Goal: Task Accomplishment & Management: Complete application form

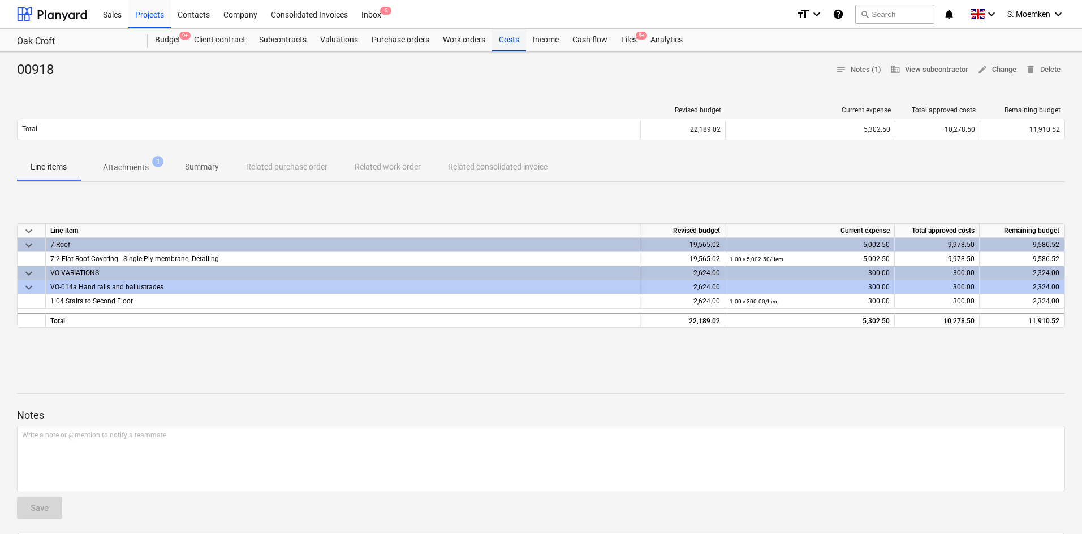
click at [504, 40] on div "Costs" at bounding box center [509, 40] width 34 height 23
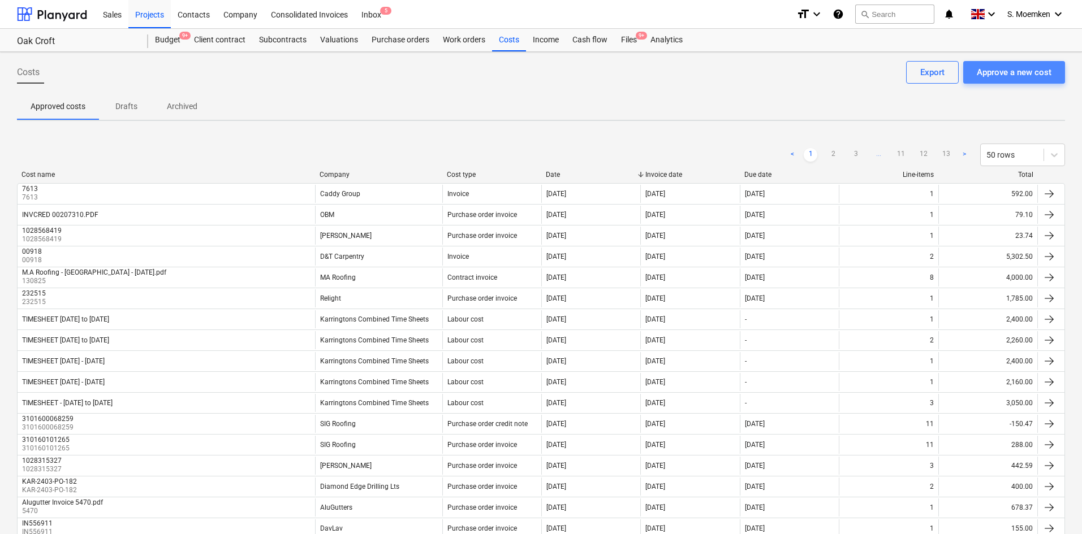
click at [1017, 72] on div "Approve a new cost" at bounding box center [1014, 72] width 75 height 15
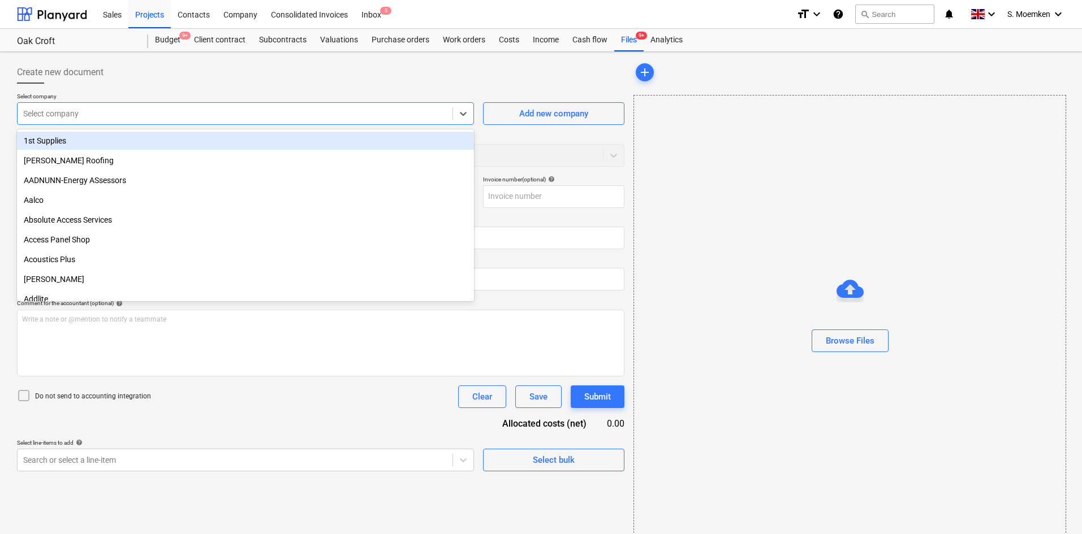
click at [211, 113] on div at bounding box center [235, 113] width 424 height 11
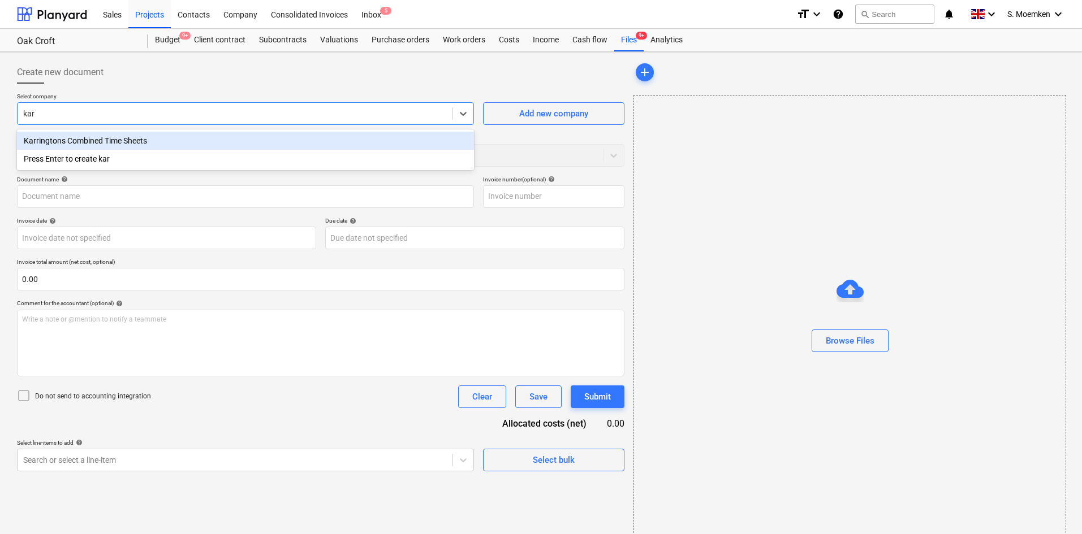
type input "[PERSON_NAME]"
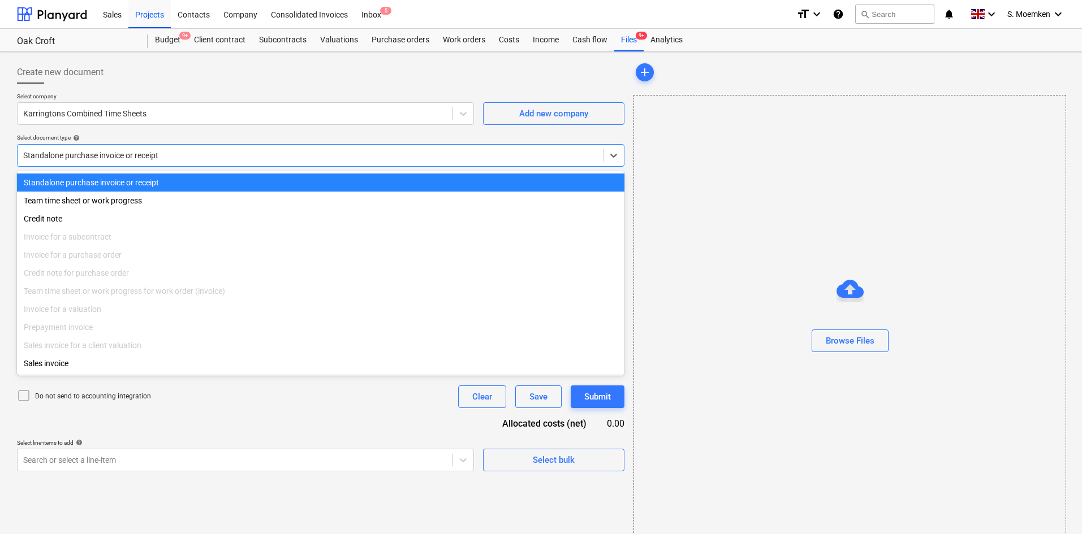
click at [223, 157] on div at bounding box center [310, 155] width 574 height 11
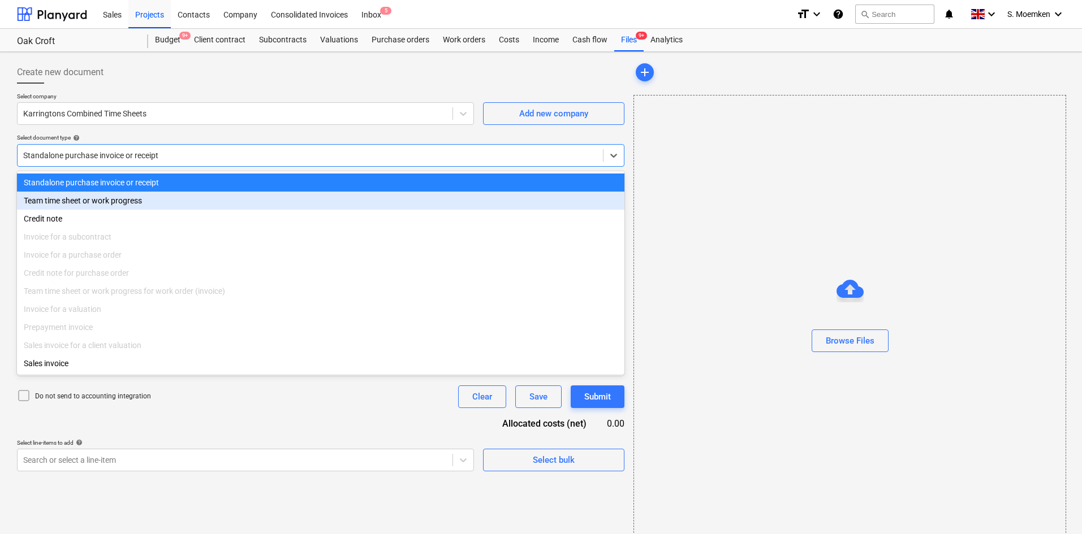
click at [118, 201] on div "Team time sheet or work progress" at bounding box center [320, 201] width 607 height 18
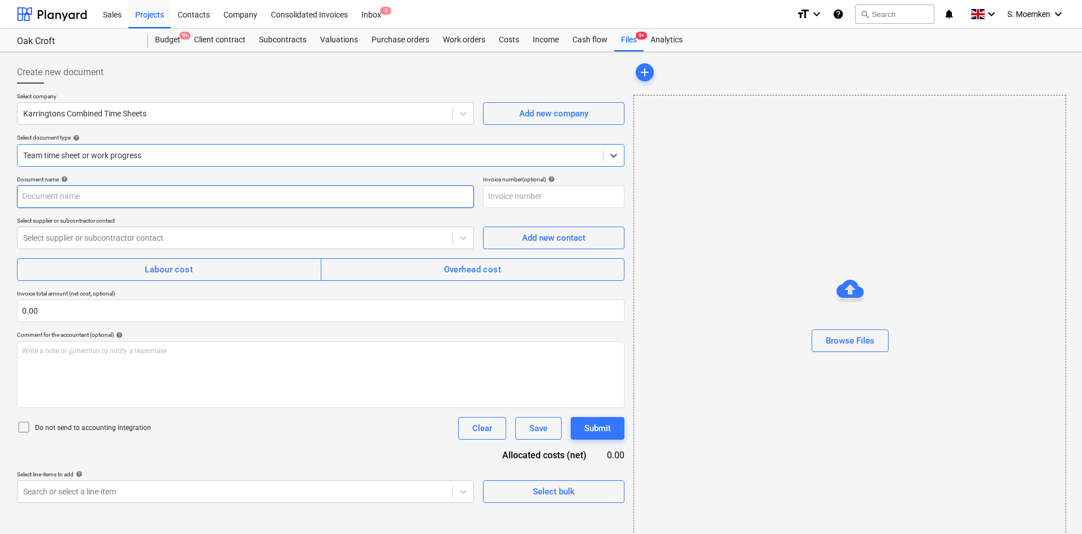
click at [118, 201] on input "text" at bounding box center [245, 196] width 457 height 23
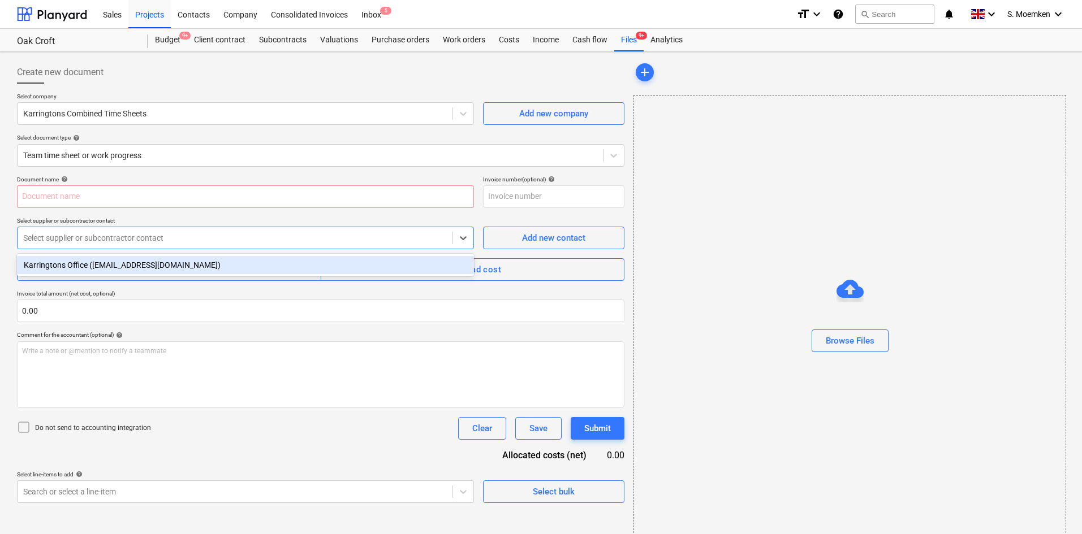
click at [141, 243] on div at bounding box center [235, 237] width 424 height 11
click at [136, 264] on div "Karringtons Office (invoices@karringtons.co.uk)" at bounding box center [245, 265] width 457 height 18
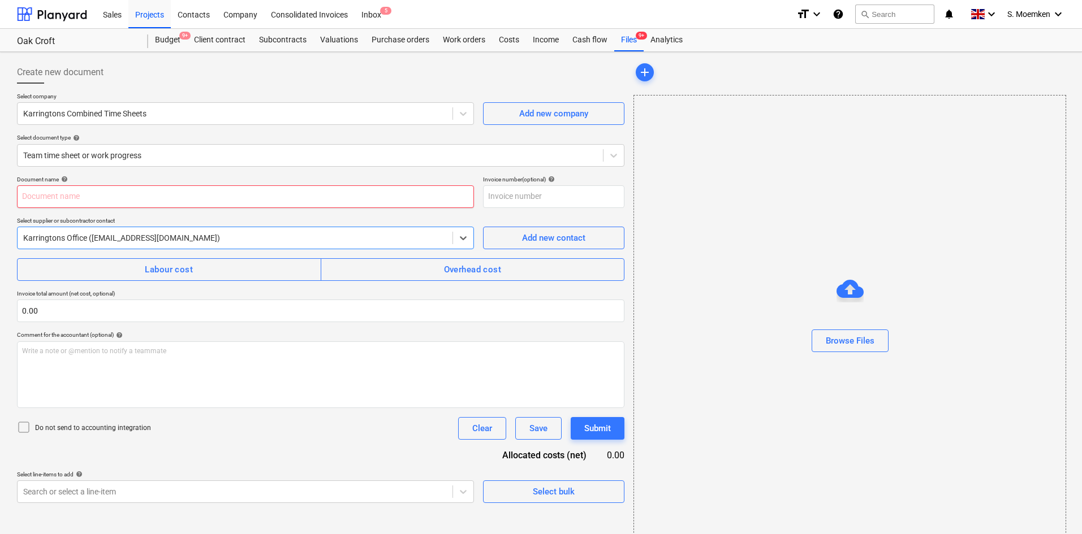
click at [119, 187] on input "text" at bounding box center [245, 196] width 457 height 23
click at [67, 195] on input "text" at bounding box center [245, 196] width 457 height 23
click at [140, 192] on input "TIMESHEET 23 Jun to" at bounding box center [245, 196] width 457 height 23
click at [152, 197] on input "TIMESHEET 23 Jun to" at bounding box center [245, 196] width 457 height 23
type input "TIMESHEET [DATE] to [DATE]"
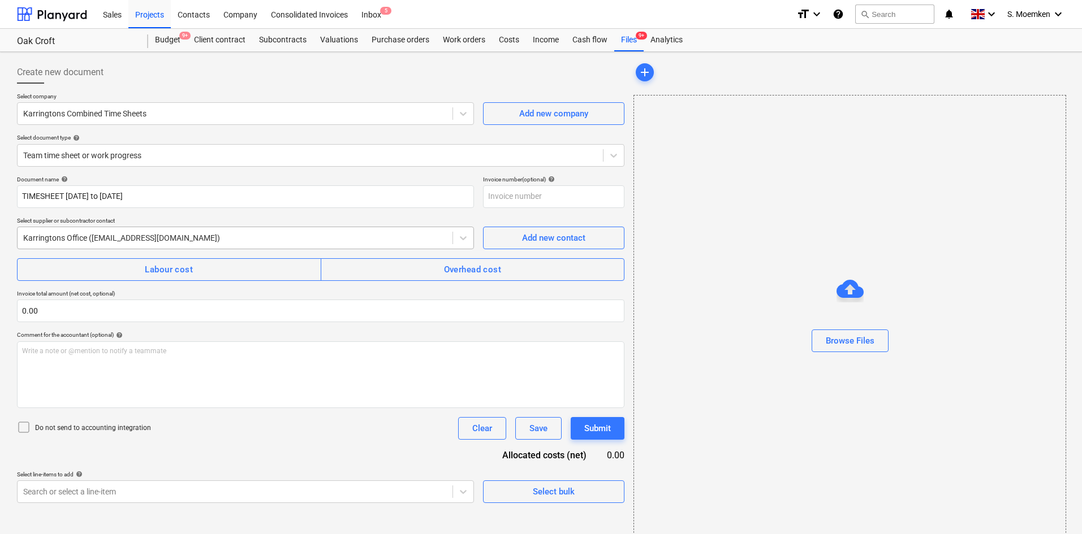
click at [226, 239] on div at bounding box center [235, 237] width 424 height 11
click at [195, 196] on input "TIMESHEET [DATE] to [DATE]" at bounding box center [245, 196] width 457 height 23
click at [207, 270] on span "Labour cost" at bounding box center [168, 269] width 279 height 15
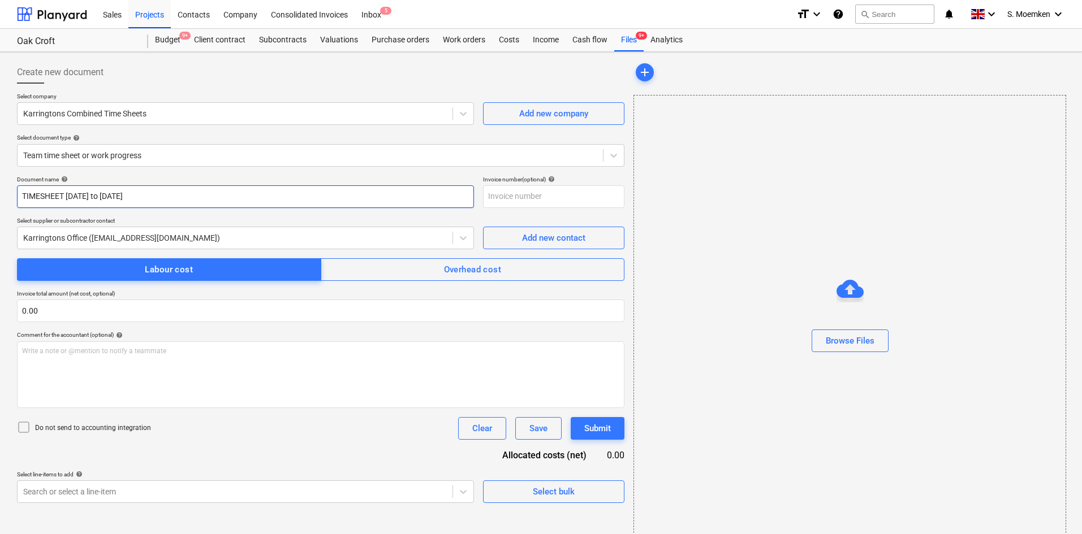
drag, startPoint x: 142, startPoint y: 196, endPoint x: -28, endPoint y: 195, distance: 169.7
click at [0, 195] on html "Sales Projects Contacts Company Consolidated Invoices Inbox 5 format_size keybo…" at bounding box center [541, 267] width 1082 height 534
click at [518, 197] on input "text" at bounding box center [553, 196] width 141 height 23
paste input "TIMESHEET [DATE] to [DATE]"
type input "TIMESHEET [DATE] to [DATE]"
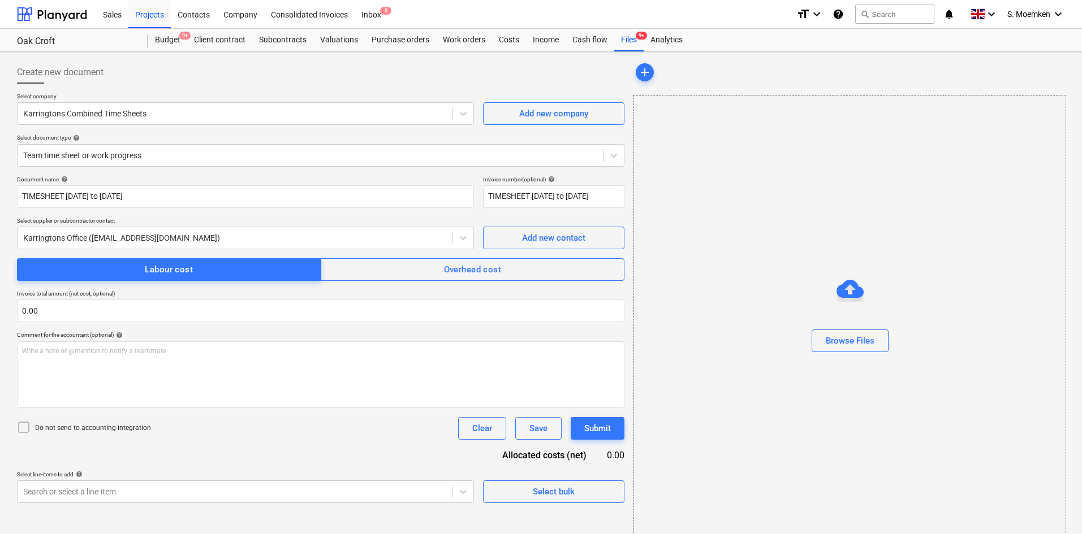
click at [25, 426] on icon at bounding box center [24, 428] width 14 height 14
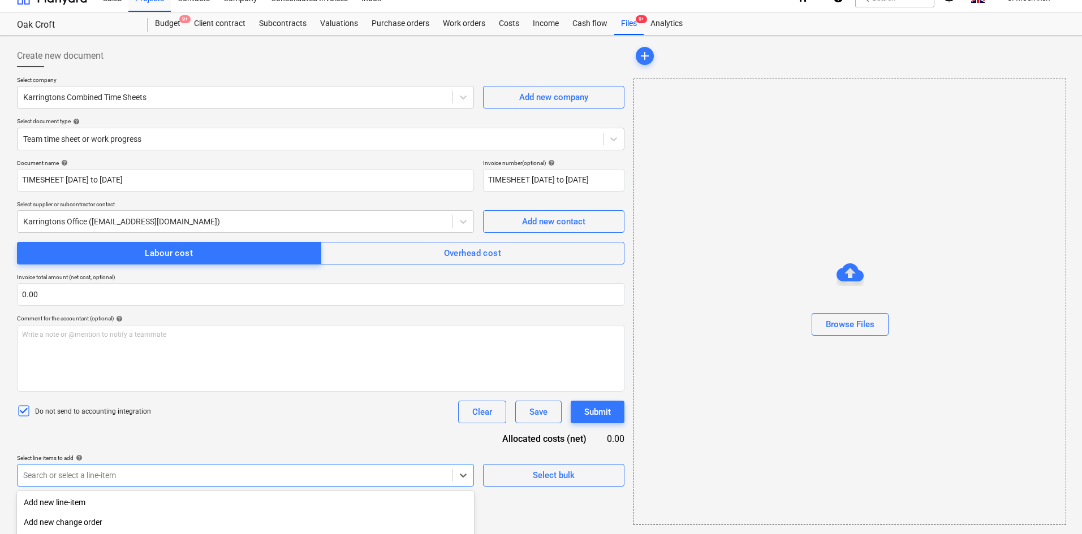
scroll to position [145, 0]
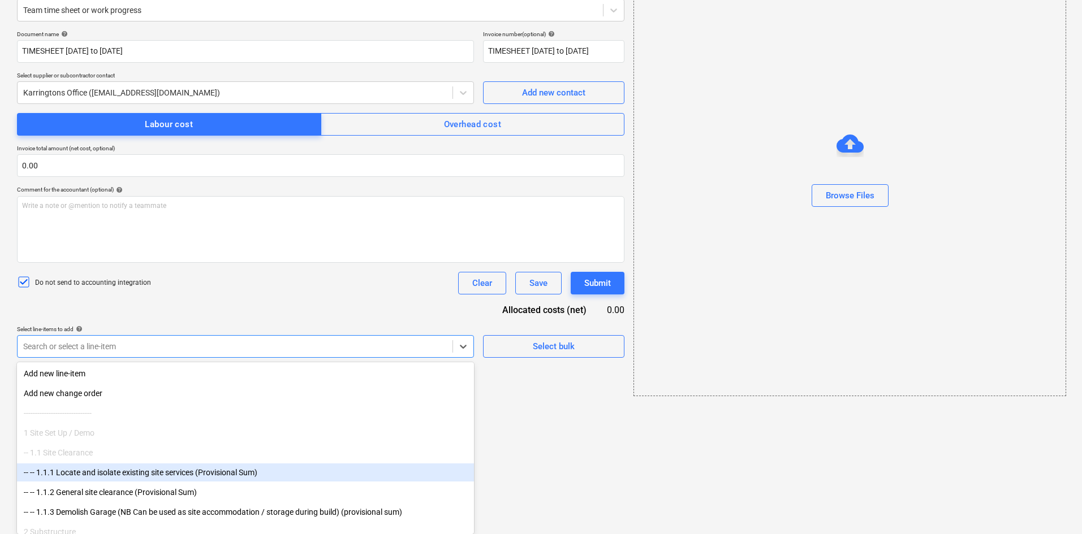
click at [156, 389] on body "Sales Projects Contacts Company Consolidated Invoices Inbox 5 format_size keybo…" at bounding box center [541, 122] width 1082 height 534
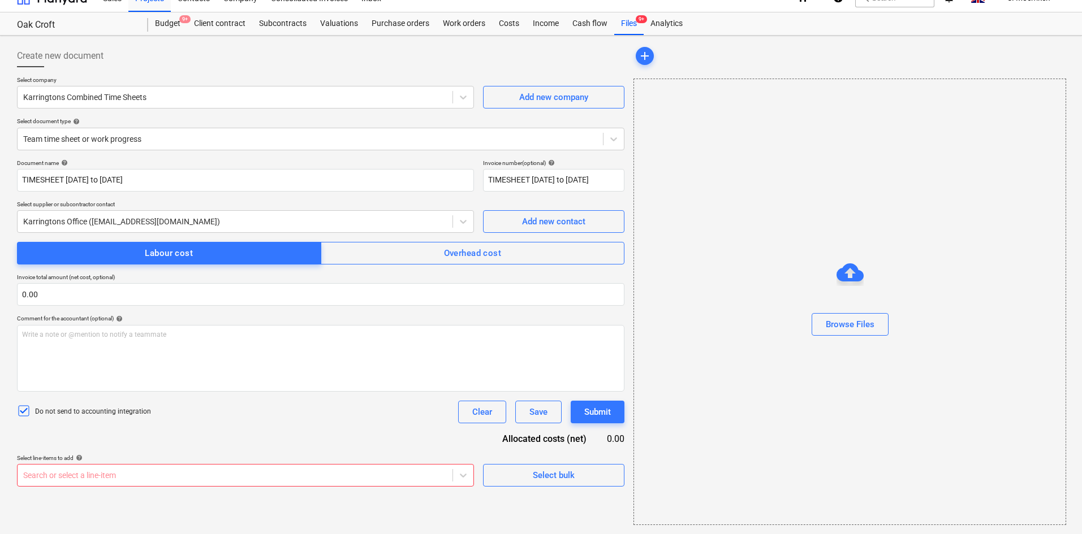
scroll to position [16, 0]
click at [151, 475] on body "Sales Projects Contacts Company Consolidated Invoices Inbox 5 format_size keybo…" at bounding box center [541, 251] width 1082 height 534
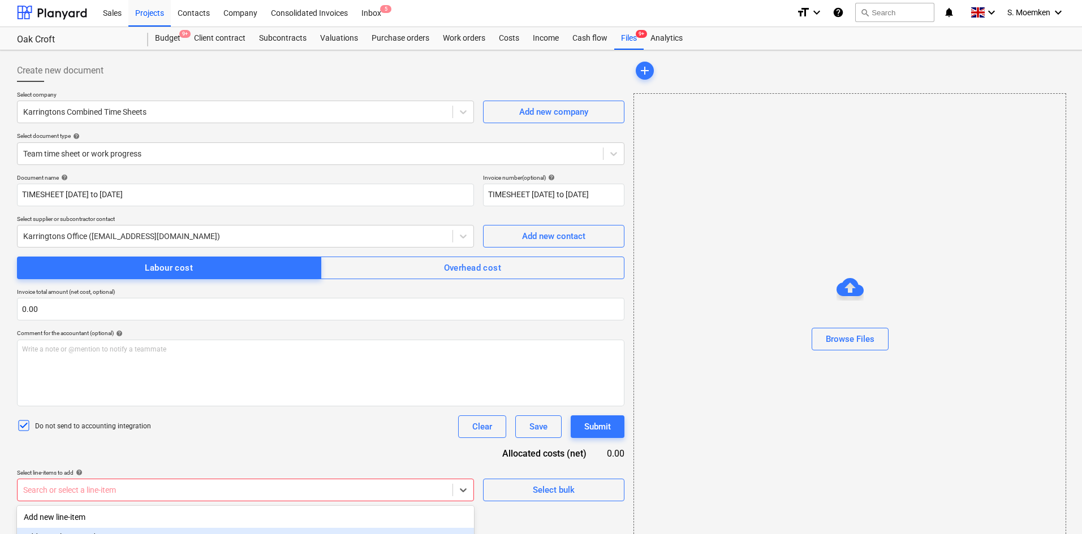
scroll to position [0, 0]
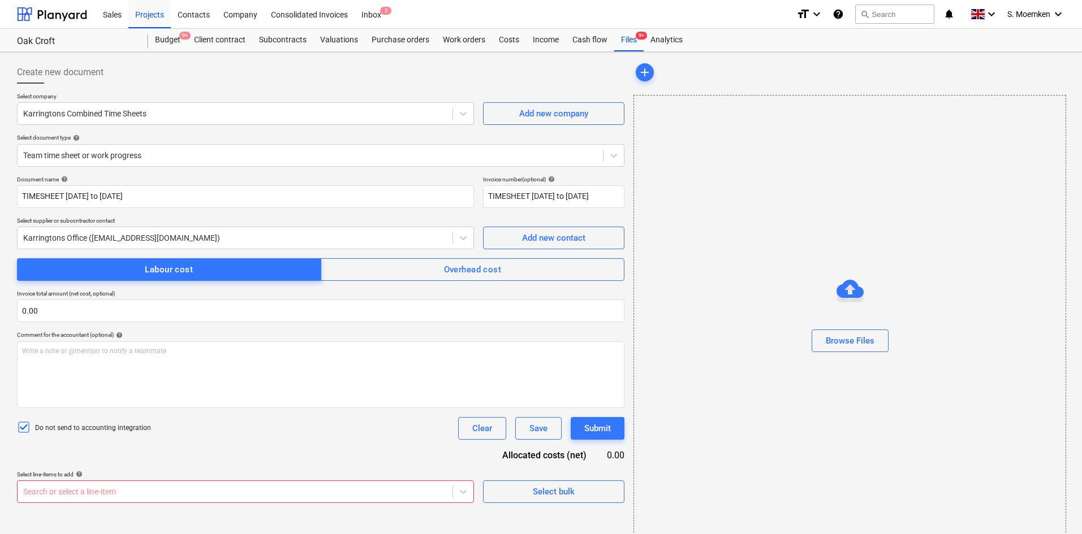
click at [147, 487] on body "Sales Projects Contacts Company Consolidated Invoices Inbox 5 format_size keybo…" at bounding box center [541, 267] width 1082 height 534
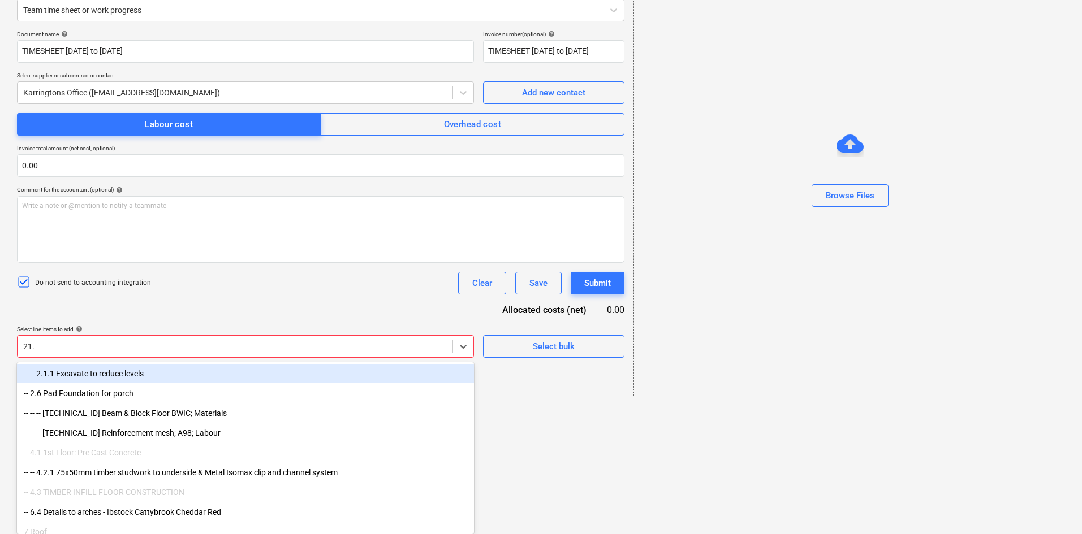
scroll to position [143, 0]
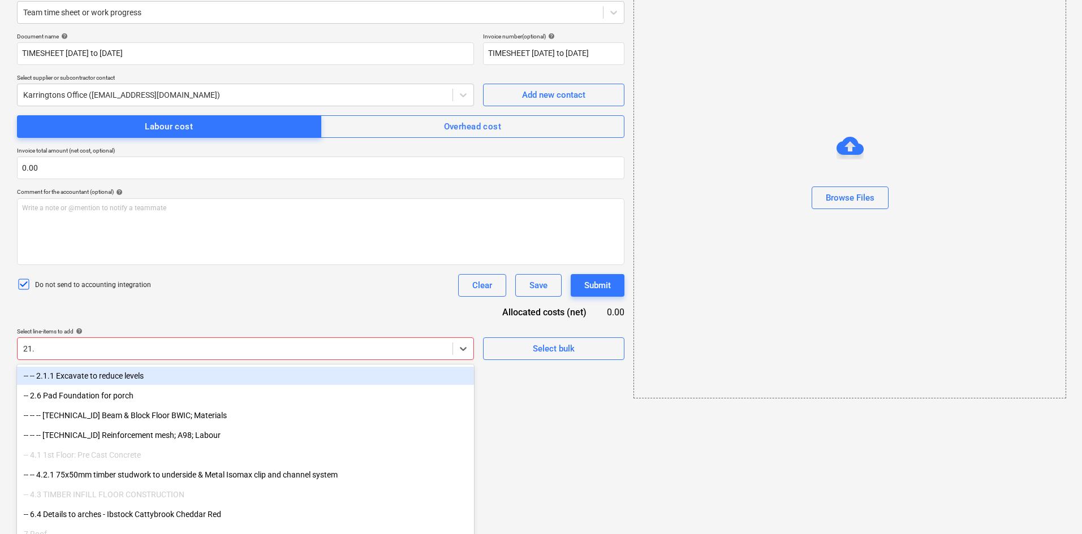
type input "21.1"
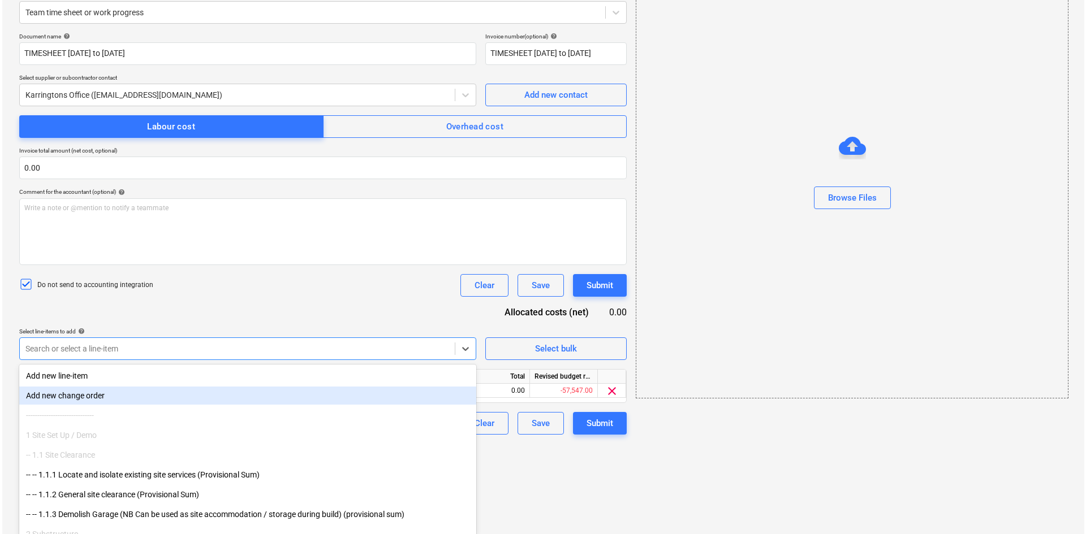
scroll to position [53, 0]
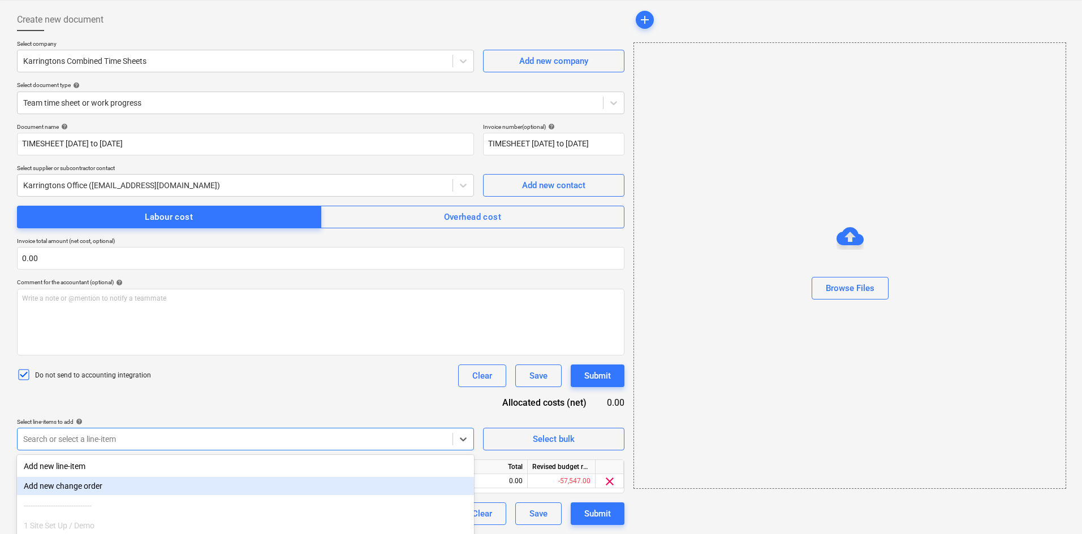
click at [236, 297] on div "Document name help TIMESHEET 23 Jun to 6 Jul Invoice number (optional) help TIM…" at bounding box center [320, 324] width 607 height 402
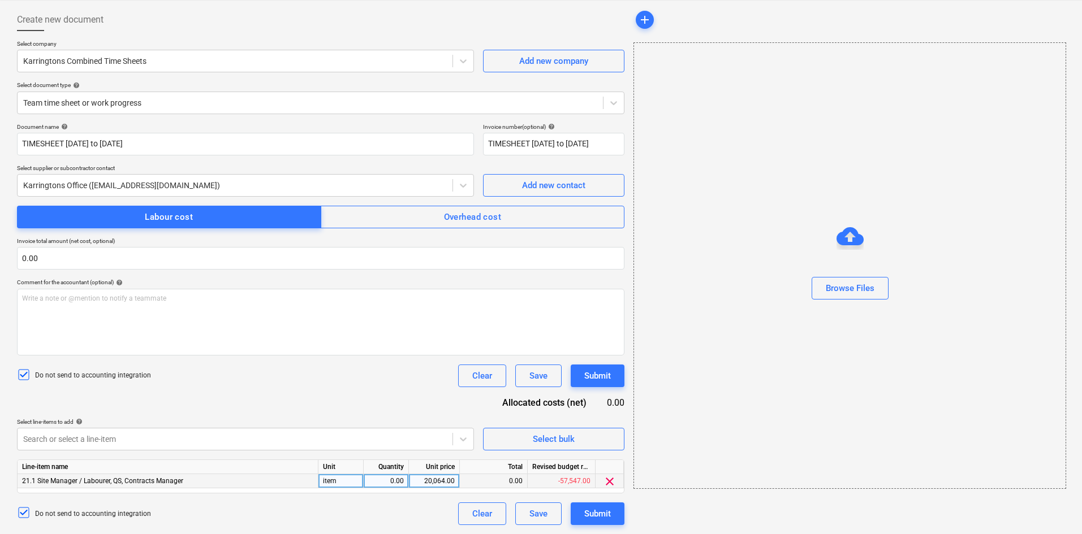
click at [408, 478] on div "0.00" at bounding box center [386, 481] width 45 height 14
type input "1"
type input "4"
type input "2400.00"
click at [307, 401] on div "Document name help TIMESHEET 23 Jun to 6 Jul Invoice number (optional) help TIM…" at bounding box center [320, 324] width 607 height 402
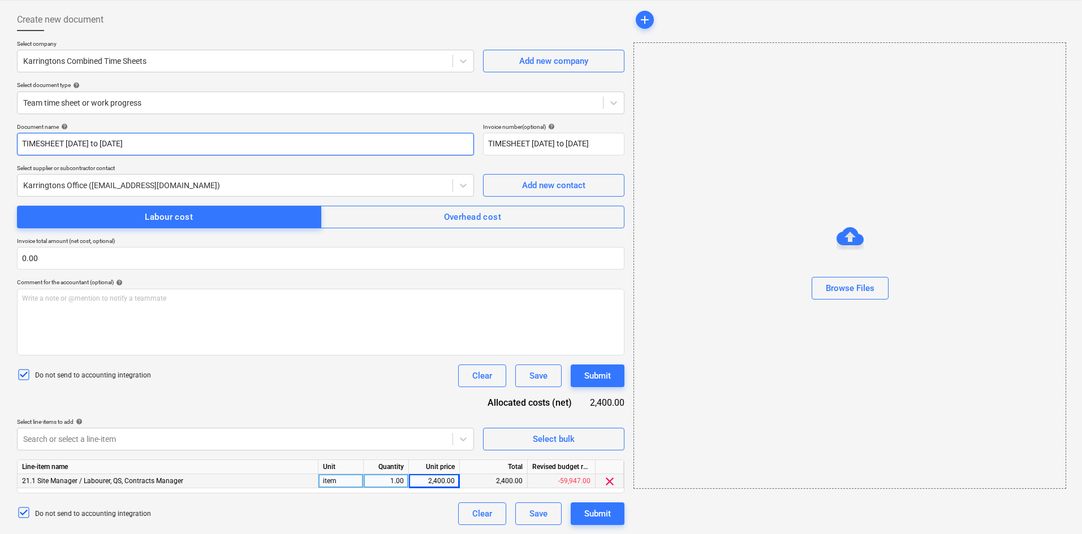
drag, startPoint x: 131, startPoint y: 140, endPoint x: -44, endPoint y: 144, distance: 174.2
click at [0, 144] on html "Sales Projects Contacts Company Consolidated Invoices Inbox 5 format_size keybo…" at bounding box center [541, 214] width 1082 height 534
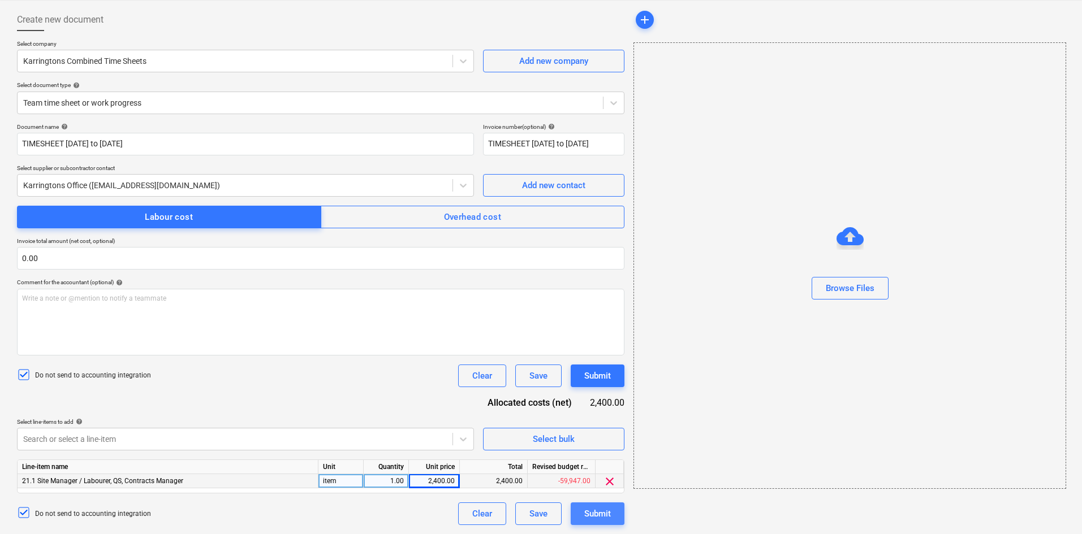
click at [602, 516] on div "Submit" at bounding box center [597, 514] width 27 height 15
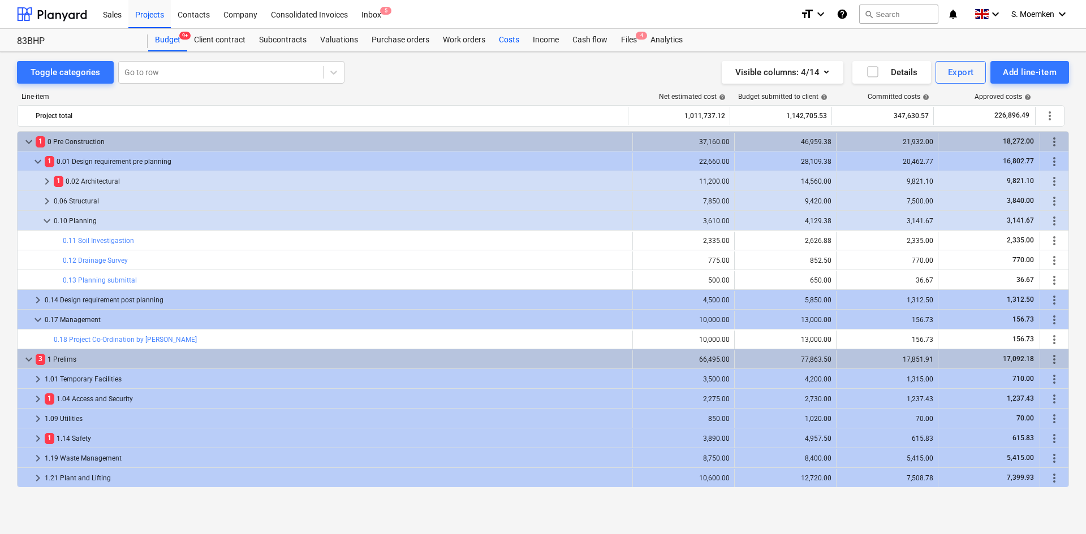
click at [508, 41] on div "Costs" at bounding box center [509, 40] width 34 height 23
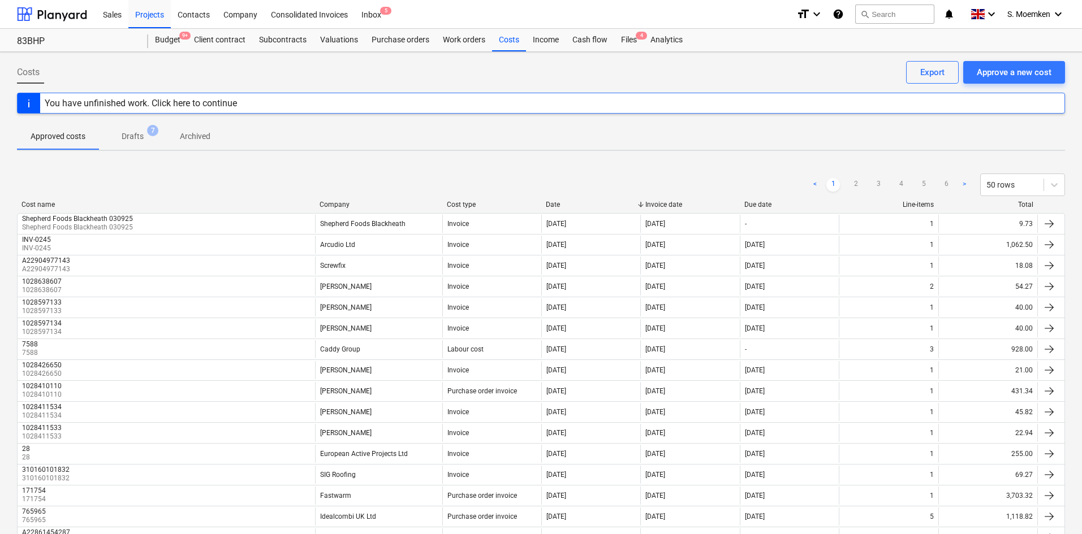
drag, startPoint x: 508, startPoint y: 36, endPoint x: 402, endPoint y: 4, distance: 110.6
click at [508, 36] on div "Costs" at bounding box center [509, 40] width 34 height 23
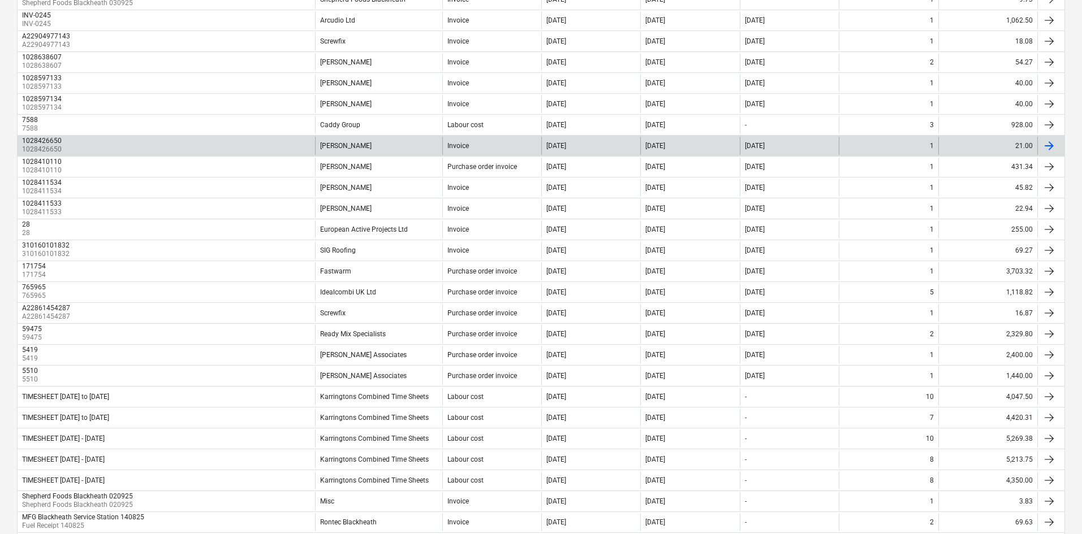
scroll to position [226, 0]
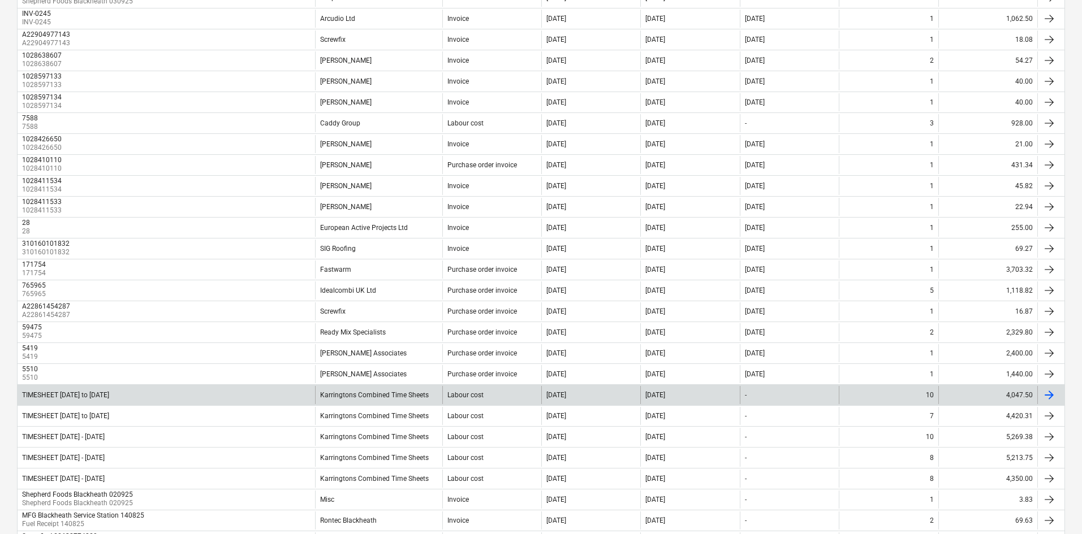
click at [92, 395] on div "TIMESHEET 9 Jun to 22 Jun" at bounding box center [65, 395] width 87 height 8
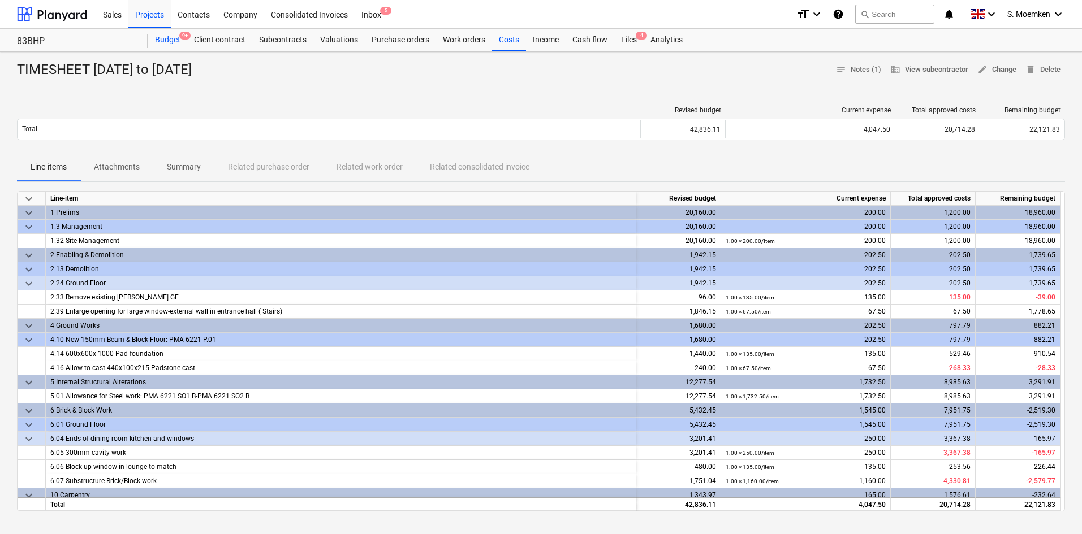
click at [174, 34] on div "Budget 9+" at bounding box center [167, 40] width 39 height 23
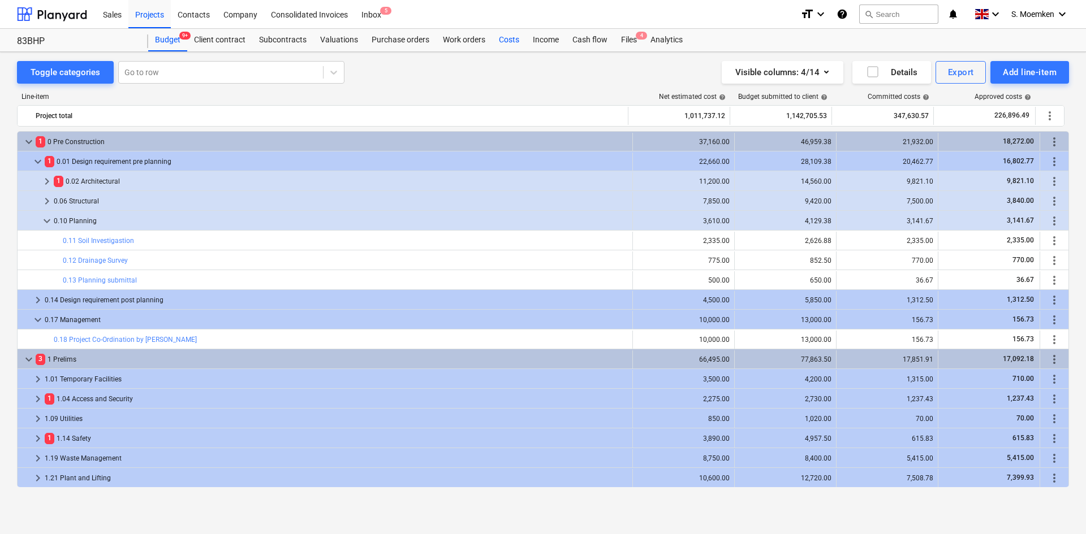
click at [514, 36] on div "Costs" at bounding box center [509, 40] width 34 height 23
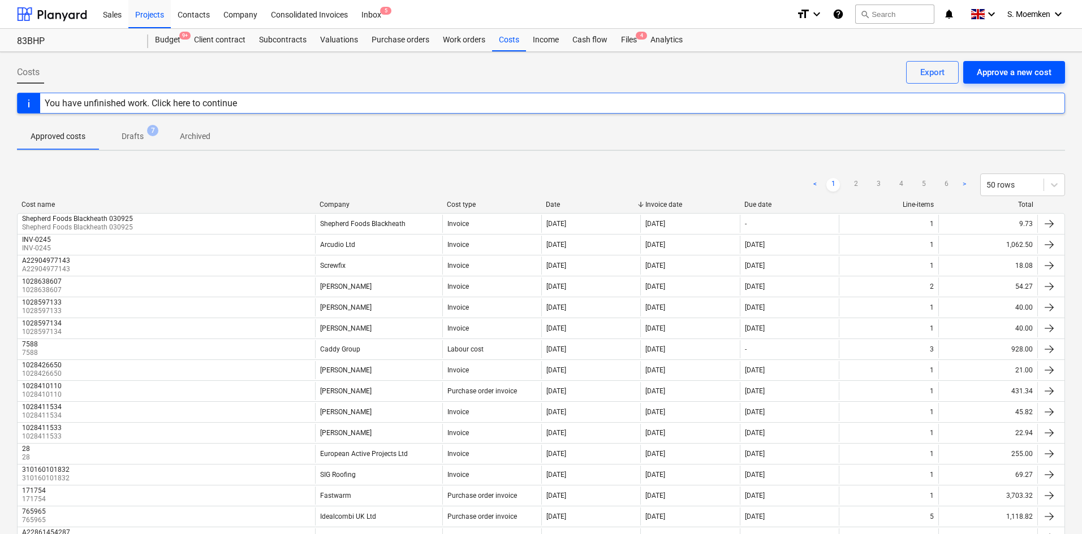
click at [995, 71] on div "Approve a new cost" at bounding box center [1014, 72] width 75 height 15
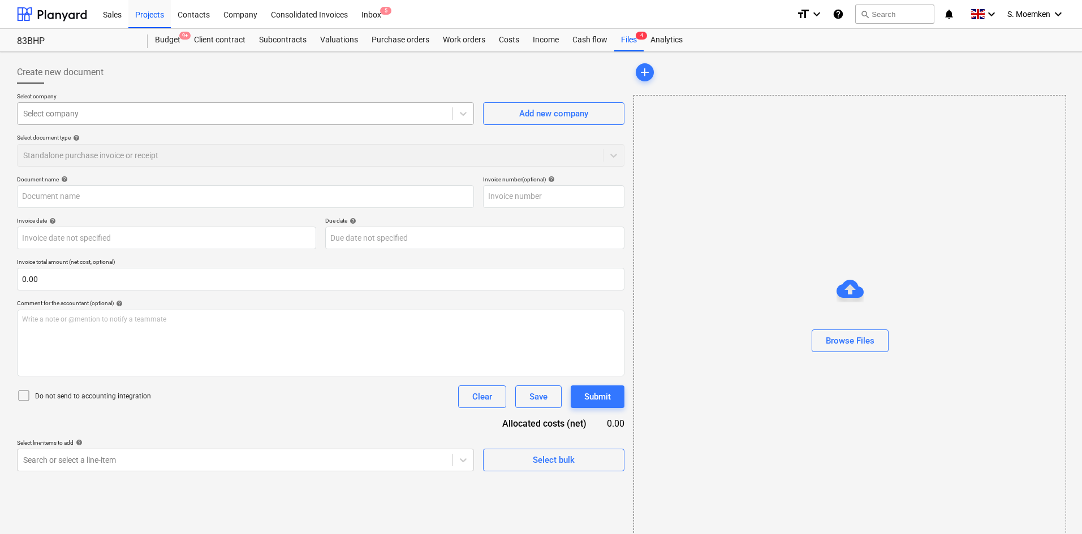
click at [124, 109] on div at bounding box center [235, 113] width 424 height 11
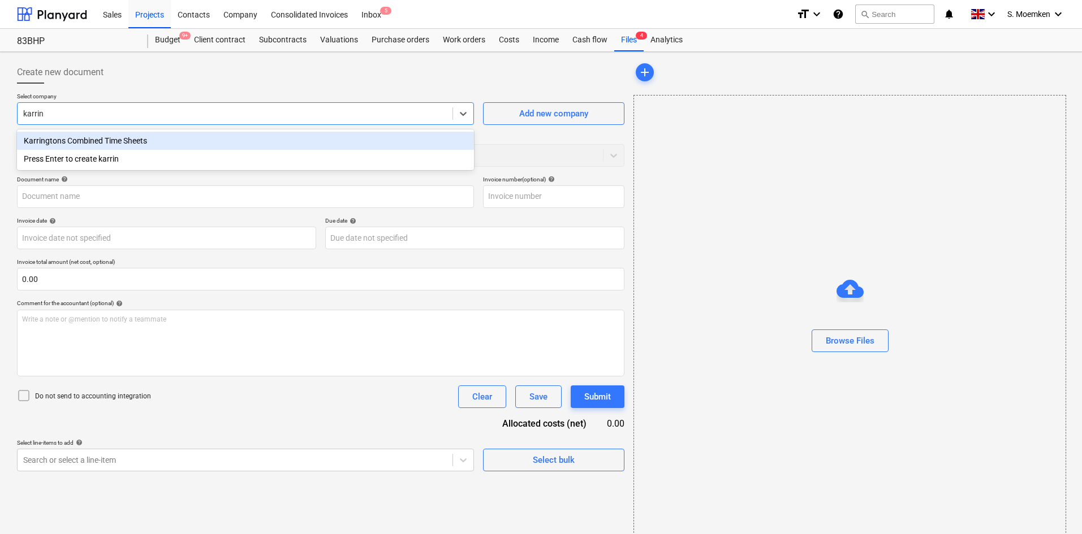
type input "karring"
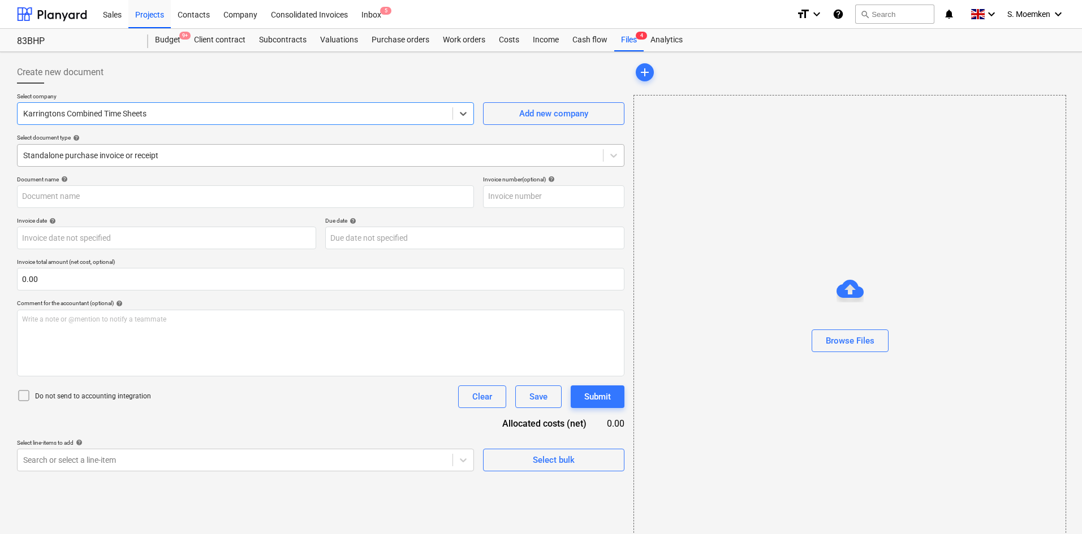
click at [185, 156] on div at bounding box center [310, 155] width 574 height 11
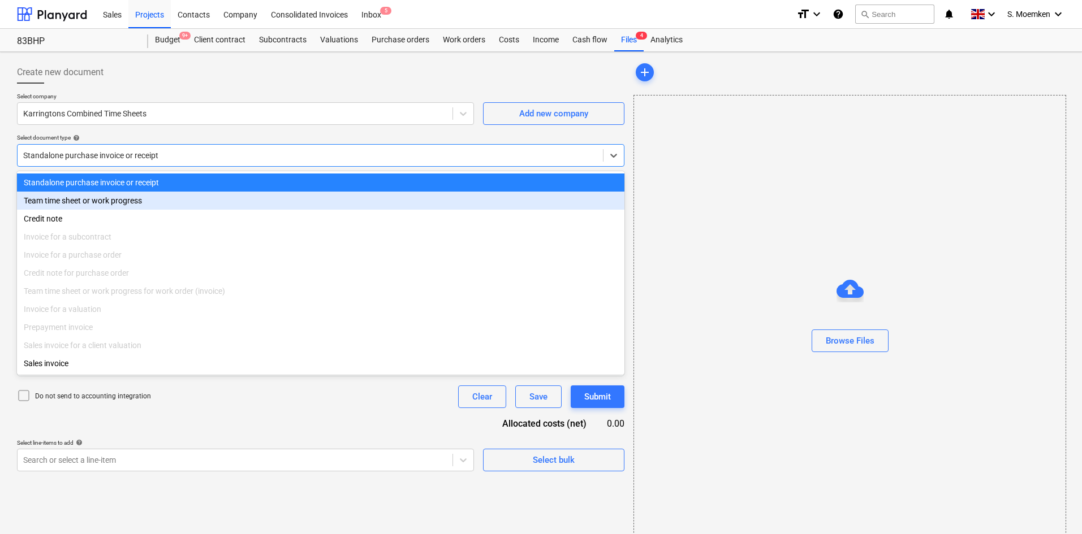
click at [101, 201] on div "Team time sheet or work progress" at bounding box center [320, 201] width 607 height 18
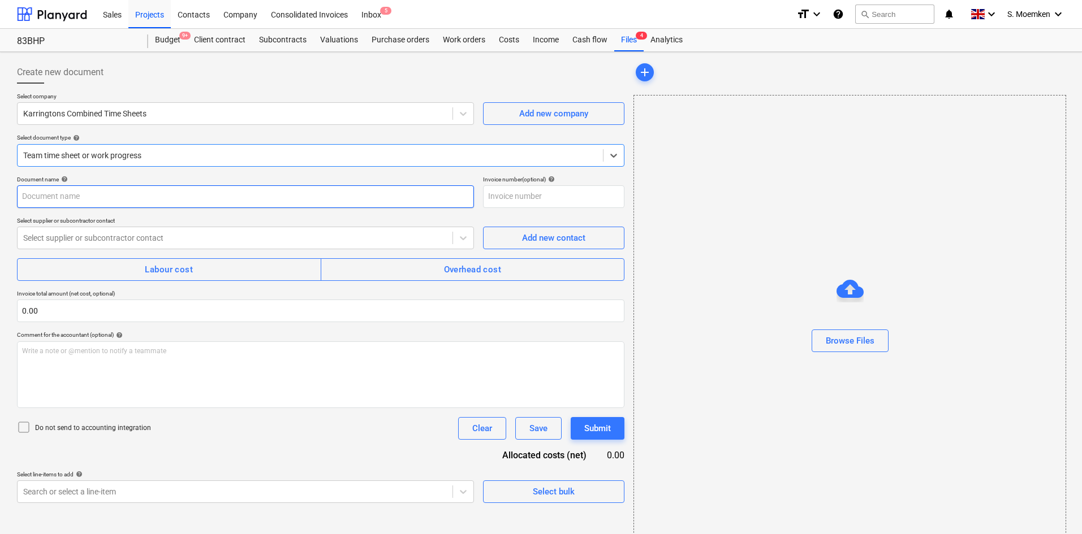
click at [107, 191] on input "text" at bounding box center [245, 196] width 457 height 23
paste input "TIMESHEET [DATE] to [DATE]"
type input "TIMESHEET [DATE] to [DATE]"
click at [522, 191] on input "text" at bounding box center [553, 196] width 141 height 23
paste input "TIMESHEET [DATE] to [DATE]"
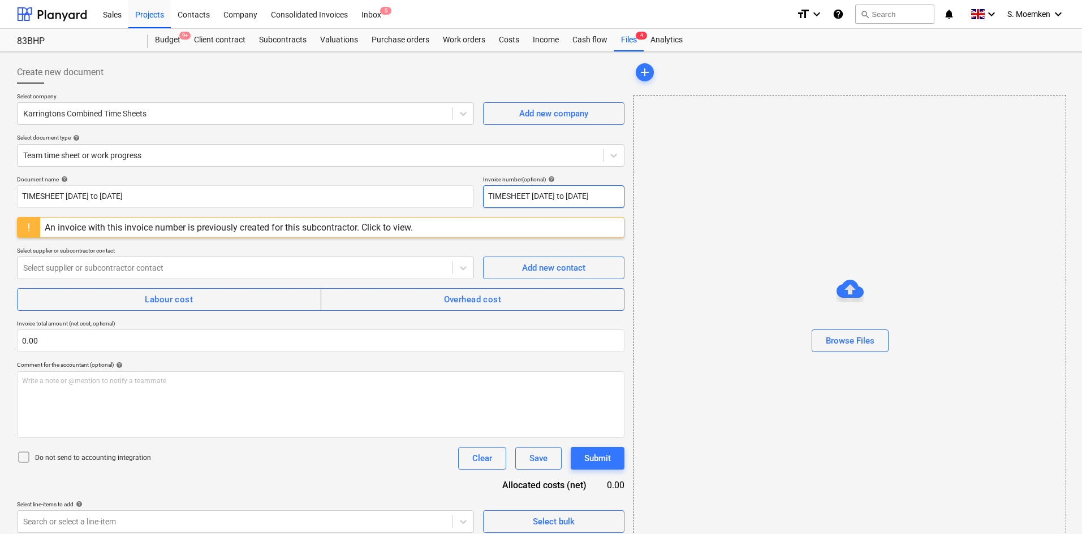
type input "TIMESHEET [DATE] to [DATE]"
click at [194, 224] on div "An invoice with this invoice number is previously created for this subcontracto…" at bounding box center [229, 227] width 368 height 11
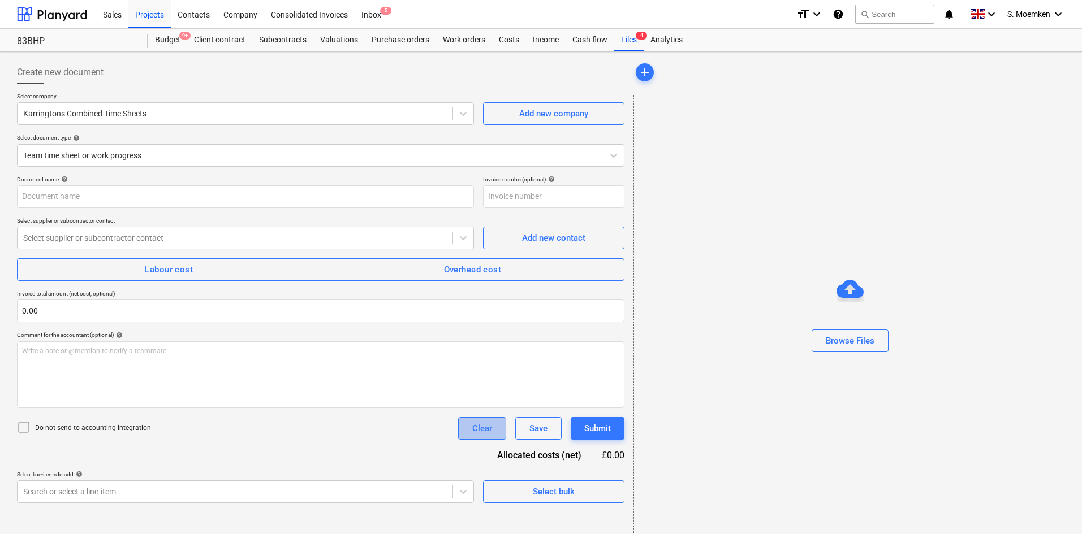
click at [464, 425] on button "Clear" at bounding box center [482, 428] width 48 height 23
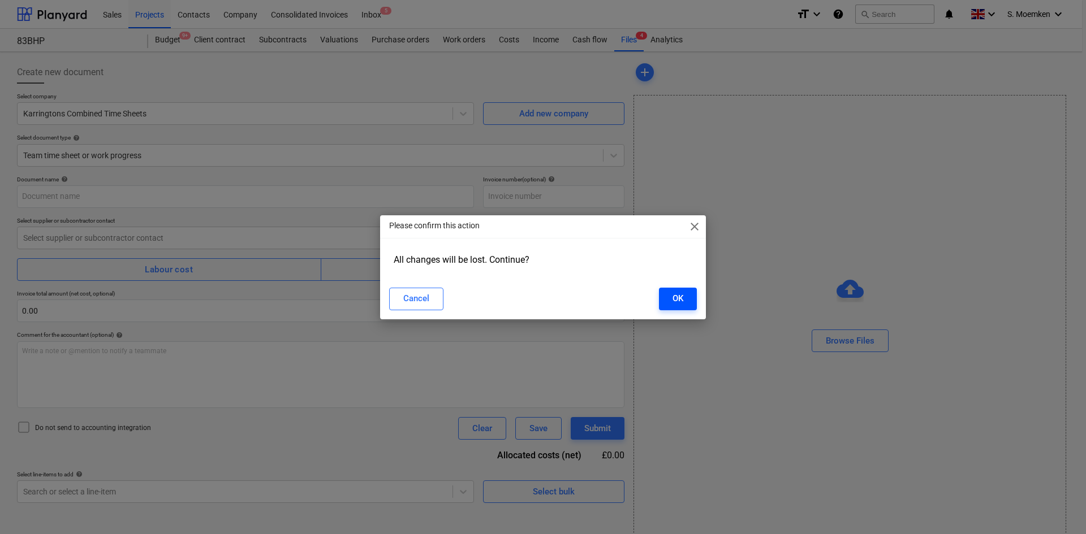
click at [680, 296] on div "OK" at bounding box center [677, 298] width 11 height 15
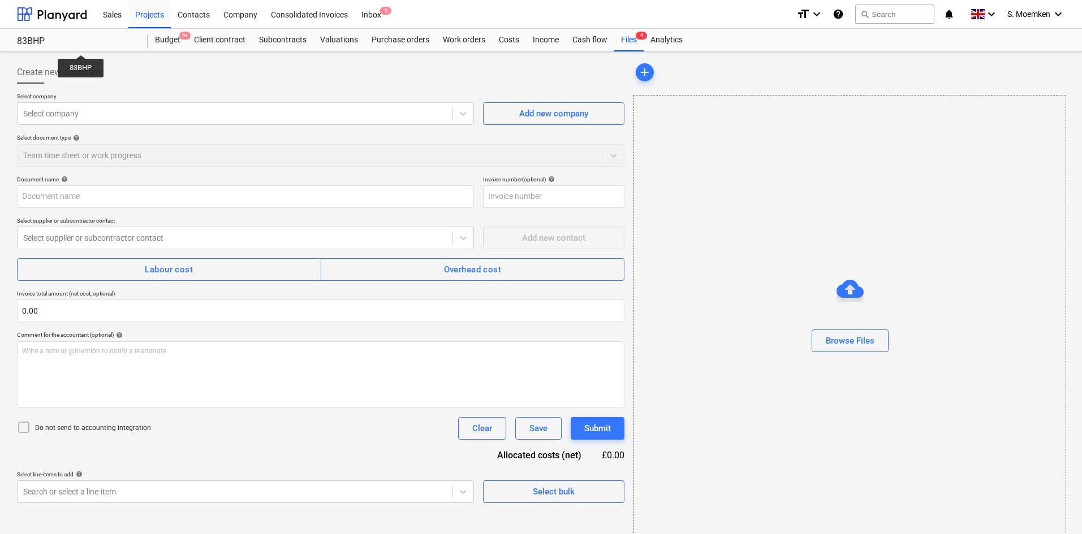
click at [80, 44] on div "83BHP" at bounding box center [76, 42] width 118 height 12
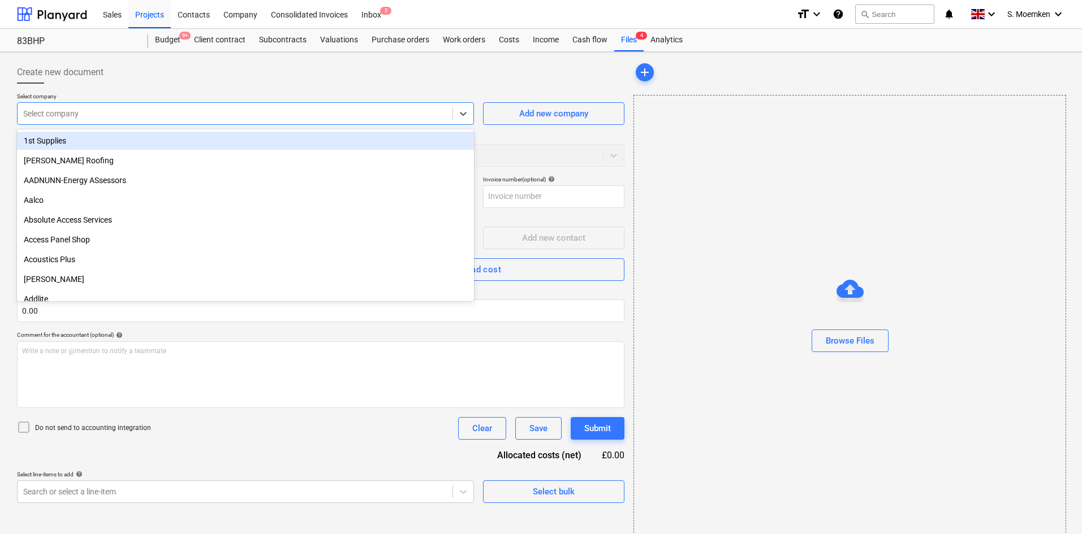
click at [128, 113] on div at bounding box center [235, 113] width 424 height 11
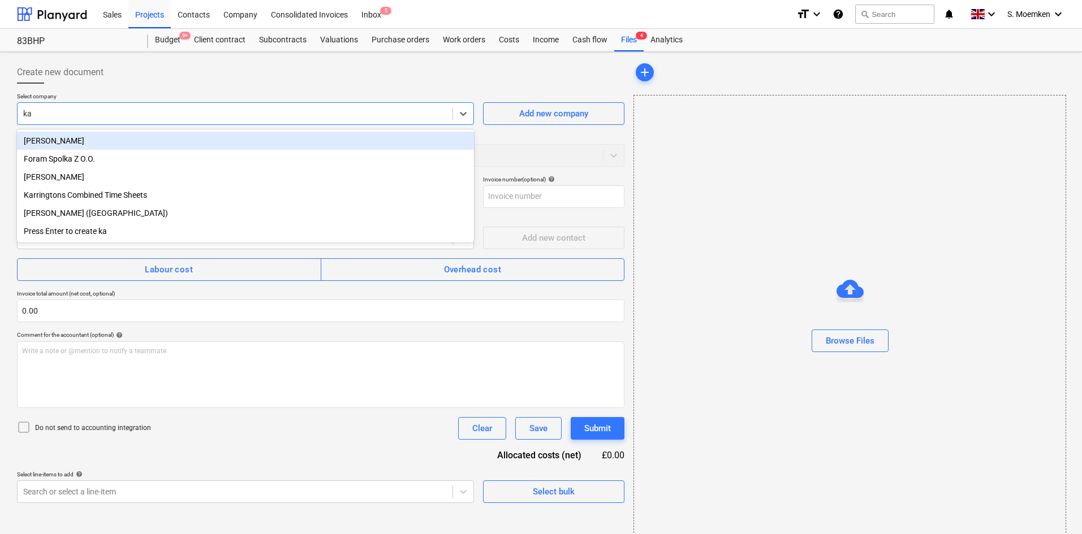
type input "kar"
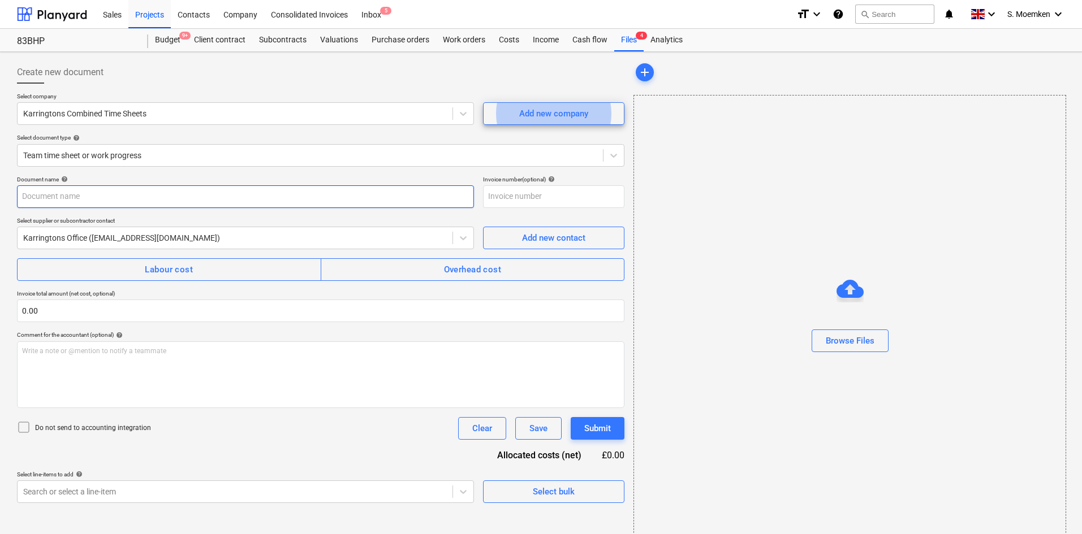
click at [171, 200] on input "text" at bounding box center [245, 196] width 457 height 23
paste input "TIMESHEET [DATE] to [DATE]"
type input "TIMESHEET [DATE] to [DATE]"
click at [544, 199] on input "text" at bounding box center [553, 196] width 141 height 23
paste input "TIMESHEET [DATE] to [DATE]"
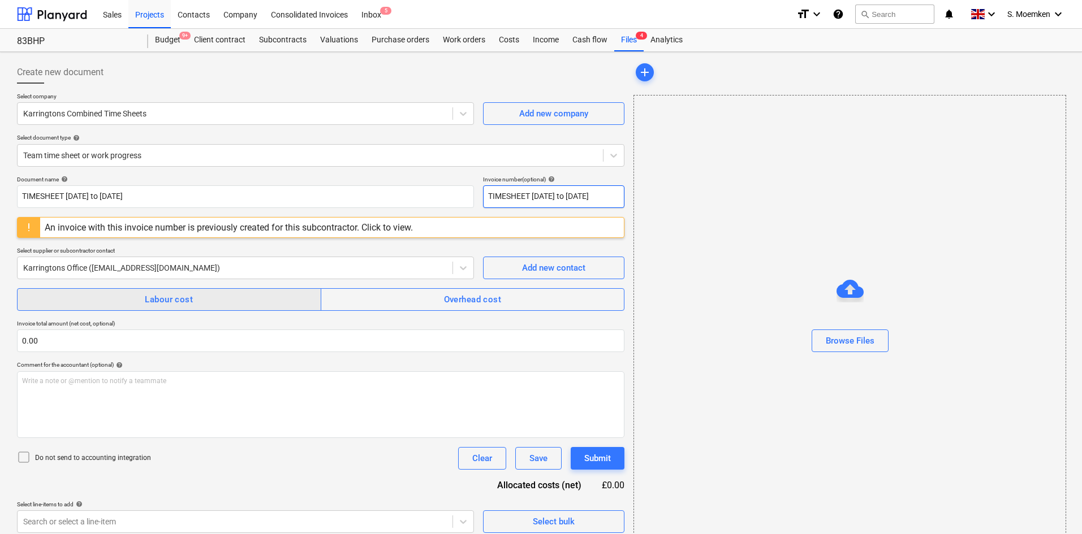
type input "TIMESHEET [DATE] to [DATE]"
click at [143, 305] on span "Labour cost" at bounding box center [168, 299] width 279 height 15
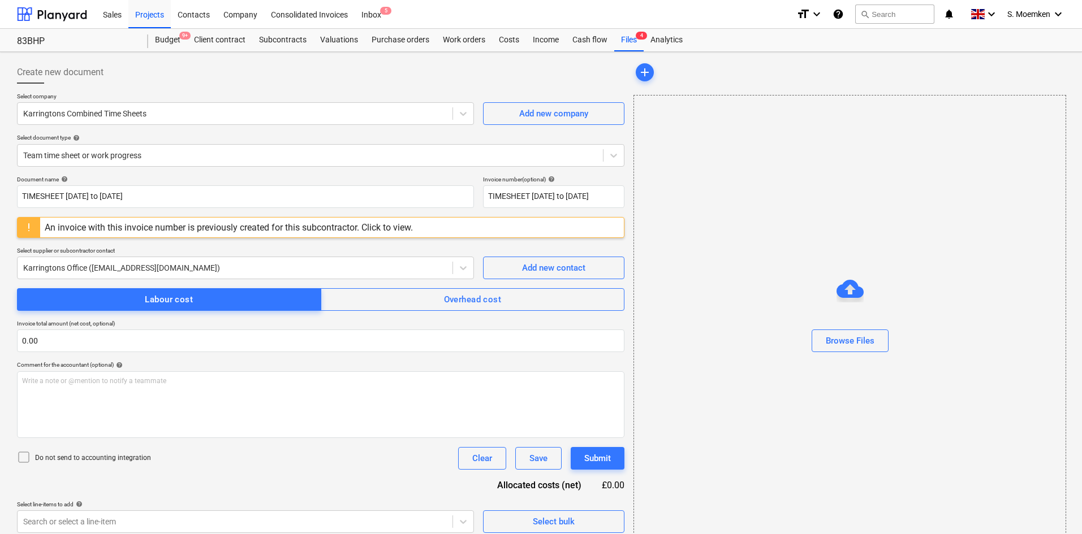
click at [57, 226] on div "An invoice with this invoice number is previously created for this subcontracto…" at bounding box center [229, 227] width 368 height 11
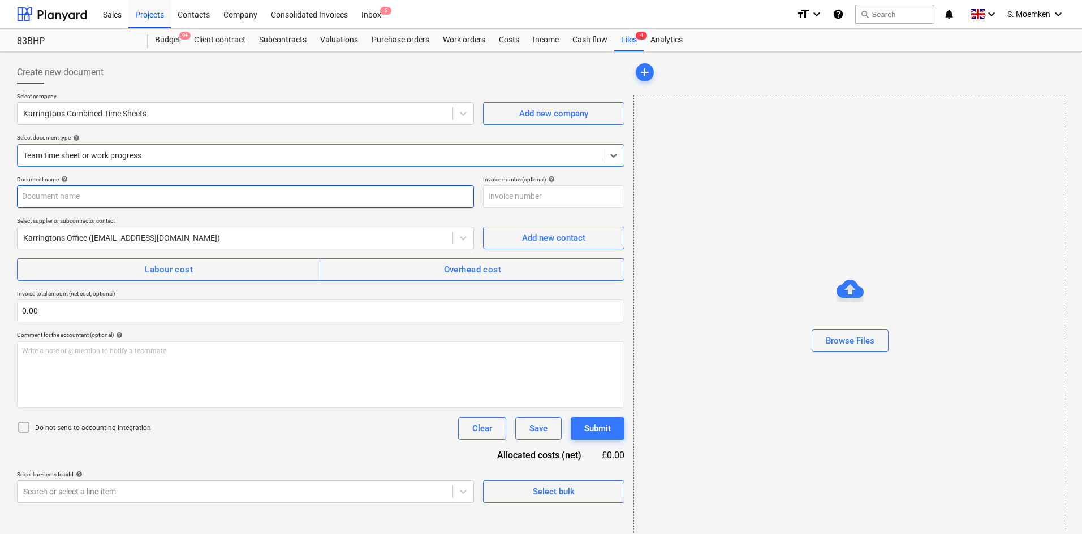
click at [102, 191] on input "text" at bounding box center [245, 196] width 457 height 23
paste input "TIMESHEET [DATE] to [DATE]"
type input "TIMESHEET [DATE] to [DATE]"
click at [548, 196] on input "text" at bounding box center [553, 196] width 141 height 23
paste input "TIMESHEET [DATE] to [DATE]"
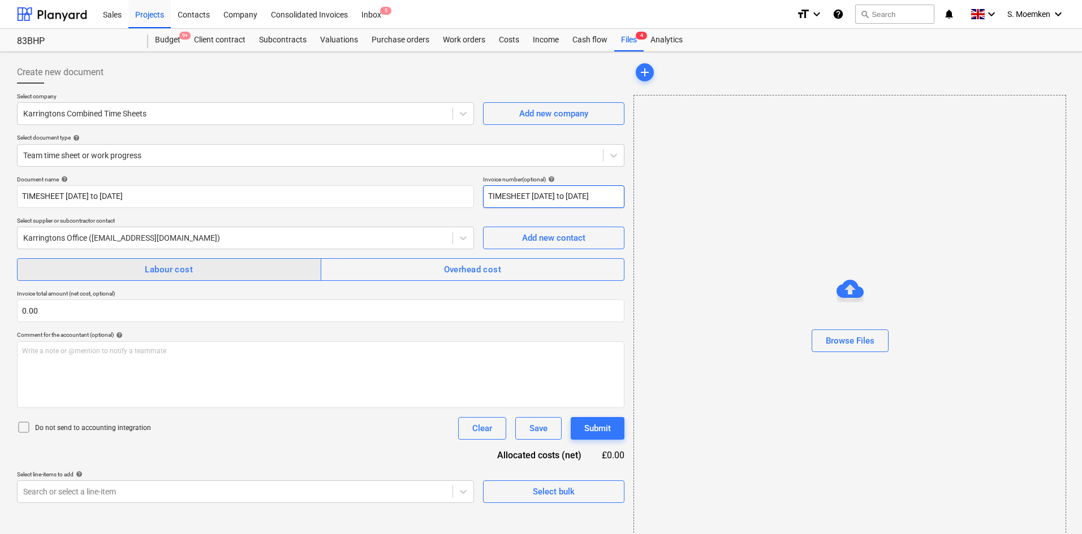
type input "TIMESHEET [DATE] to [DATE]"
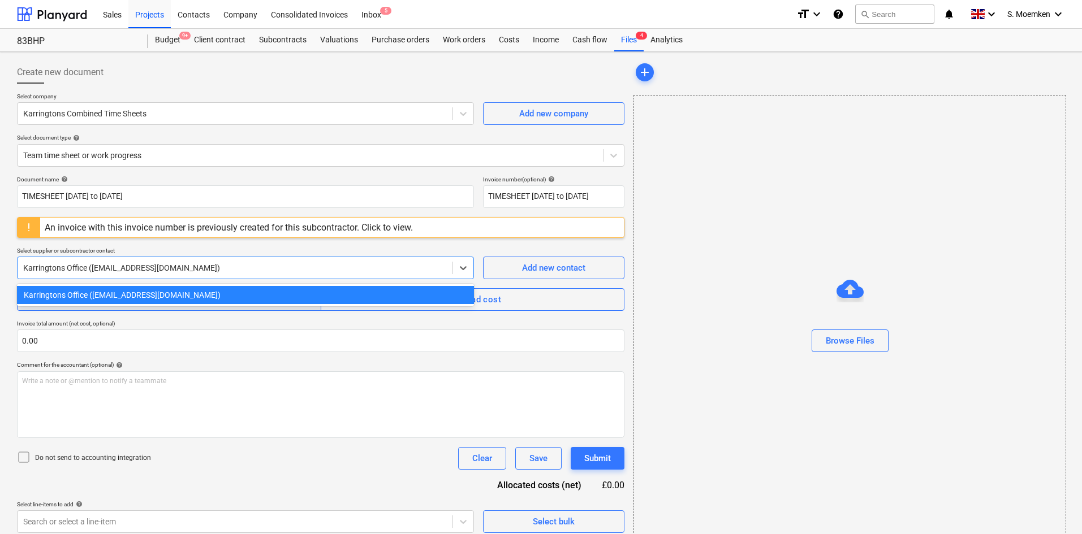
click at [156, 266] on div at bounding box center [235, 267] width 424 height 11
click at [150, 292] on div "Karringtons Office (invoices@karringtons.co.uk)" at bounding box center [245, 295] width 457 height 18
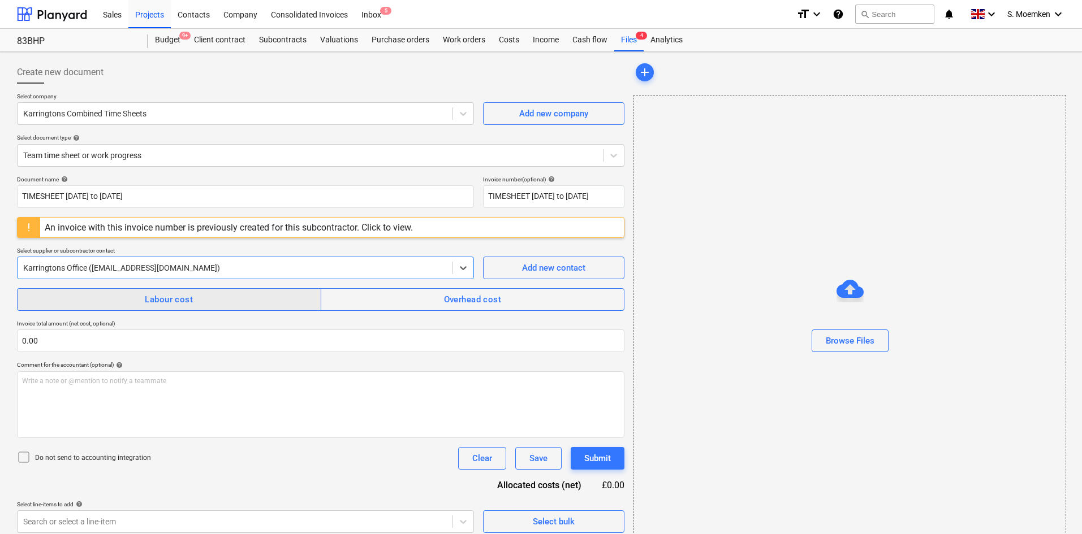
click at [143, 297] on span "Labour cost" at bounding box center [168, 299] width 279 height 15
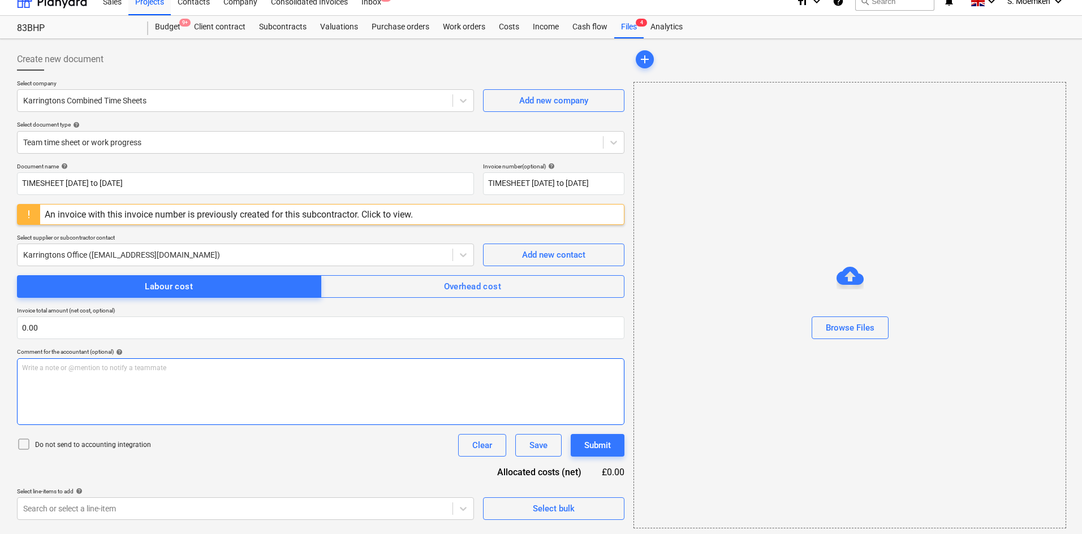
scroll to position [16, 0]
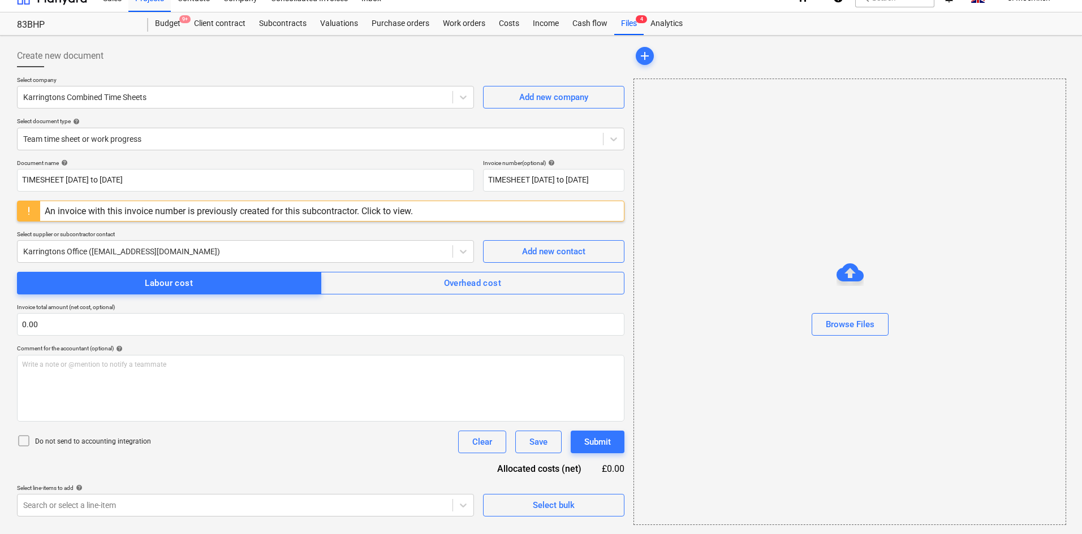
click at [23, 446] on icon at bounding box center [24, 441] width 14 height 14
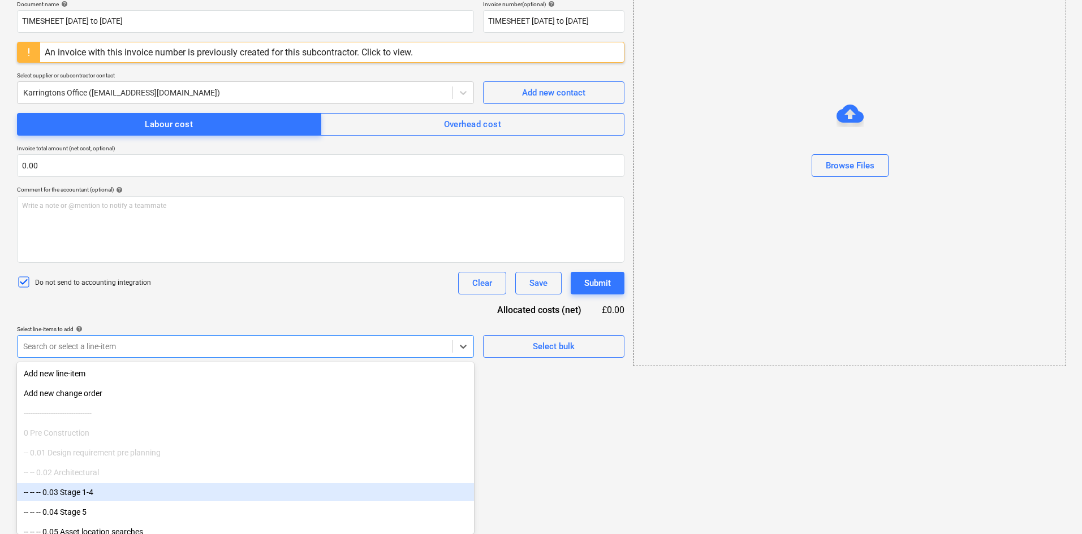
click at [108, 359] on body "Sales Projects Contacts Company Consolidated Invoices Inbox 5 format_size keybo…" at bounding box center [541, 92] width 1082 height 534
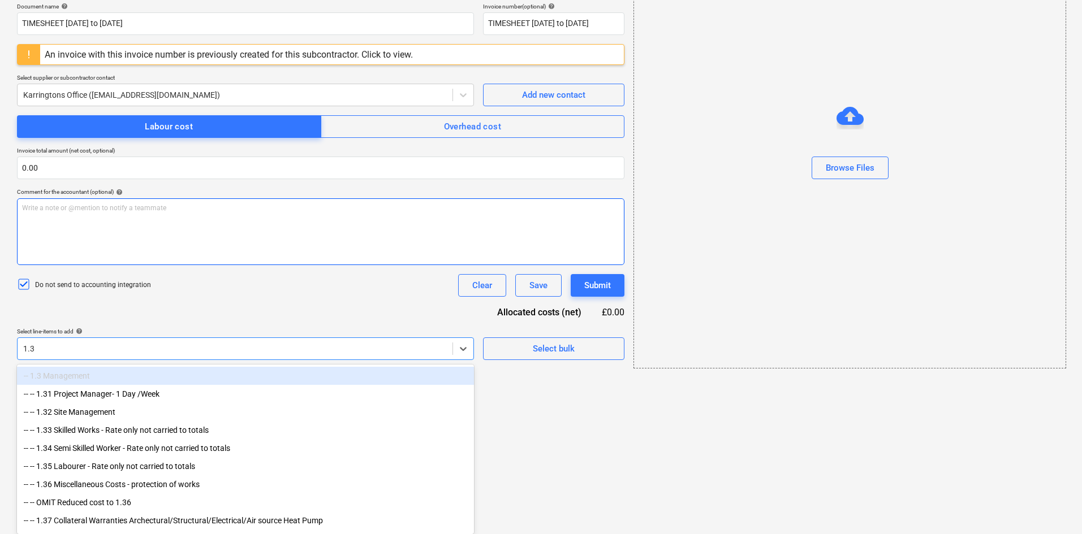
type input "1.32"
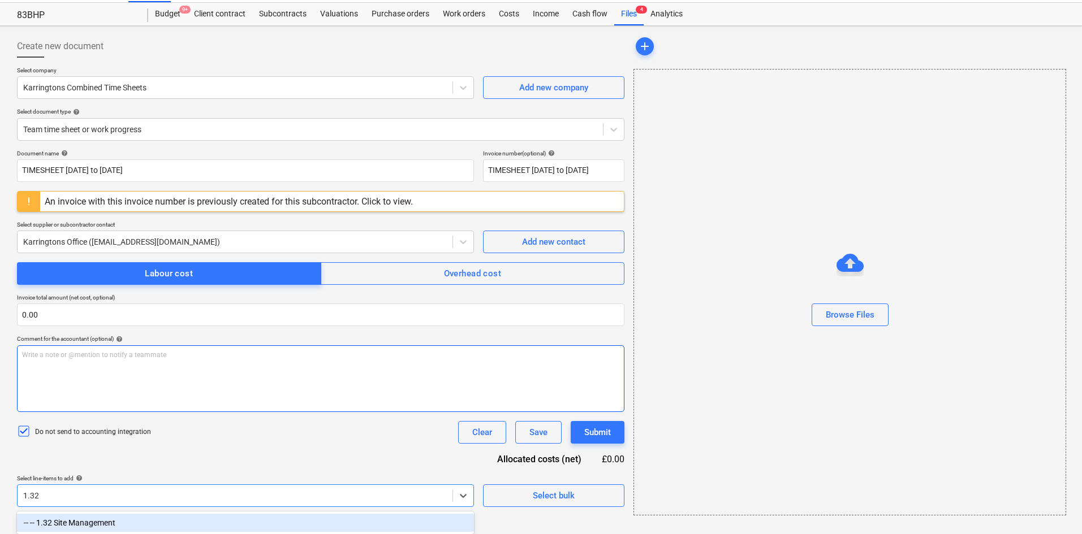
scroll to position [27, 0]
type input "2.05"
type input "2.2"
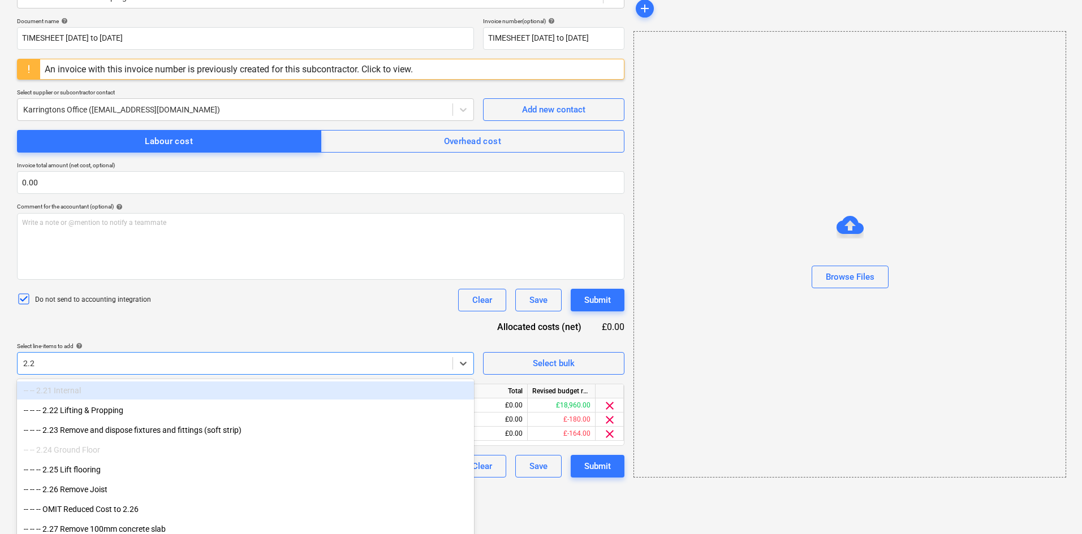
scroll to position [175, 0]
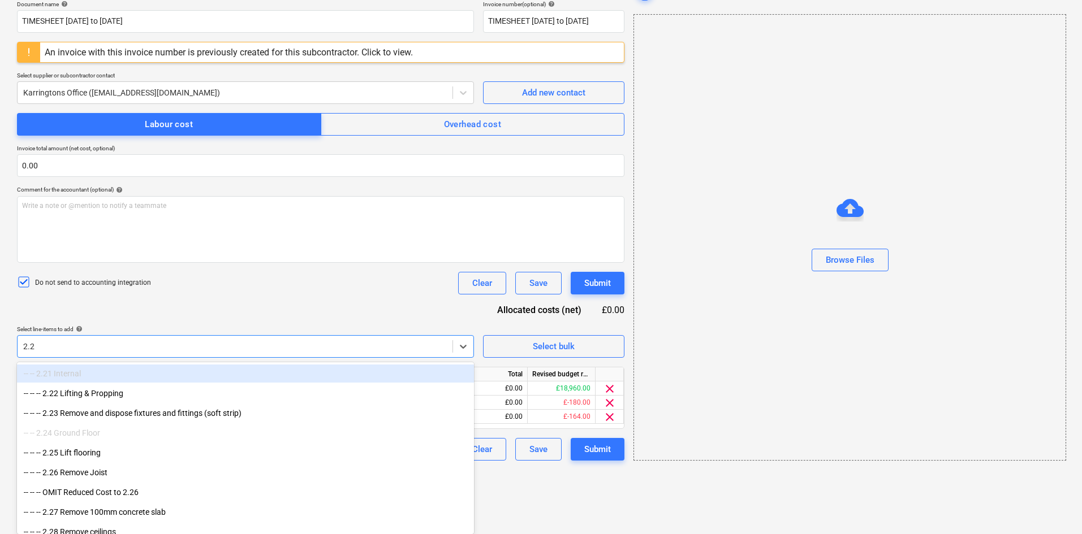
type input "2.2"
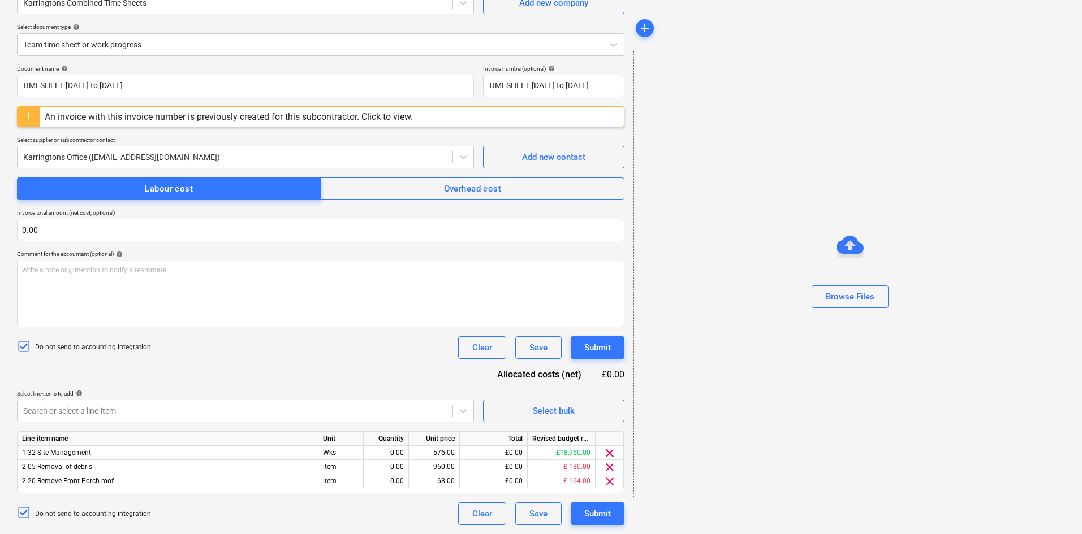
click at [175, 296] on div "Document name help TIMESHEET 23 Jun to 6 Jul Invoice number (optional) help TIM…" at bounding box center [320, 295] width 607 height 460
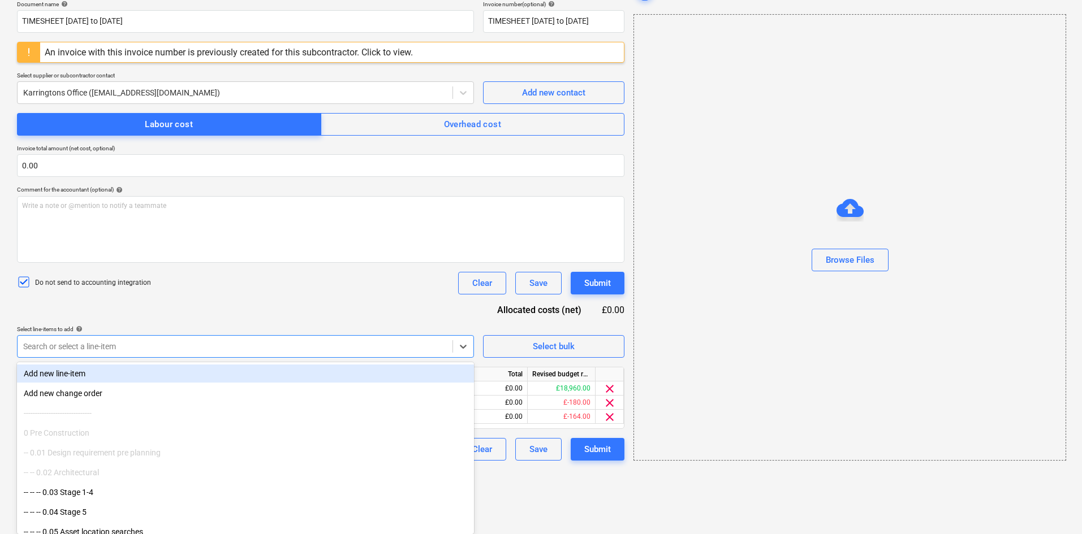
click at [120, 359] on body "Sales Projects Contacts Company Consolidated Invoices Inbox 5 format_size keybo…" at bounding box center [541, 92] width 1082 height 534
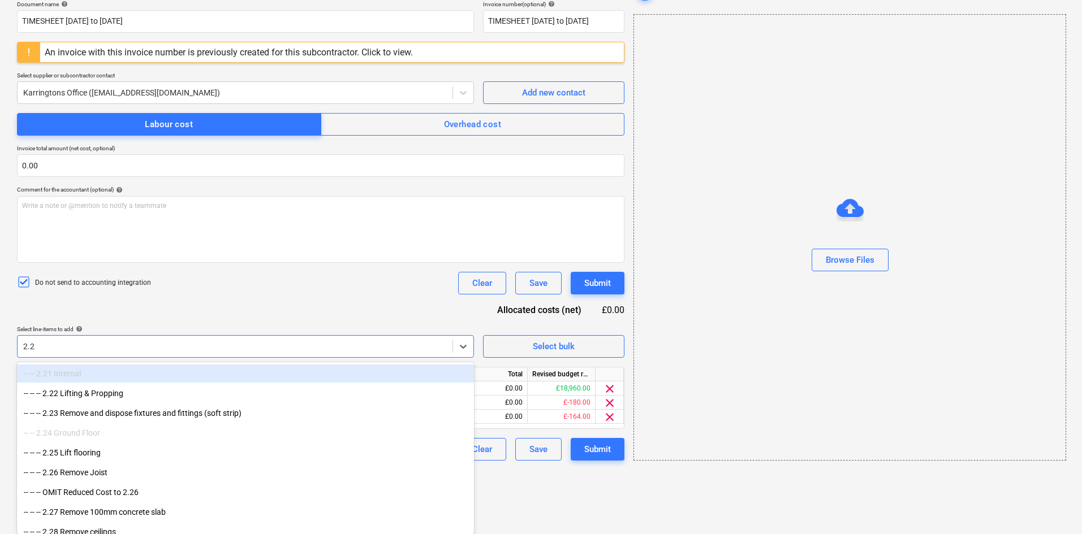
type input "2.25"
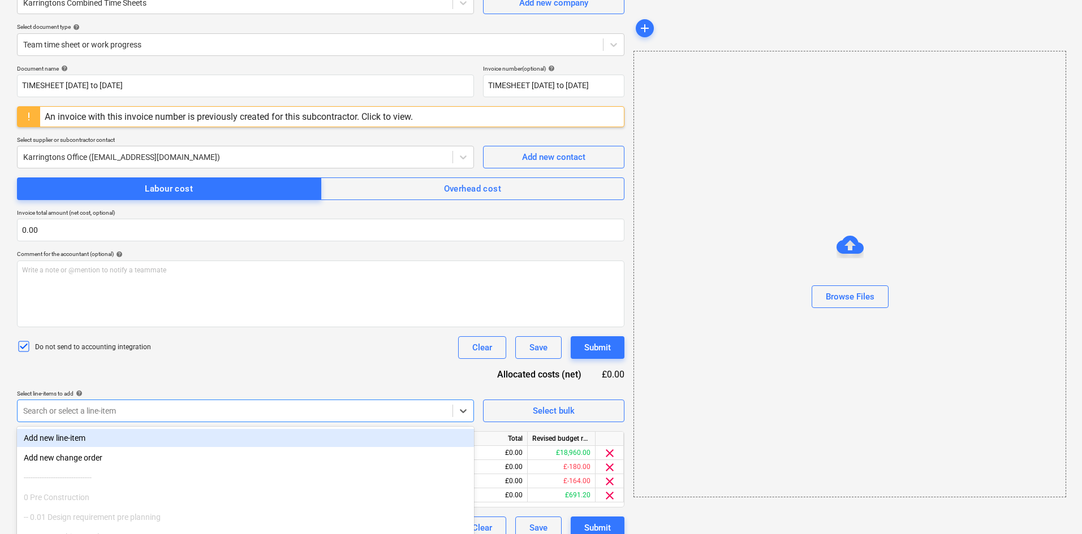
click at [290, 356] on div "Do not send to accounting integration Clear Save Submit" at bounding box center [320, 347] width 607 height 23
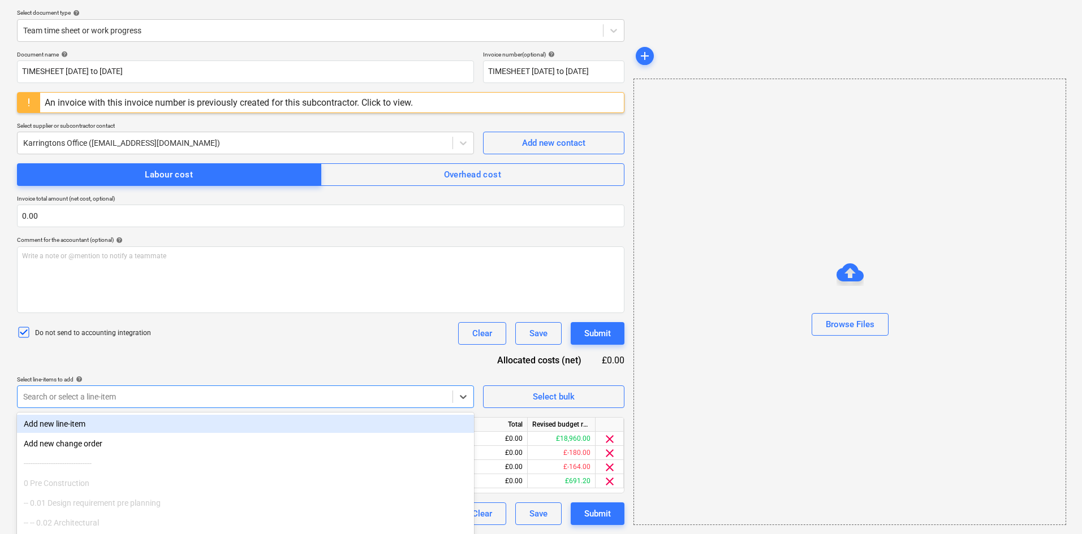
scroll to position [175, 0]
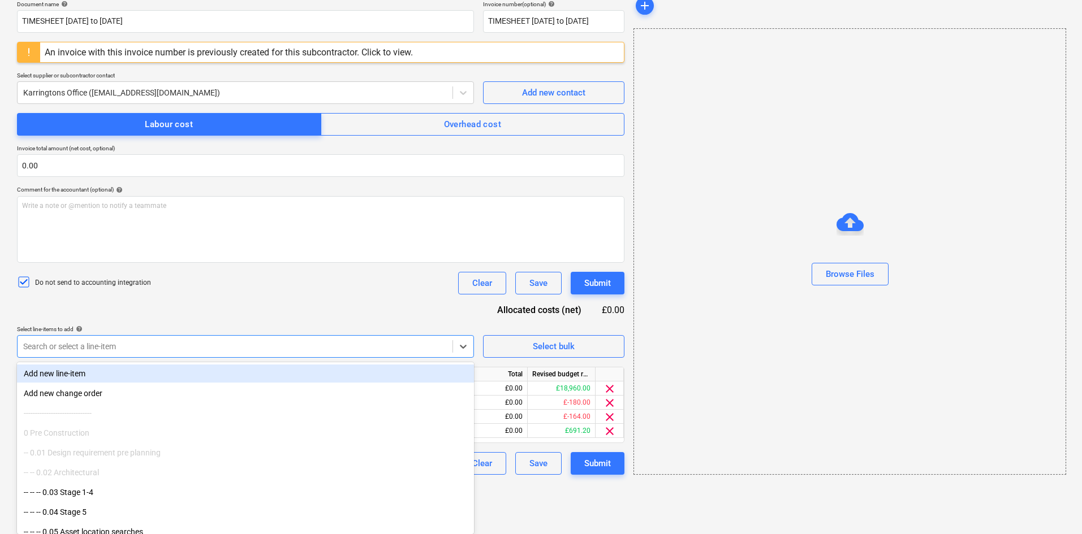
click at [157, 359] on body "Sales Projects Contacts Company Consolidated Invoices Inbox 5 format_size keybo…" at bounding box center [541, 92] width 1082 height 534
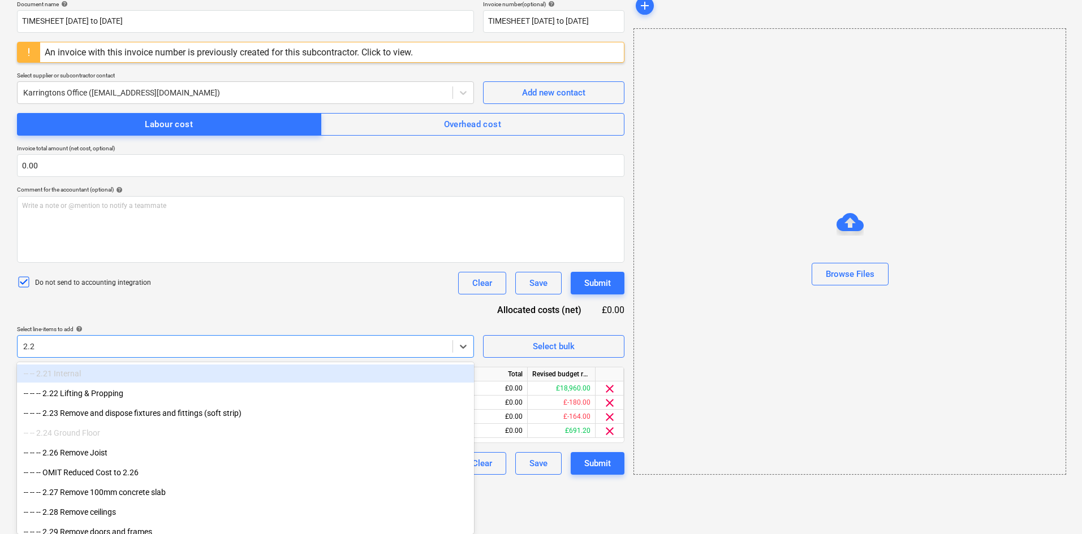
type input "2.26"
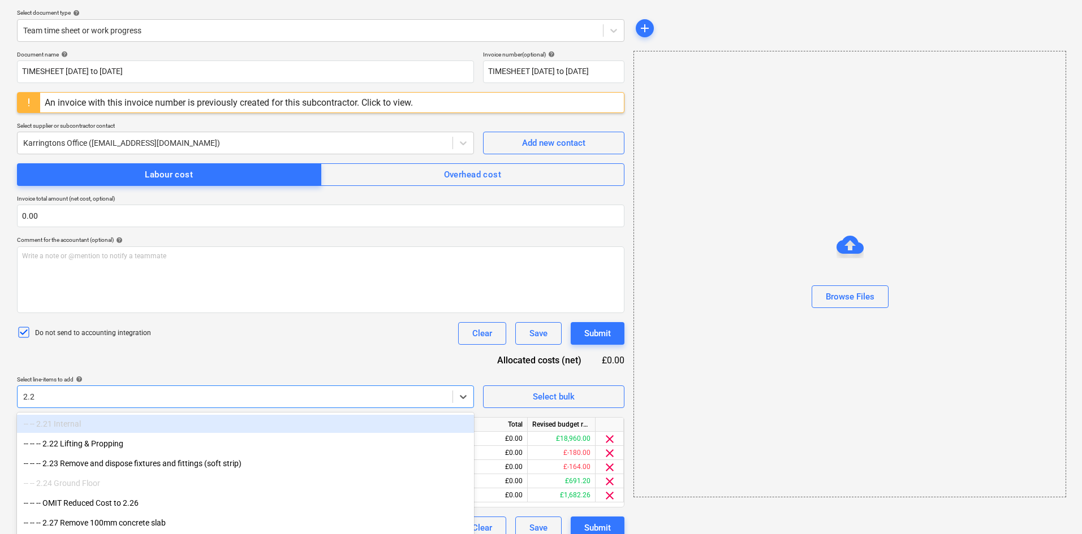
type input "2.27"
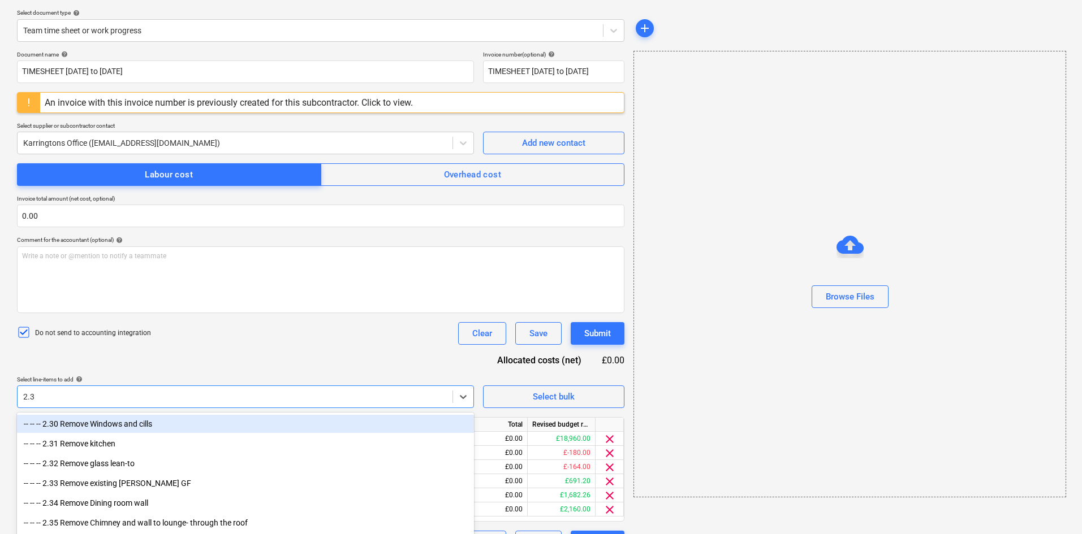
type input "2.38"
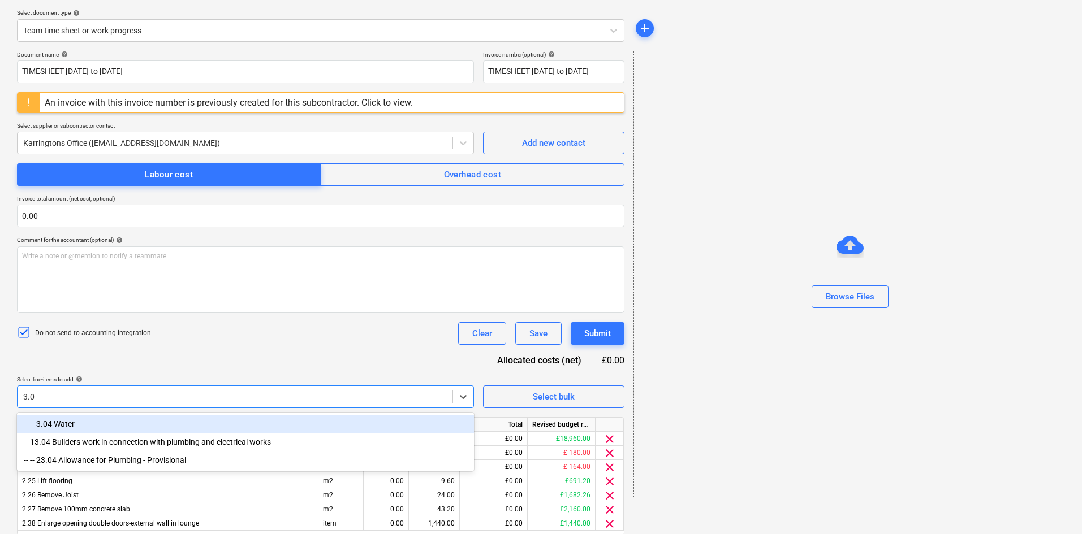
type input "3.04"
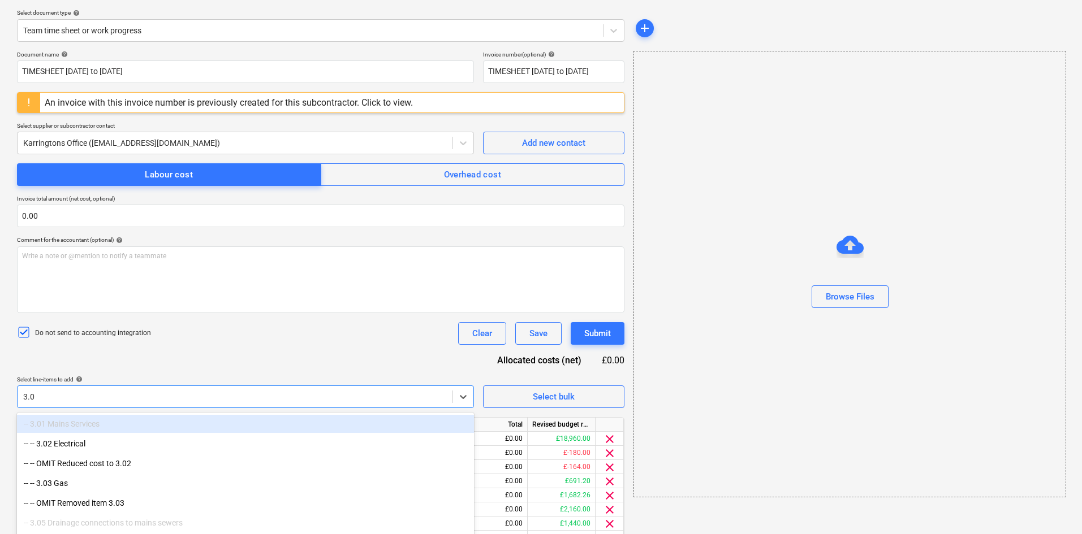
type input "3.06"
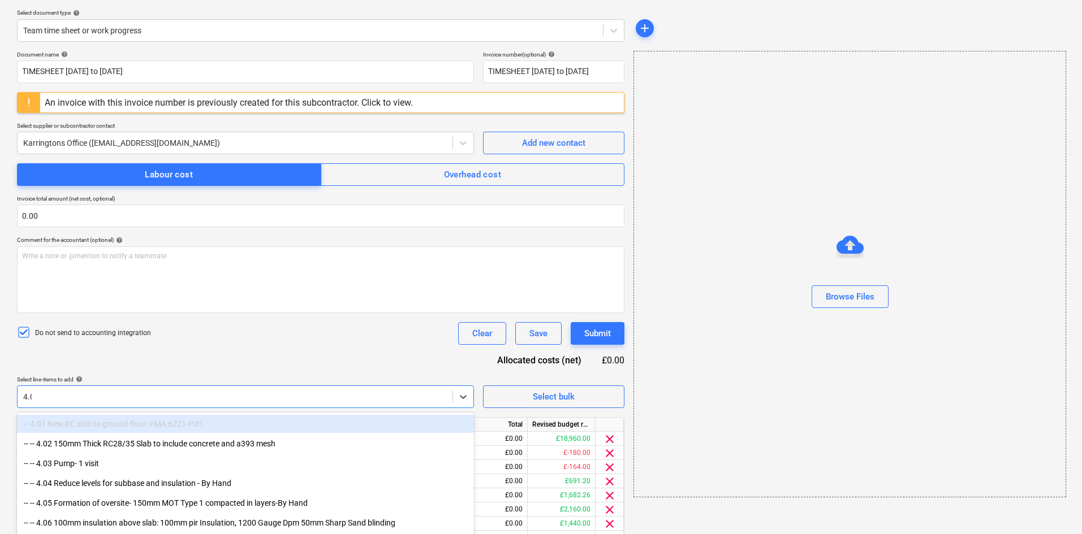
type input "4.05"
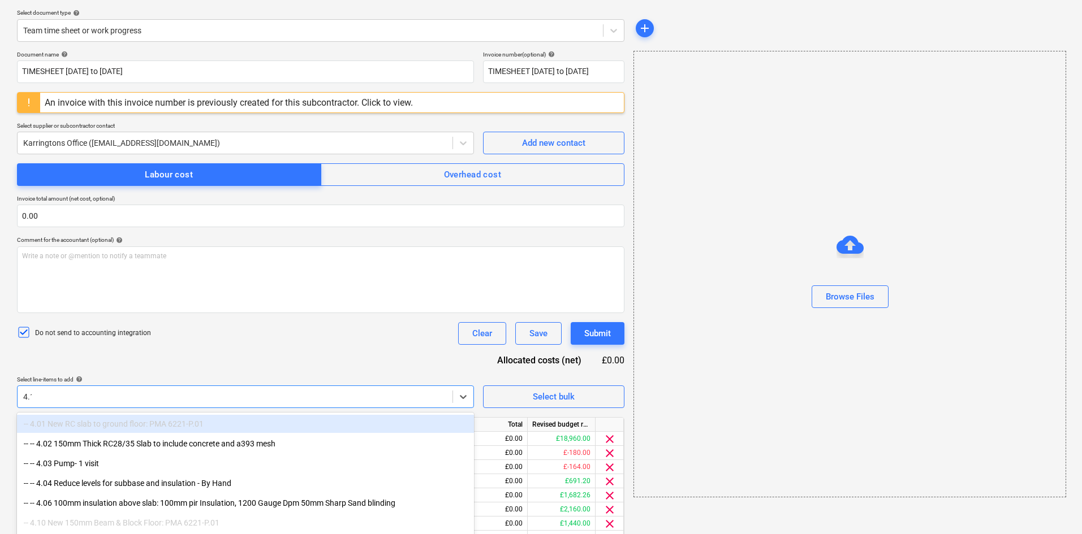
type input "4.12"
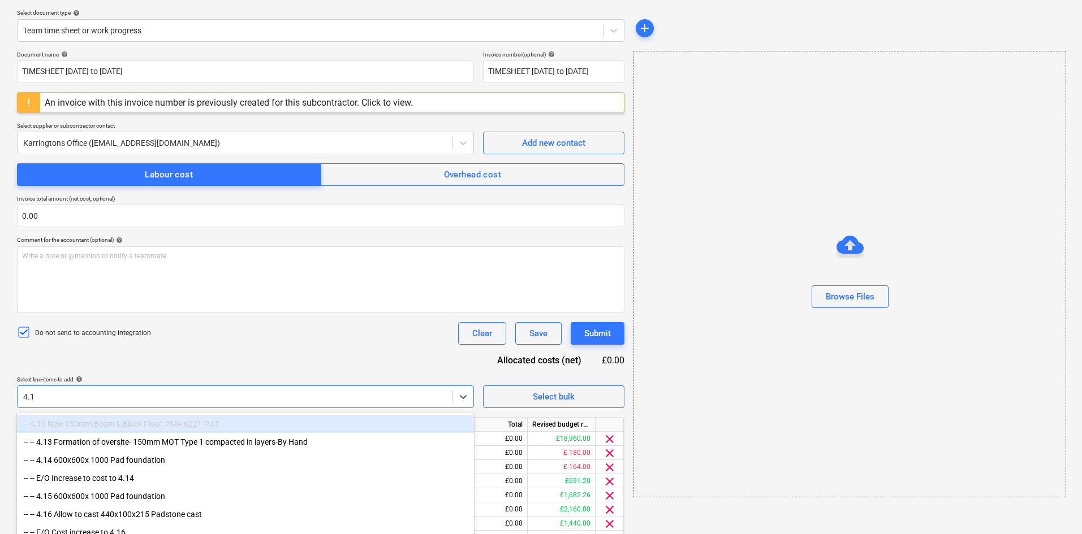
type input "4.16"
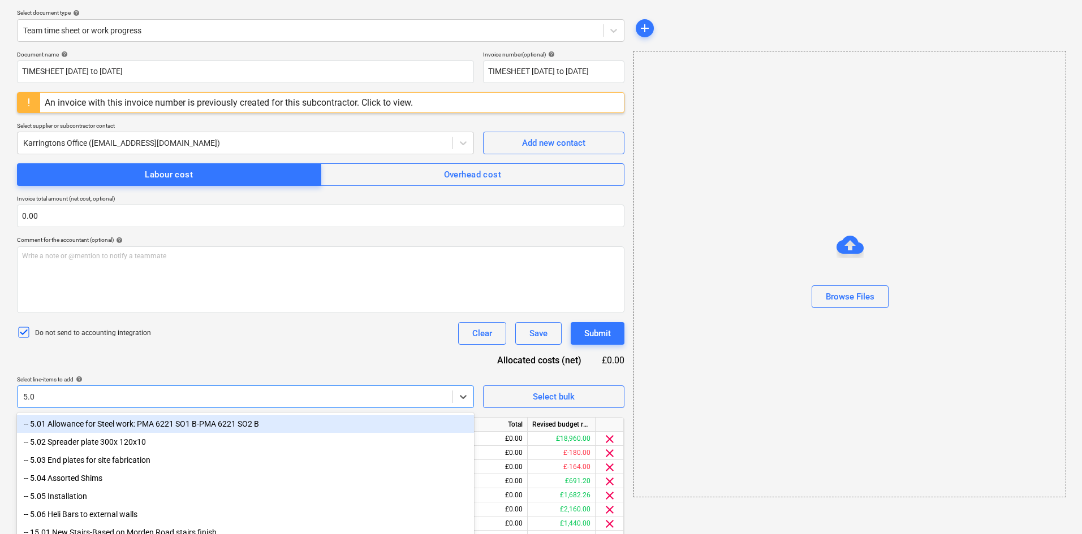
type input "5.01"
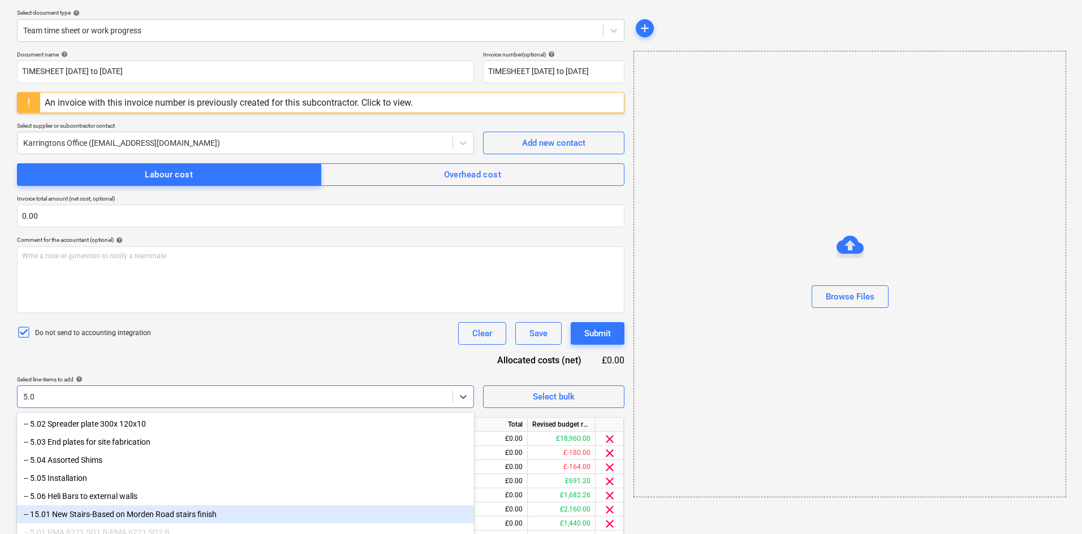
type input "5.05"
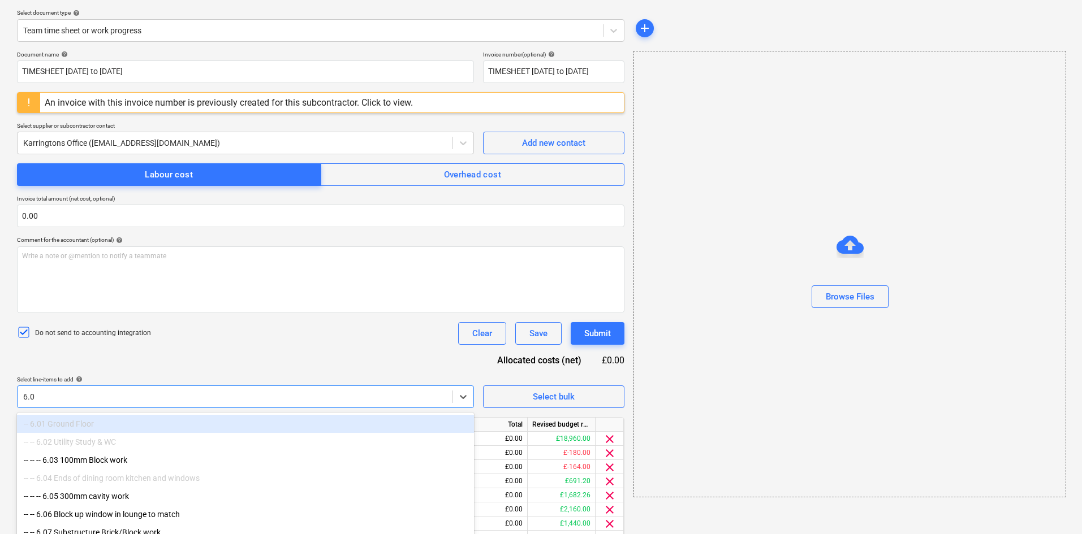
type input "6.05"
type input "6.06"
type input "6.07"
type input "10.23"
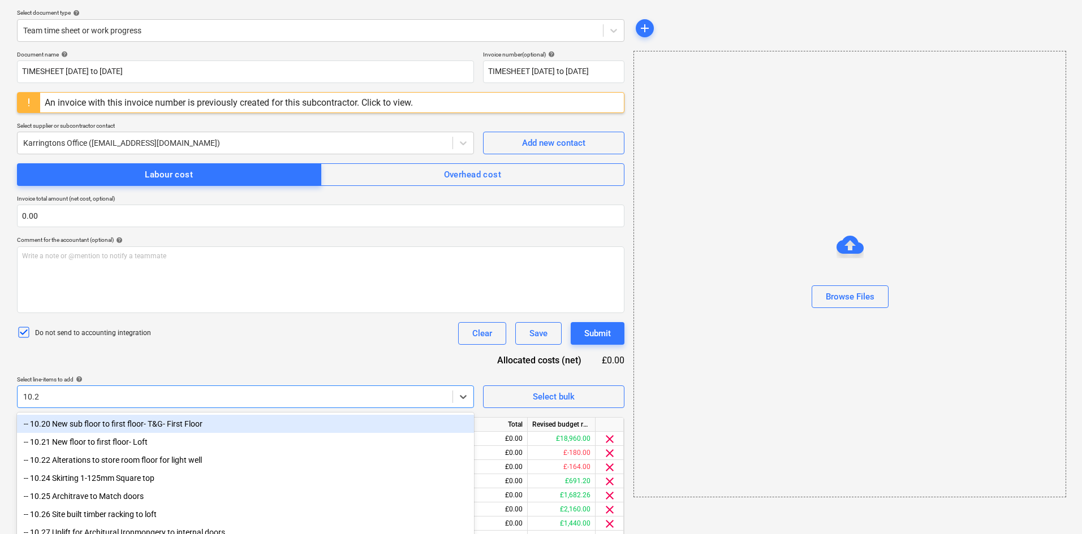
type input "10.29"
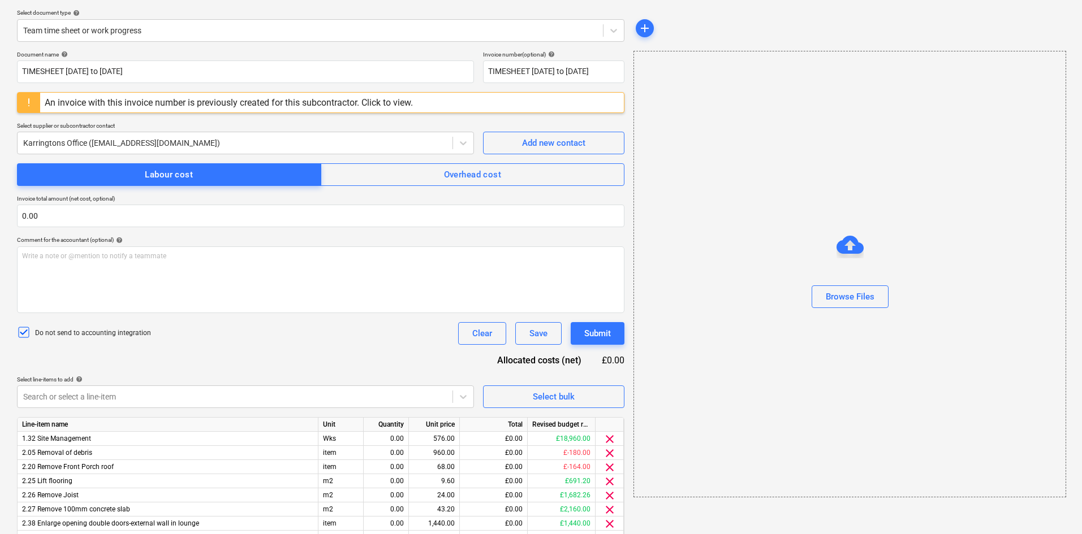
click at [210, 347] on div "Document name help TIMESHEET 23 Jun to 6 Jul Invoice number (optional) help TIM…" at bounding box center [320, 394] width 607 height 687
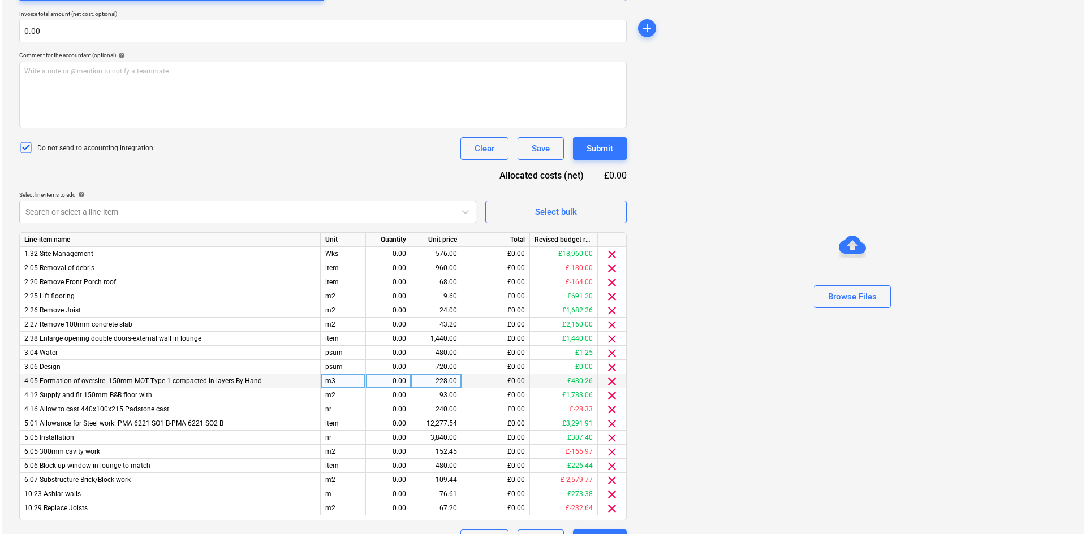
scroll to position [337, 0]
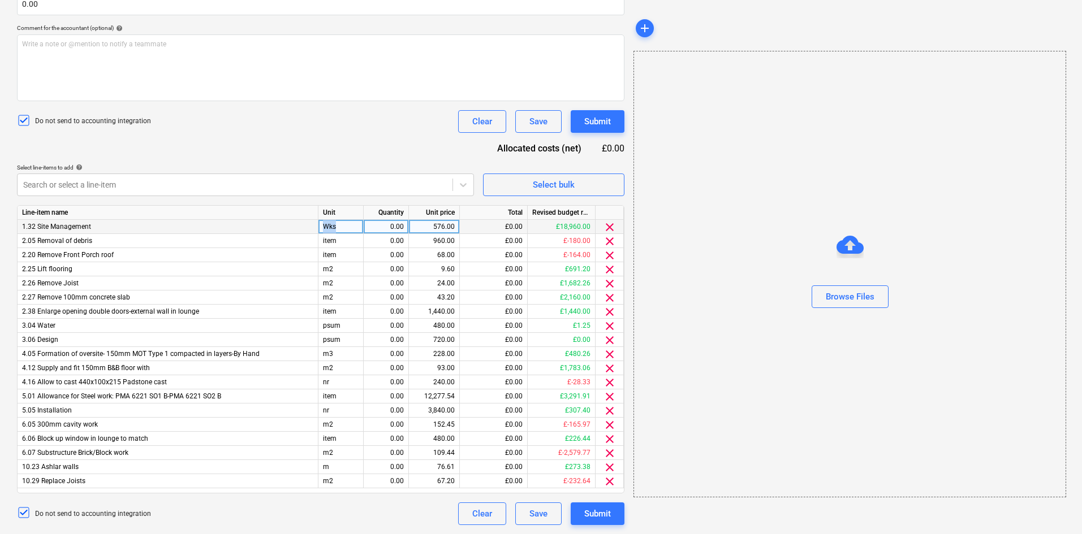
drag, startPoint x: 351, startPoint y: 225, endPoint x: 303, endPoint y: 224, distance: 48.1
click at [0, 0] on div "1.32 Site Management Wks 0.00 576.00 £0.00 £18,960.00 clear" at bounding box center [0, 0] width 0 height 0
click at [346, 227] on div "Wks" at bounding box center [340, 227] width 45 height 14
drag, startPoint x: 346, startPoint y: 227, endPoint x: 313, endPoint y: 222, distance: 33.7
click at [0, 0] on div "1.32 Site Management Wks 0.00 576.00 £0.00 £18,960.00 clear" at bounding box center [0, 0] width 0 height 0
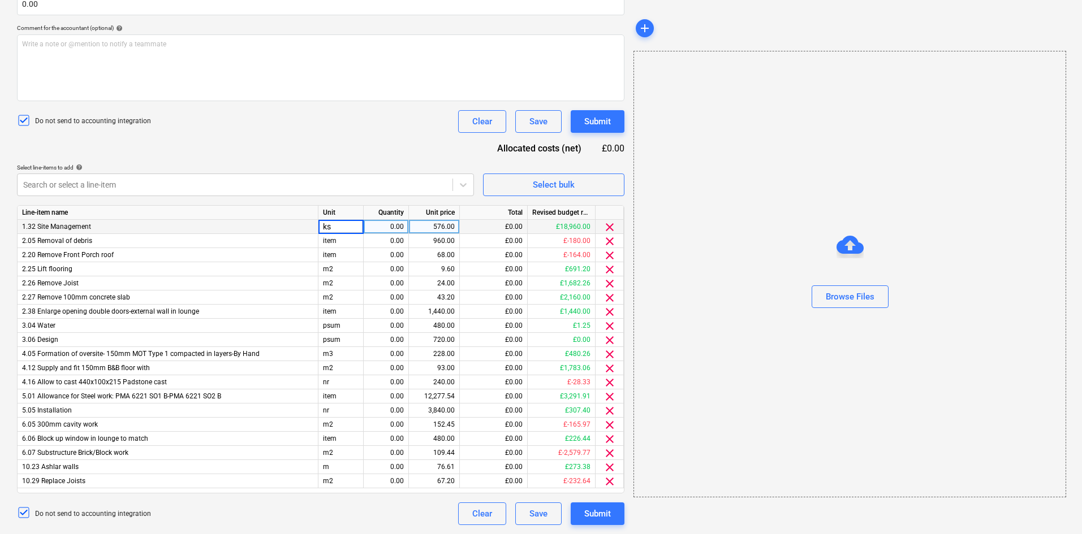
type input "s"
type input "Item"
click at [335, 235] on div "item" at bounding box center [340, 241] width 45 height 14
drag, startPoint x: 347, startPoint y: 226, endPoint x: 317, endPoint y: 225, distance: 30.6
click at [0, 0] on div "1.32 Site Management Item 0.00 576.00 £0.00 £18,960.00 clear" at bounding box center [0, 0] width 0 height 0
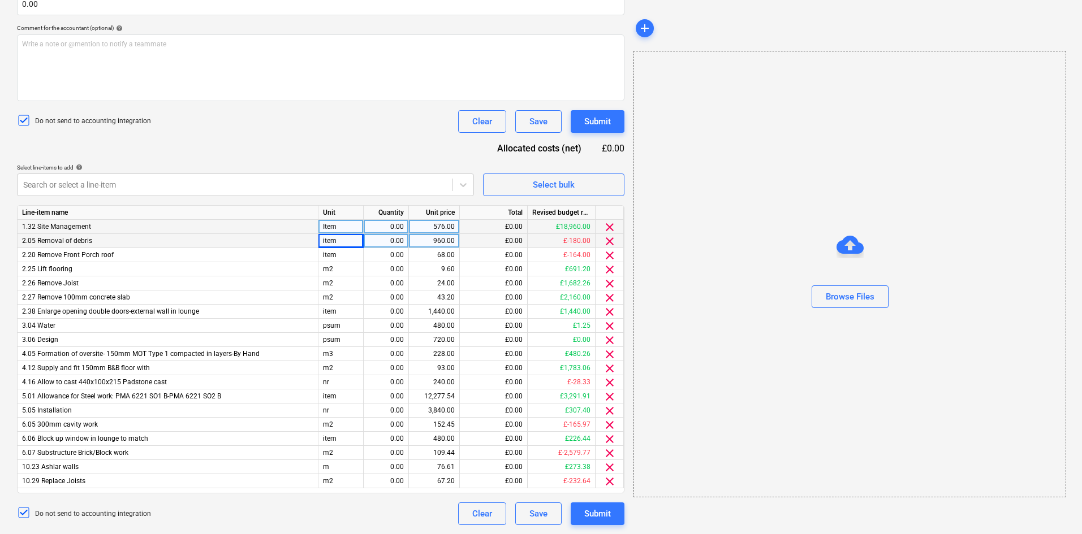
click at [339, 225] on div "Item" at bounding box center [340, 227] width 45 height 14
drag, startPoint x: 334, startPoint y: 225, endPoint x: 352, endPoint y: 225, distance: 18.1
click at [352, 225] on input "Item" at bounding box center [340, 227] width 45 height 14
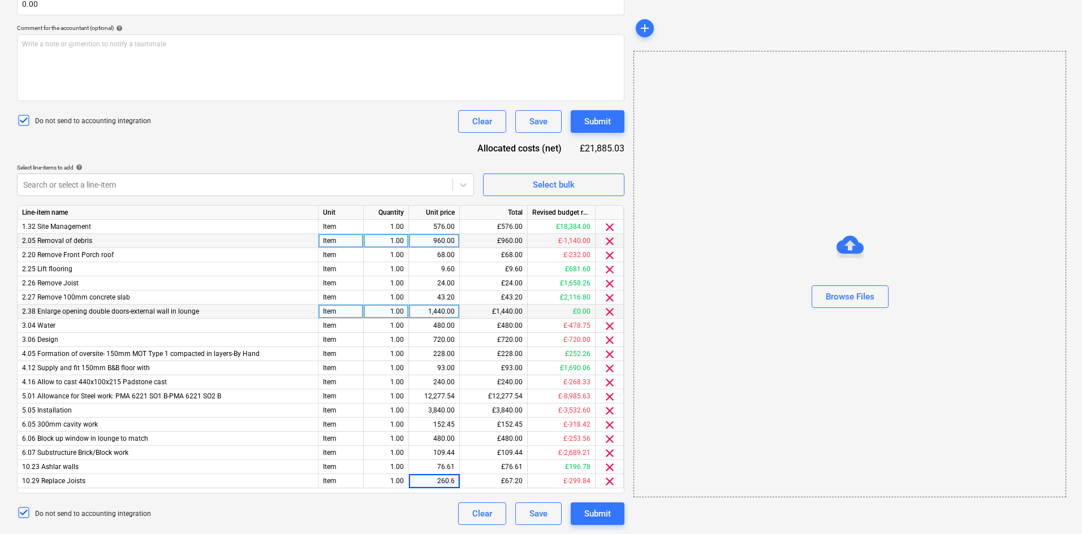
type input "260.63"
type input "247.50"
type input "1520."
type input "235."
type input "160."
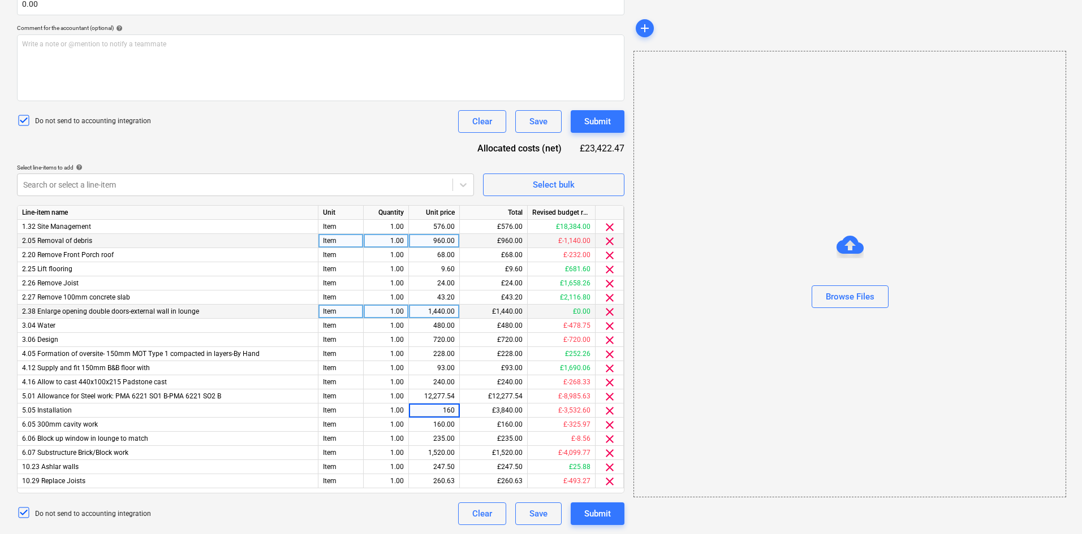
type input "160."
type input "1740.63"
type input "341.25"
type input "500."
type input "100."
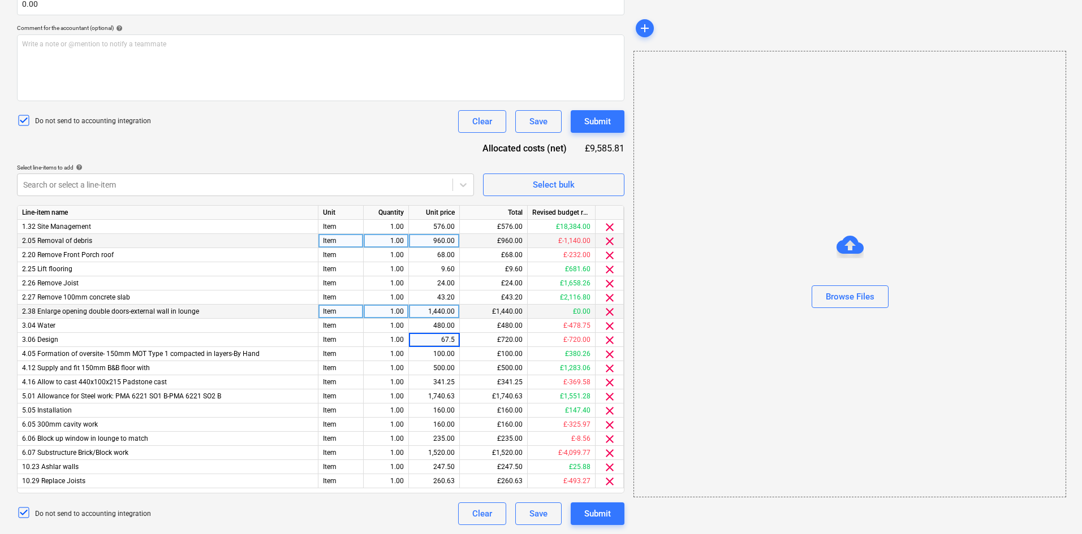
type input "67.50"
type input "320."
type input "270."
type input "123.75"
type input "430."
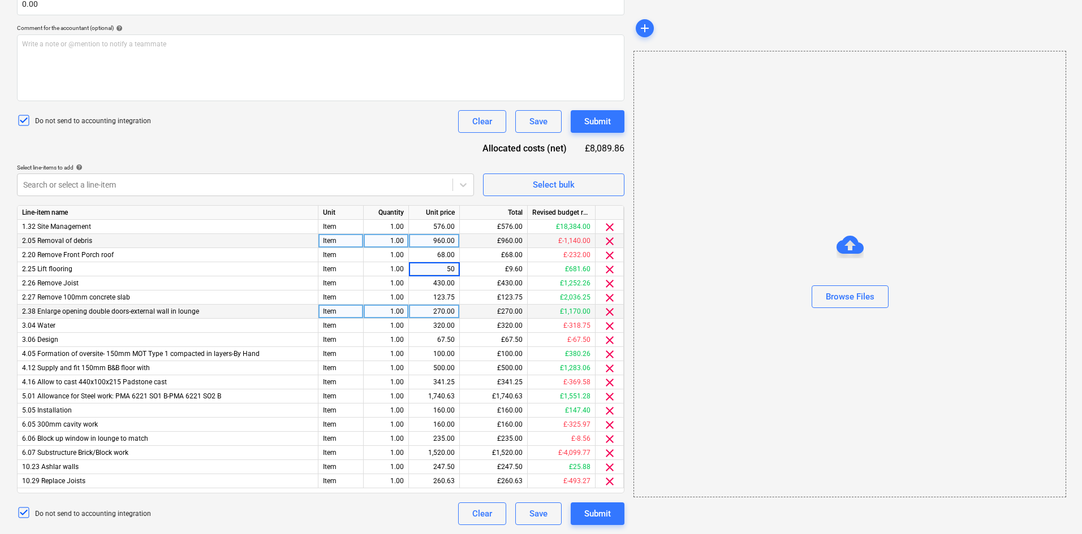
type input "50."
type input "82.5"
type input "135."
type input "1050."
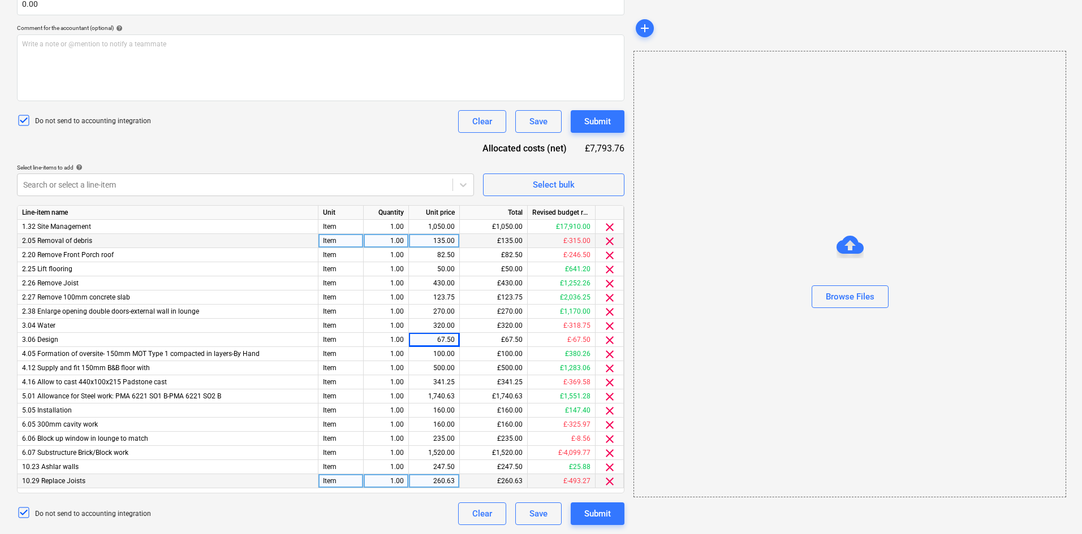
click at [452, 477] on div "260.63" at bounding box center [433, 481] width 41 height 14
click at [452, 483] on input "260.63" at bounding box center [434, 481] width 50 height 14
type input "260.62"
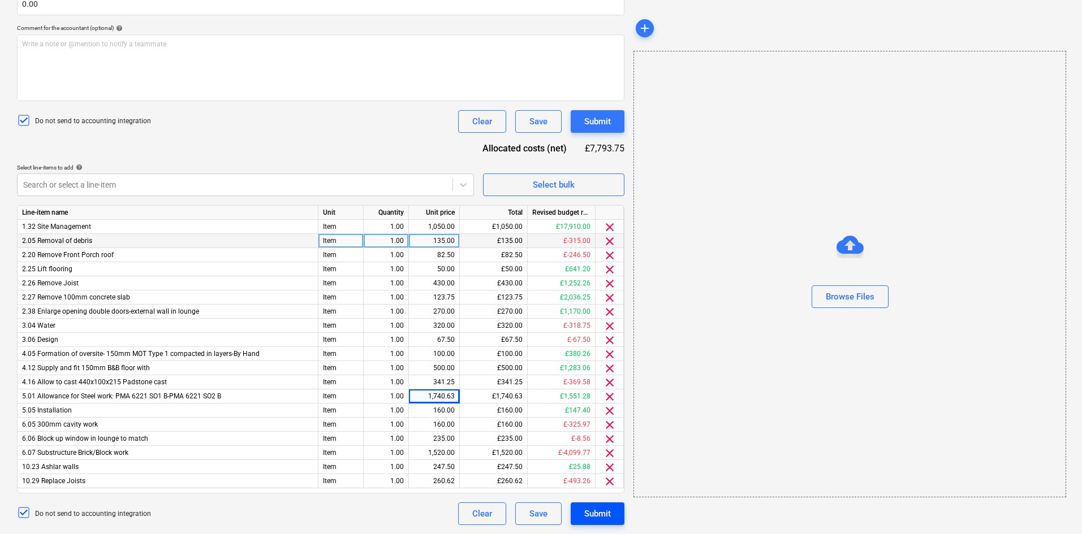
click at [593, 514] on div "Submit" at bounding box center [597, 514] width 27 height 15
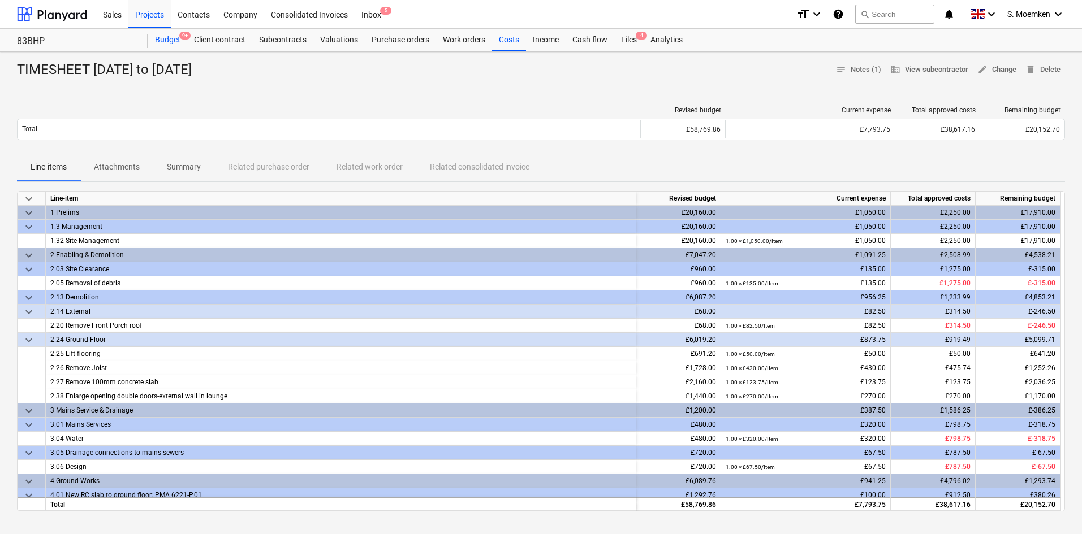
click at [172, 40] on div "Budget 9+" at bounding box center [167, 40] width 39 height 23
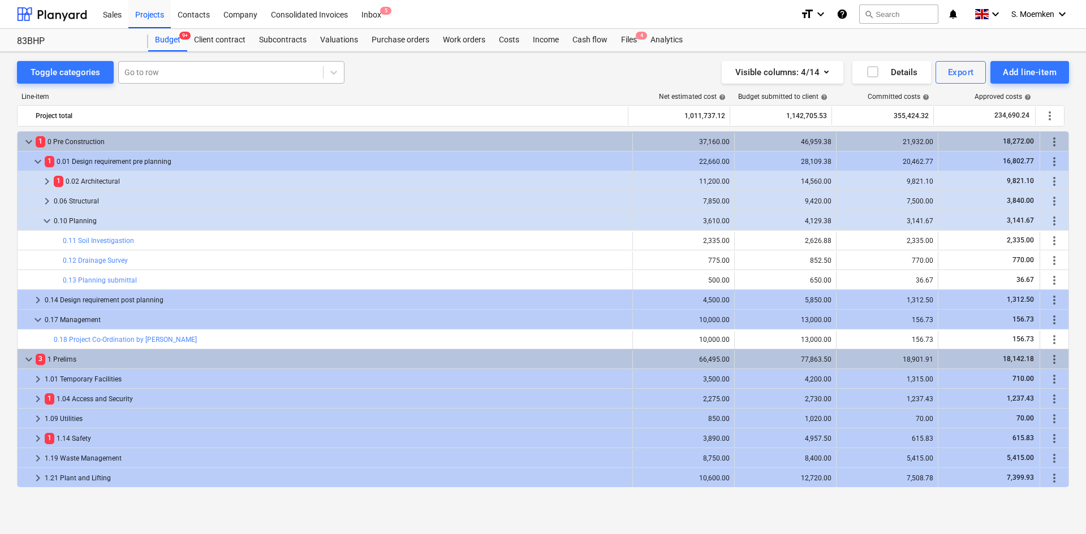
click at [198, 72] on div at bounding box center [220, 72] width 193 height 11
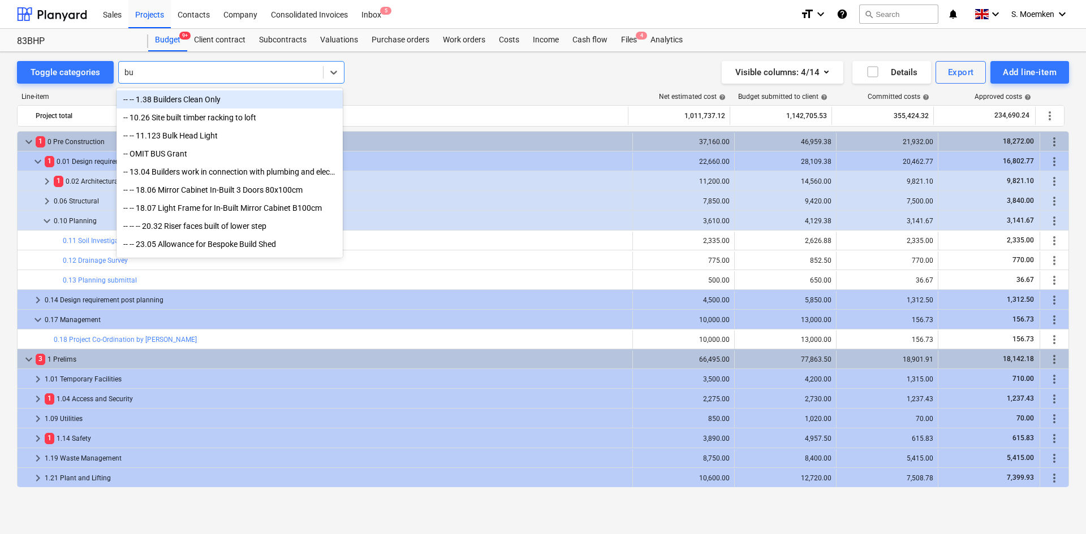
type input "b"
type input "r"
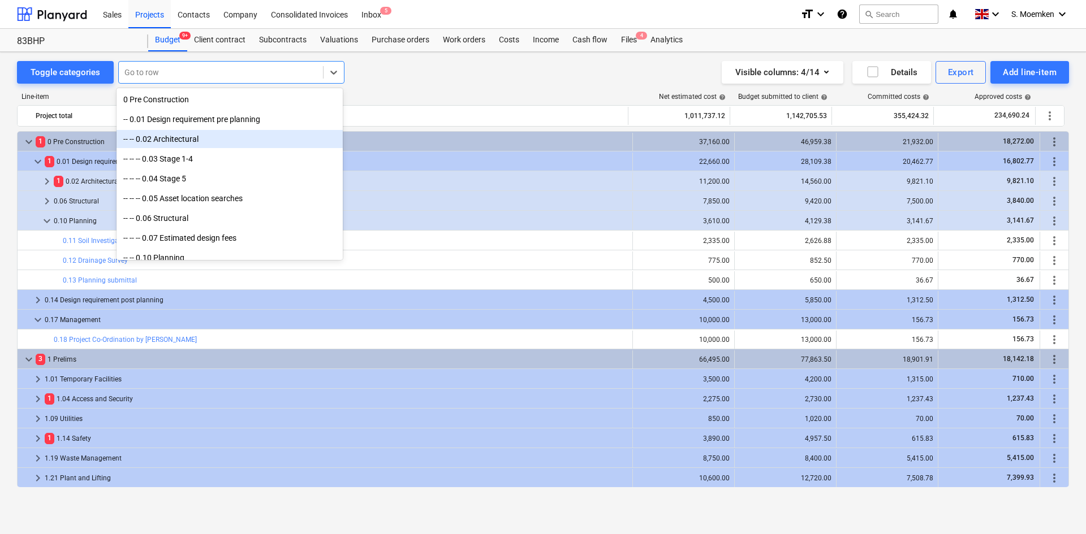
click at [416, 79] on div "Toggle categories option -- -- 0.02 Architectural focused, 3 of 750. 750 result…" at bounding box center [543, 72] width 1052 height 23
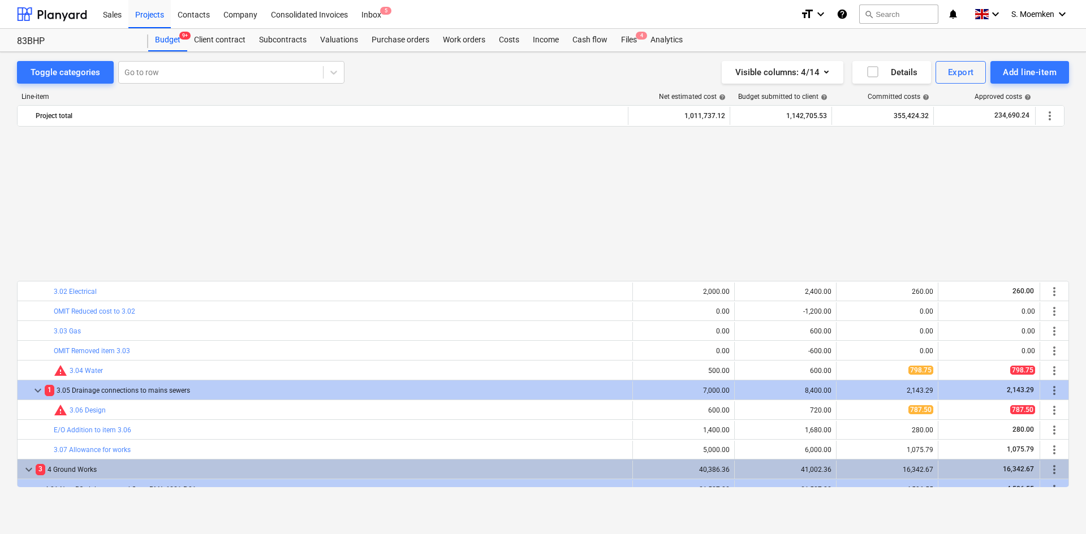
scroll to position [1583, 0]
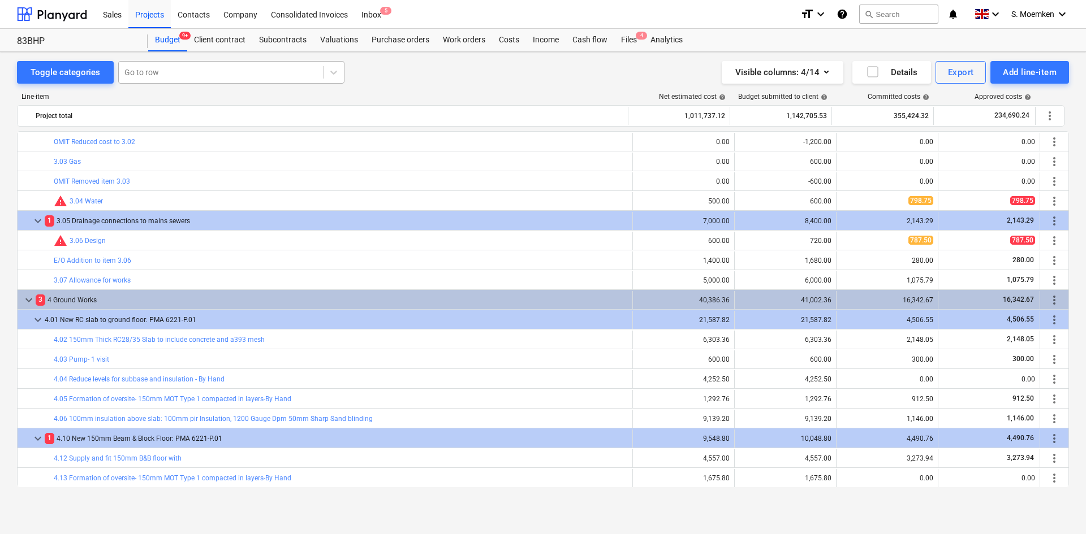
click at [253, 74] on div at bounding box center [220, 72] width 193 height 11
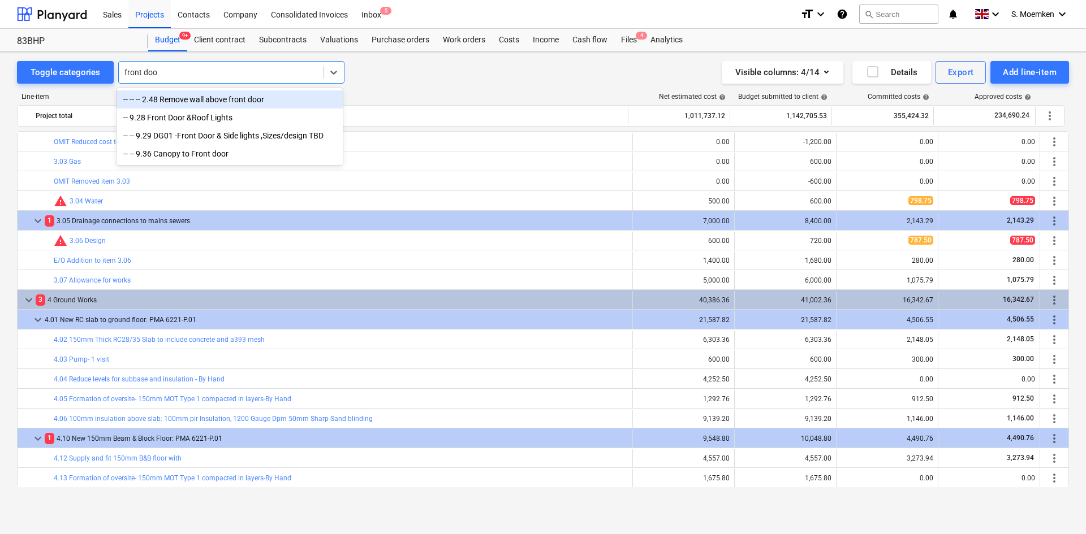
type input "front door"
click at [238, 102] on div "-- -- -- 2.48 Remove wall above front door" at bounding box center [229, 99] width 226 height 18
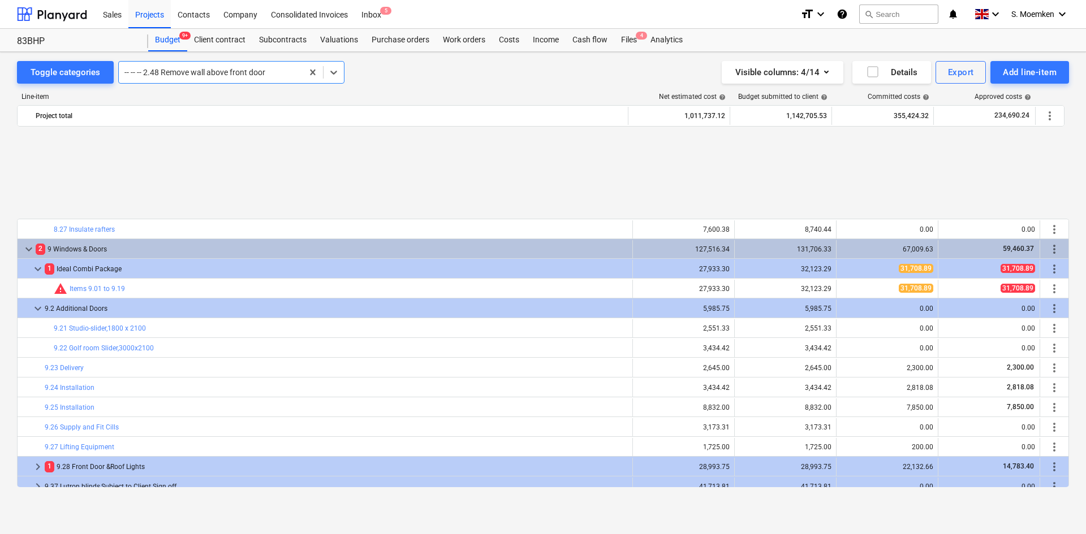
scroll to position [3410, 0]
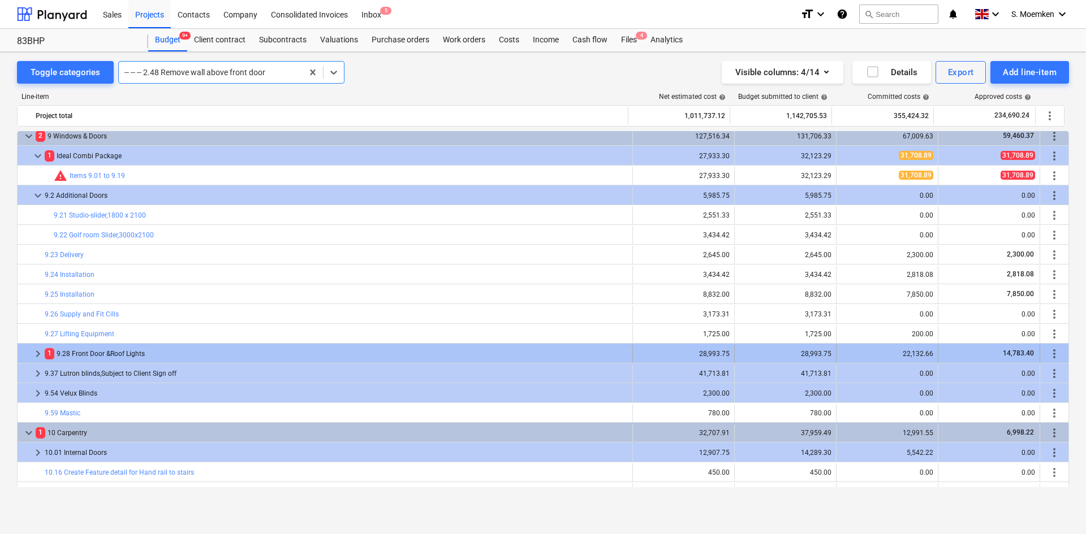
click at [38, 352] on span "keyboard_arrow_right" at bounding box center [38, 354] width 14 height 14
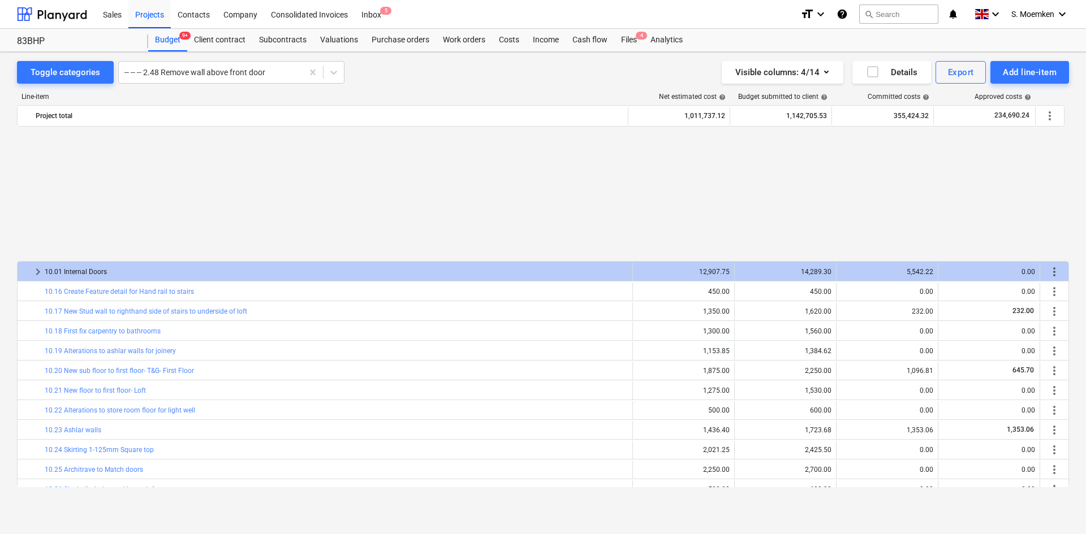
scroll to position [4145, 0]
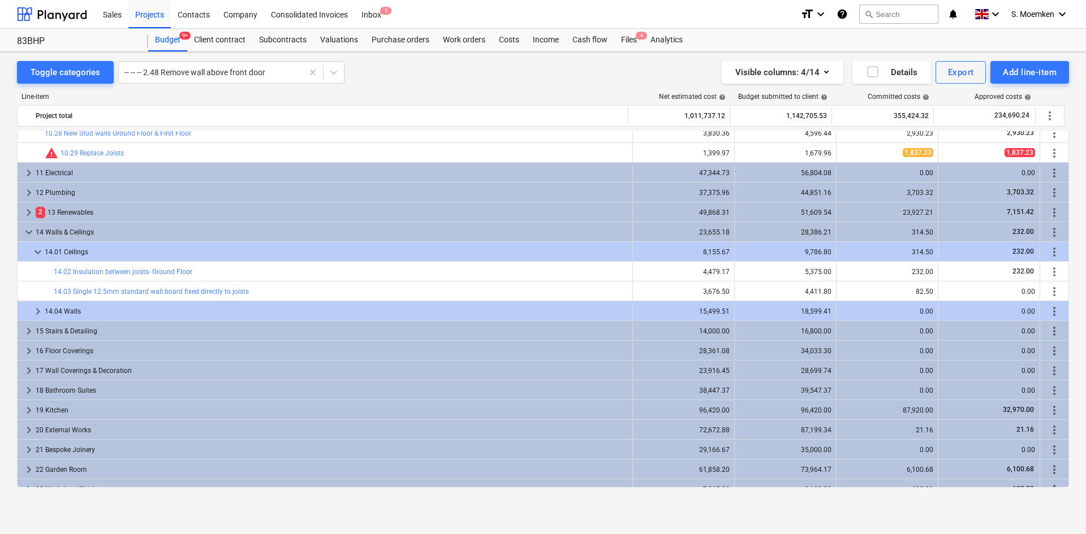
click at [38, 311] on span "keyboard_arrow_right" at bounding box center [38, 312] width 14 height 14
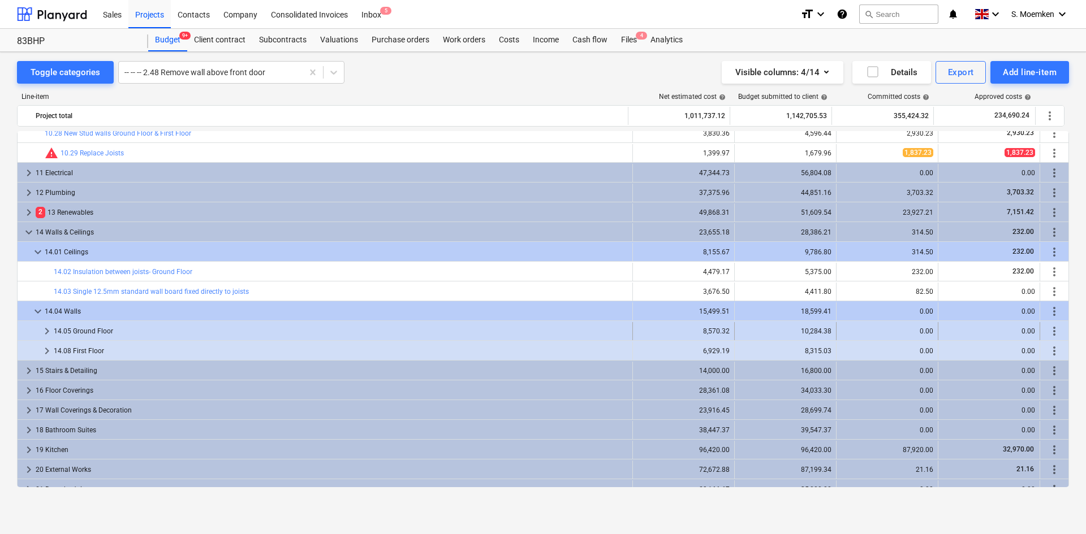
click at [45, 331] on span "keyboard_arrow_right" at bounding box center [47, 332] width 14 height 14
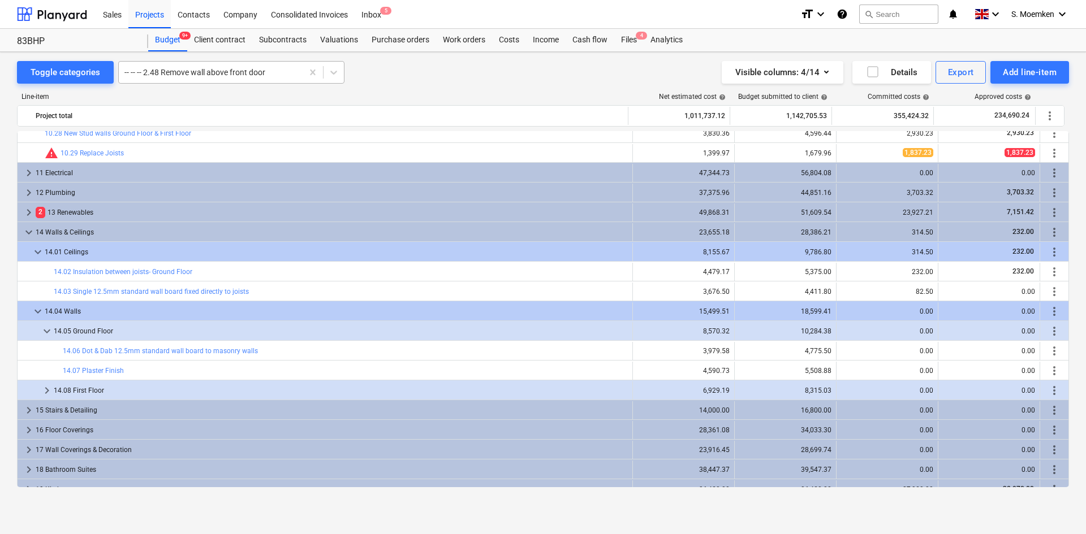
click at [274, 68] on div at bounding box center [210, 72] width 172 height 11
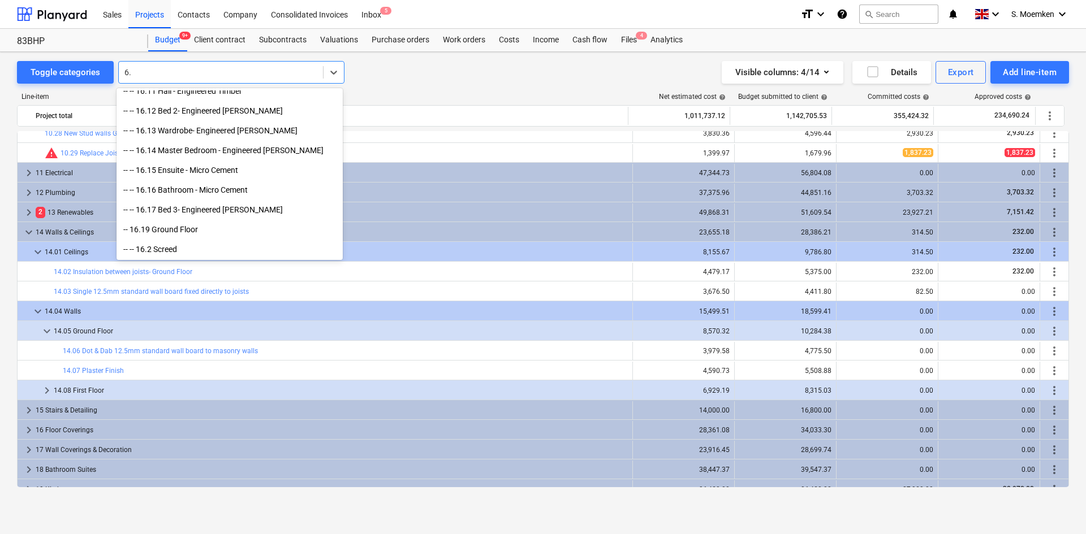
scroll to position [325, 0]
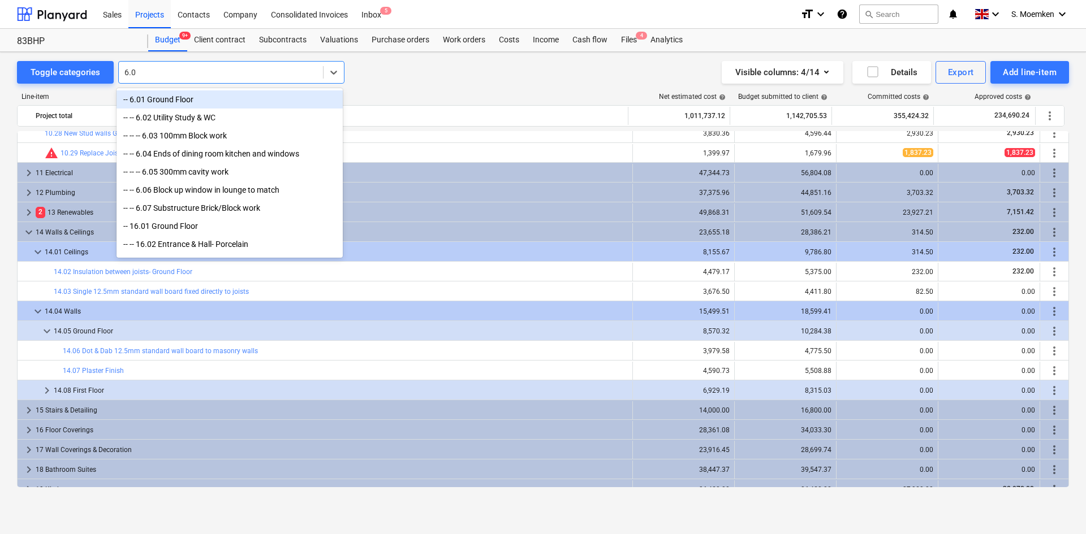
type input "6.05"
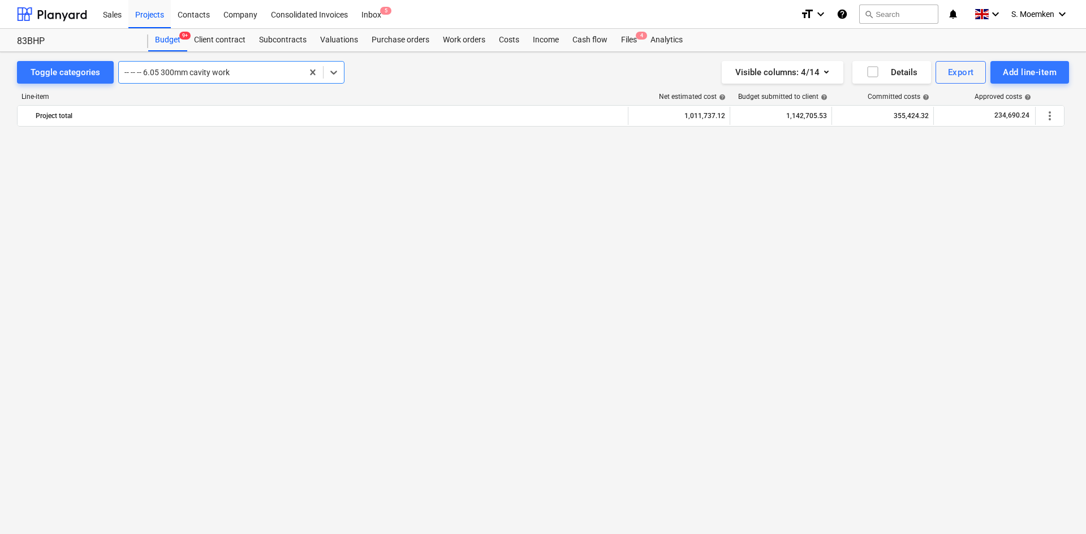
scroll to position [2692, 0]
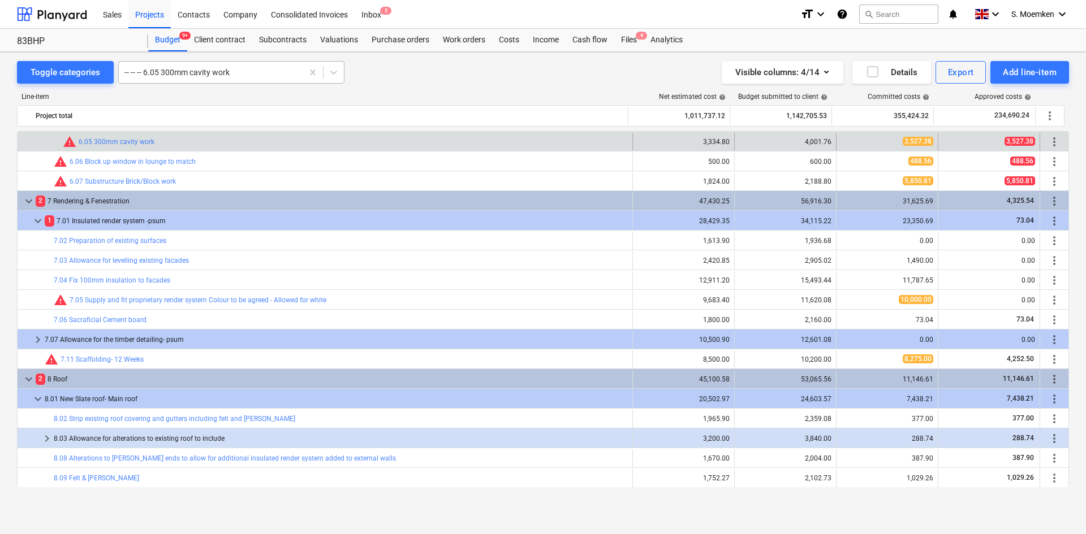
click at [274, 74] on div at bounding box center [210, 72] width 172 height 11
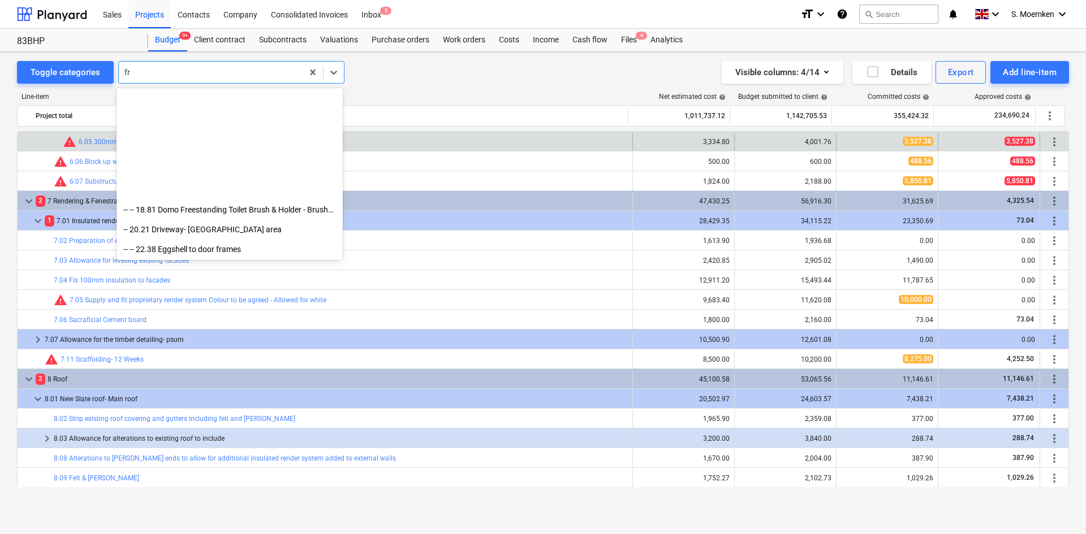
scroll to position [266, 0]
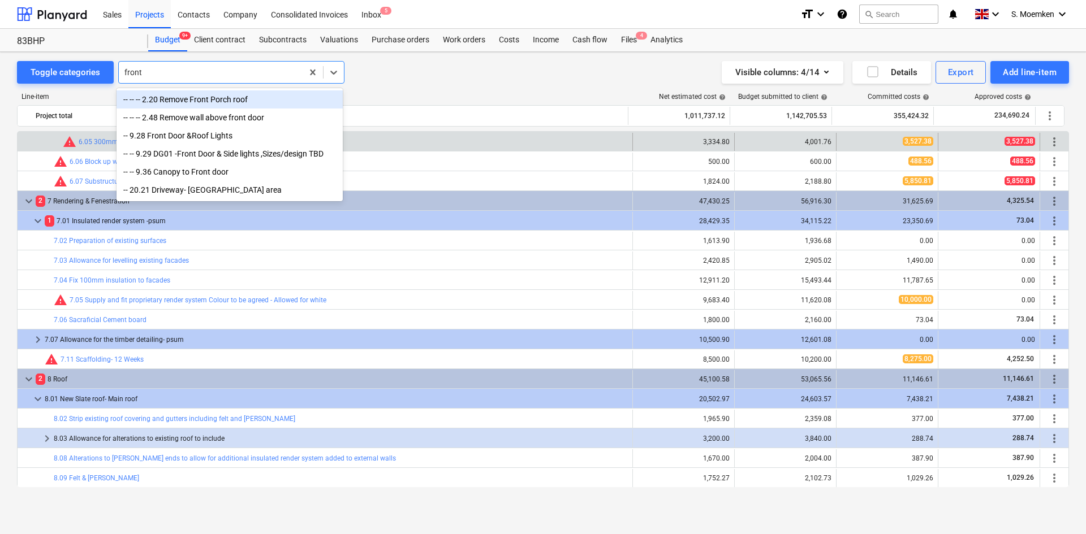
type input "front"
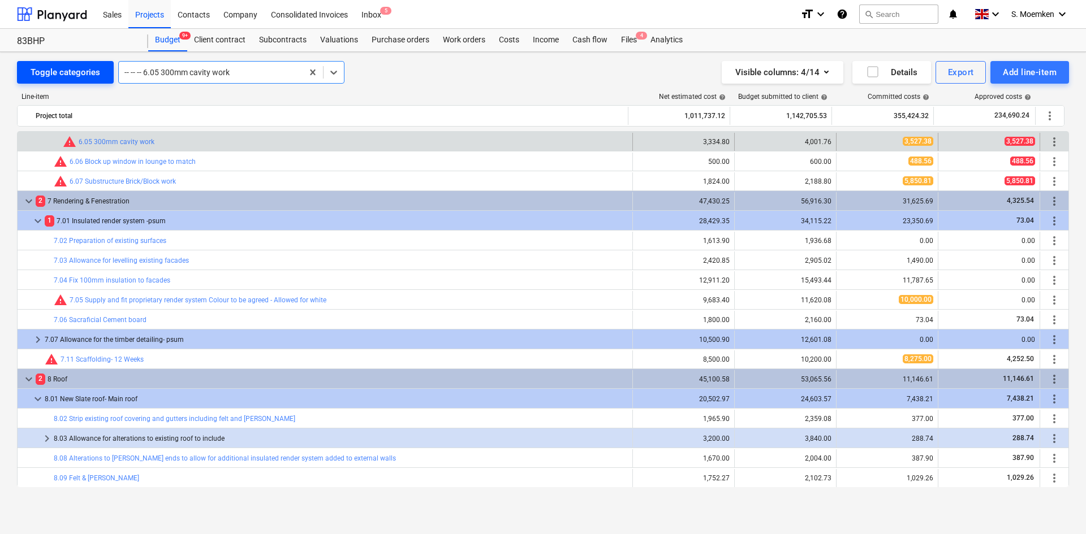
drag, startPoint x: 161, startPoint y: 73, endPoint x: 92, endPoint y: 74, distance: 69.0
click at [92, 74] on div "Toggle categories Select is focused ,type to refine list, press Down to open th…" at bounding box center [180, 72] width 327 height 23
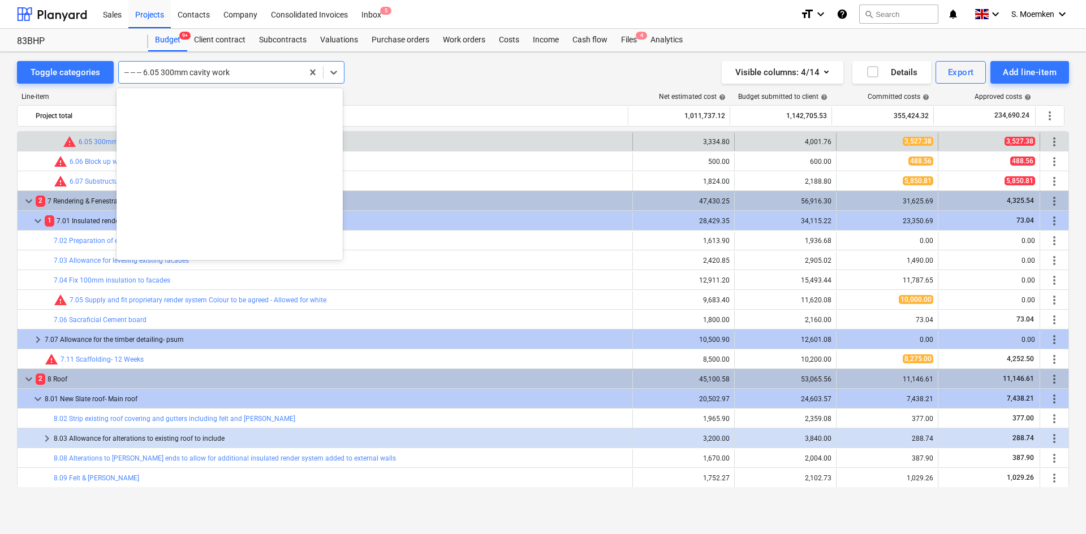
scroll to position [3464, 0]
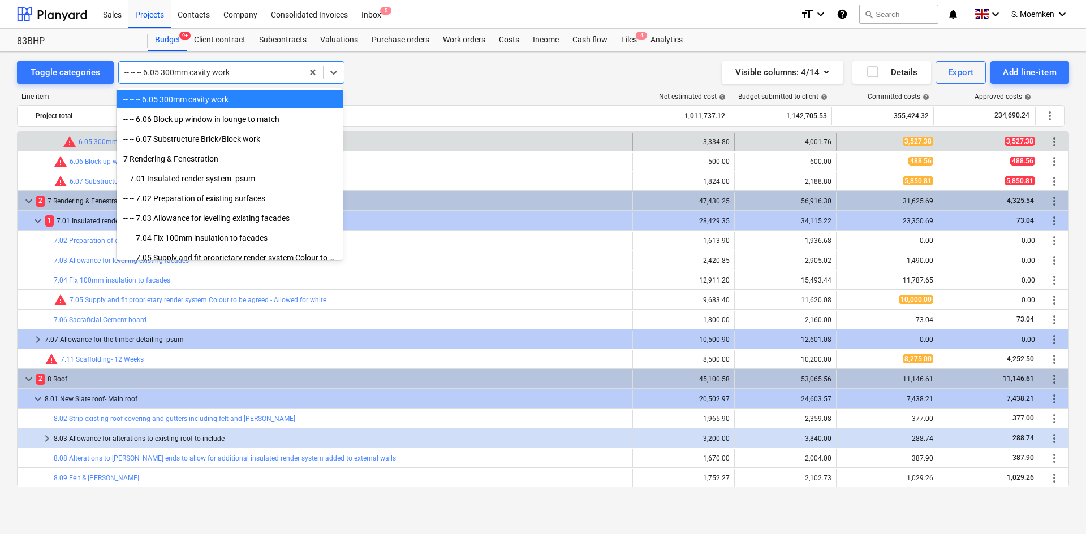
drag, startPoint x: 227, startPoint y: 72, endPoint x: 119, endPoint y: 78, distance: 108.2
click at [119, 78] on div "-- -- -- 6.05 300mm cavity work" at bounding box center [211, 72] width 184 height 16
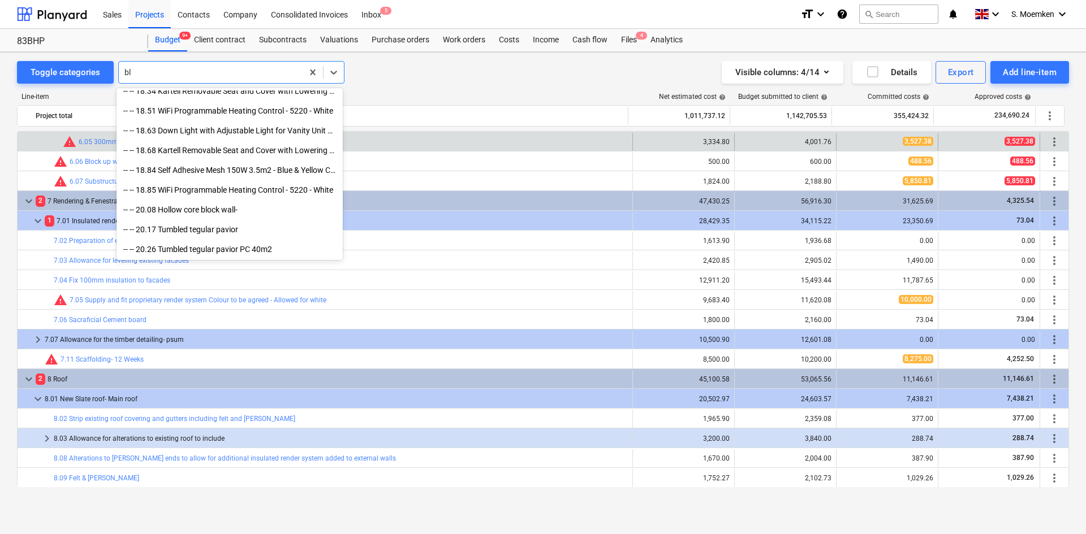
scroll to position [424, 0]
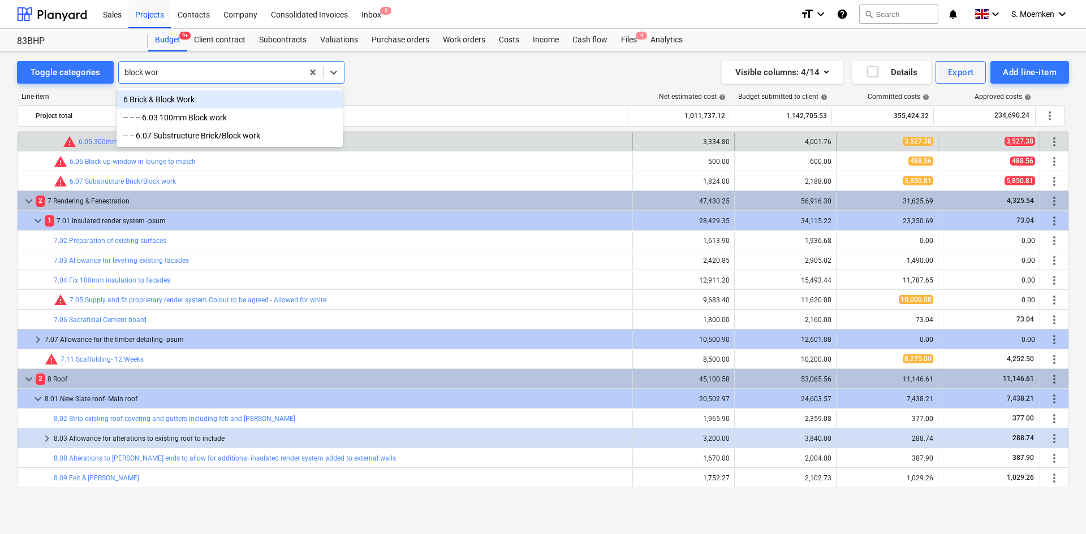
type input "block work"
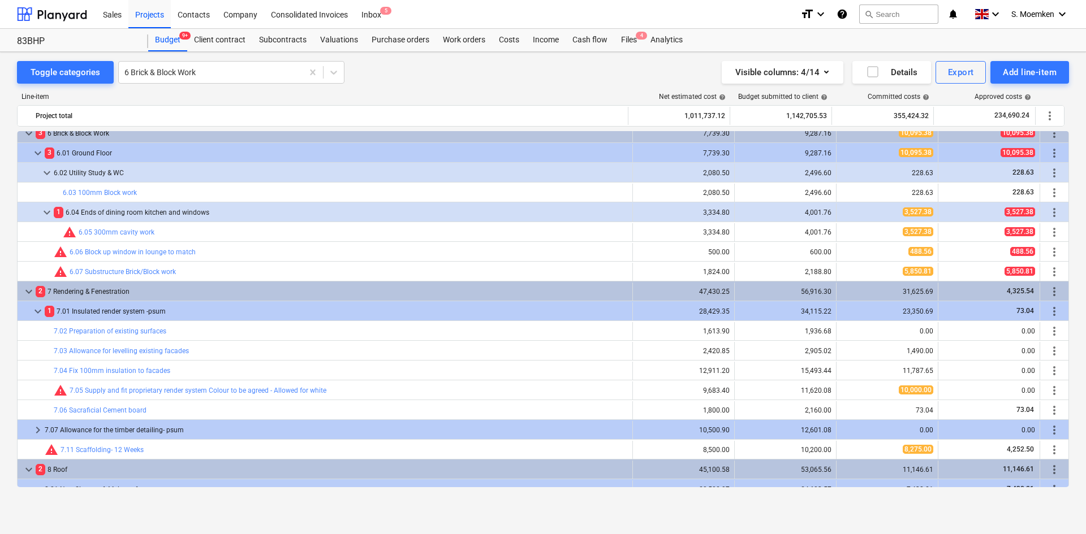
scroll to position [2545, 0]
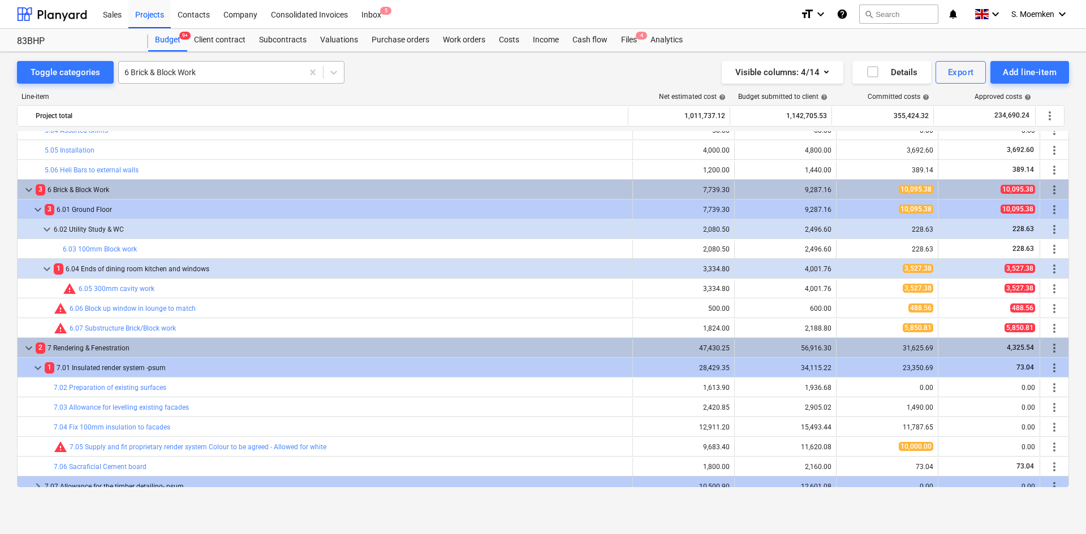
click at [139, 78] on div at bounding box center [210, 72] width 172 height 11
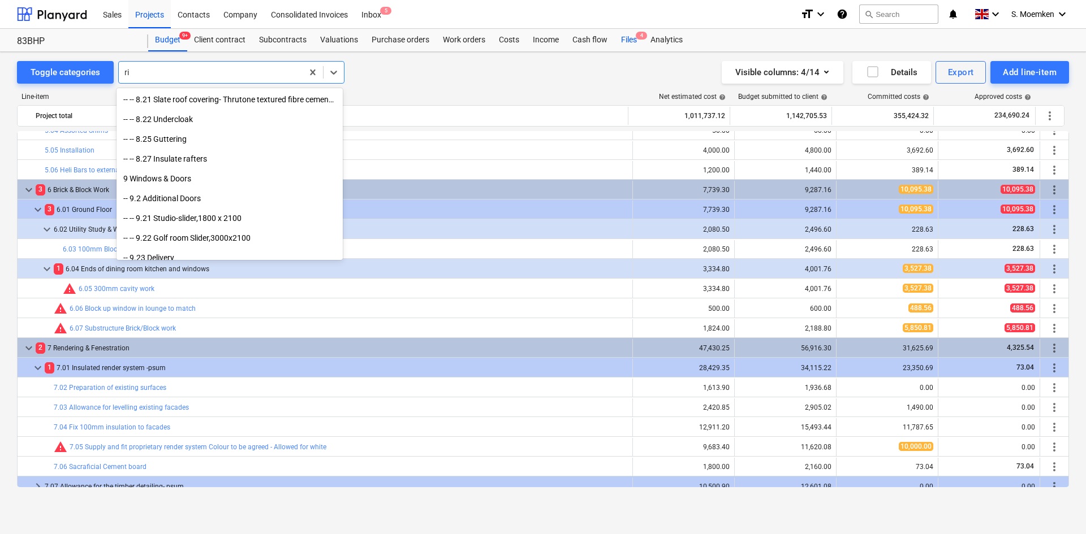
scroll to position [2007, 0]
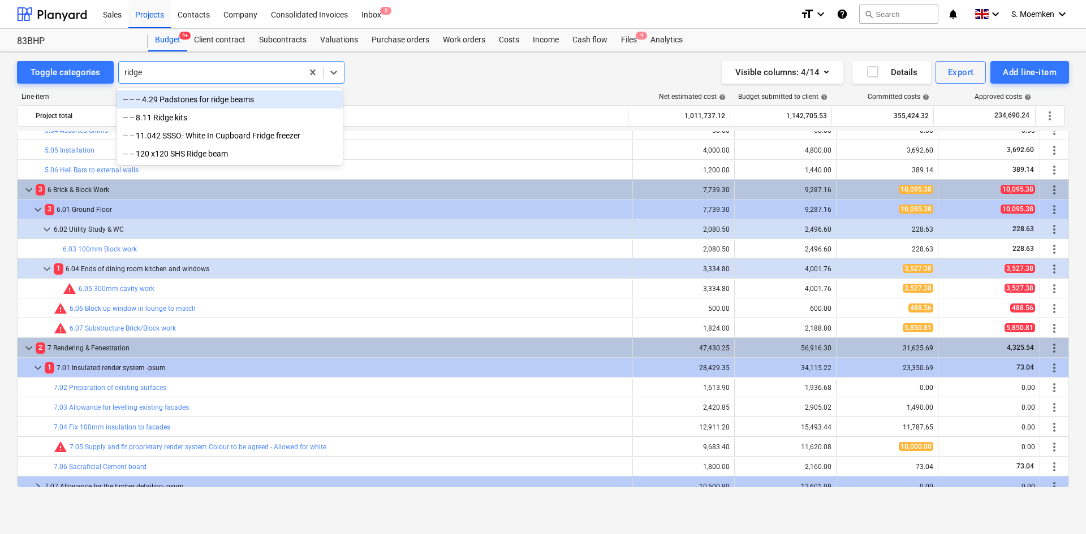
type input "ridge"
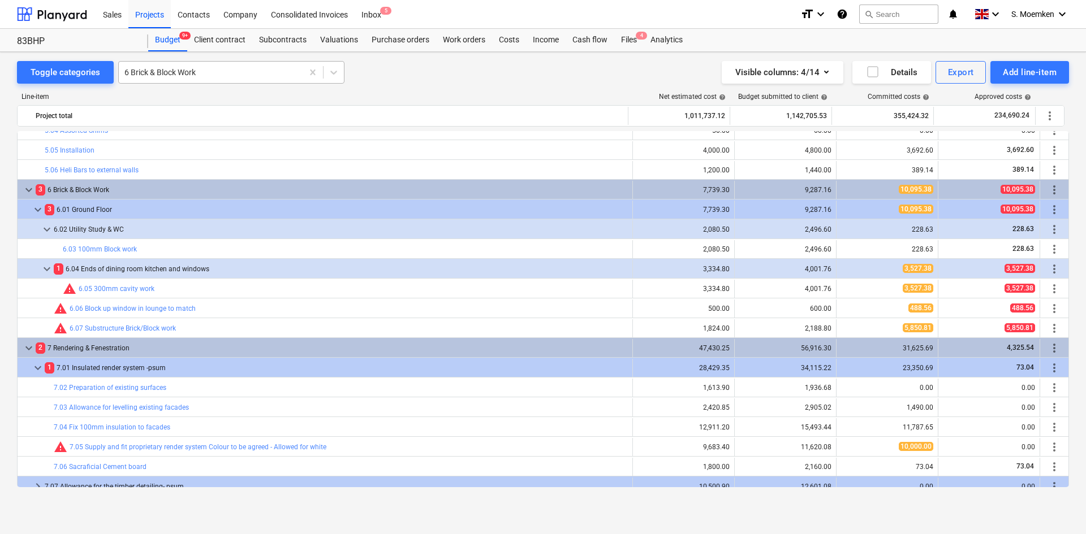
click at [235, 72] on div at bounding box center [210, 72] width 172 height 11
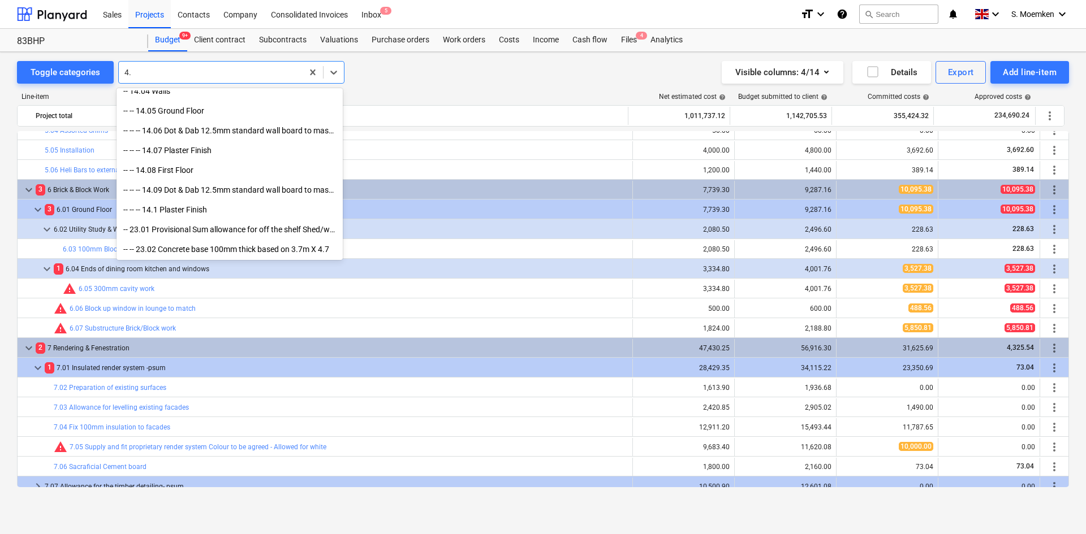
scroll to position [563, 0]
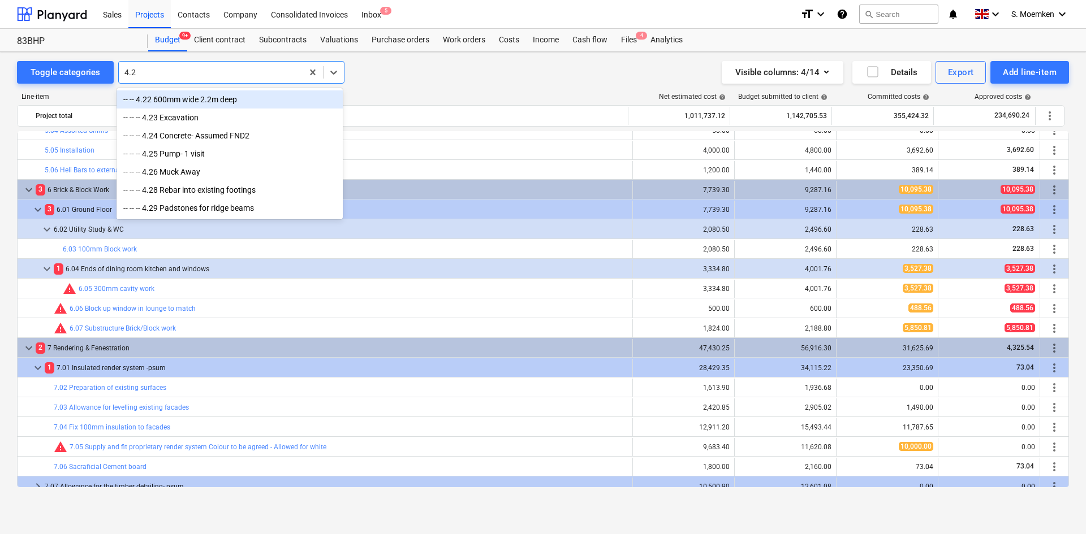
type input "4.29"
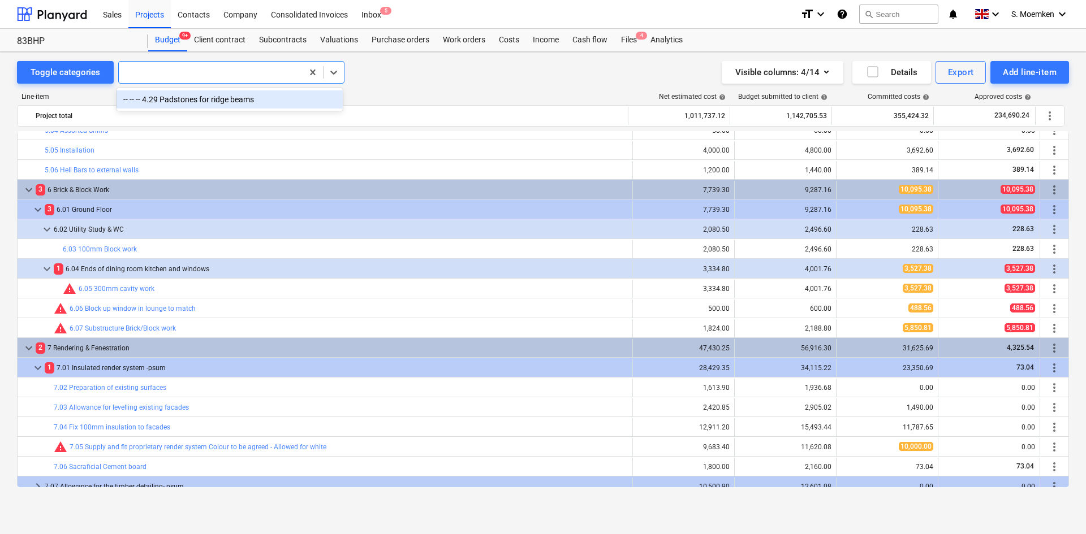
scroll to position [2573, 0]
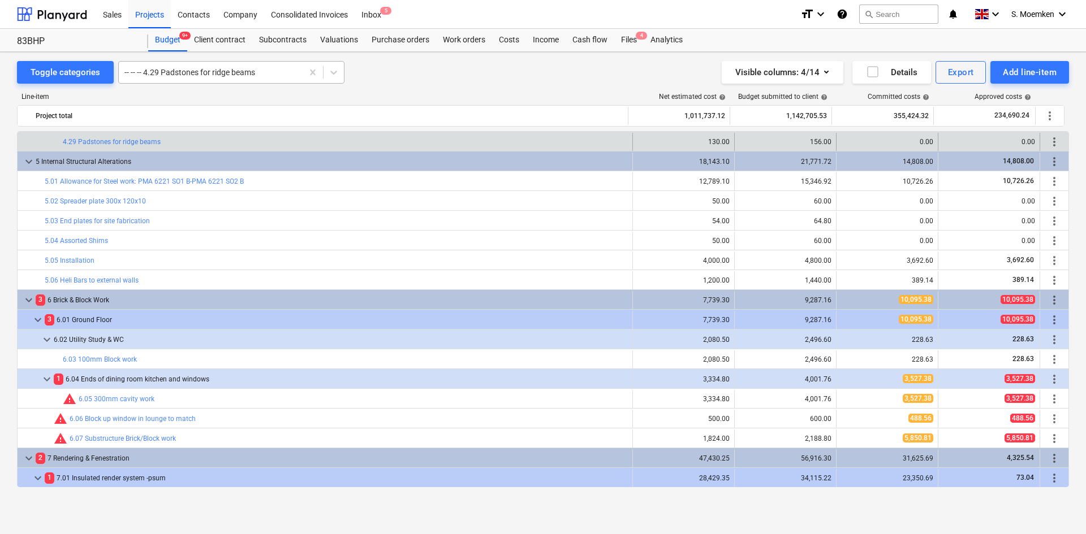
click at [265, 74] on div at bounding box center [210, 72] width 172 height 11
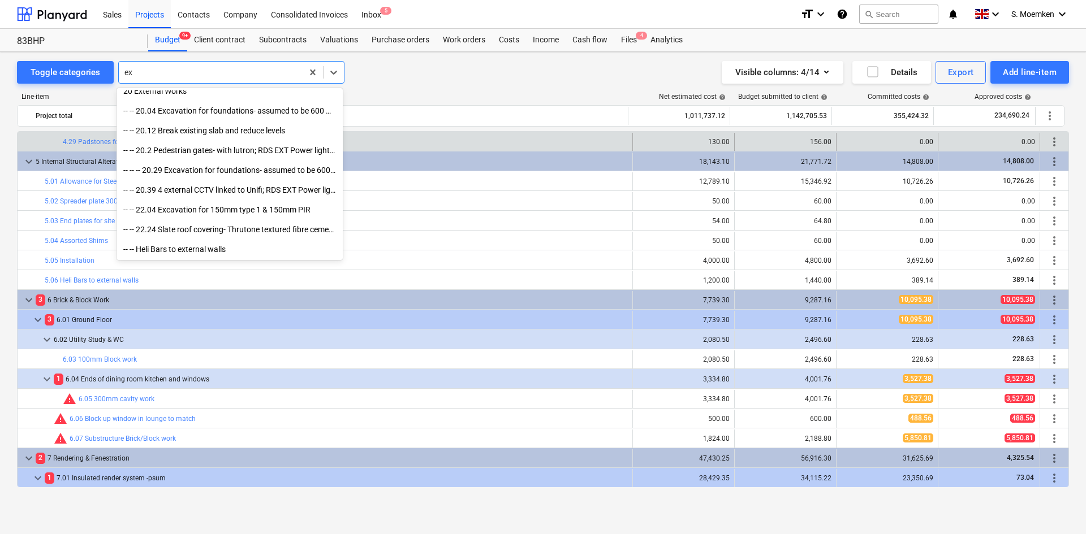
scroll to position [305, 0]
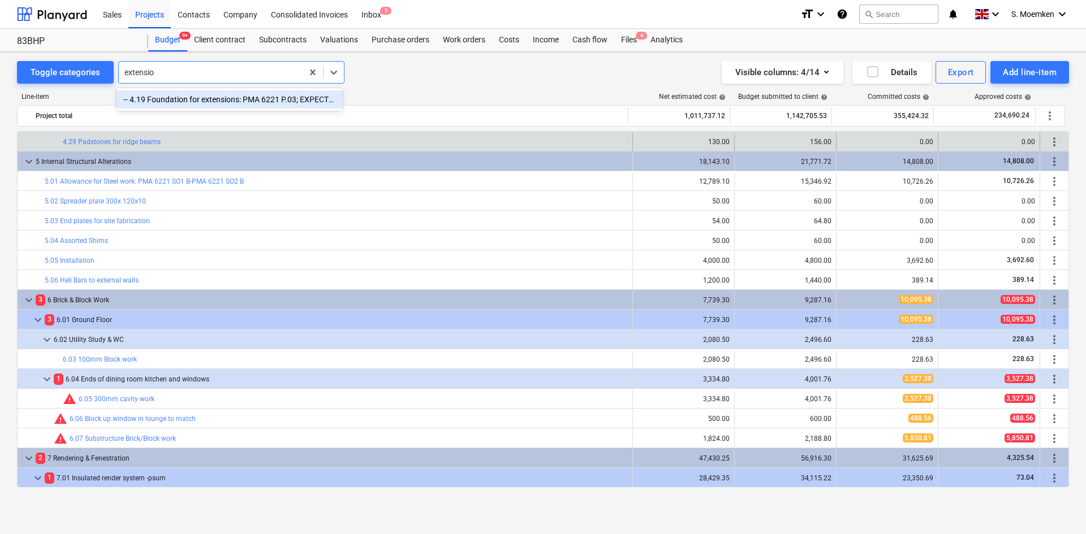
type input "extension"
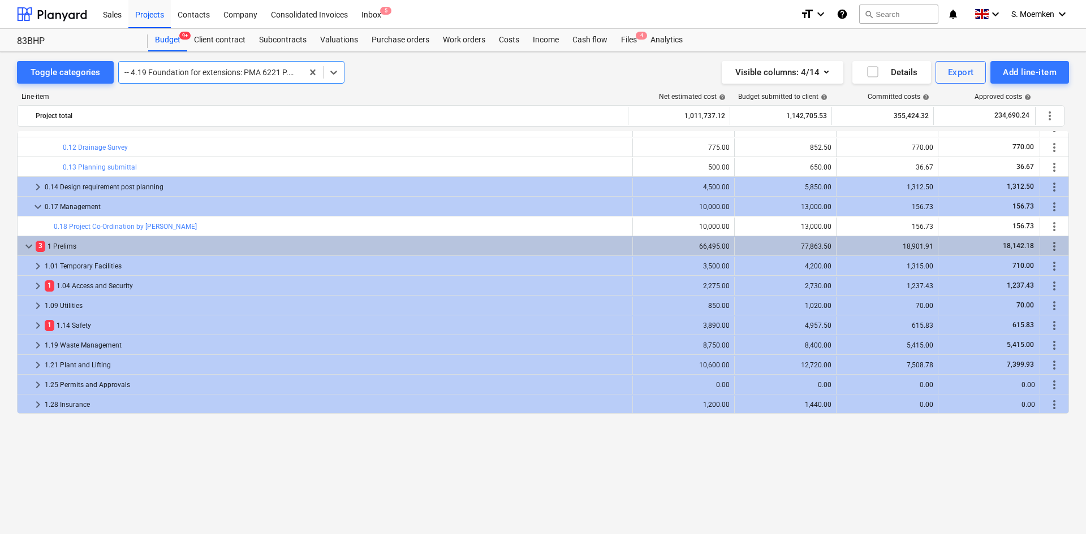
scroll to position [0, 0]
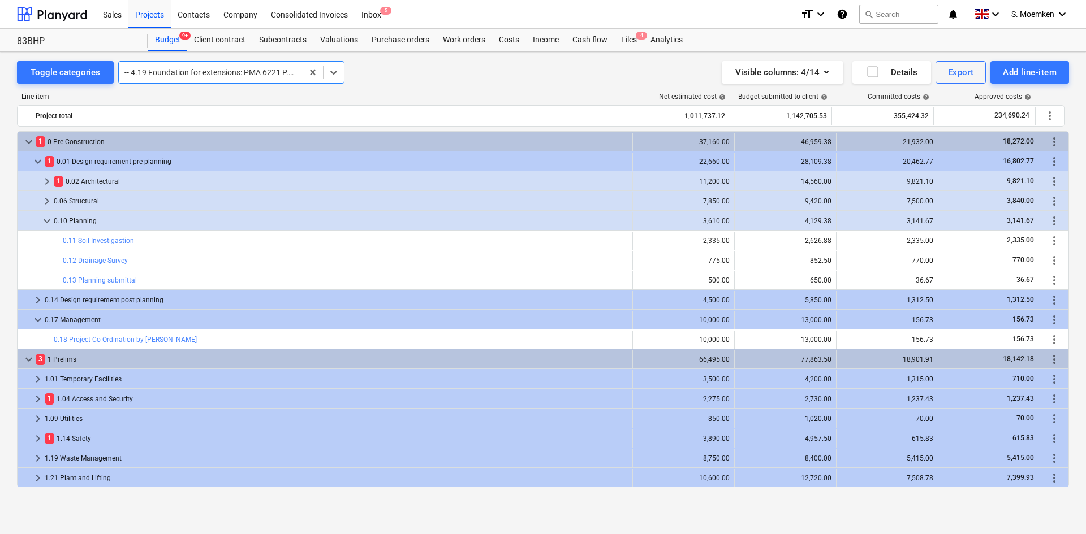
click at [258, 77] on div at bounding box center [210, 72] width 172 height 11
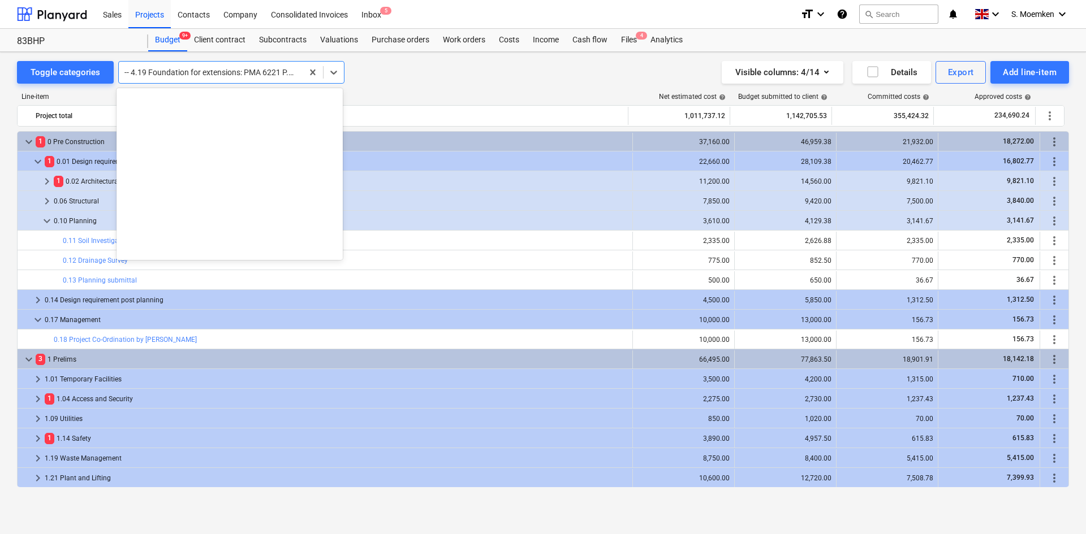
scroll to position [3068, 0]
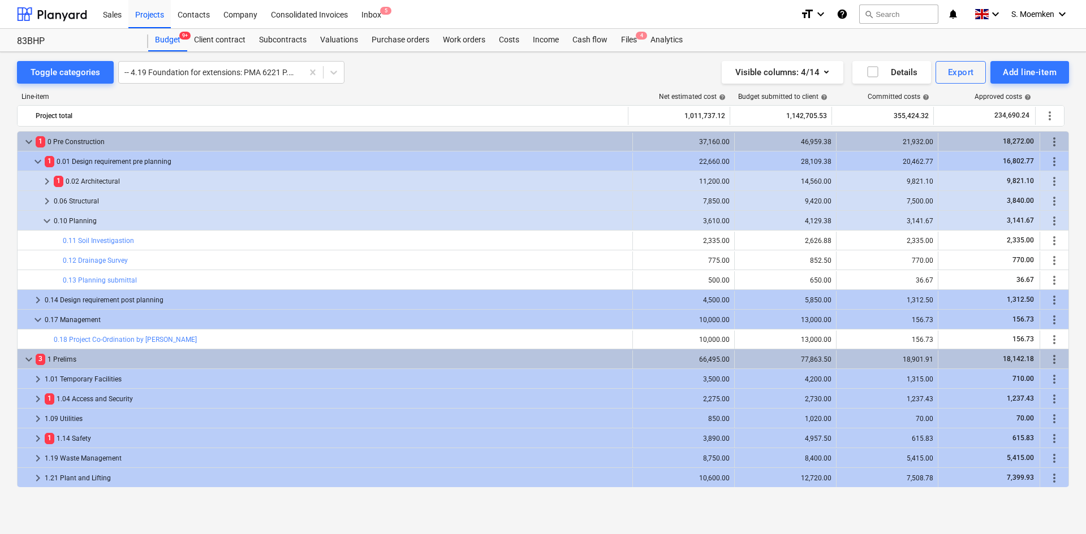
click at [415, 74] on div "Toggle categories -- 4.19 Foundation for extensions: PMA 6221 P.03; EXPECTED FO…" at bounding box center [543, 72] width 1052 height 23
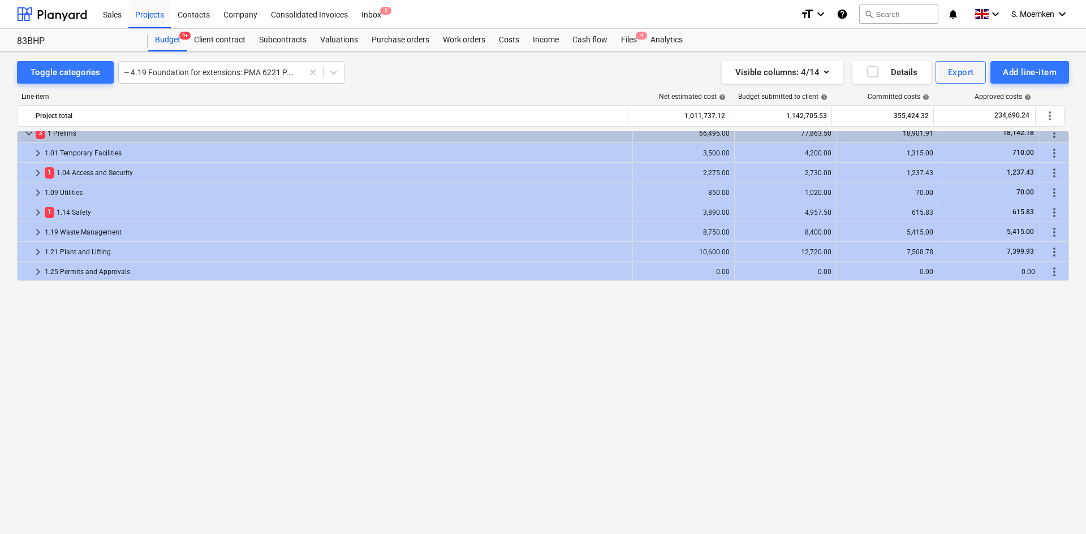
scroll to position [0, 0]
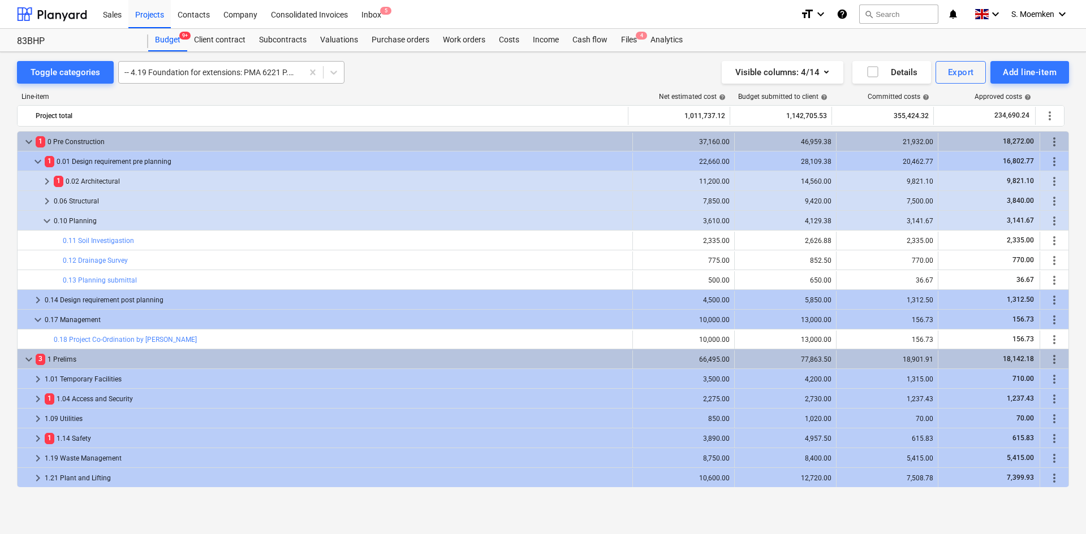
click at [207, 78] on div at bounding box center [210, 72] width 172 height 11
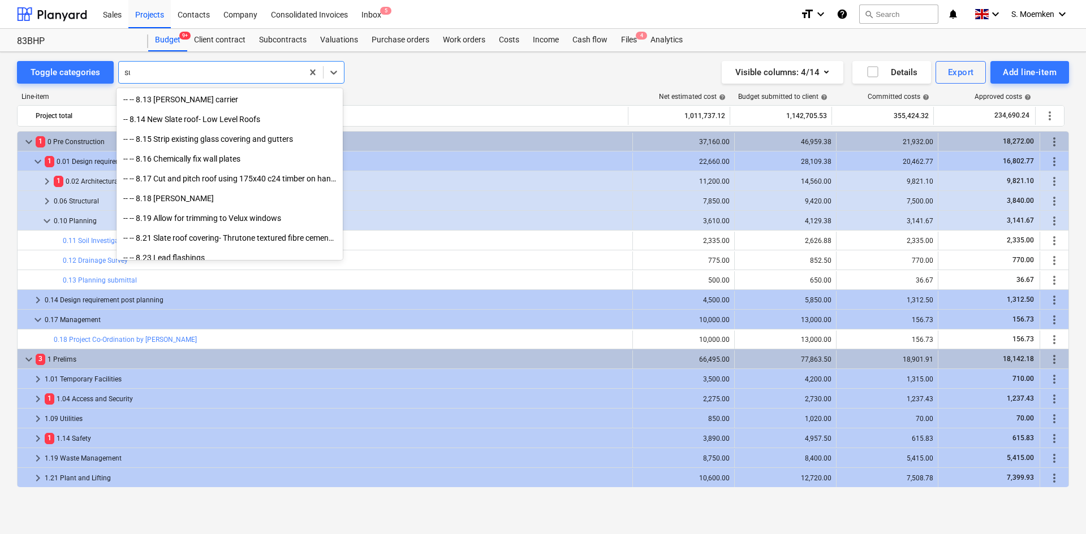
scroll to position [2087, 0]
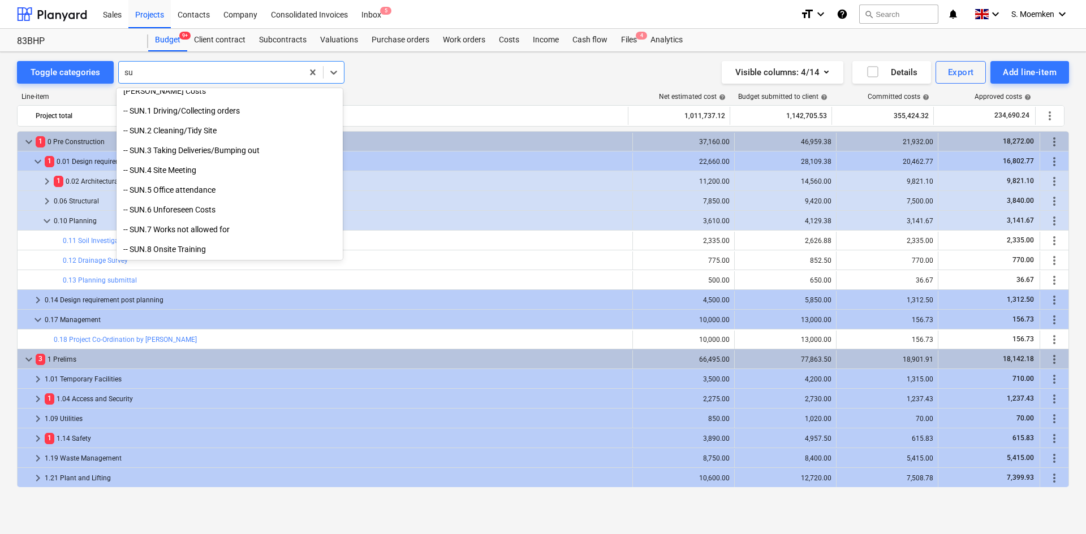
type input "sub"
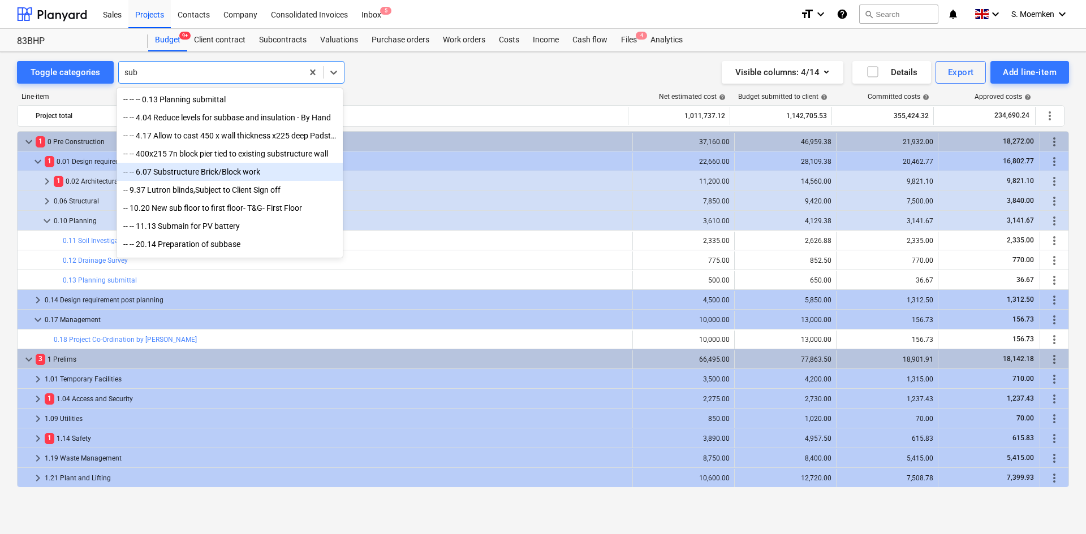
click at [156, 174] on div "-- -- 6.07 Substructure Brick/Block work" at bounding box center [229, 172] width 226 height 18
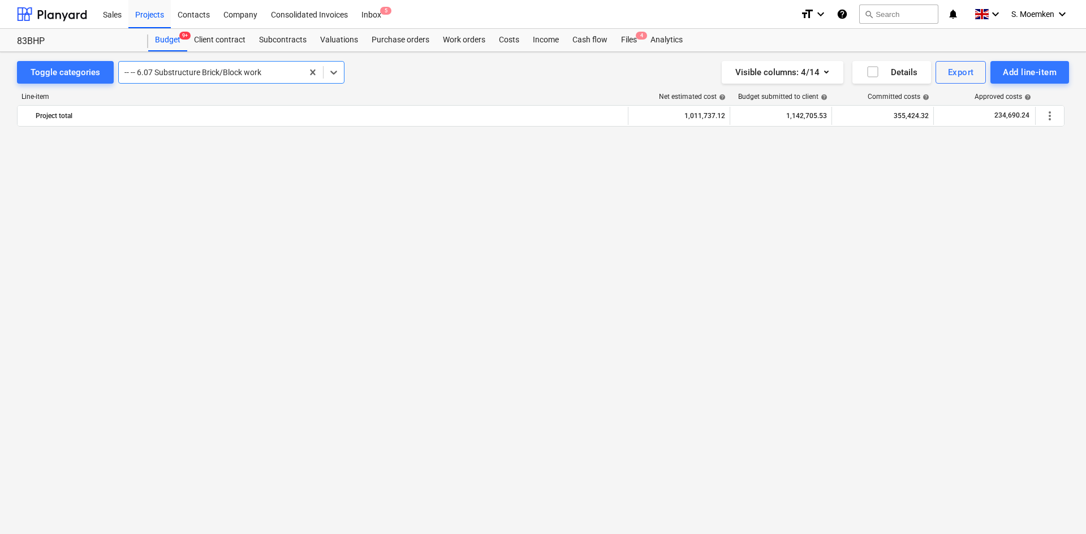
scroll to position [2870, 0]
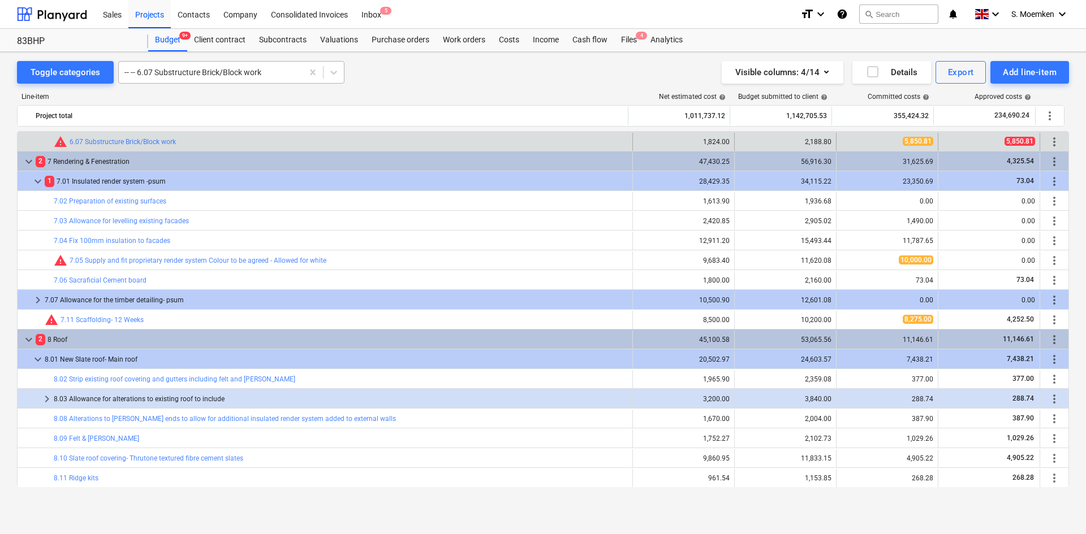
click at [186, 76] on div at bounding box center [210, 72] width 172 height 11
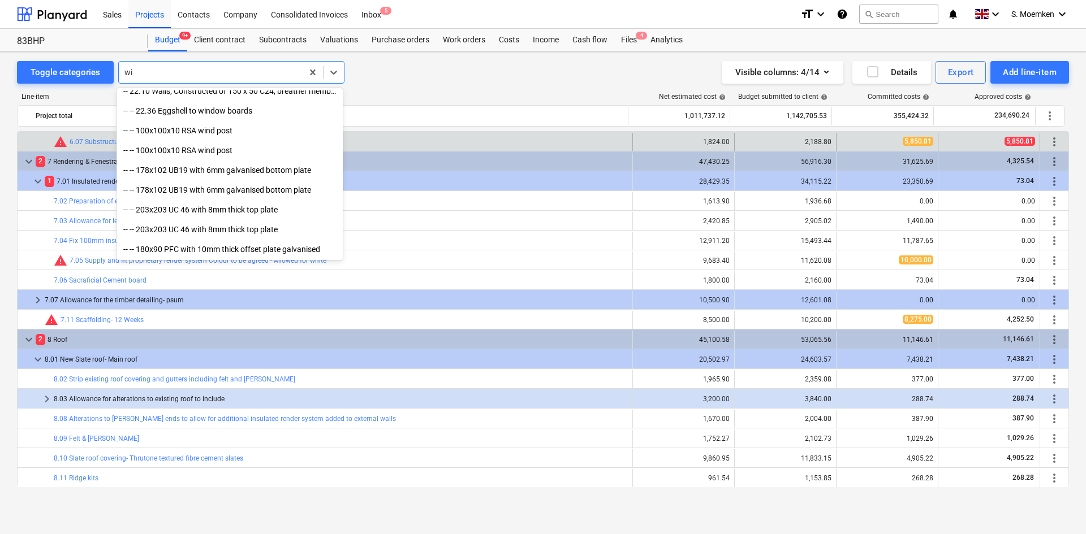
scroll to position [800, 0]
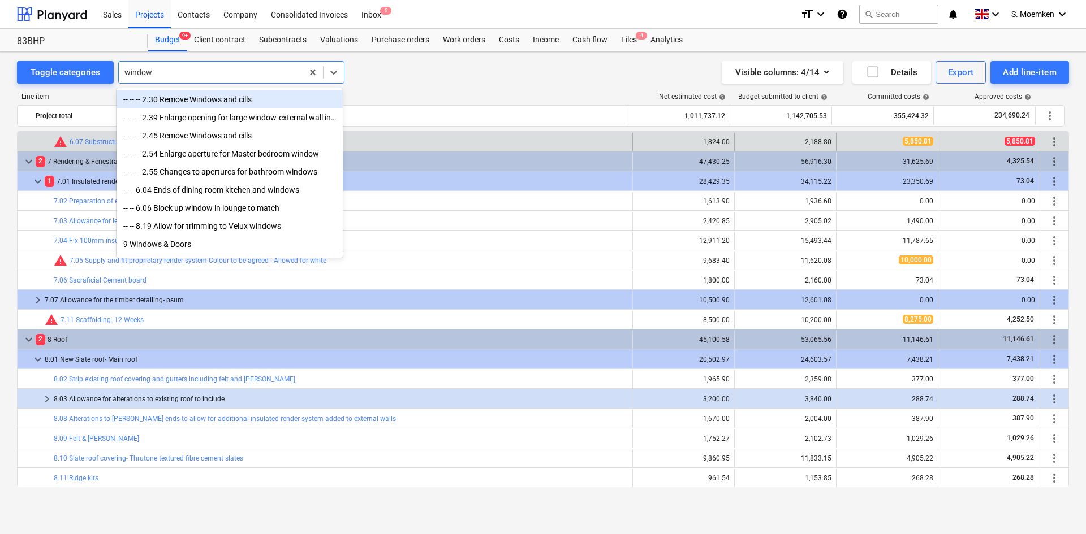
type input "windows"
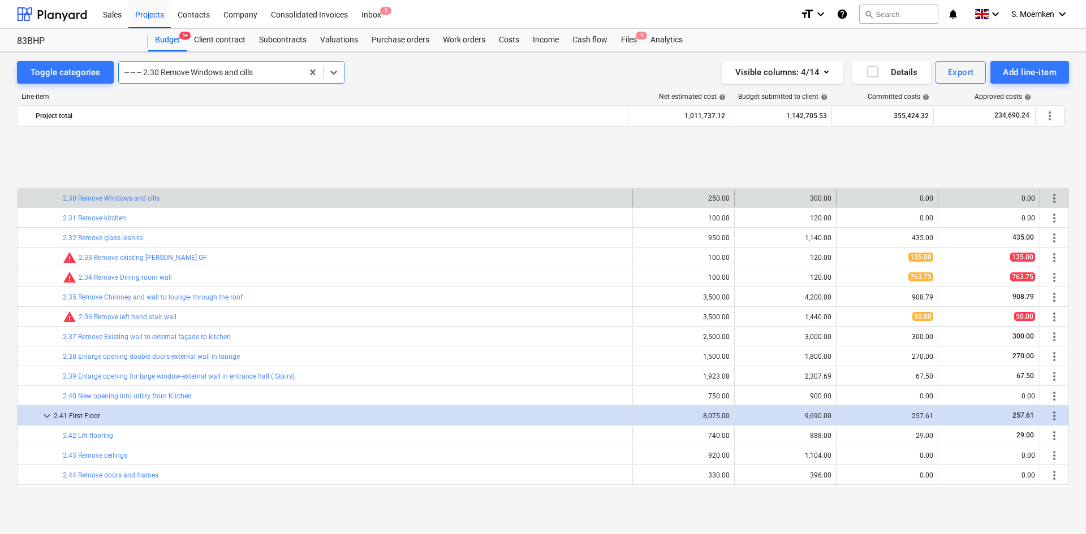
scroll to position [1301, 0]
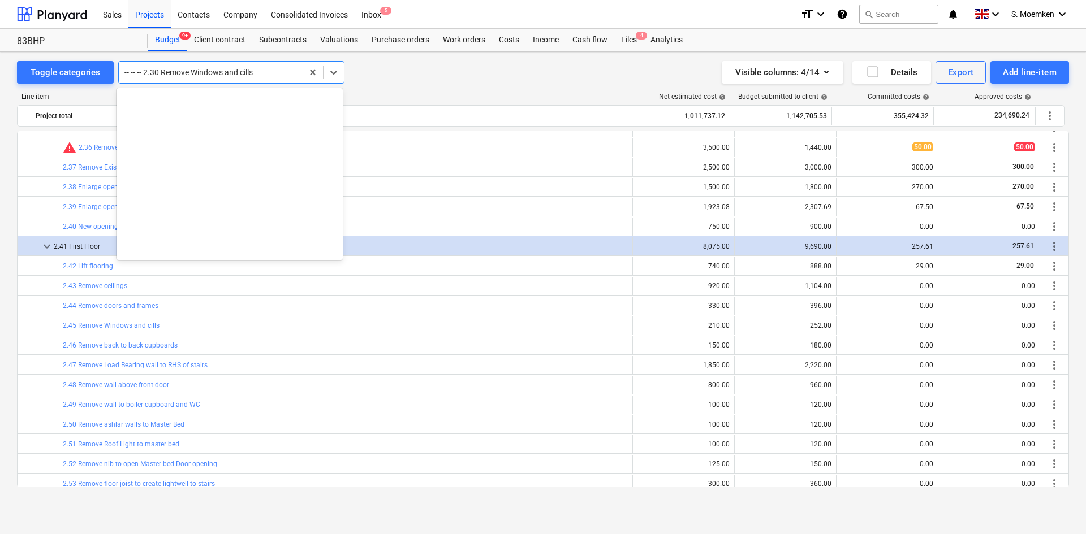
click at [266, 75] on div at bounding box center [210, 72] width 172 height 11
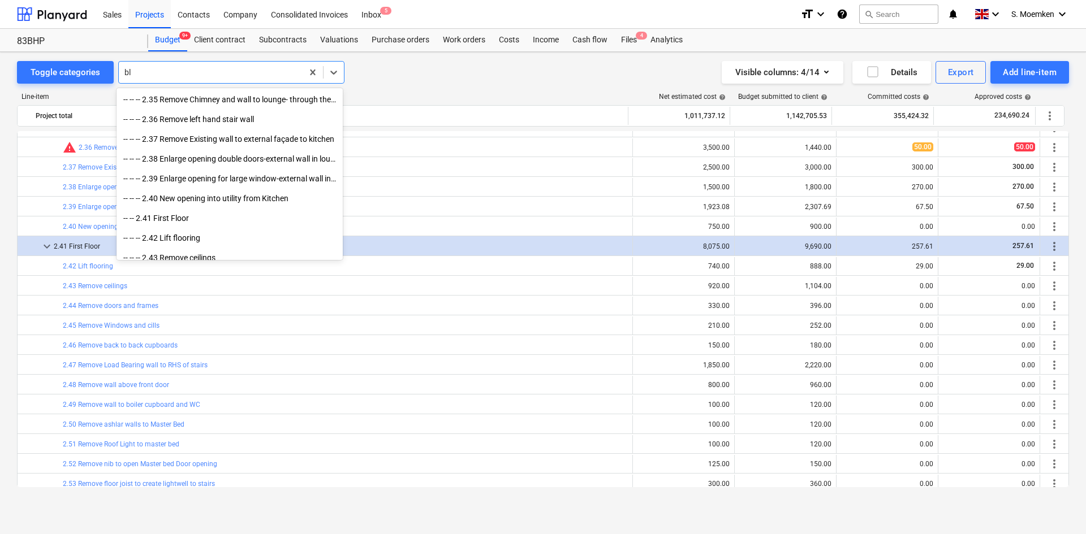
scroll to position [424, 0]
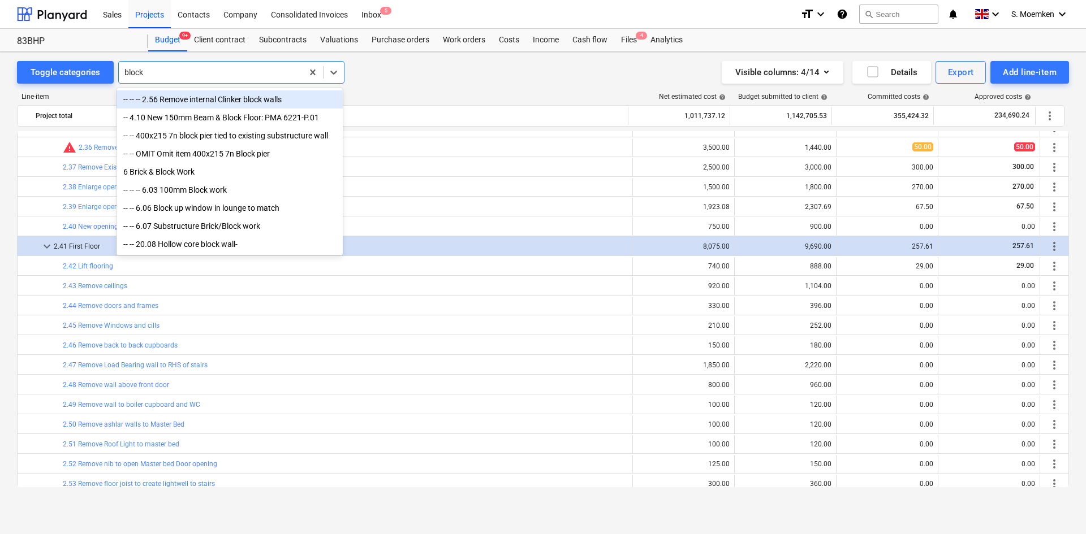
type input "block"
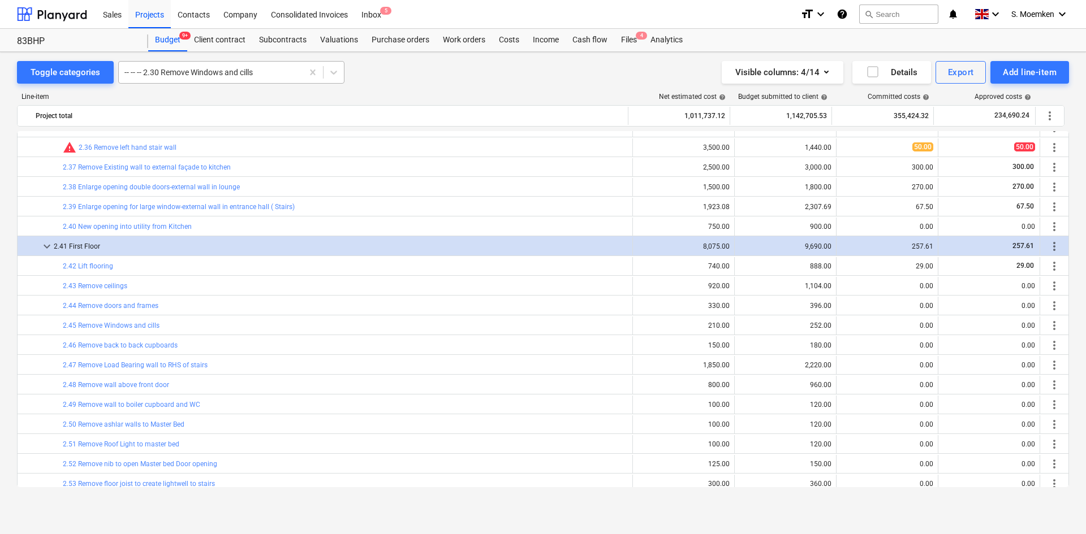
click at [219, 72] on div at bounding box center [210, 72] width 172 height 11
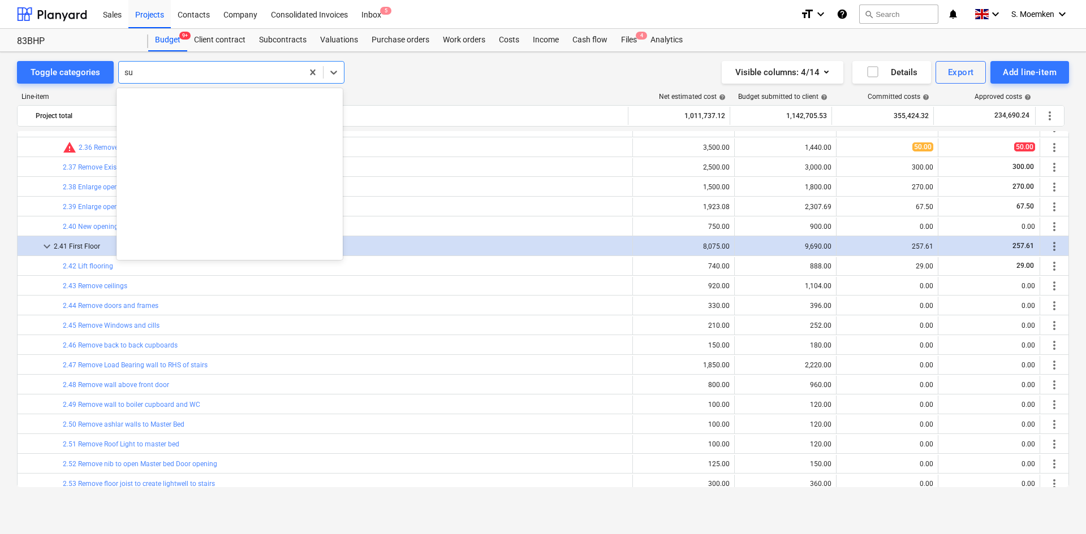
scroll to position [1821, 0]
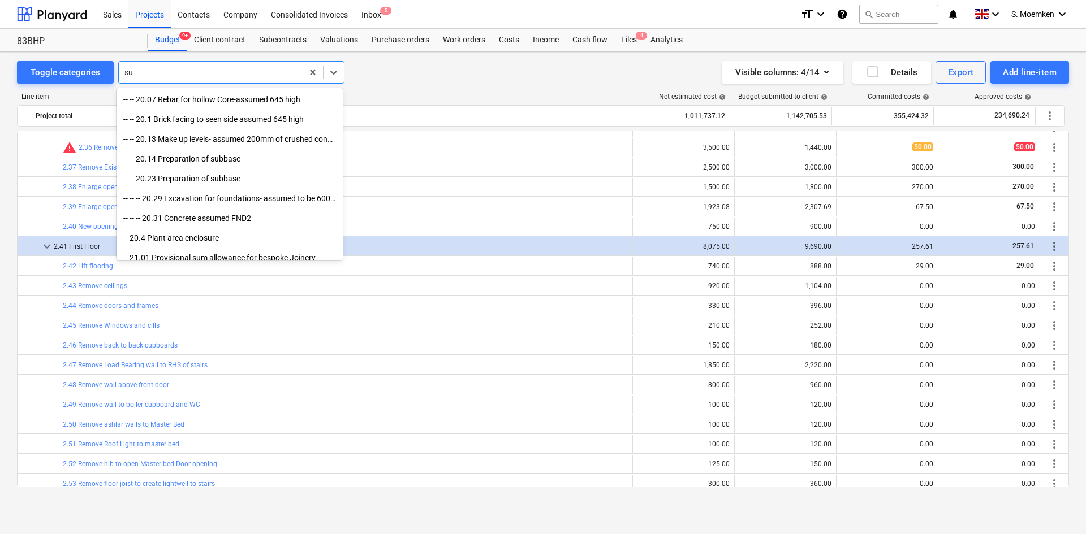
type input "s"
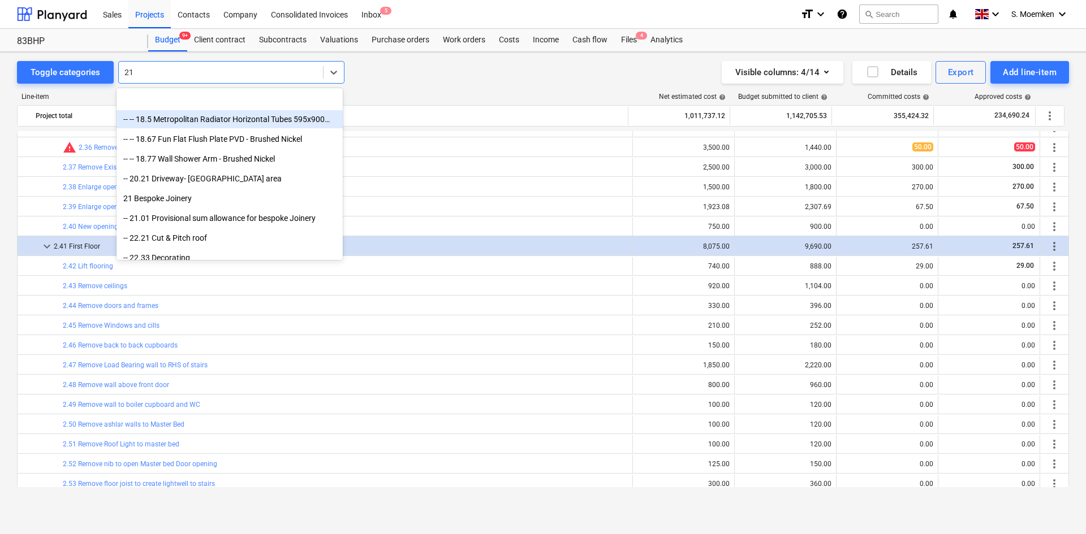
scroll to position [1295, 0]
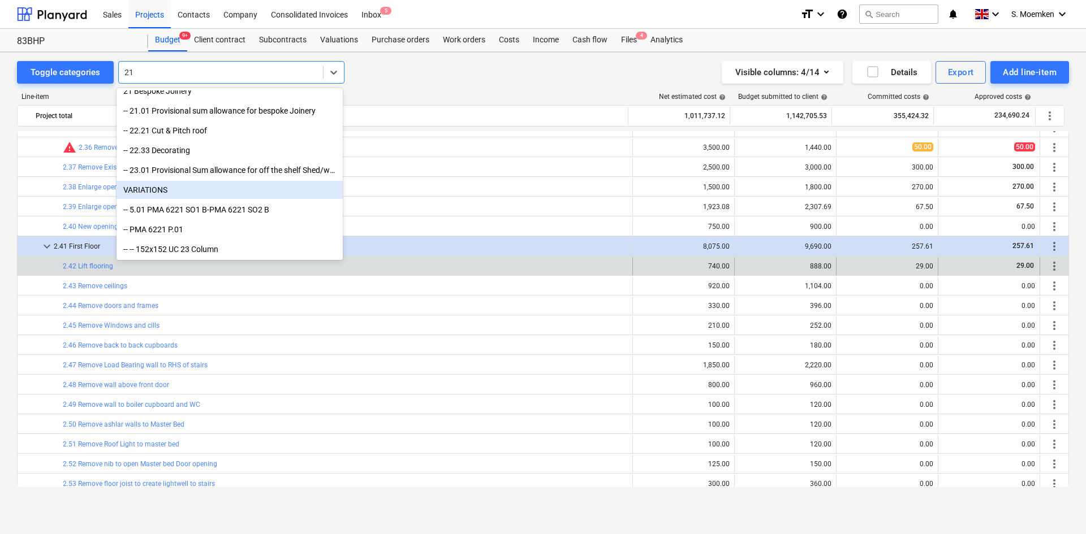
type input "21"
click at [508, 267] on div "bar_chart 2.42 Lift flooring" at bounding box center [345, 266] width 565 height 8
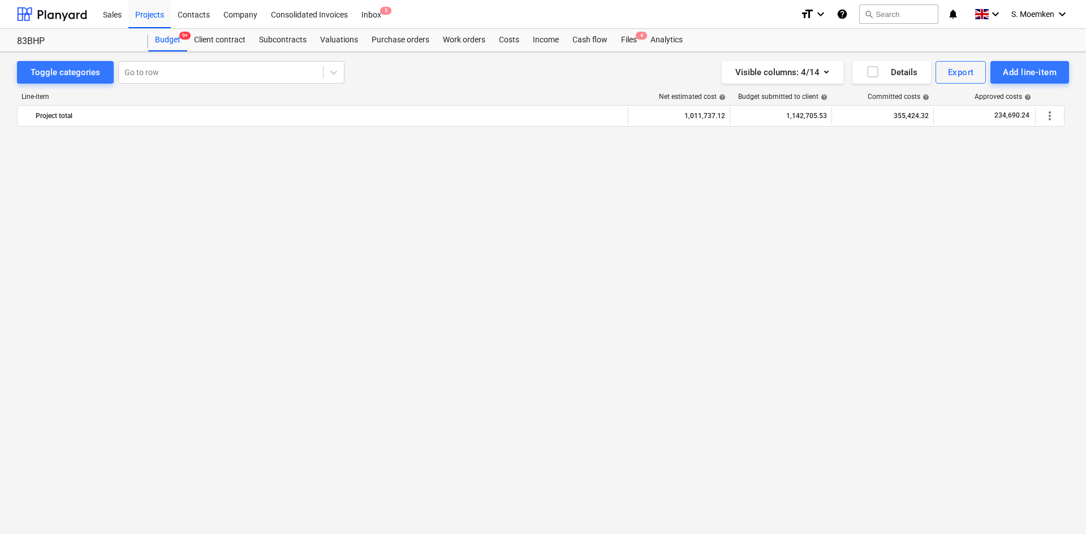
scroll to position [4694, 0]
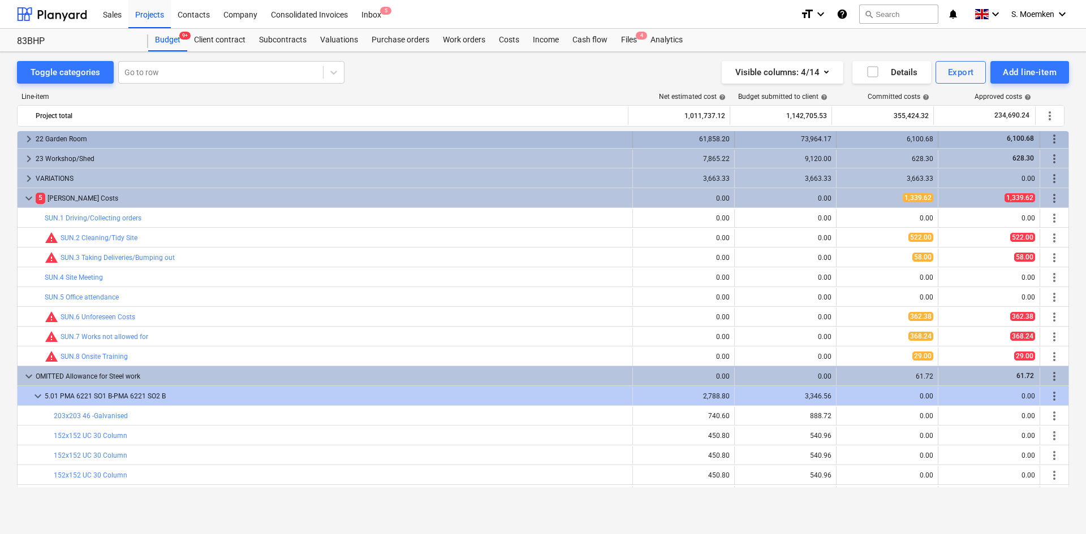
click at [29, 138] on span "keyboard_arrow_right" at bounding box center [29, 139] width 14 height 14
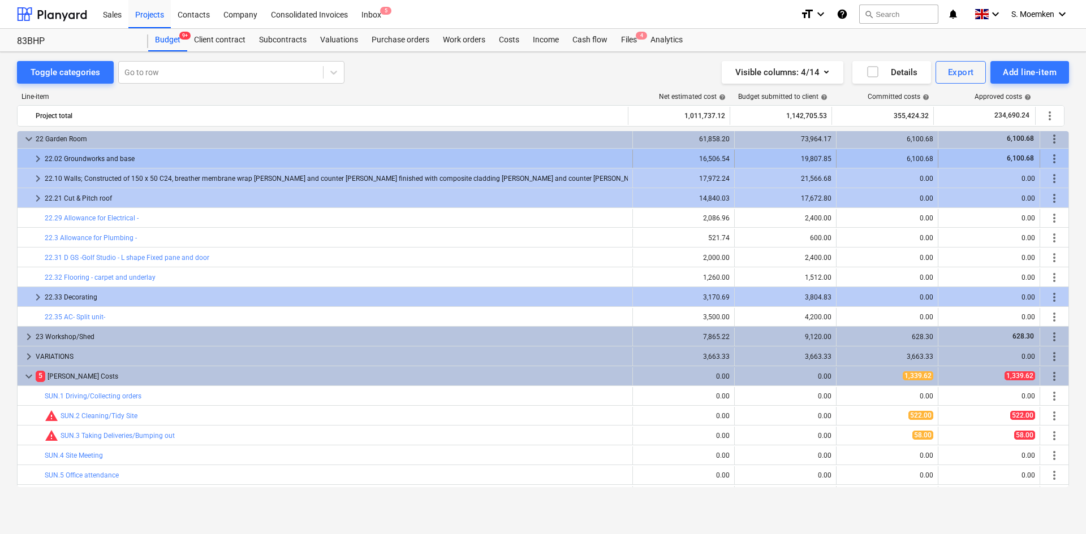
click at [33, 158] on span "keyboard_arrow_right" at bounding box center [38, 159] width 14 height 14
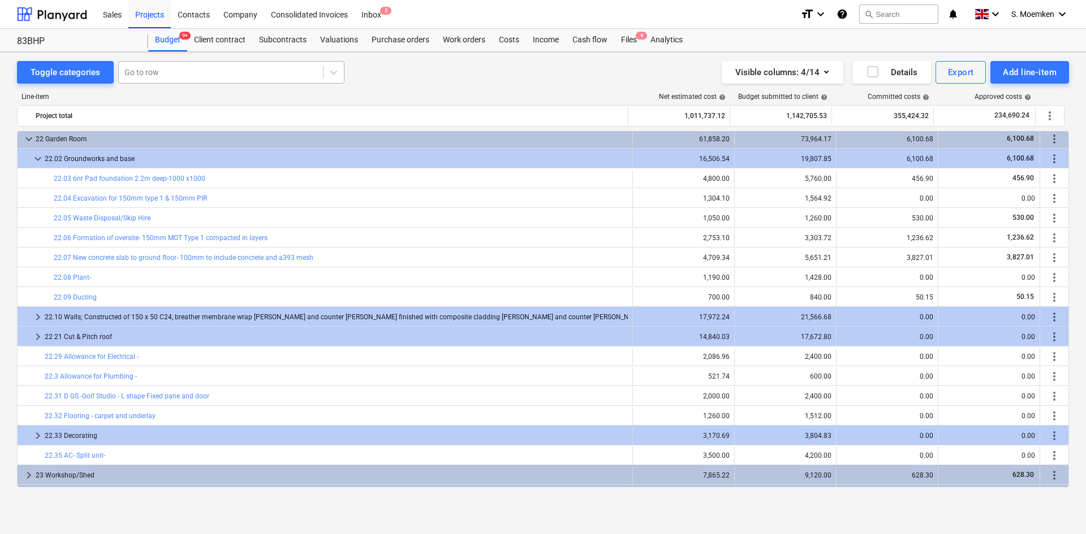
click at [256, 77] on div at bounding box center [220, 72] width 193 height 11
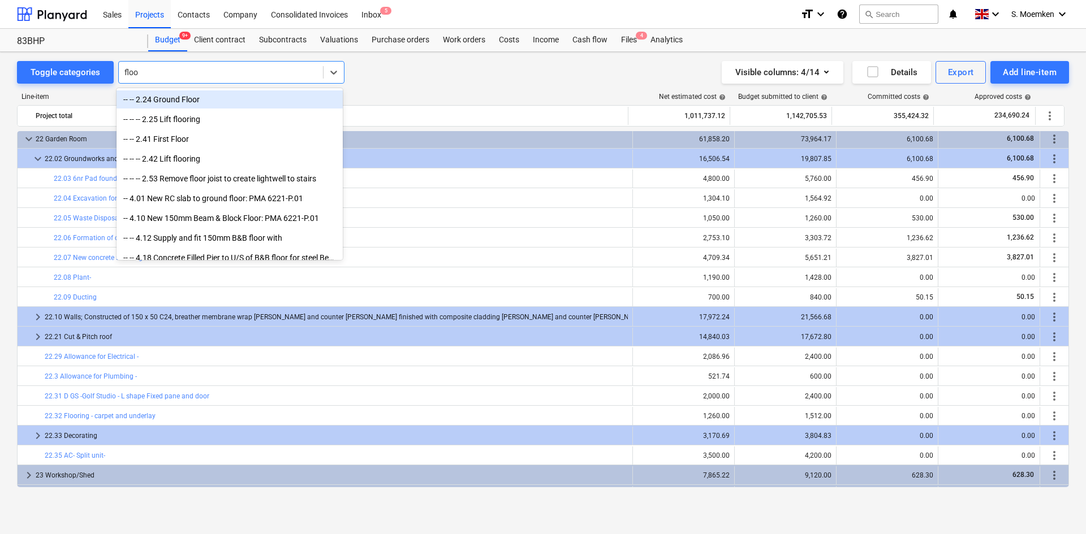
type input "floor"
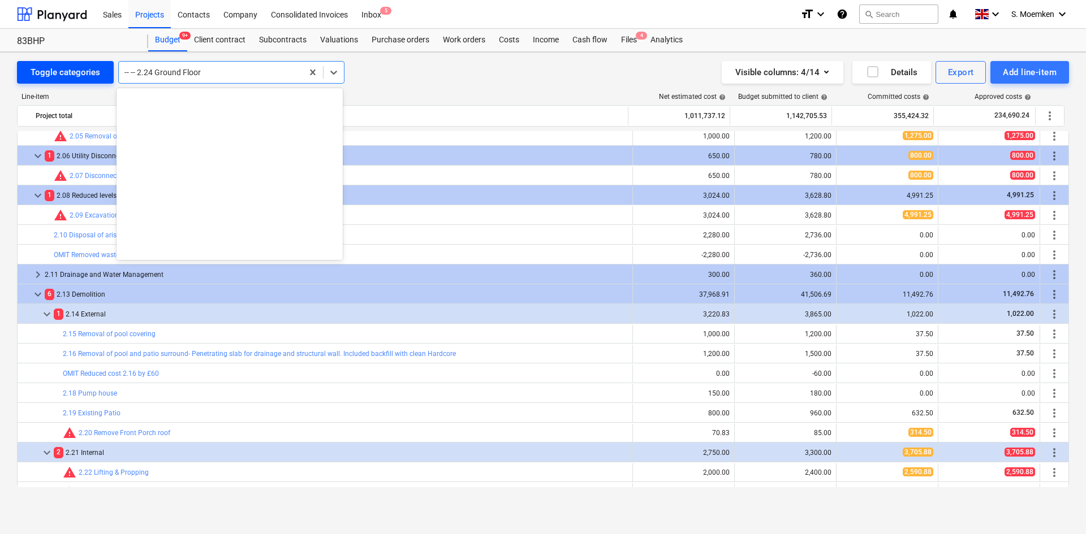
scroll to position [1682, 0]
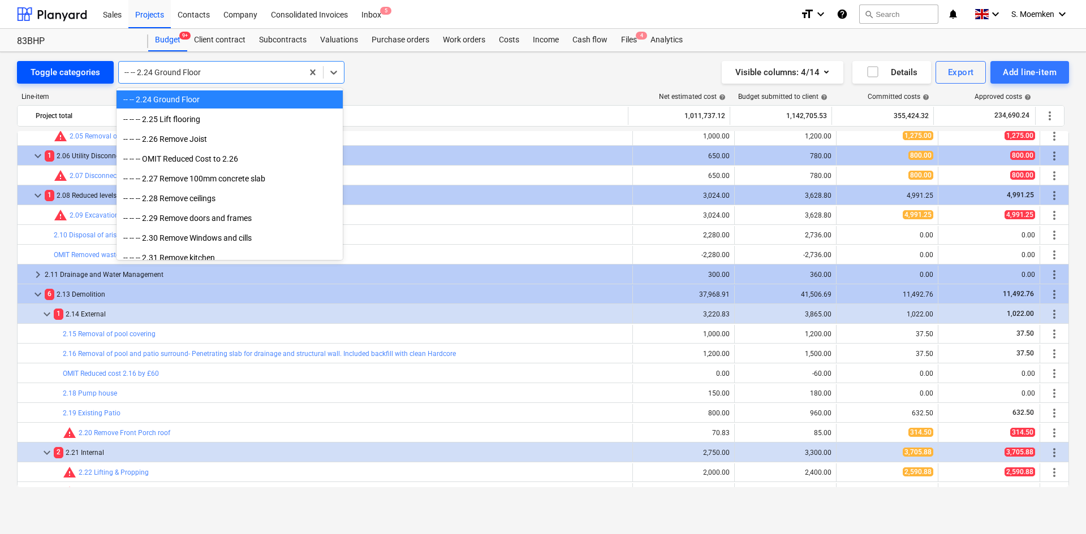
drag, startPoint x: 228, startPoint y: 72, endPoint x: 111, endPoint y: 62, distance: 117.5
click at [111, 62] on div "Toggle categories option -- -- 2.24 Ground Floor, selected. option -- -- 2.24 G…" at bounding box center [180, 72] width 327 height 23
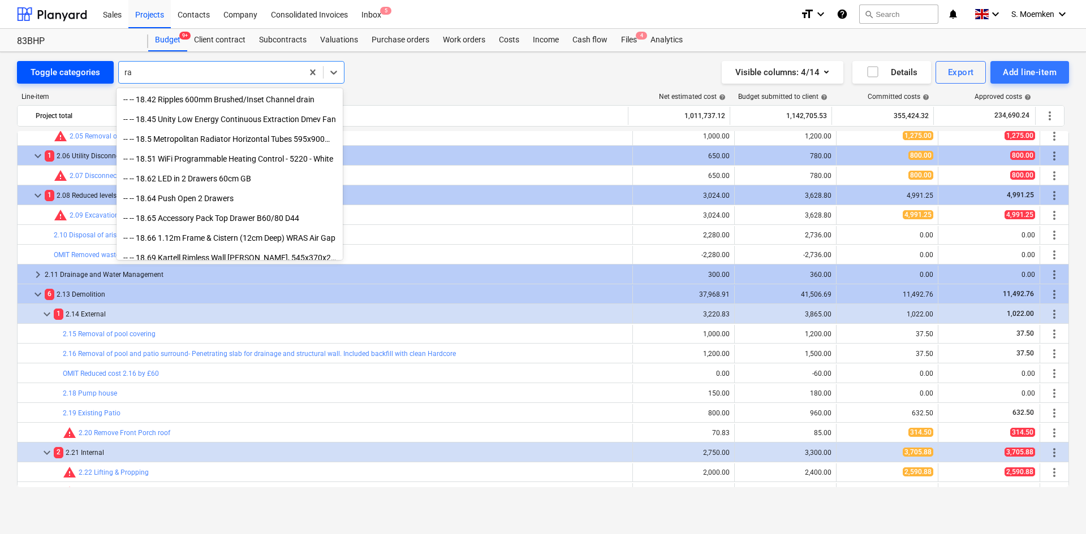
type input "r"
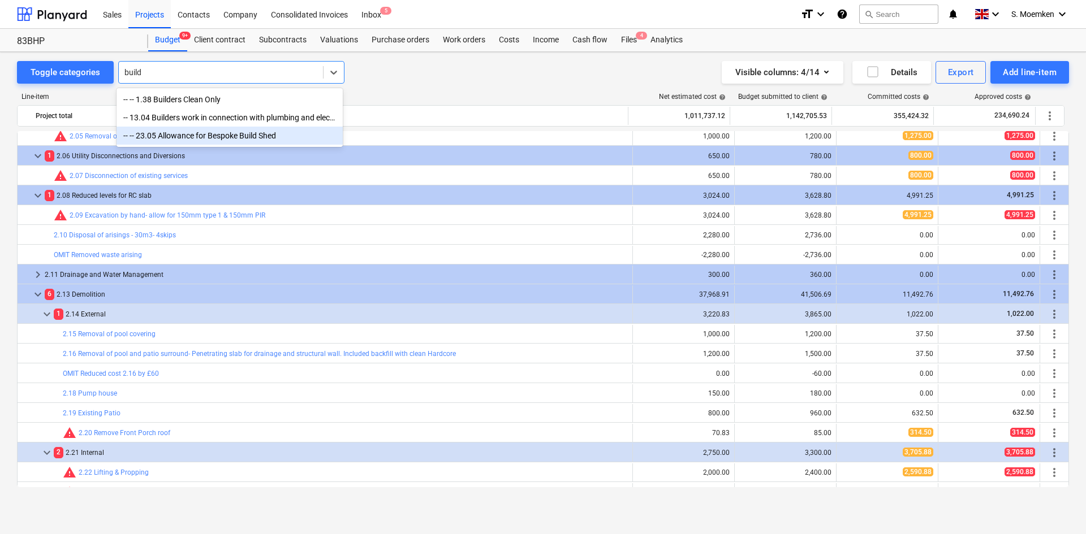
type input "build"
click at [455, 78] on div "Toggle categories All selected options have been cleared. option -- -- 23.05 Al…" at bounding box center [543, 72] width 1052 height 23
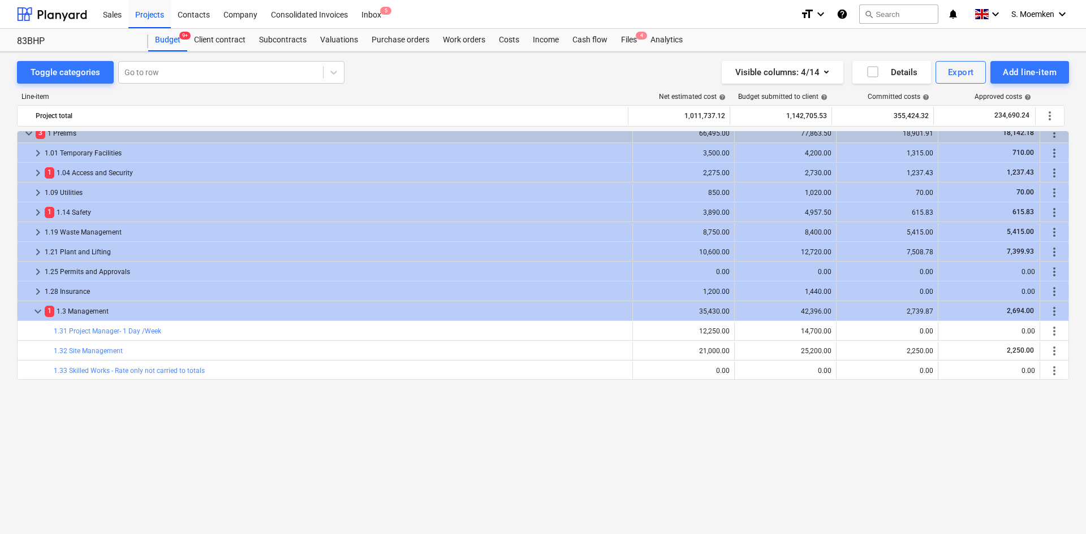
scroll to position [0, 0]
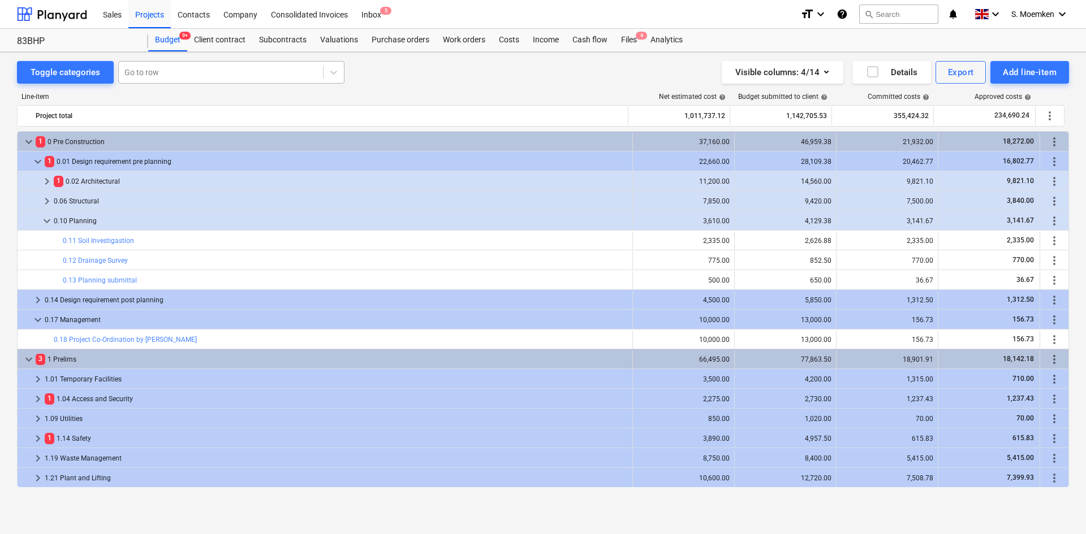
click at [181, 74] on div at bounding box center [220, 72] width 193 height 11
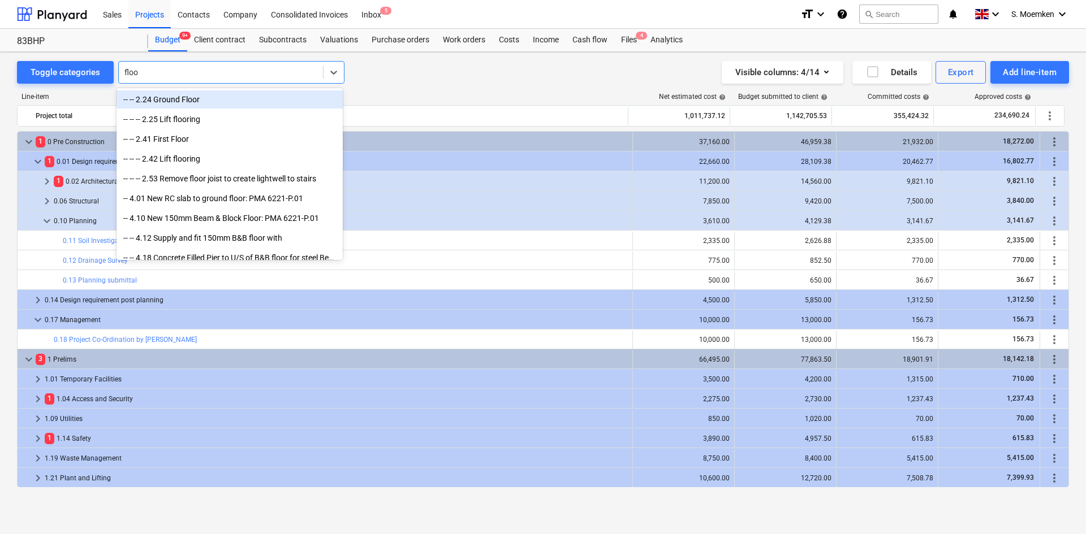
type input "floor"
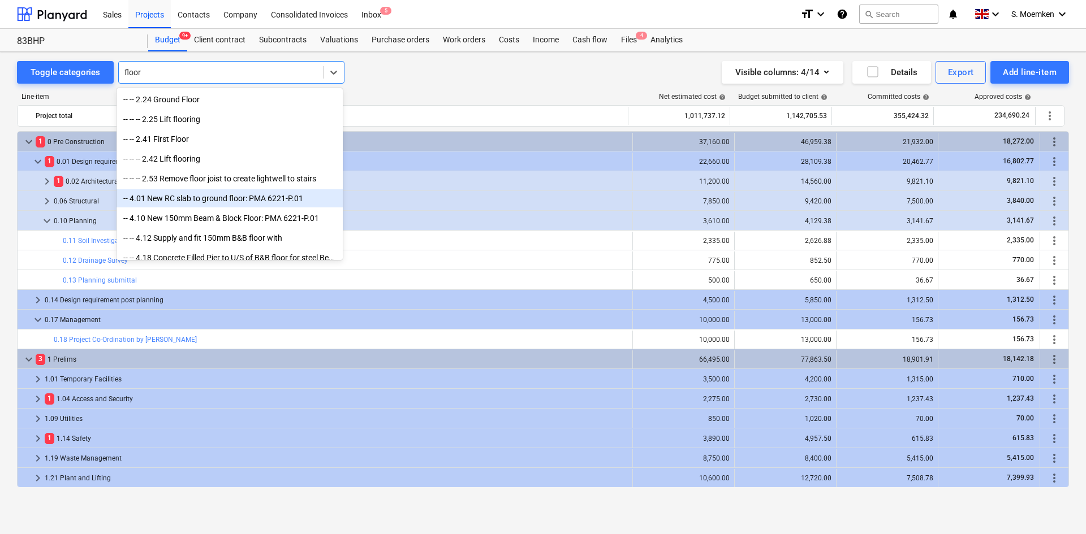
click at [219, 198] on div "-- 4.01 New RC slab to ground floor: PMA 6221-P.01" at bounding box center [229, 198] width 226 height 18
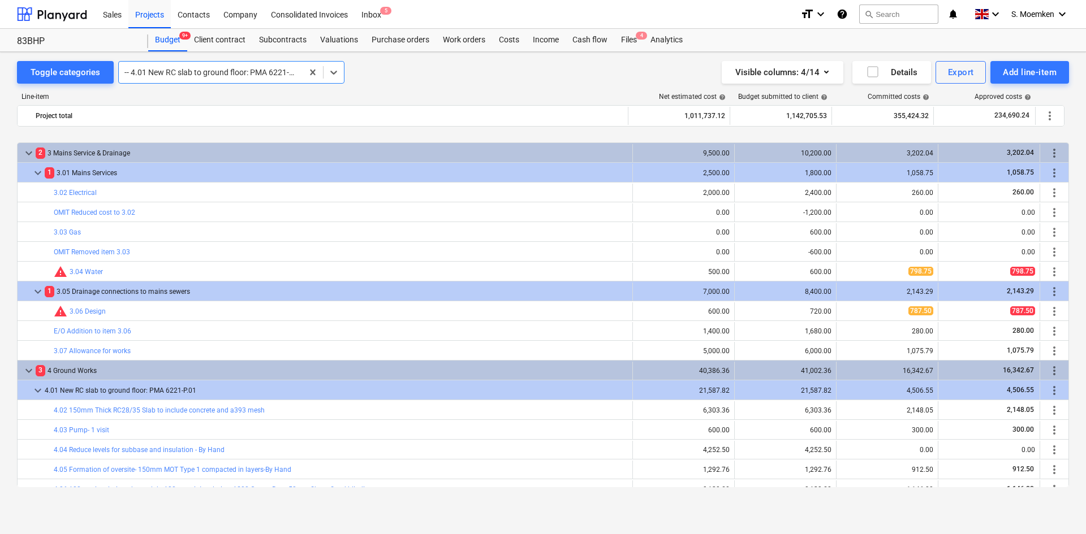
scroll to position [1866, 0]
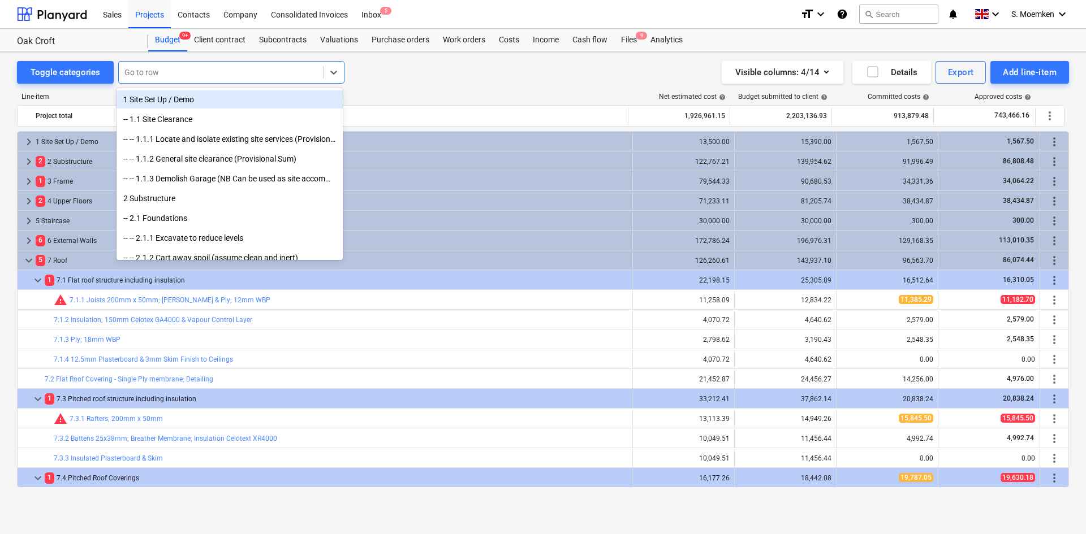
click at [171, 67] on div at bounding box center [220, 72] width 193 height 11
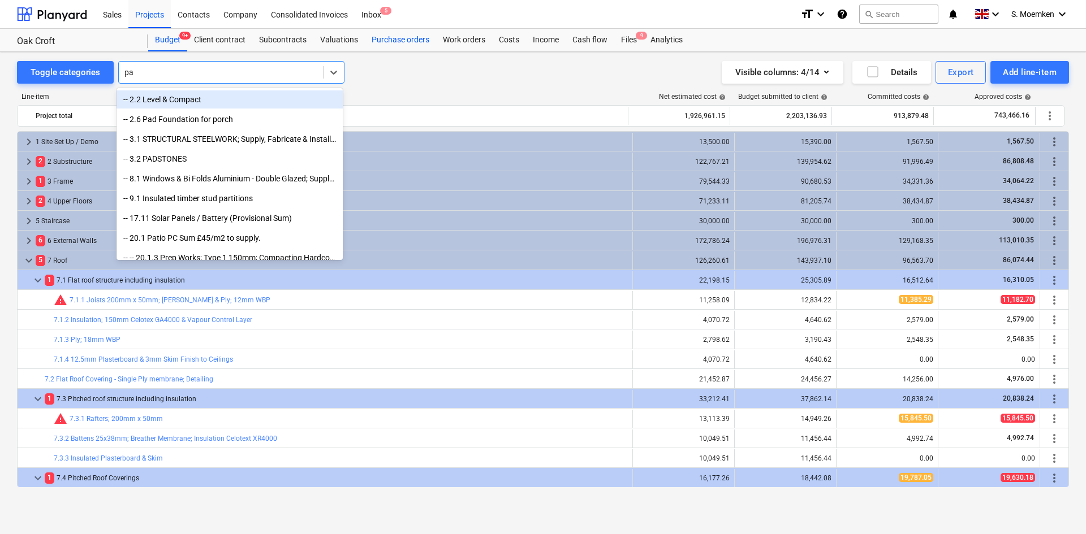
type input "p"
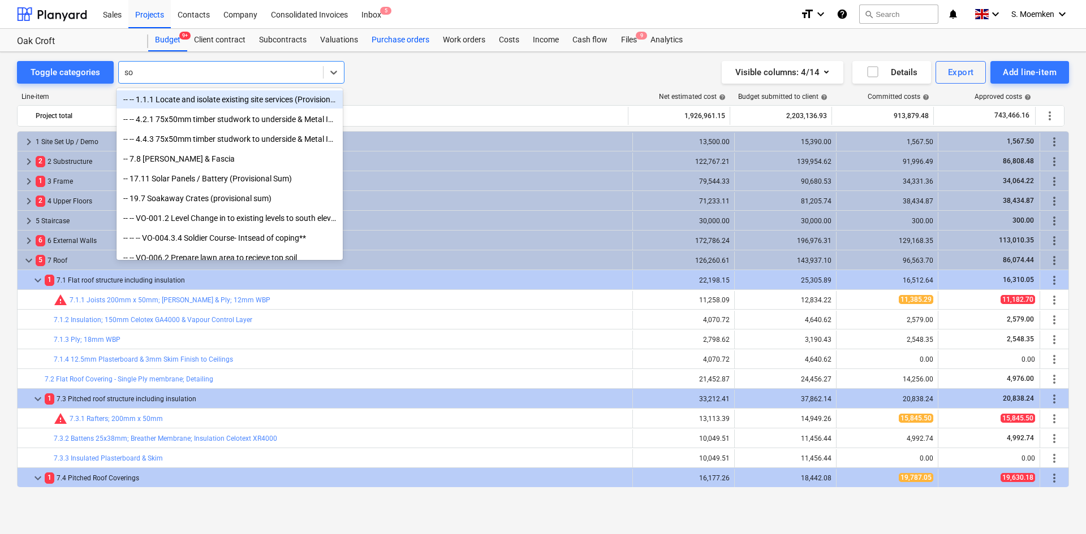
type input "sof"
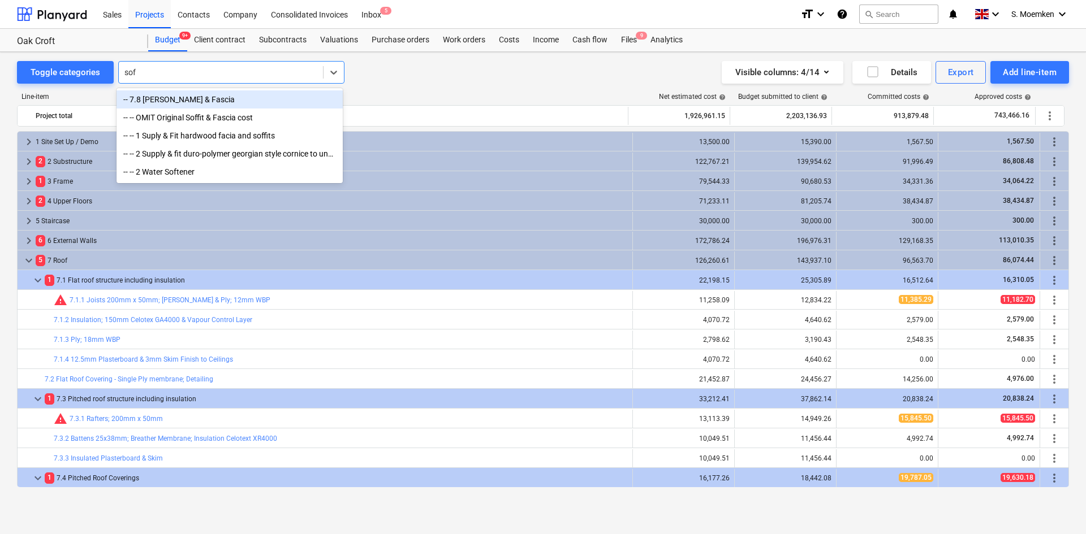
click at [160, 103] on div "-- 7.8 [PERSON_NAME] & Fascia" at bounding box center [229, 99] width 226 height 18
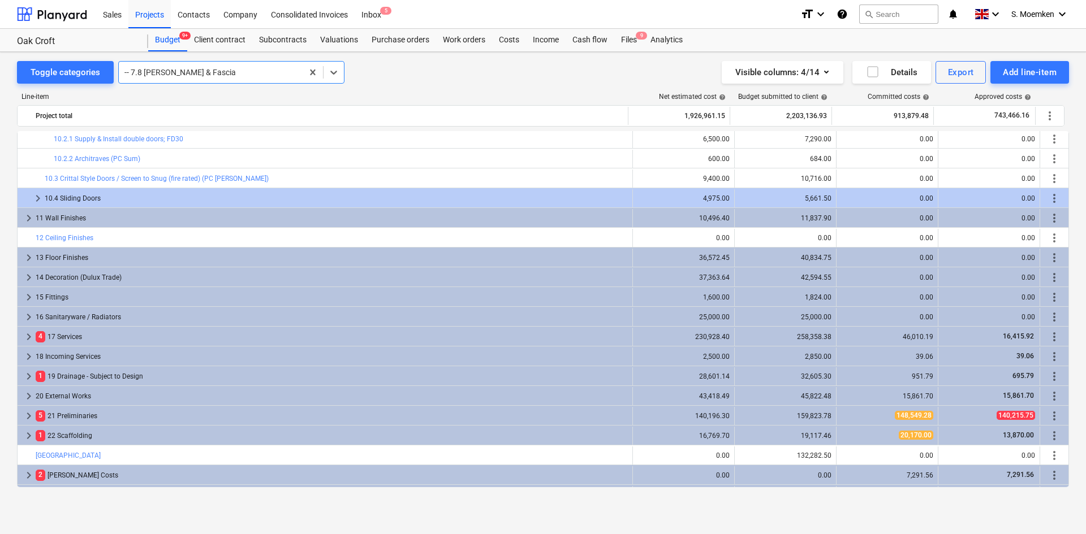
scroll to position [792, 0]
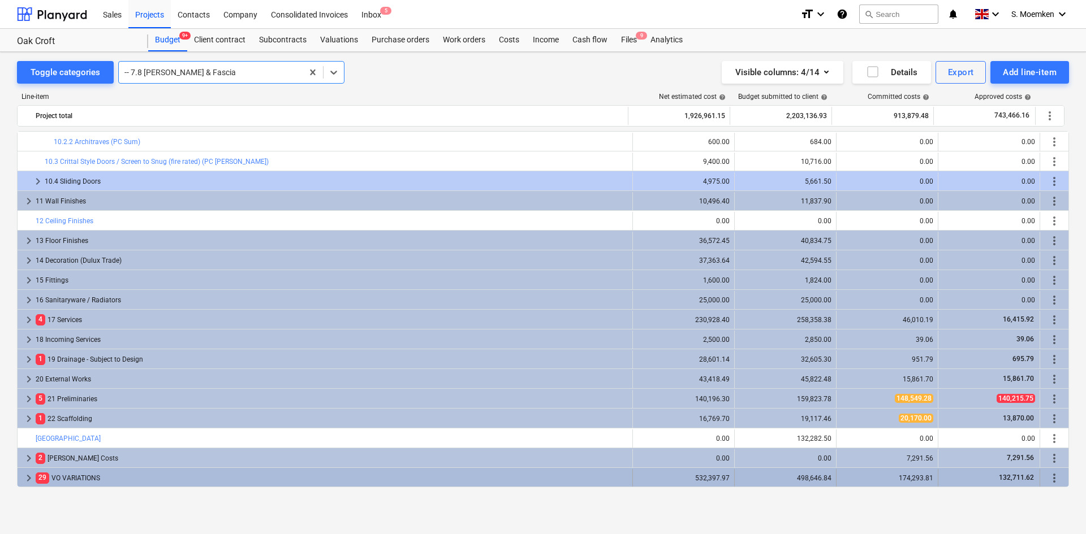
click at [29, 477] on span "keyboard_arrow_right" at bounding box center [29, 479] width 14 height 14
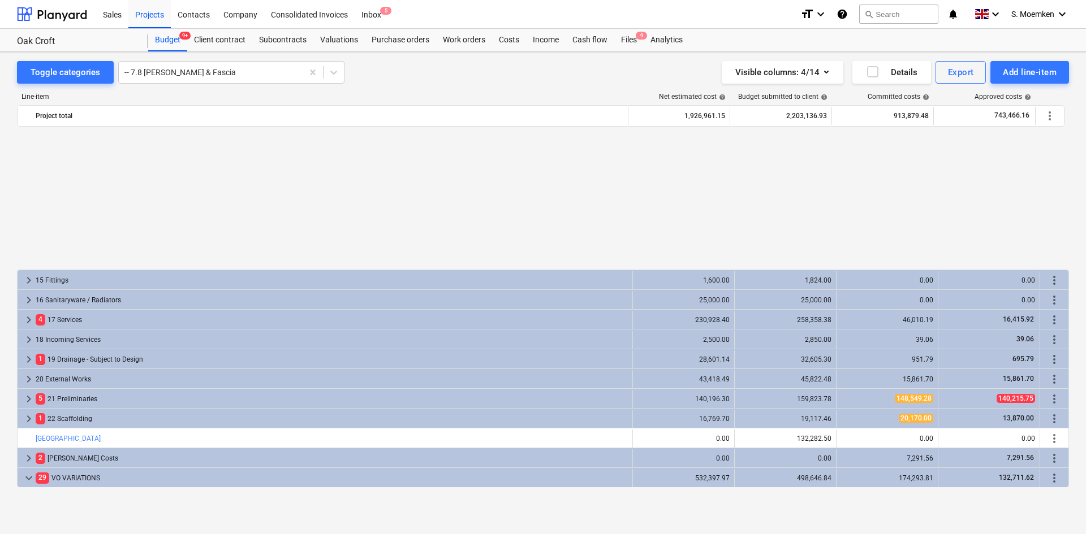
scroll to position [1074, 0]
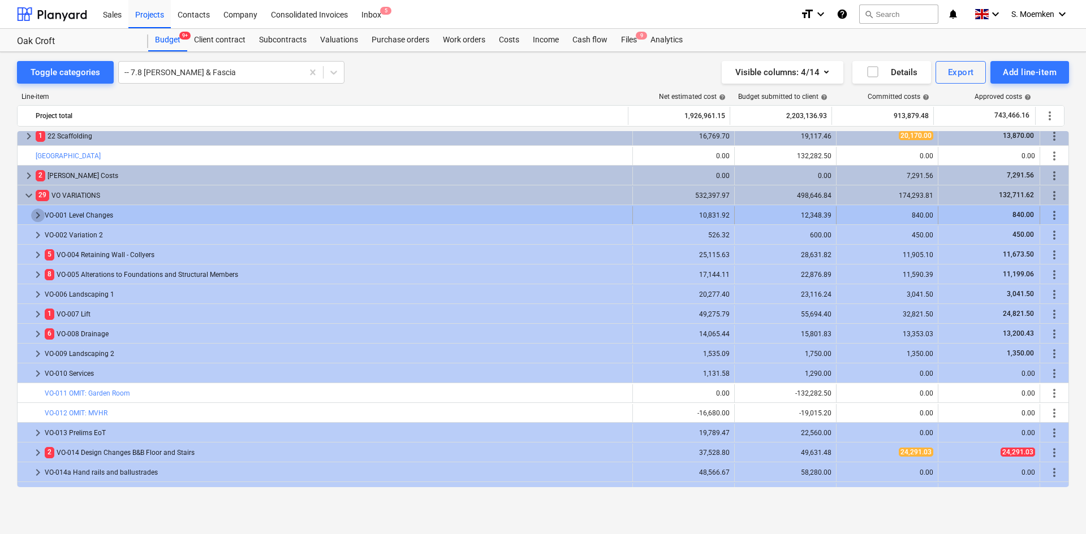
click at [37, 214] on span "keyboard_arrow_right" at bounding box center [38, 216] width 14 height 14
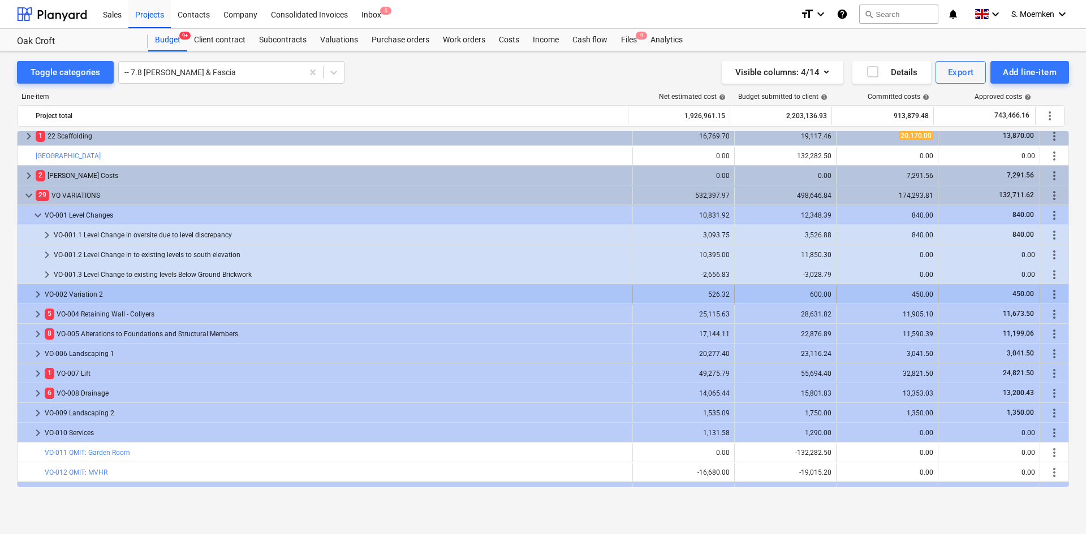
click at [35, 293] on span "keyboard_arrow_right" at bounding box center [38, 295] width 14 height 14
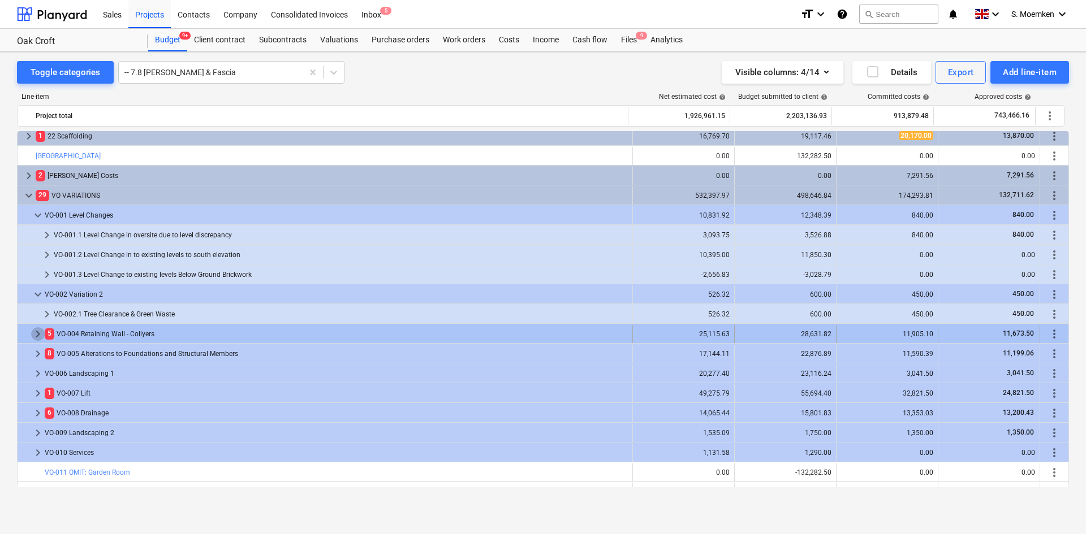
click at [41, 333] on span "keyboard_arrow_right" at bounding box center [38, 334] width 14 height 14
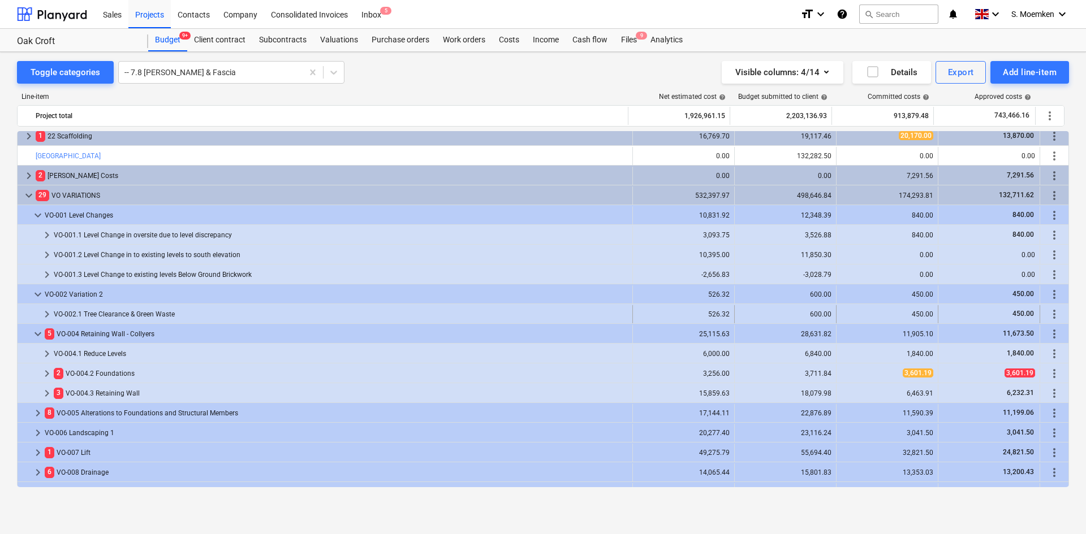
click at [45, 312] on span "keyboard_arrow_right" at bounding box center [47, 315] width 14 height 14
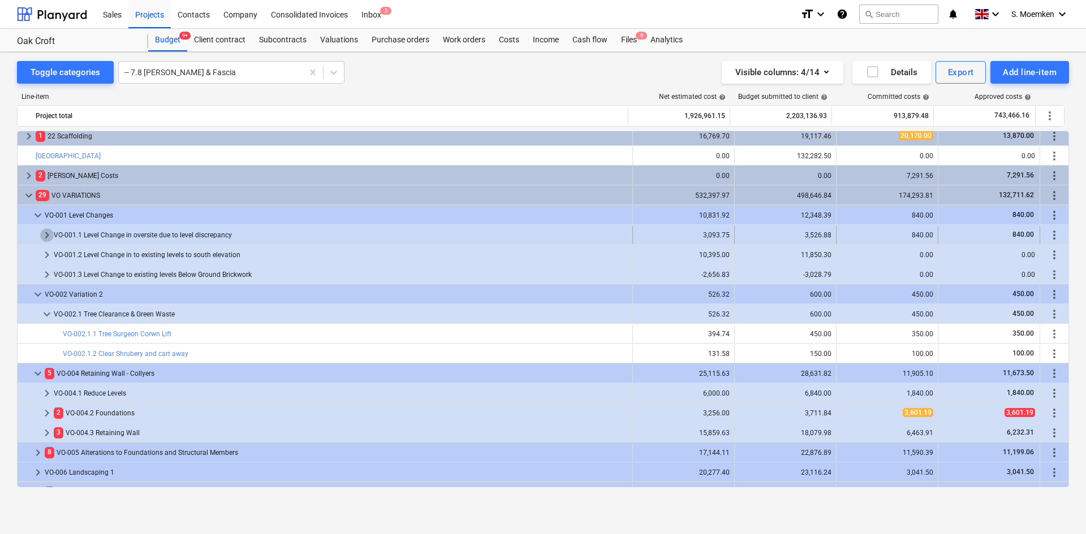
click at [45, 231] on span "keyboard_arrow_right" at bounding box center [47, 235] width 14 height 14
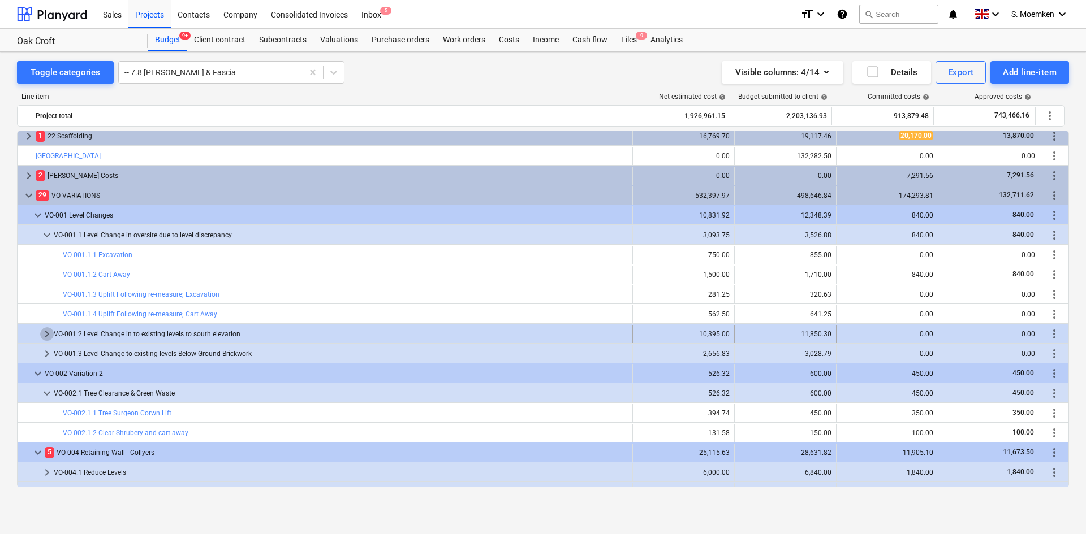
click at [45, 331] on span "keyboard_arrow_right" at bounding box center [47, 334] width 14 height 14
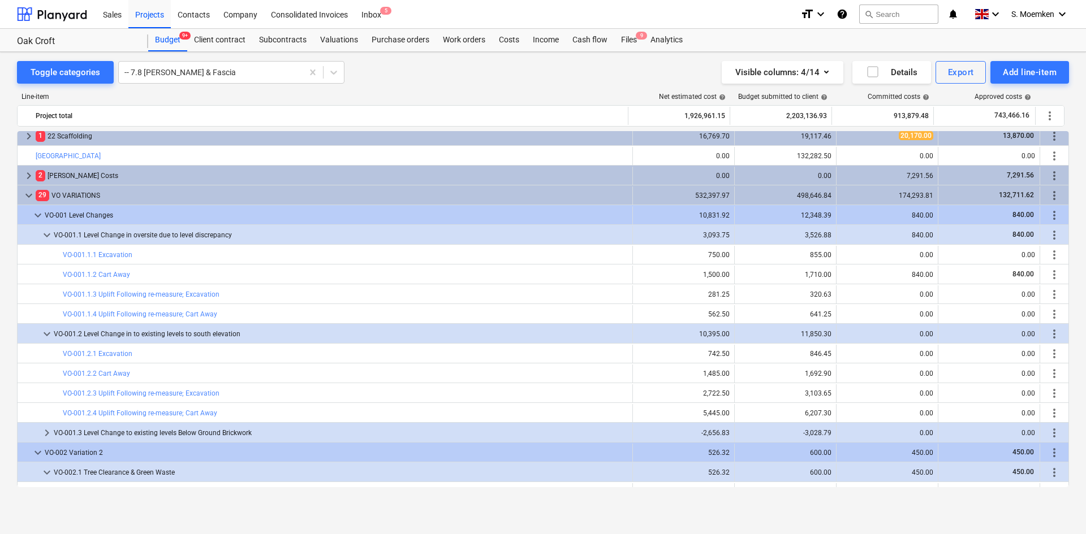
scroll to position [1244, 0]
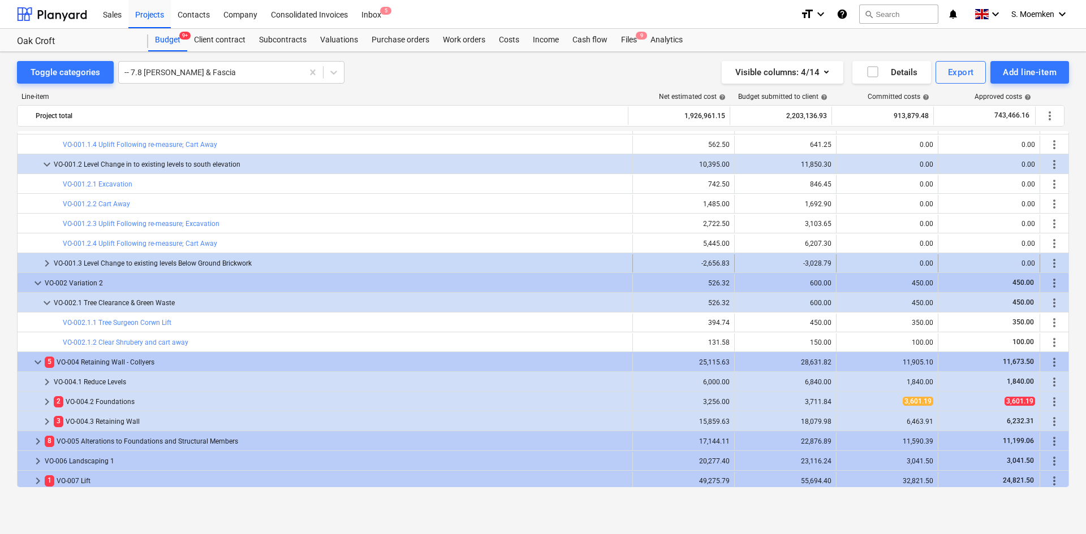
click at [51, 265] on span "keyboard_arrow_right" at bounding box center [47, 264] width 14 height 14
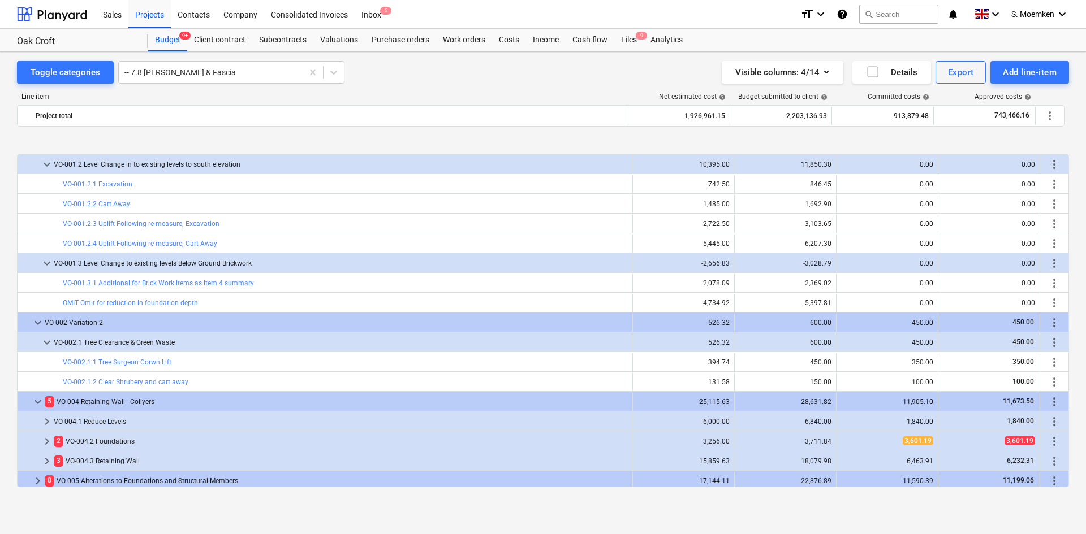
scroll to position [1414, 0]
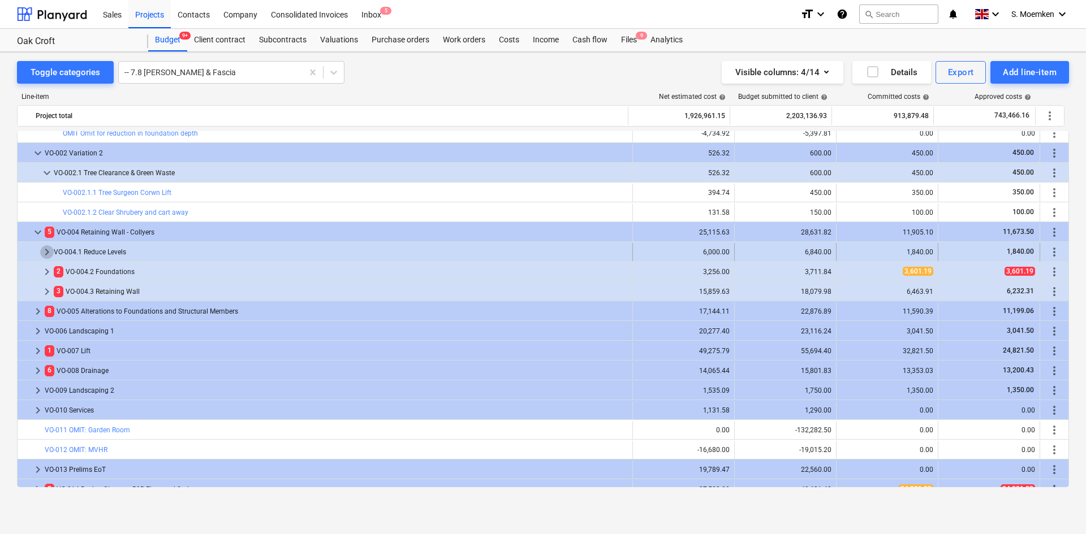
click at [45, 249] on span "keyboard_arrow_right" at bounding box center [47, 252] width 14 height 14
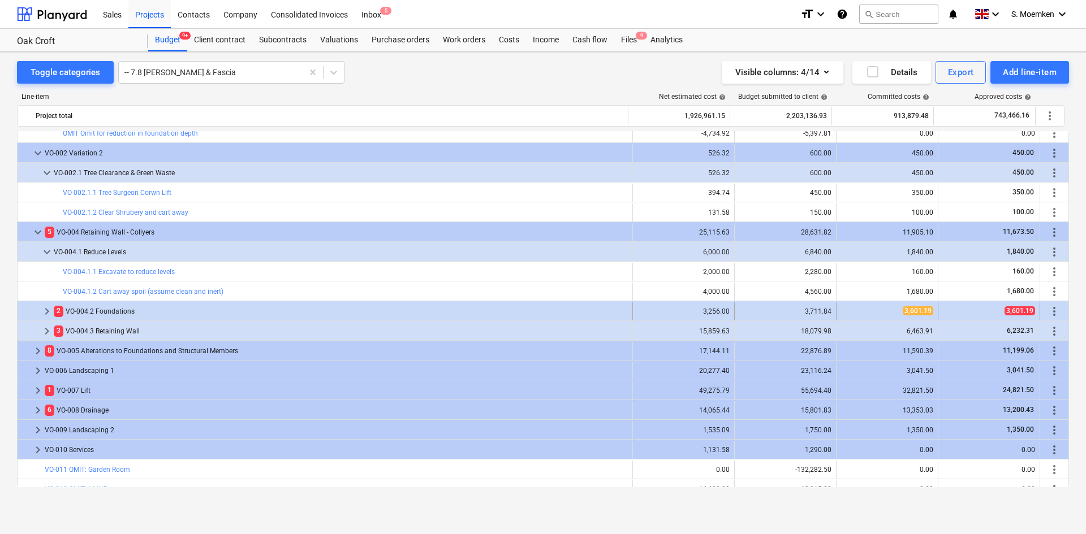
click at [48, 309] on span "keyboard_arrow_right" at bounding box center [47, 312] width 14 height 14
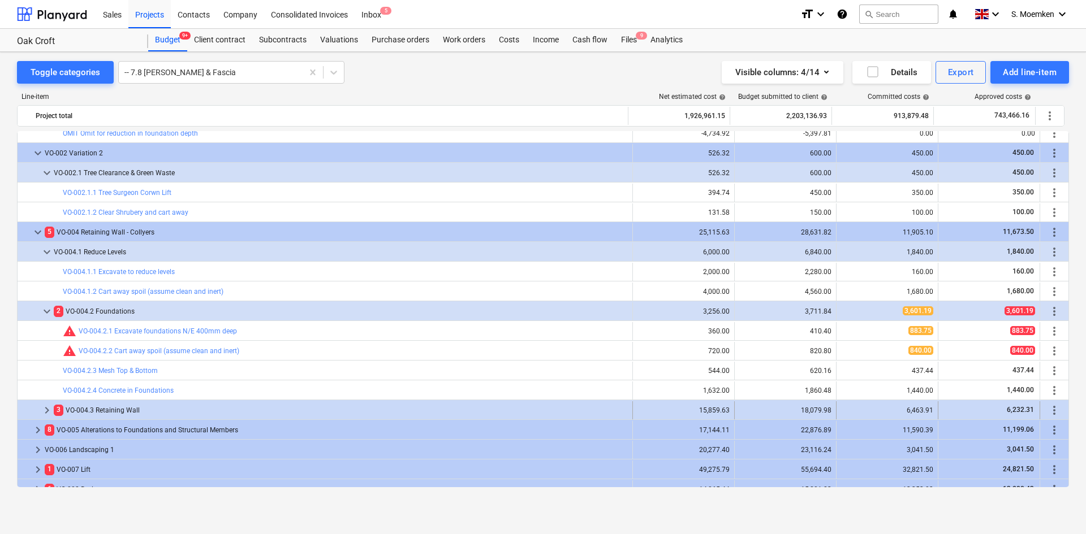
click at [45, 407] on span "keyboard_arrow_right" at bounding box center [47, 411] width 14 height 14
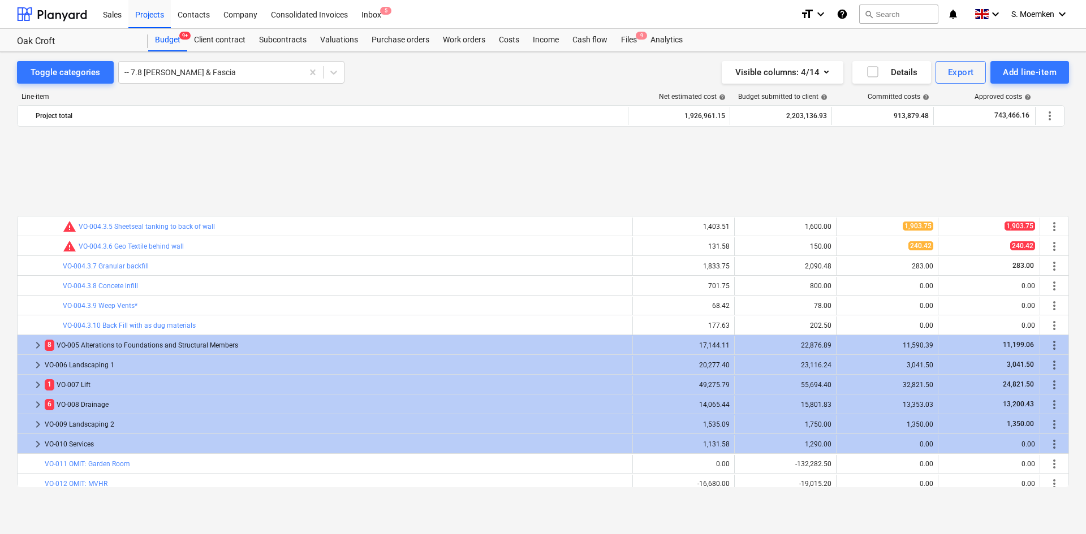
scroll to position [1810, 0]
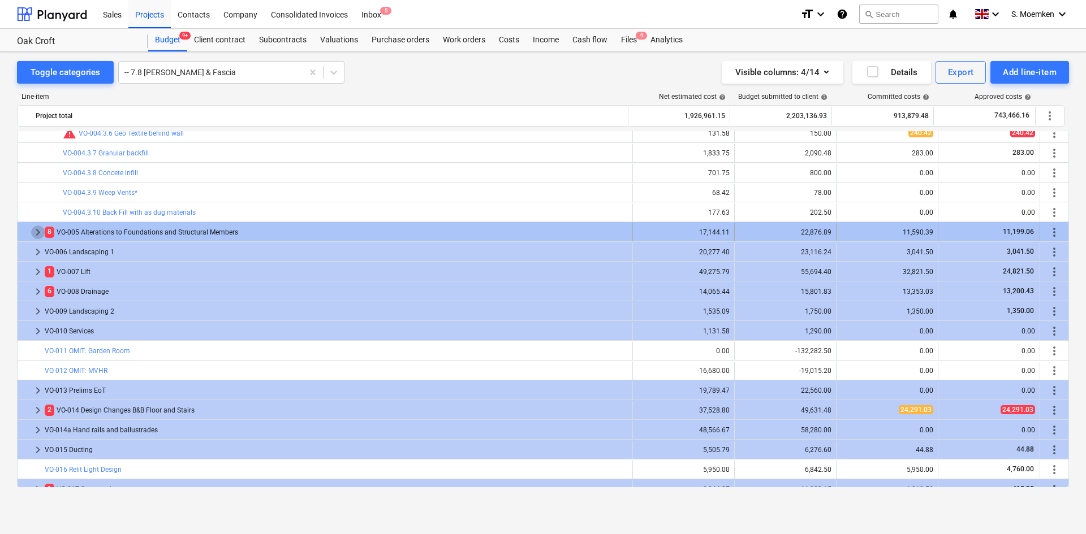
click at [38, 230] on span "keyboard_arrow_right" at bounding box center [38, 233] width 14 height 14
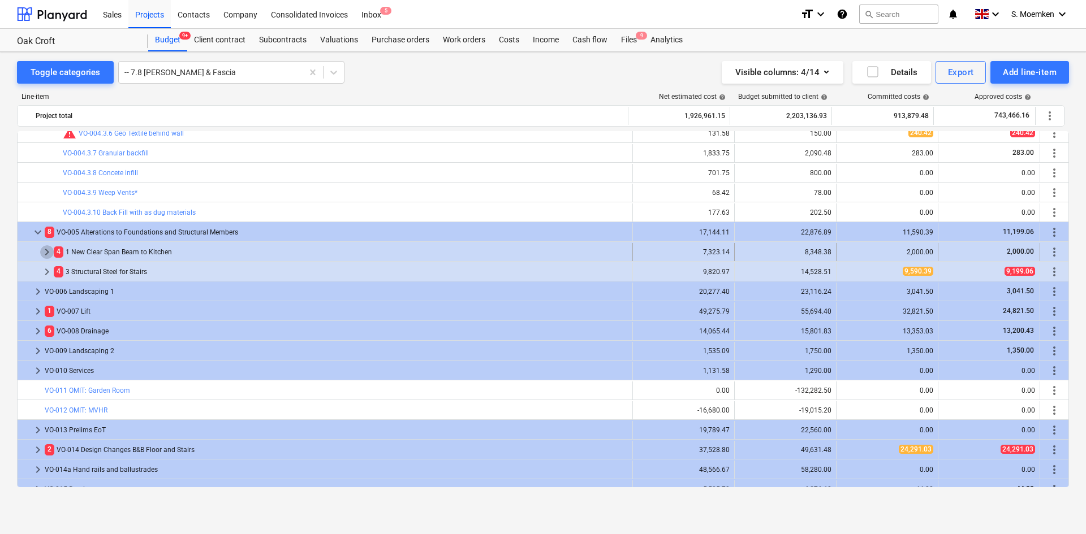
click at [42, 249] on span "keyboard_arrow_right" at bounding box center [47, 252] width 14 height 14
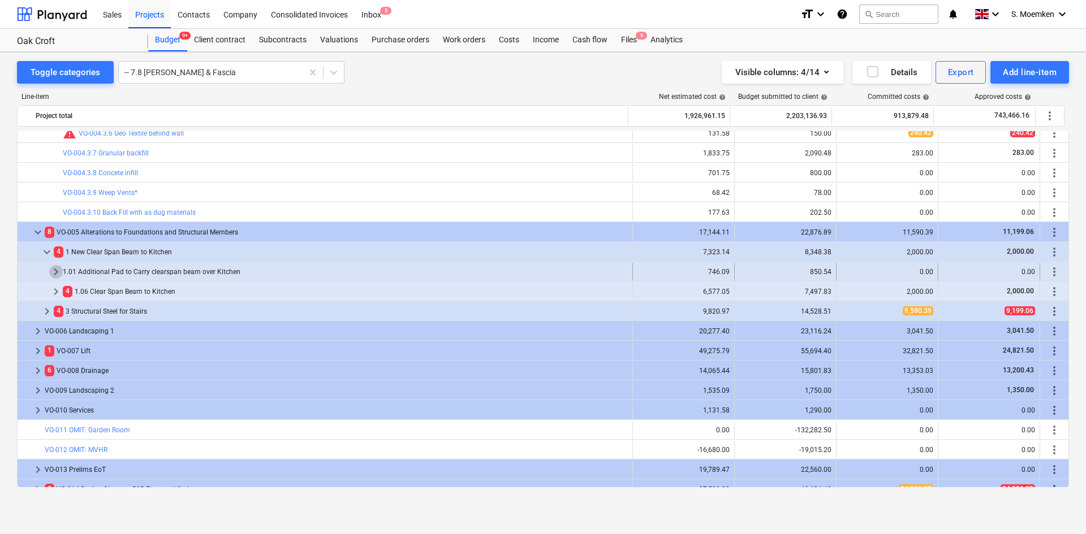
click at [57, 266] on span "keyboard_arrow_right" at bounding box center [56, 272] width 14 height 14
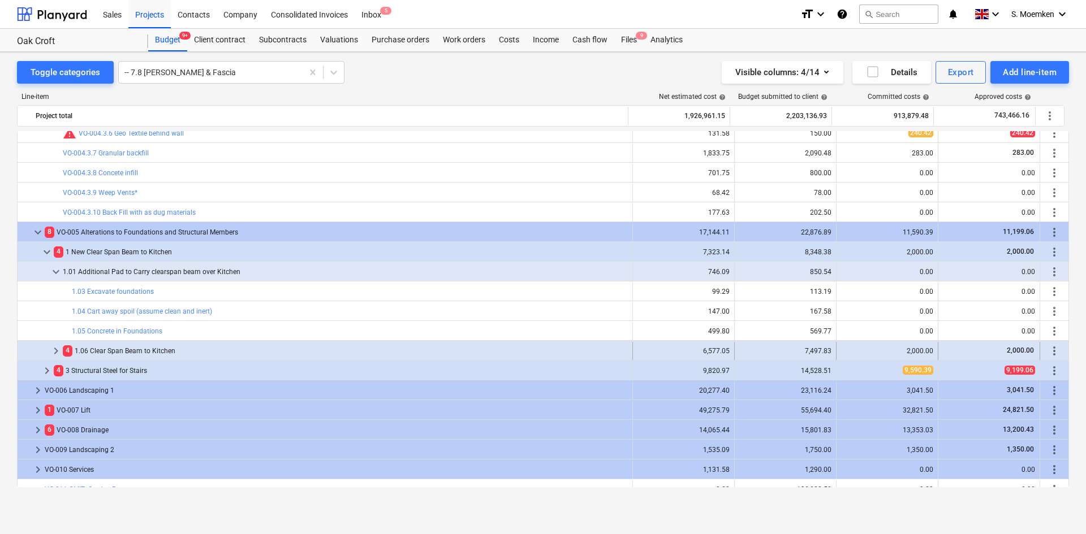
click at [56, 349] on span "keyboard_arrow_right" at bounding box center [56, 351] width 14 height 14
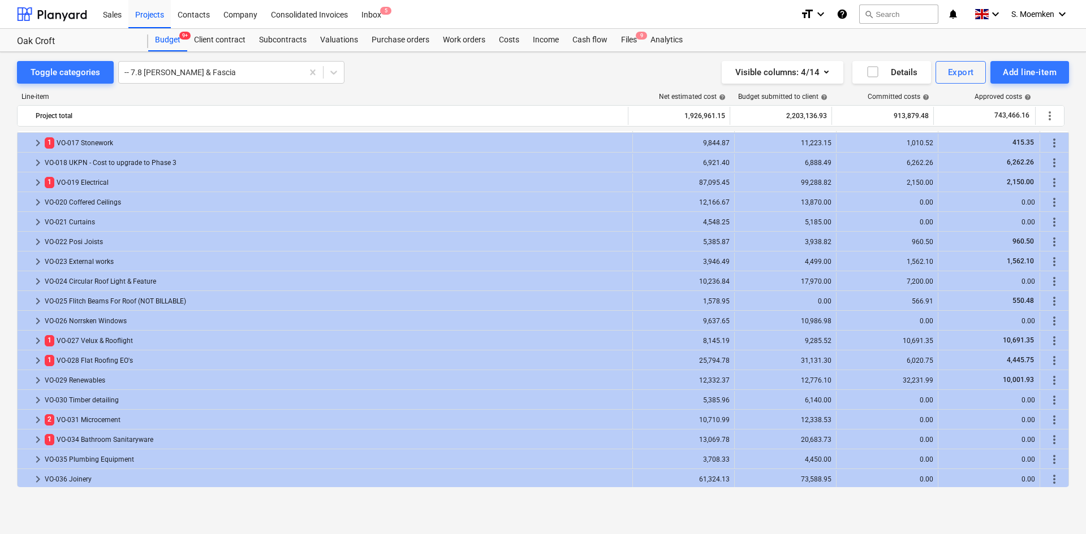
scroll to position [2415, 0]
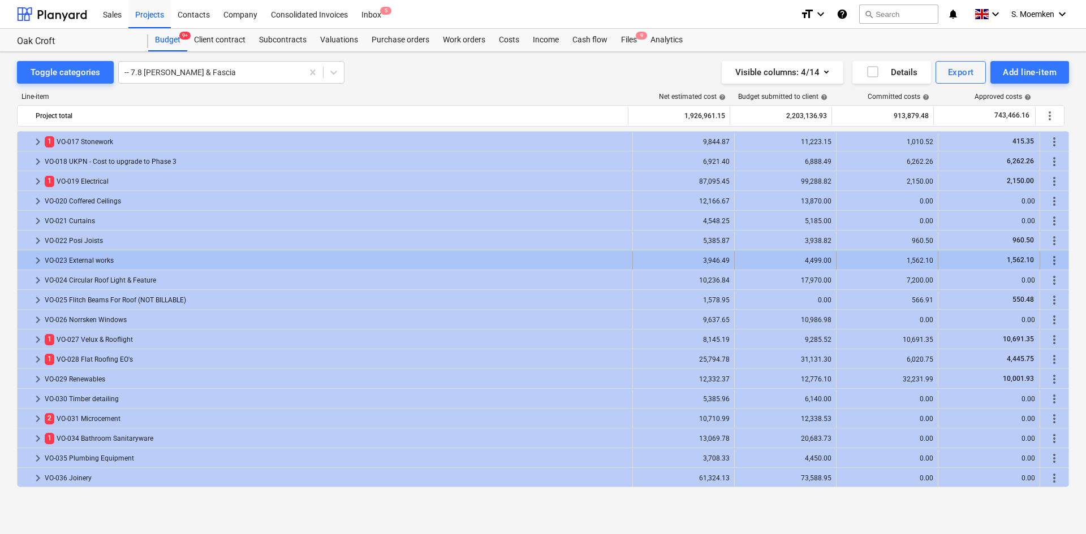
click at [39, 259] on span "keyboard_arrow_right" at bounding box center [38, 261] width 14 height 14
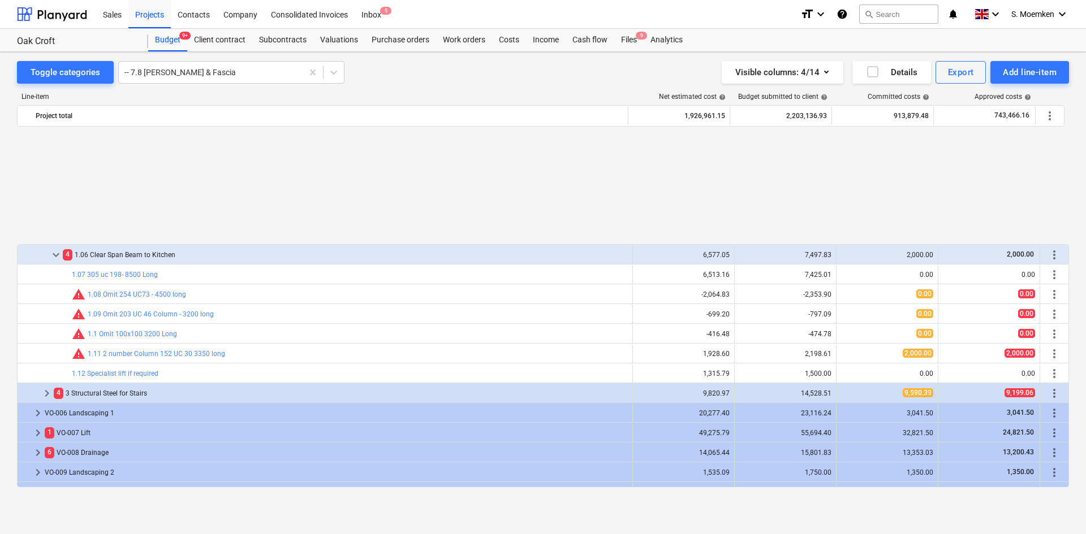
scroll to position [2075, 0]
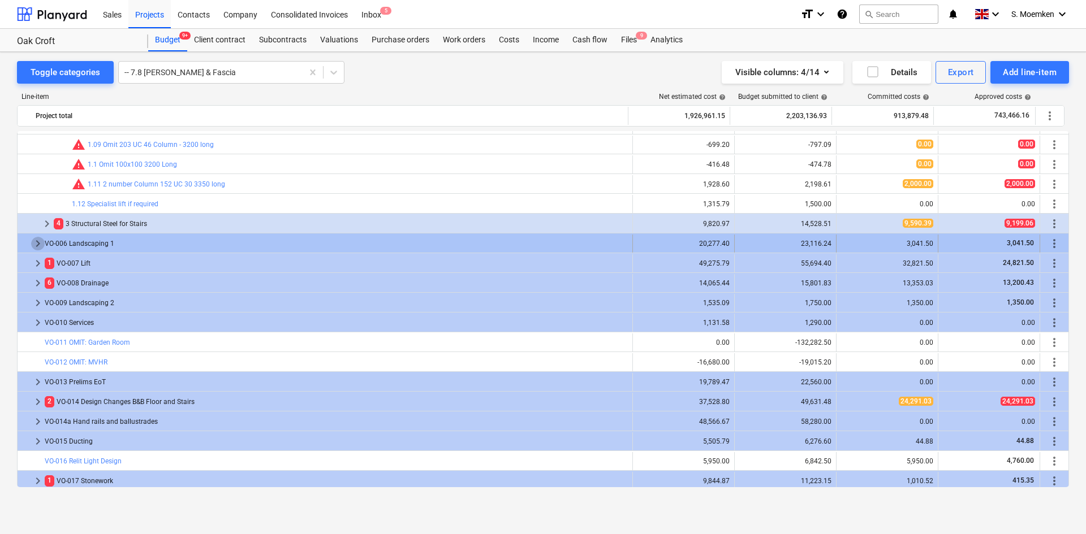
click at [38, 244] on span "keyboard_arrow_right" at bounding box center [38, 244] width 14 height 14
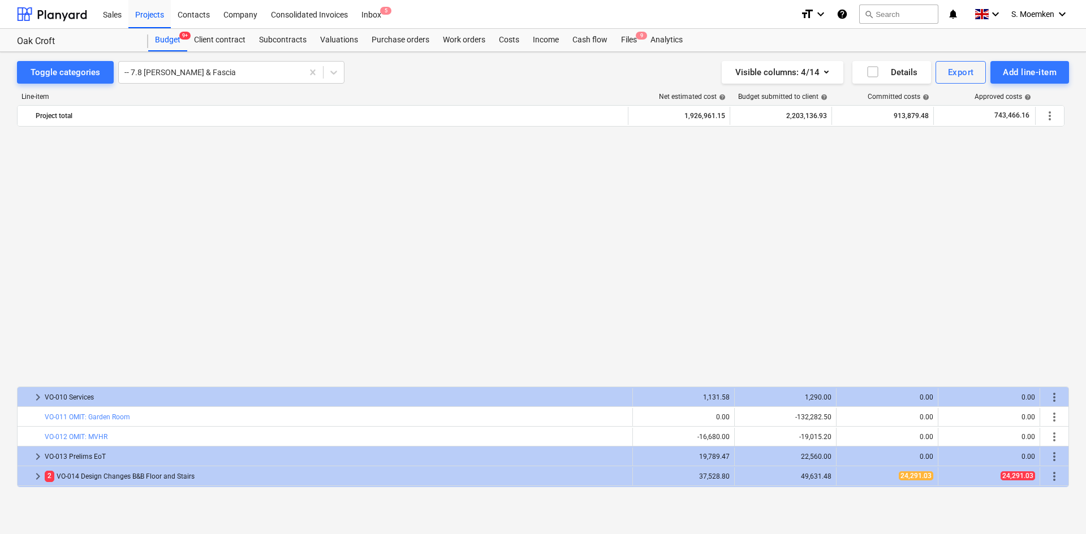
scroll to position [2358, 0]
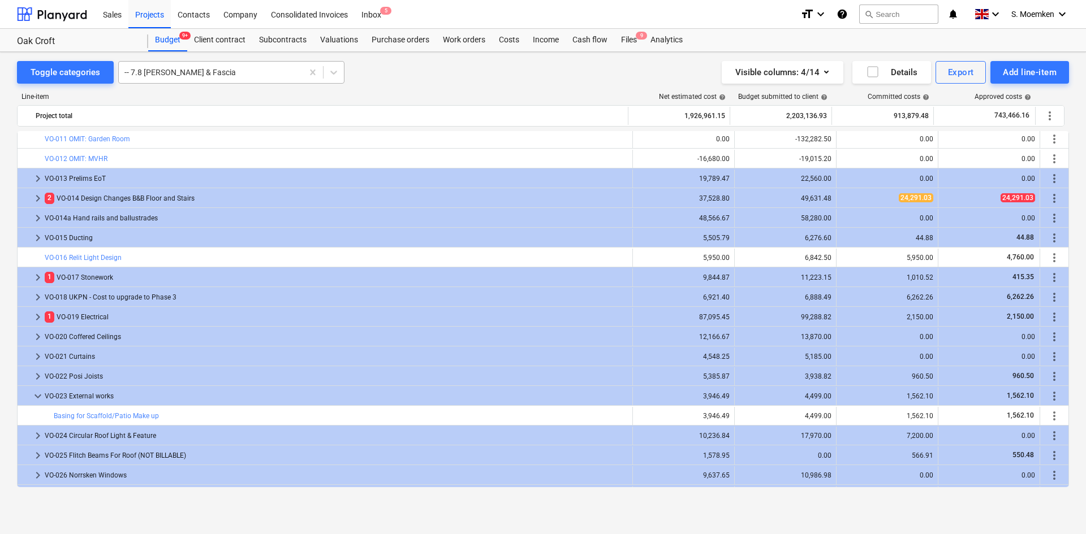
click at [227, 72] on div at bounding box center [210, 72] width 172 height 11
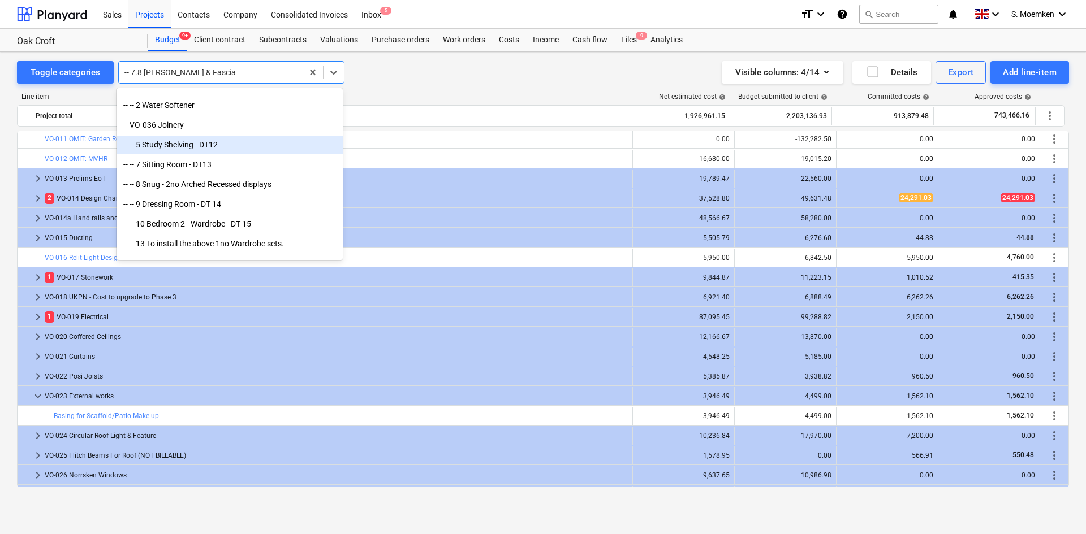
scroll to position [11152, 0]
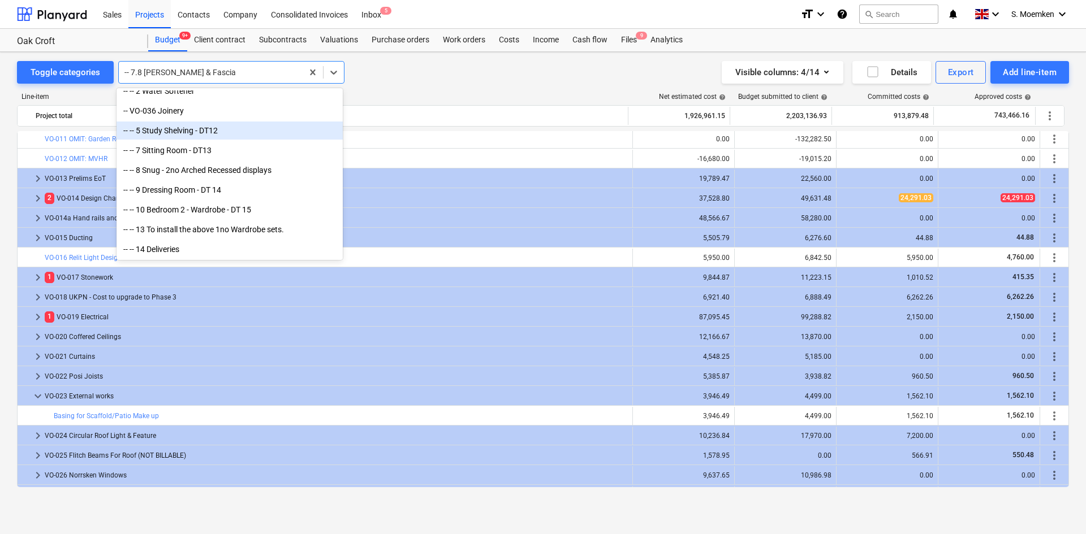
click at [438, 79] on div "Toggle categories option -- -- 5 Study Shelving - DT12 focused, 566 of 572. 572…" at bounding box center [543, 72] width 1052 height 23
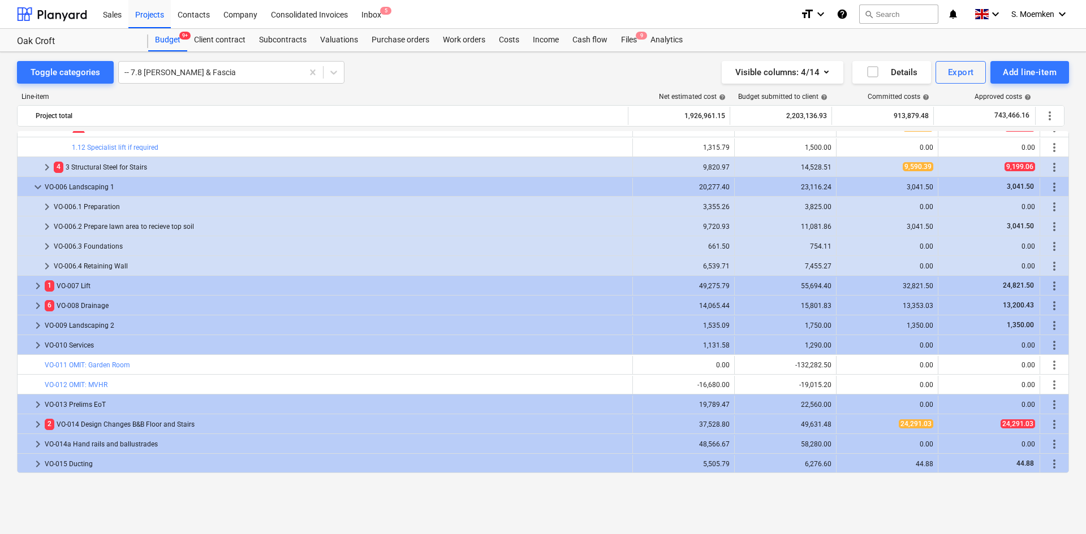
scroll to position [2075, 0]
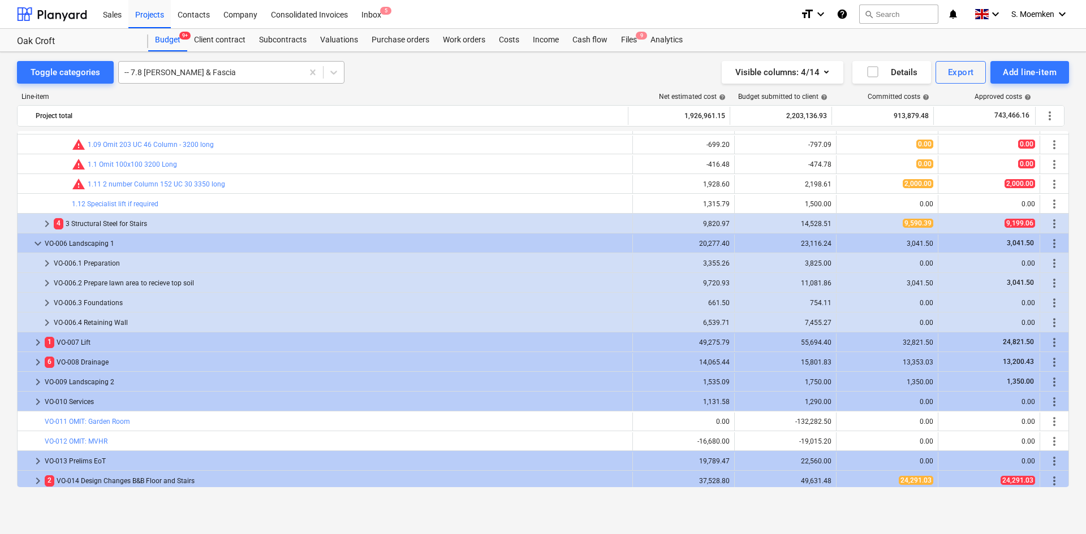
click at [234, 71] on div at bounding box center [210, 72] width 172 height 11
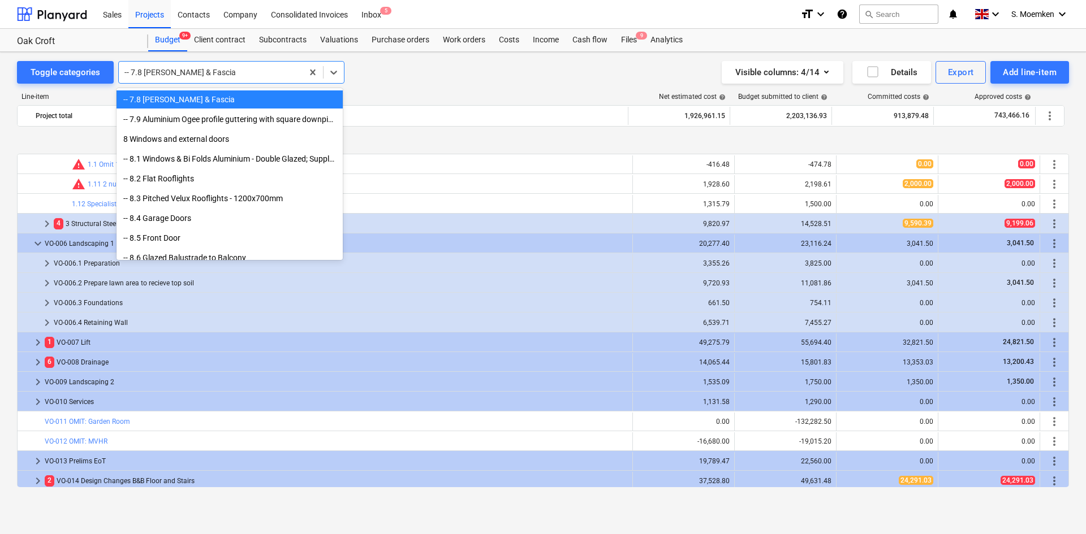
scroll to position [2132, 0]
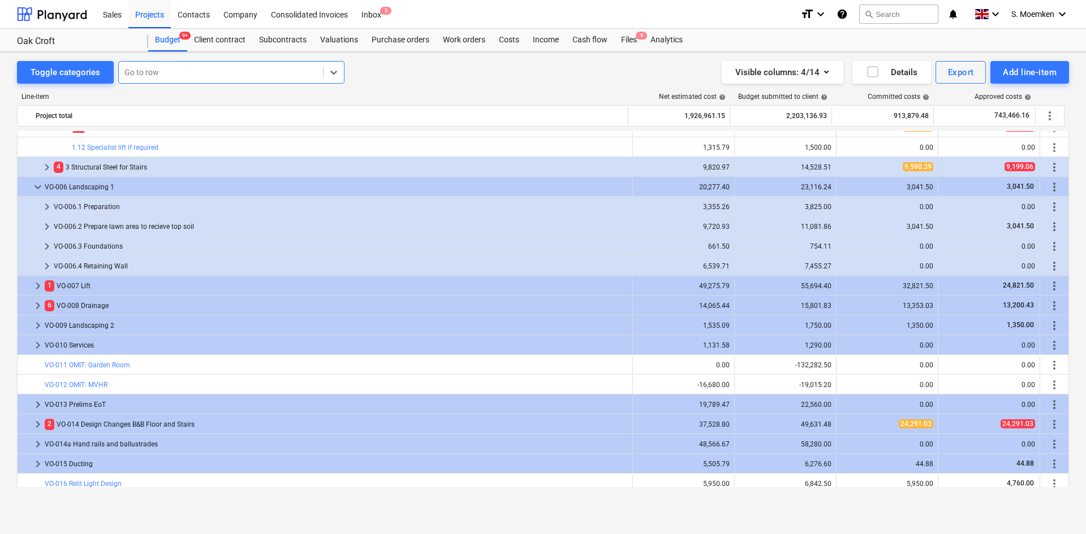
click at [315, 72] on div at bounding box center [220, 72] width 193 height 11
click at [408, 74] on div "Toggle categories All selected options have been cleared. Select is focused ,ty…" at bounding box center [543, 72] width 1052 height 23
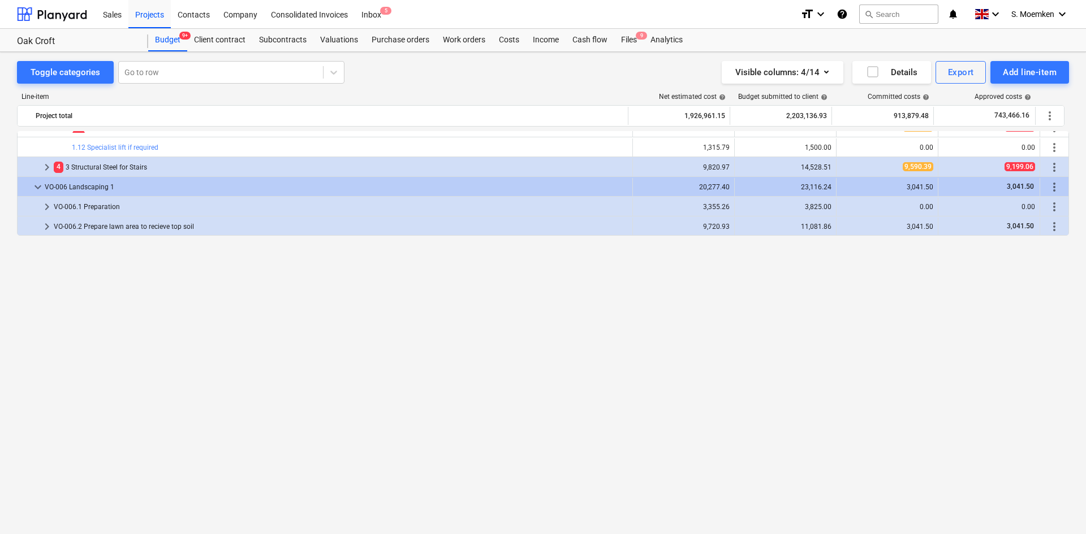
scroll to position [1849, 0]
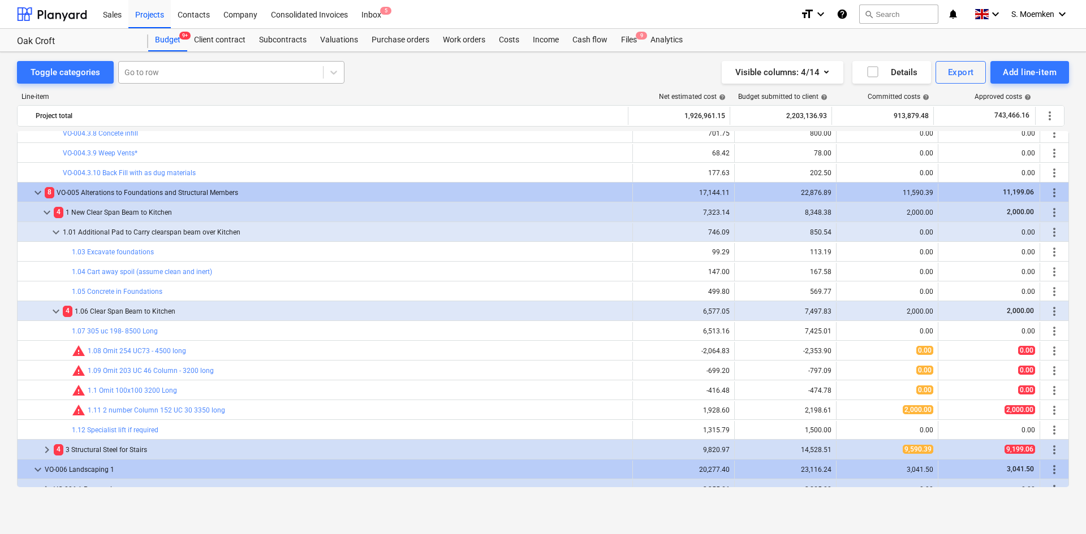
click at [215, 68] on div at bounding box center [220, 72] width 193 height 11
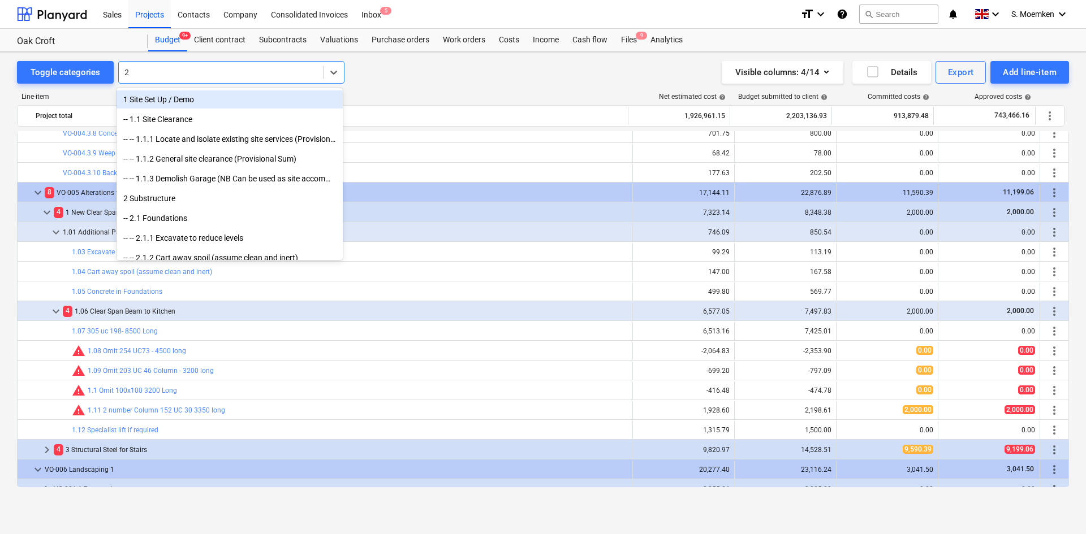
type input "28"
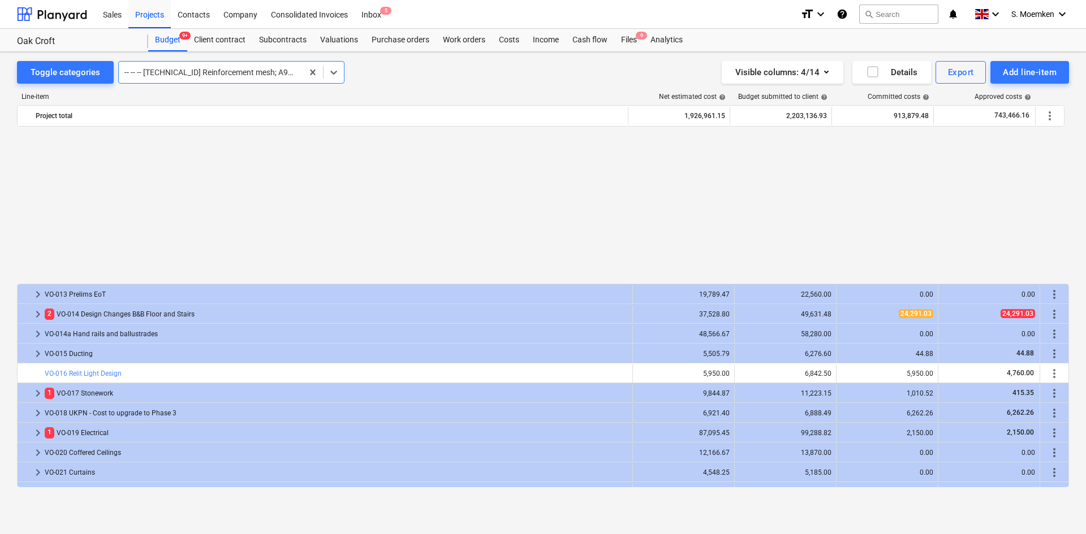
scroll to position [2745, 0]
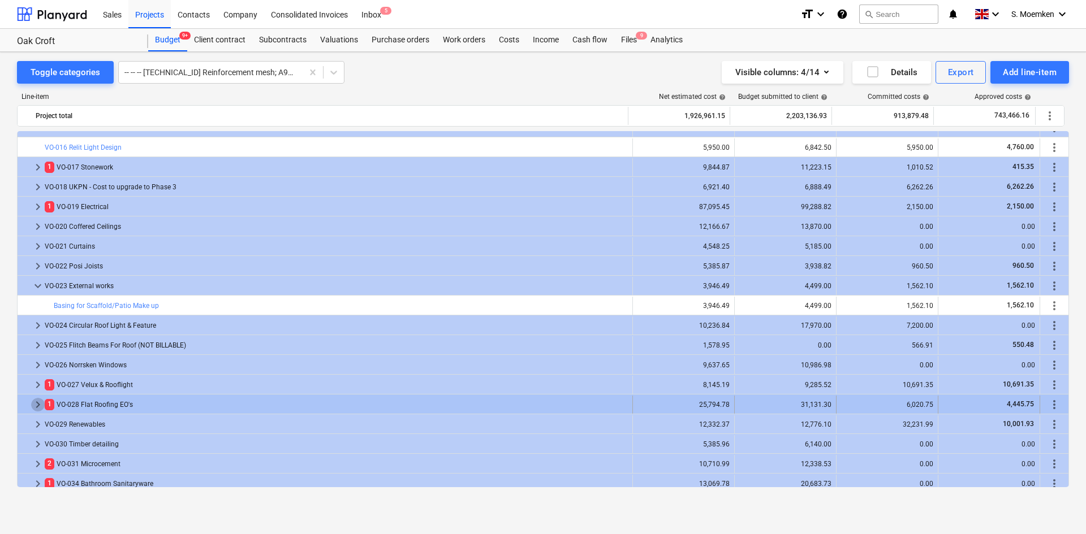
click at [36, 401] on span "keyboard_arrow_right" at bounding box center [38, 405] width 14 height 14
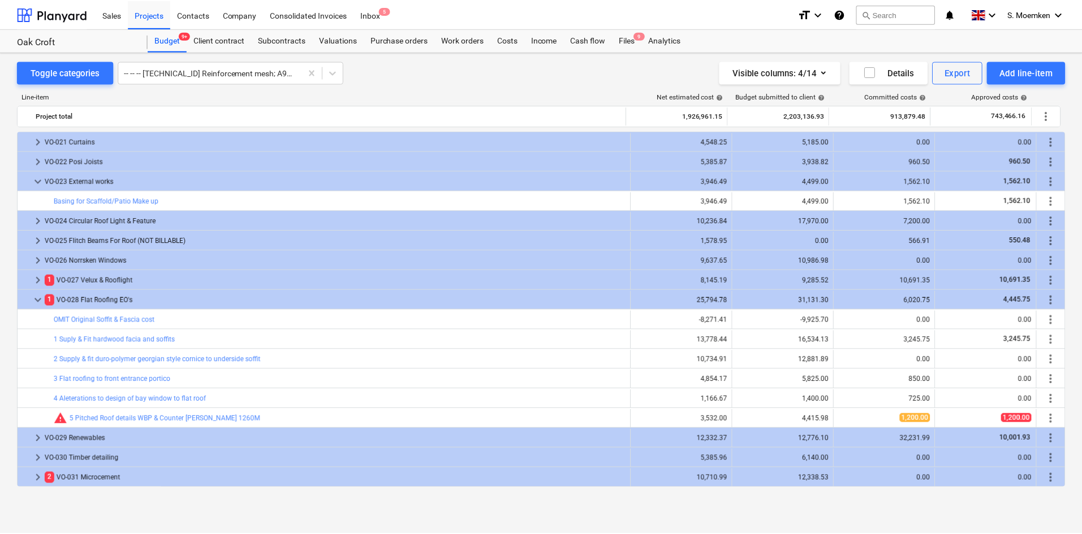
scroll to position [2859, 0]
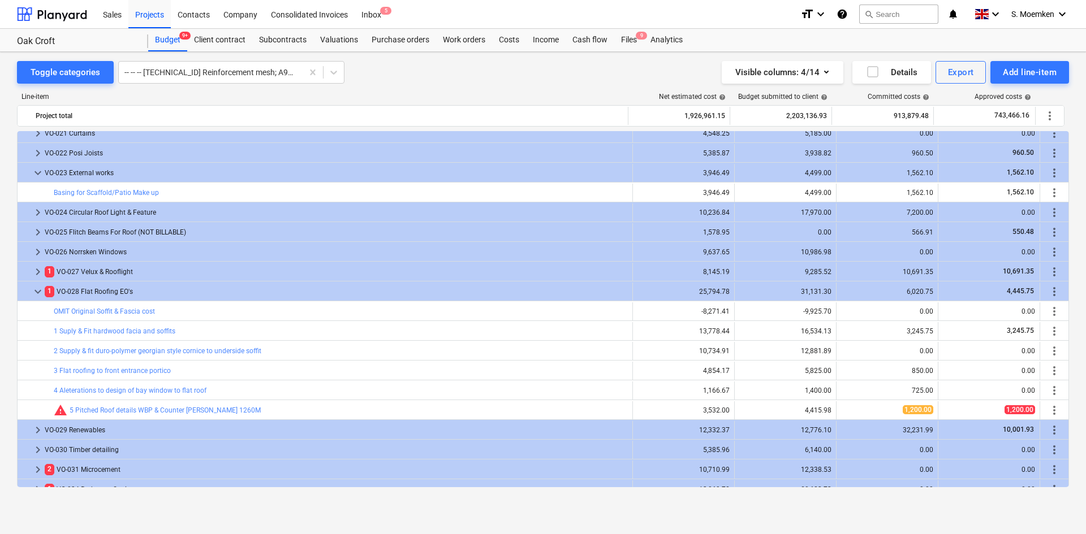
click at [578, 54] on div "Toggle categories -- -- -- [TECHNICAL_ID] Reinforcement mesh; A98; Materials Vi…" at bounding box center [543, 281] width 1086 height 458
click at [391, 44] on div "Purchase orders" at bounding box center [400, 40] width 71 height 23
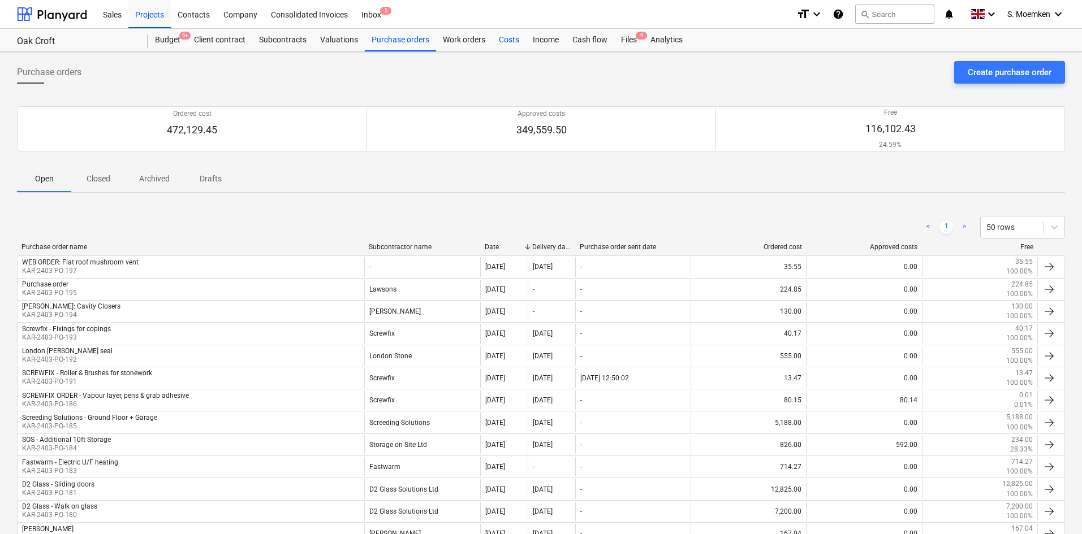
click at [499, 36] on div "Costs" at bounding box center [509, 40] width 34 height 23
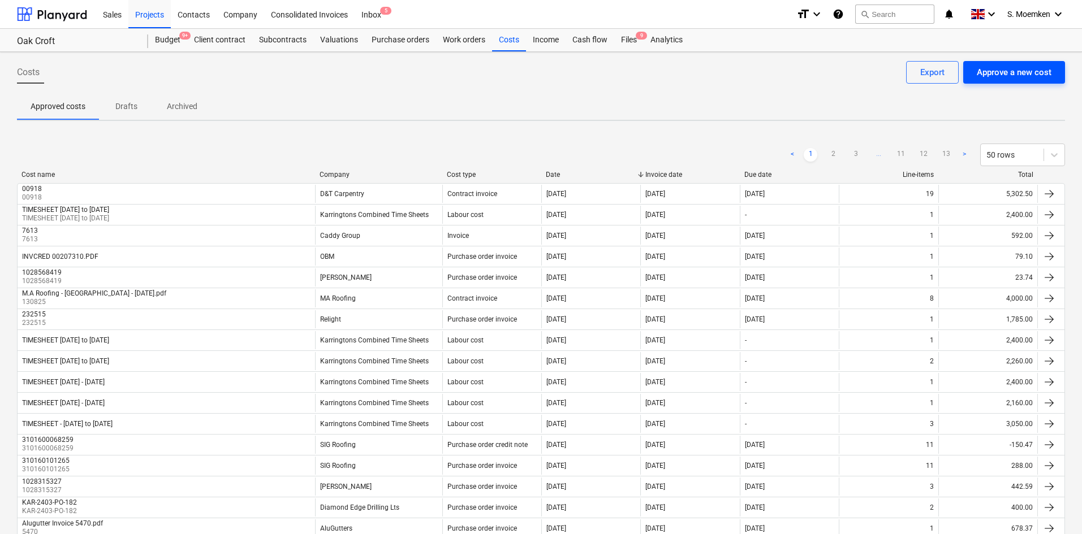
click at [1011, 70] on div "Approve a new cost" at bounding box center [1014, 72] width 75 height 15
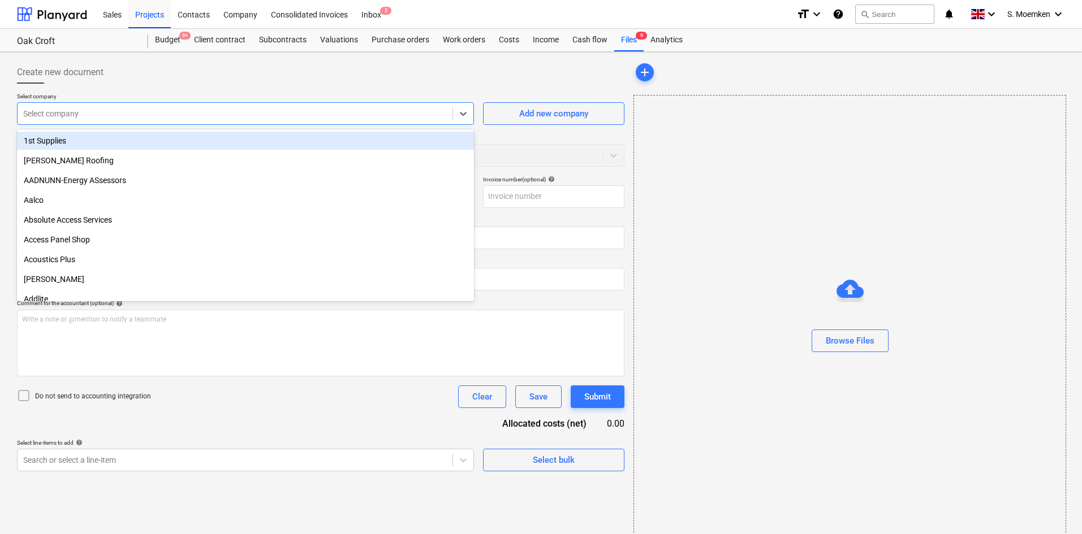
click at [174, 111] on div at bounding box center [235, 113] width 424 height 11
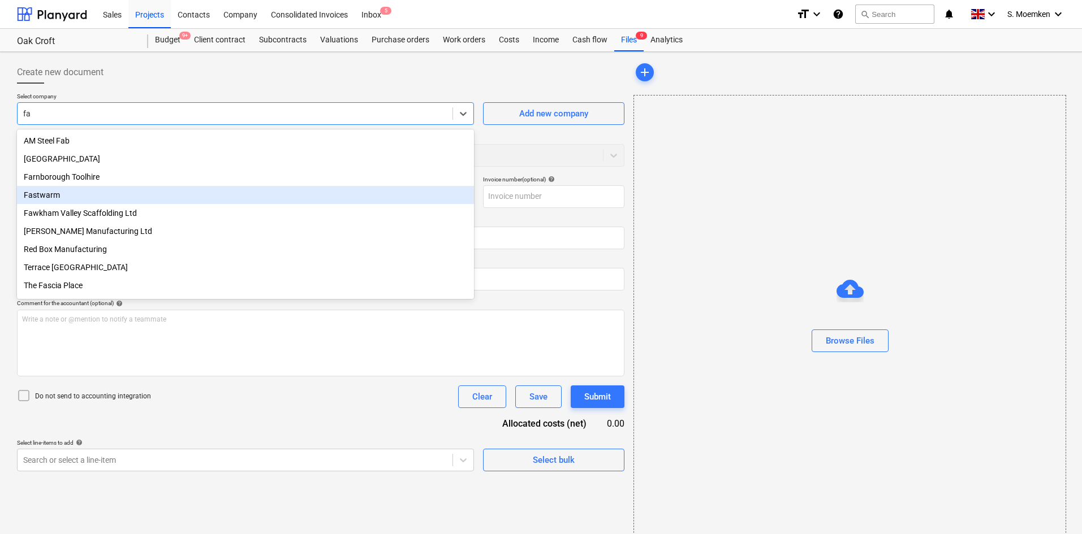
type input "f"
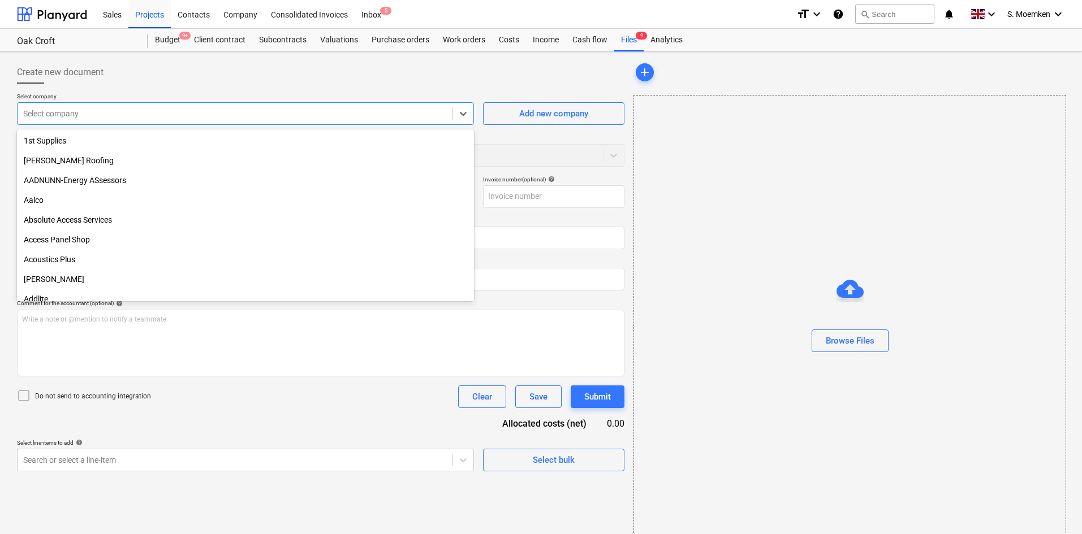
type input "D"
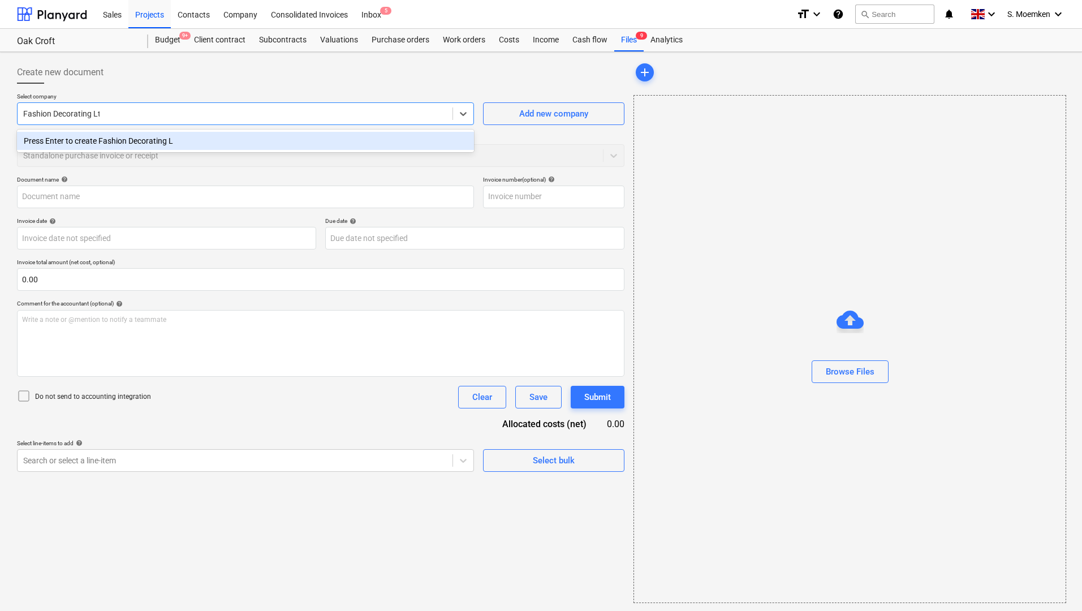
type input "Fashion Decorating Ltd"
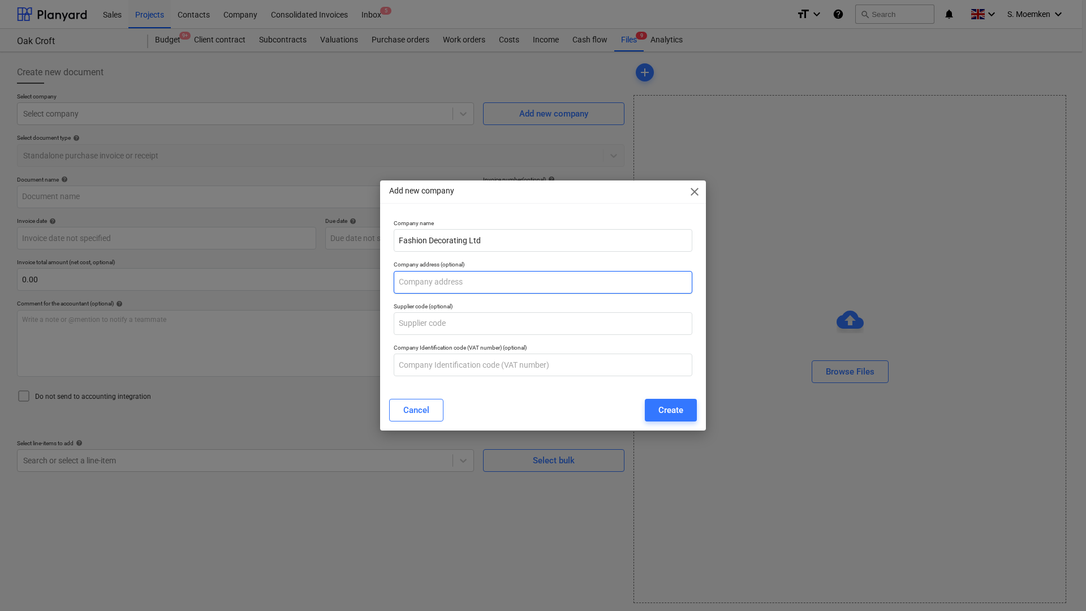
click at [499, 288] on input "text" at bounding box center [543, 282] width 299 height 23
click at [450, 276] on input "[STREET_ADDRESS]" at bounding box center [543, 282] width 299 height 23
click at [580, 276] on input "[STREET_ADDRESS]" at bounding box center [543, 282] width 299 height 23
type input "[STREET_ADDRESS]. DA12 1BB"
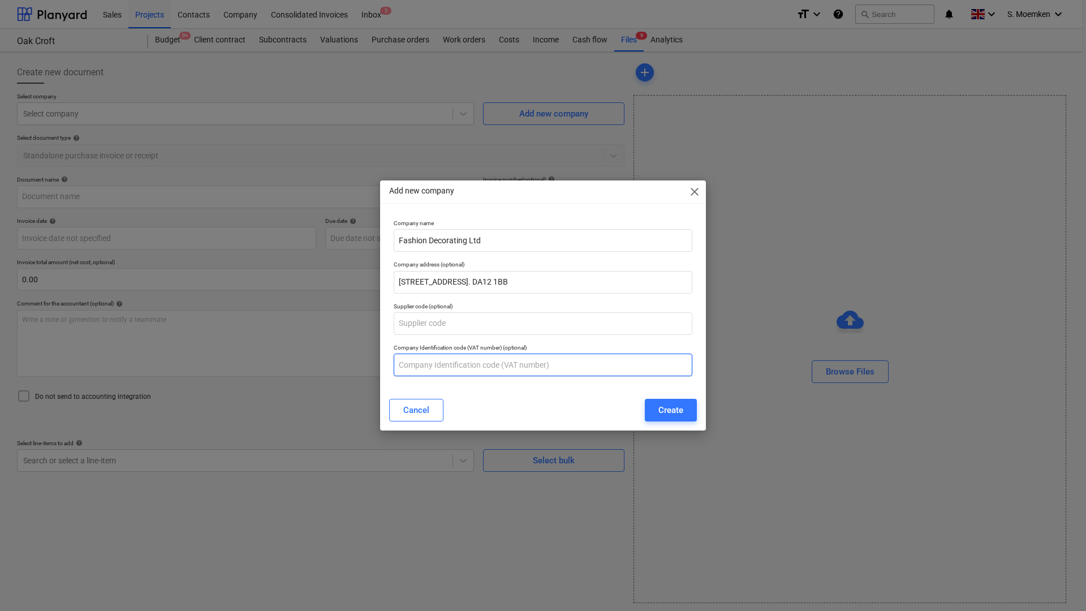
click at [494, 367] on input "text" at bounding box center [543, 364] width 299 height 23
click at [421, 364] on input "text" at bounding box center [543, 364] width 299 height 23
type input "453123326"
click at [676, 413] on div "Create" at bounding box center [670, 410] width 25 height 15
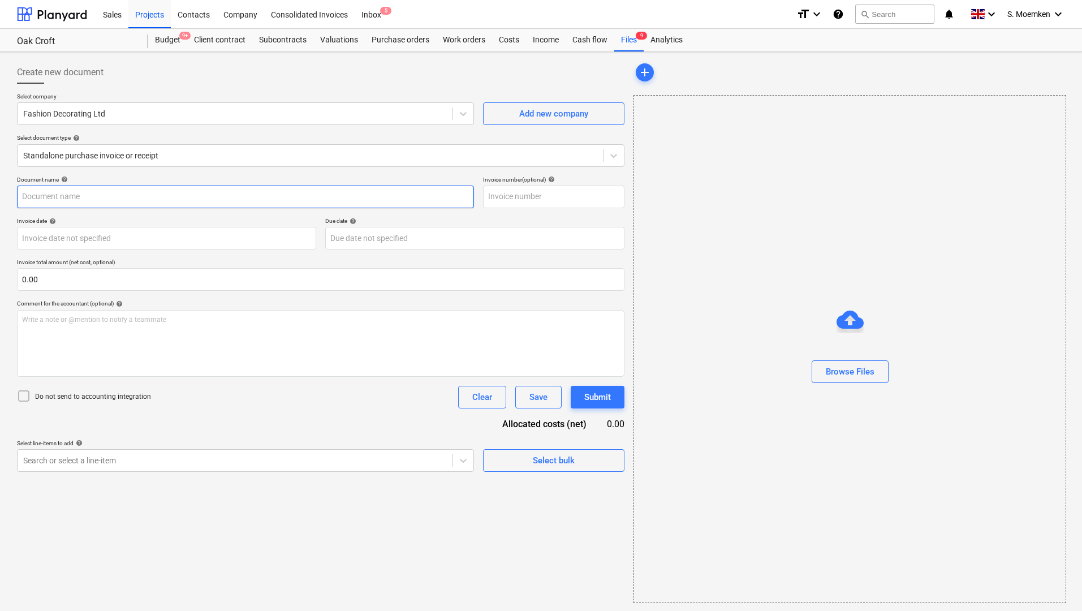
click at [179, 197] on input "text" at bounding box center [245, 196] width 457 height 23
click at [110, 236] on body "Sales Projects Contacts Company Consolidated Invoices Inbox 5 format_size keybo…" at bounding box center [541, 305] width 1082 height 611
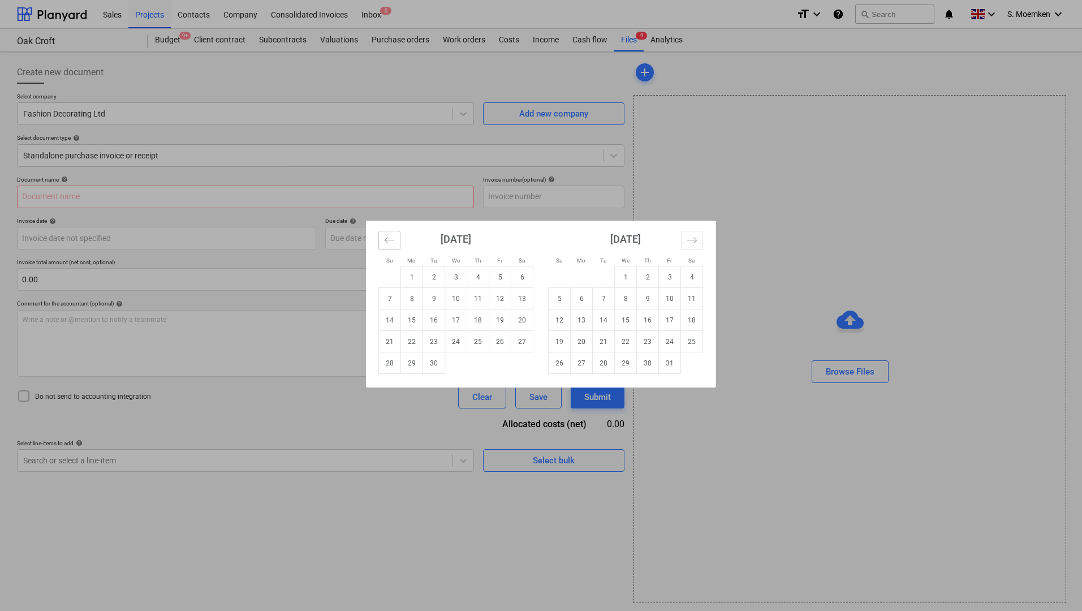
click at [389, 240] on icon "Move backward to switch to the previous month." at bounding box center [389, 240] width 11 height 11
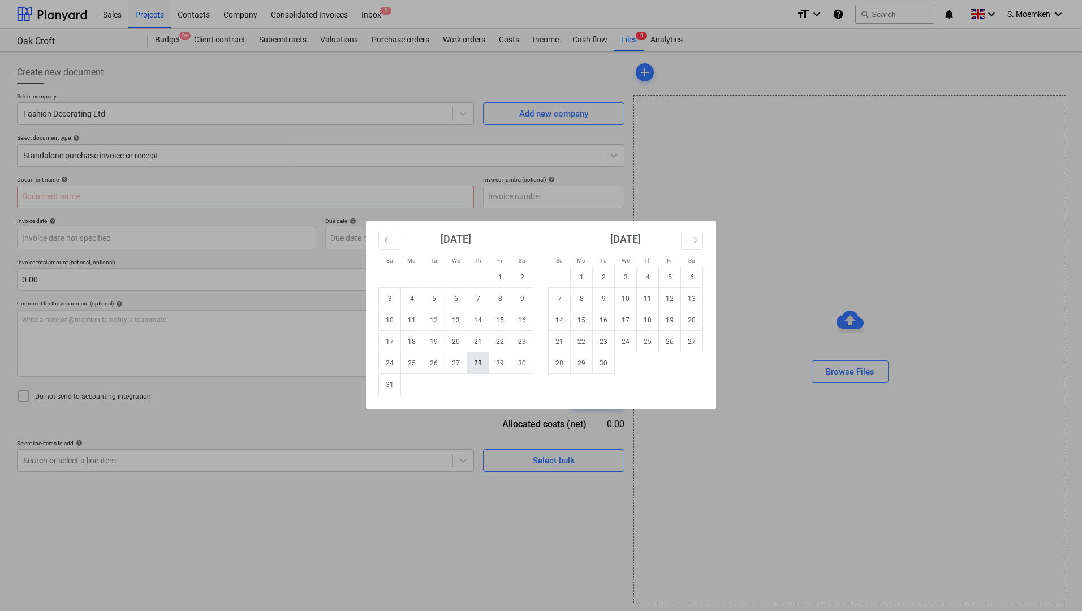
click at [478, 360] on td "28" at bounding box center [478, 362] width 22 height 21
type input "[DATE]"
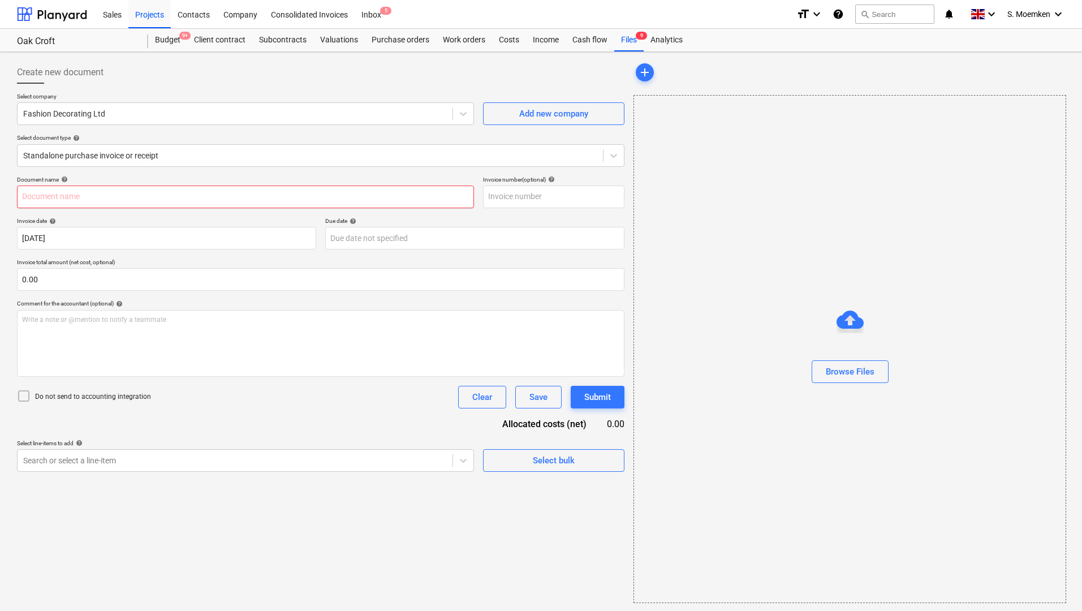
click at [240, 194] on input "text" at bounding box center [245, 196] width 457 height 23
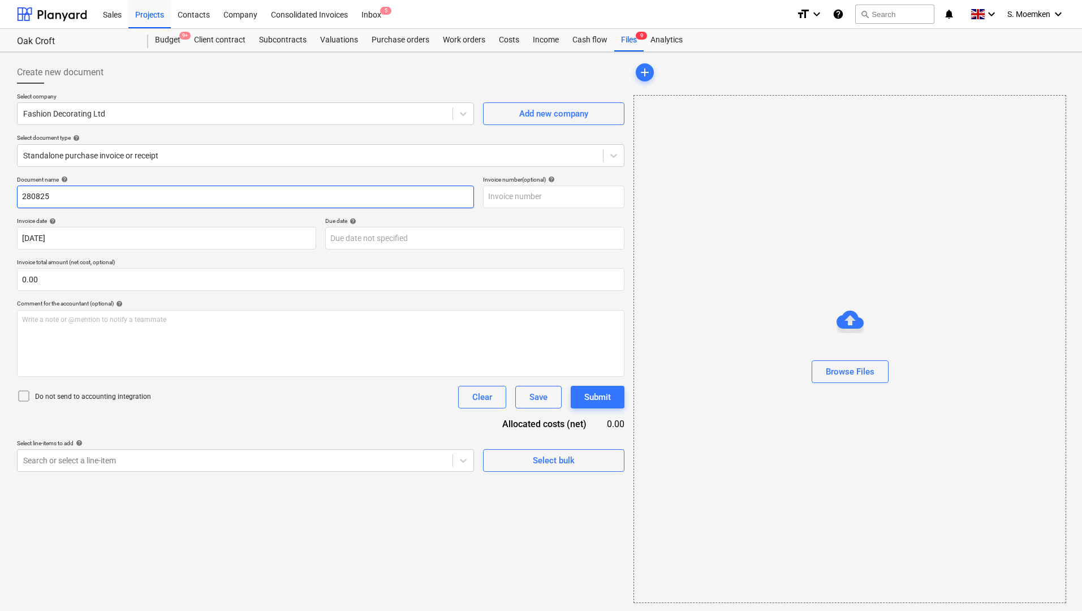
type input "280825"
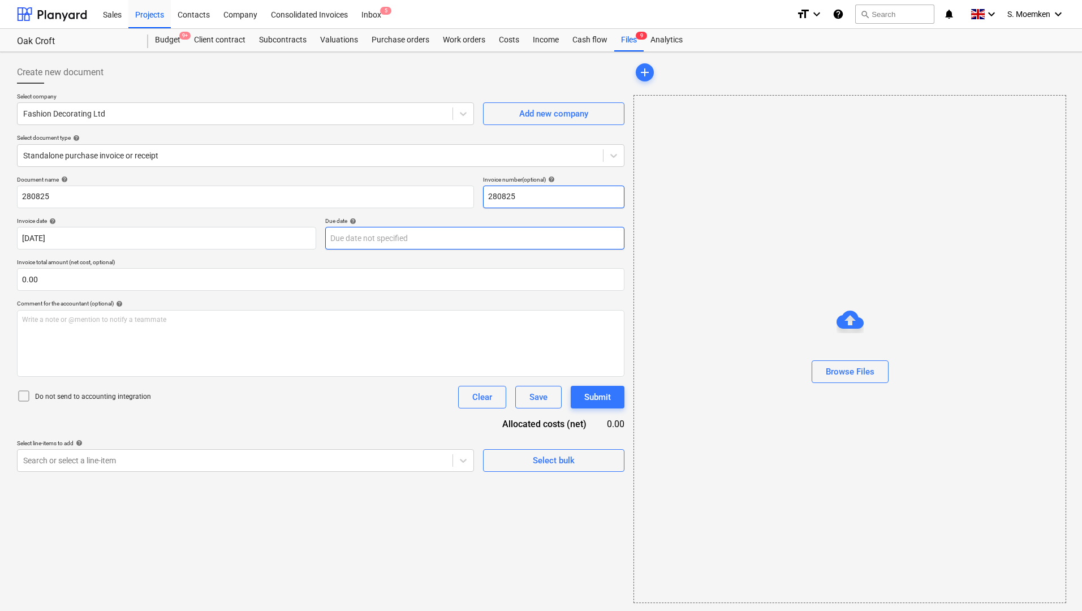
type input "280825"
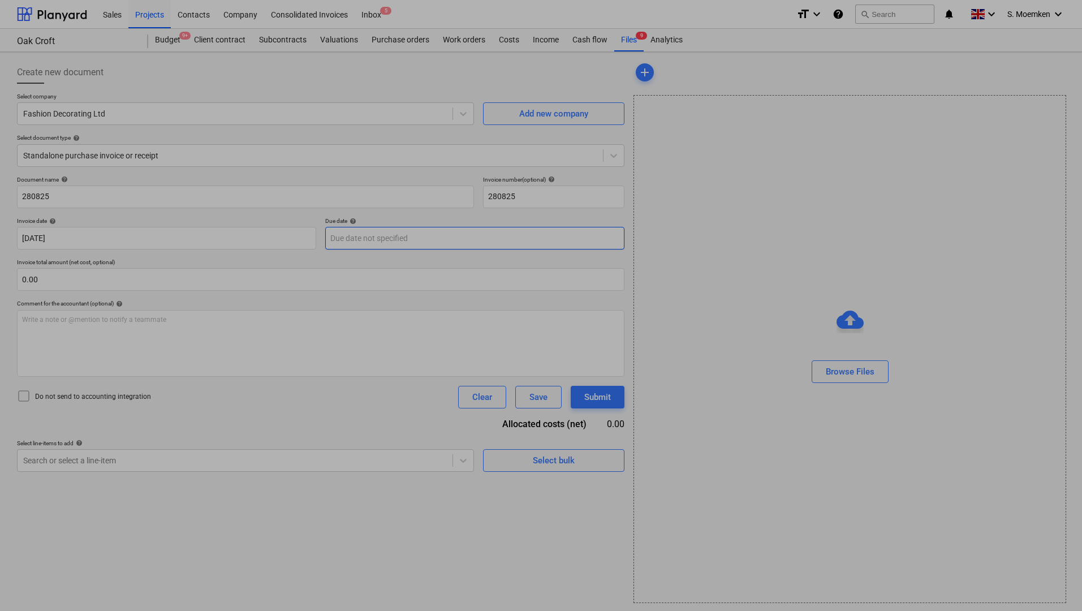
click at [436, 235] on body "Sales Projects Contacts Company Consolidated Invoices Inbox 5 format_size keybo…" at bounding box center [541, 305] width 1082 height 611
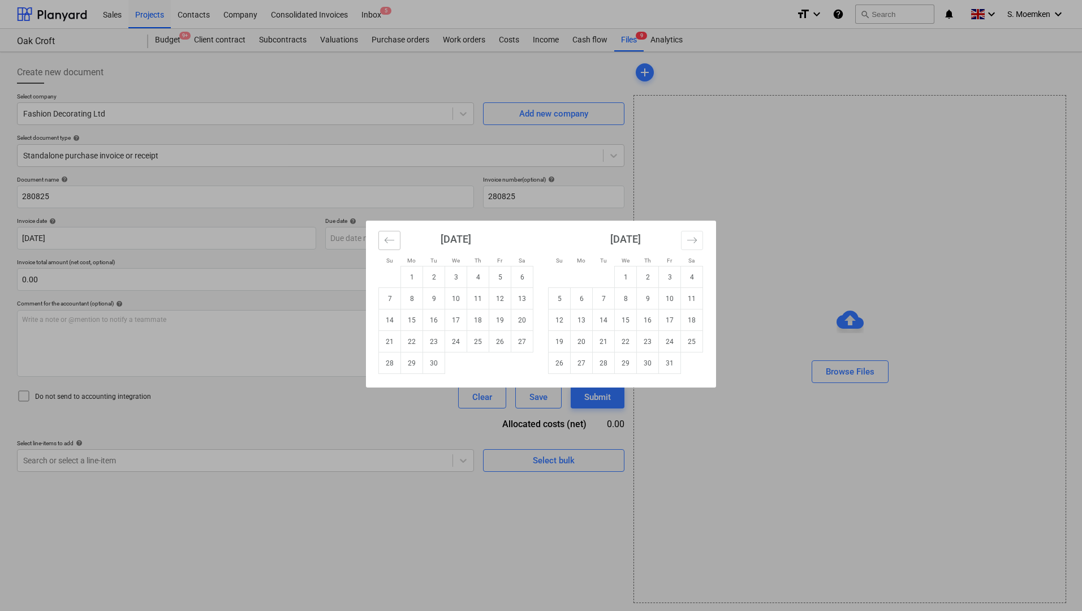
click at [390, 240] on icon "Move backward to switch to the previous month." at bounding box center [389, 240] width 11 height 11
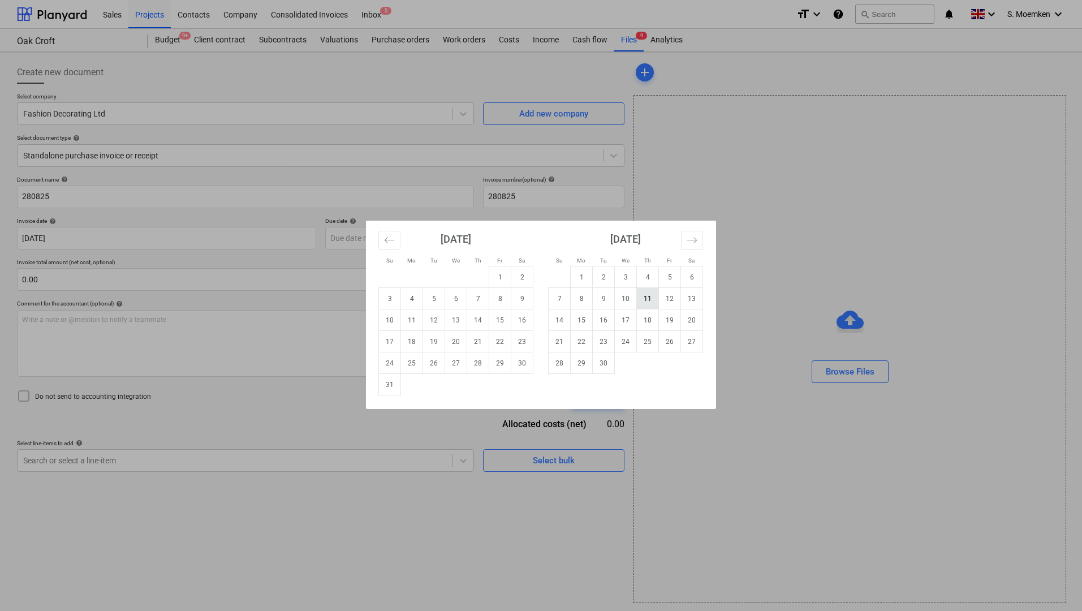
click at [650, 299] on td "11" at bounding box center [648, 298] width 22 height 21
type input "[DATE]"
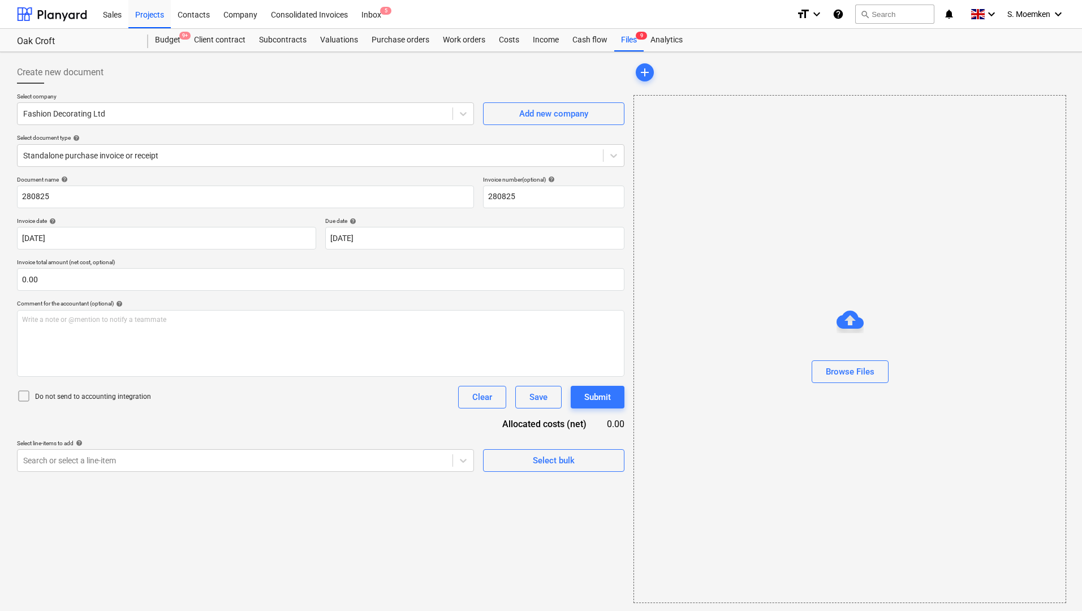
click at [27, 396] on icon at bounding box center [24, 396] width 14 height 14
click at [228, 459] on div at bounding box center [235, 459] width 424 height 11
type input "vo-028.1"
click at [228, 459] on div at bounding box center [235, 459] width 424 height 11
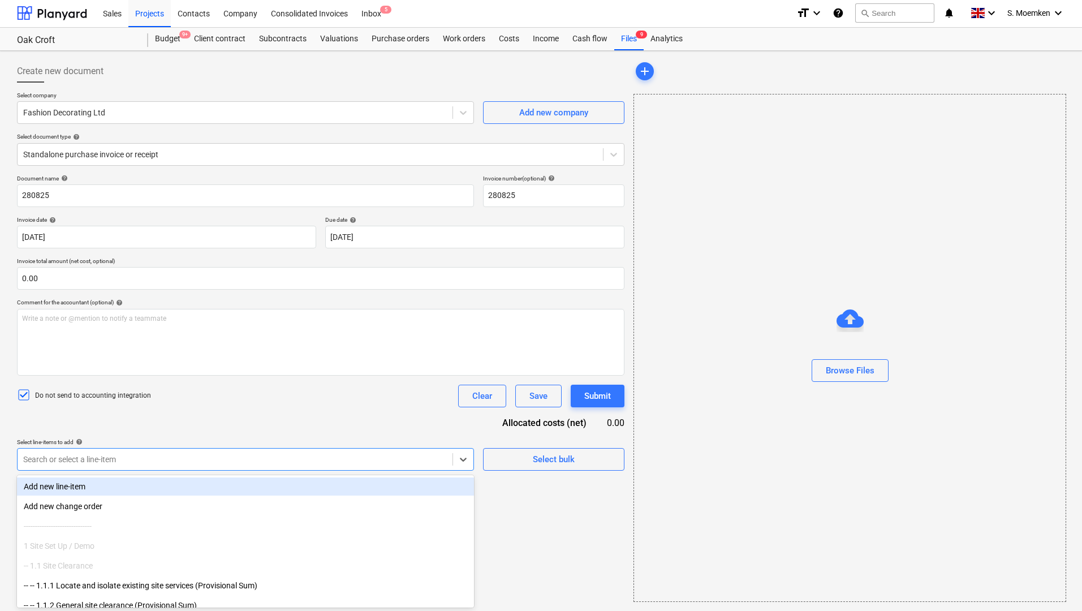
click at [228, 459] on div at bounding box center [235, 459] width 424 height 11
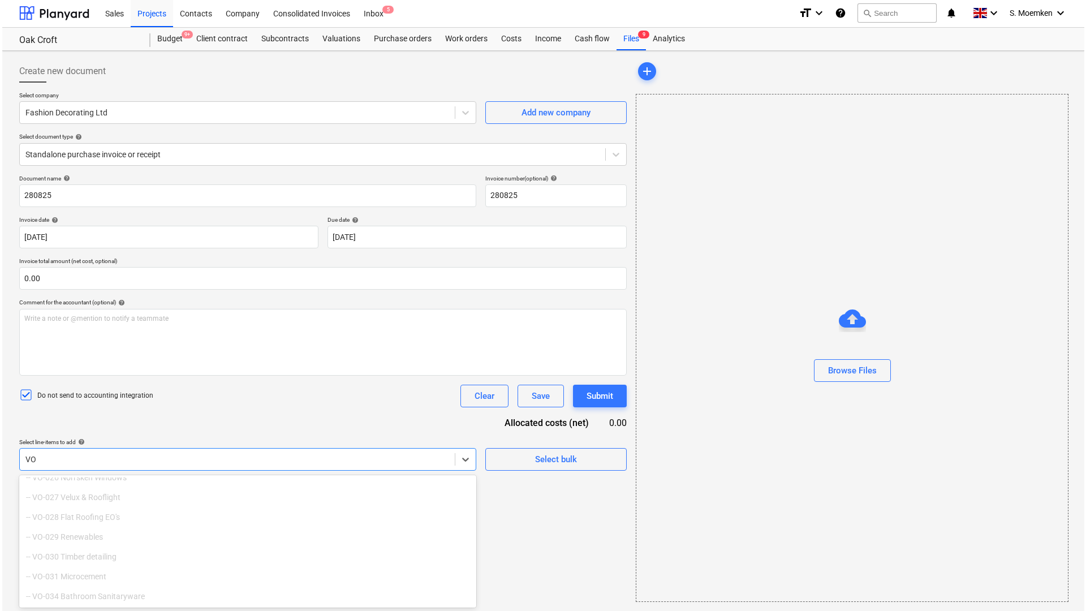
scroll to position [3752, 0]
type input "VO-"
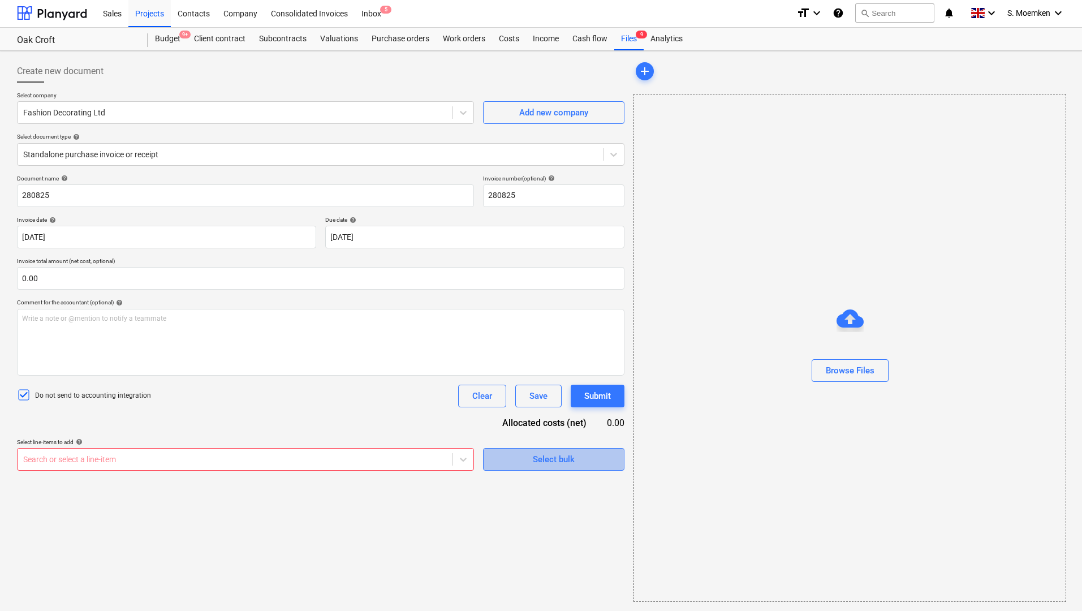
click at [578, 468] on button "Select bulk" at bounding box center [553, 459] width 141 height 23
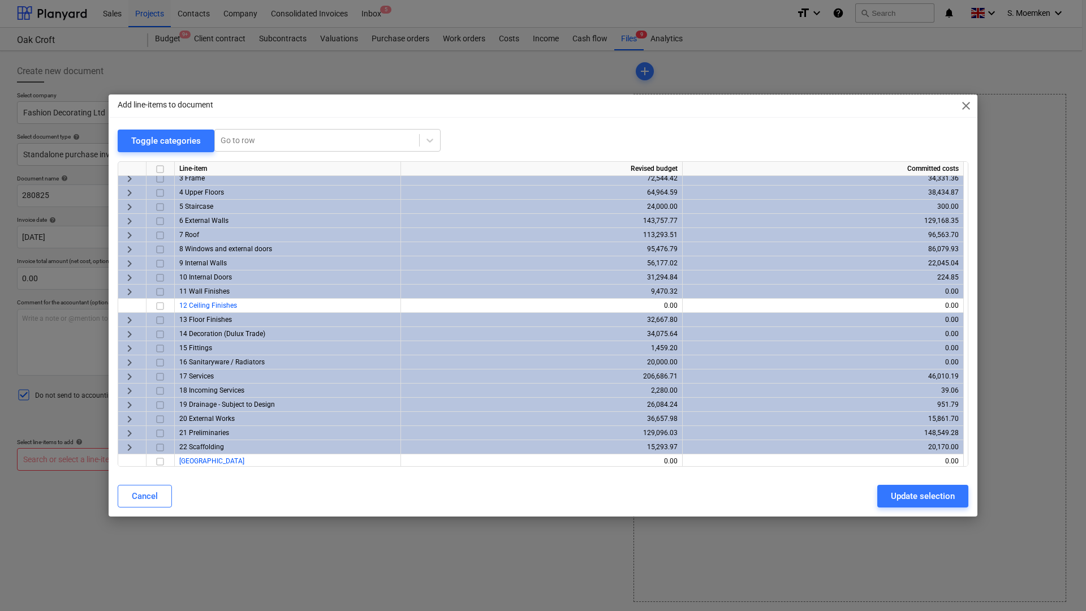
scroll to position [63, 0]
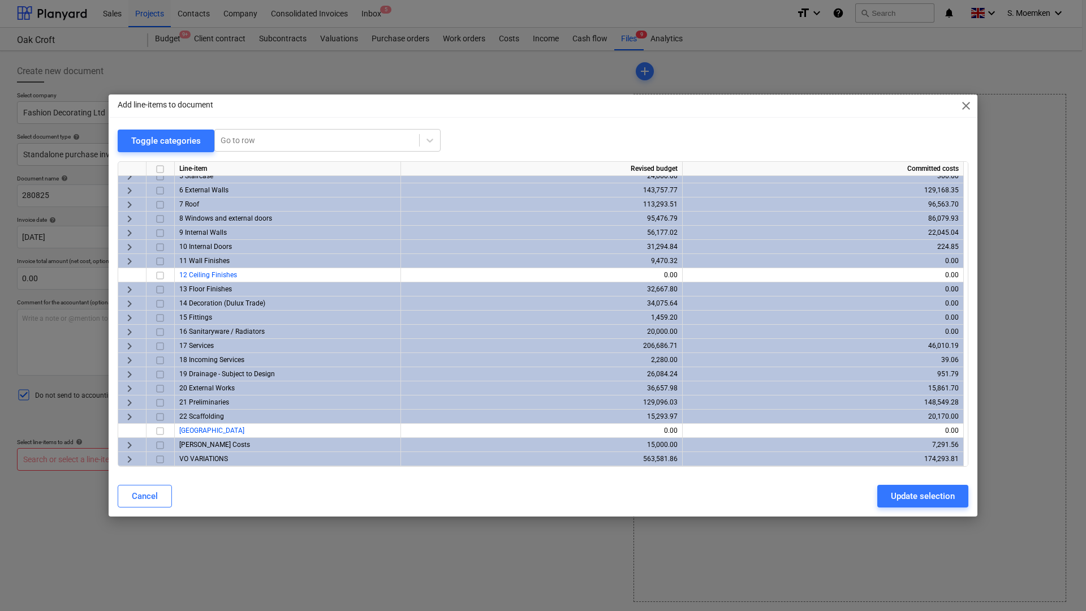
click at [131, 458] on span "keyboard_arrow_right" at bounding box center [130, 459] width 14 height 14
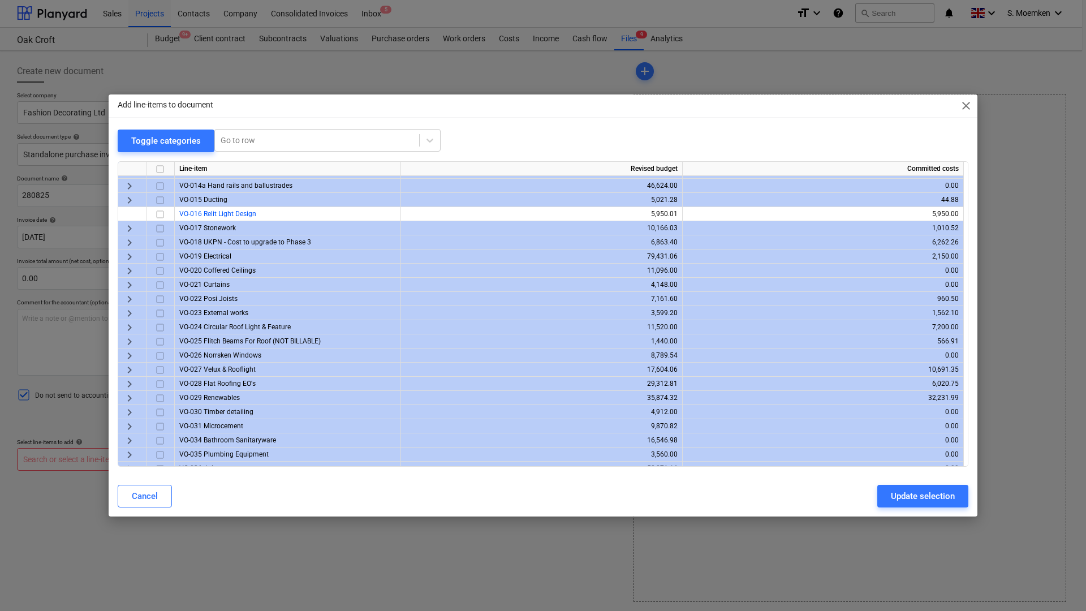
scroll to position [544, 0]
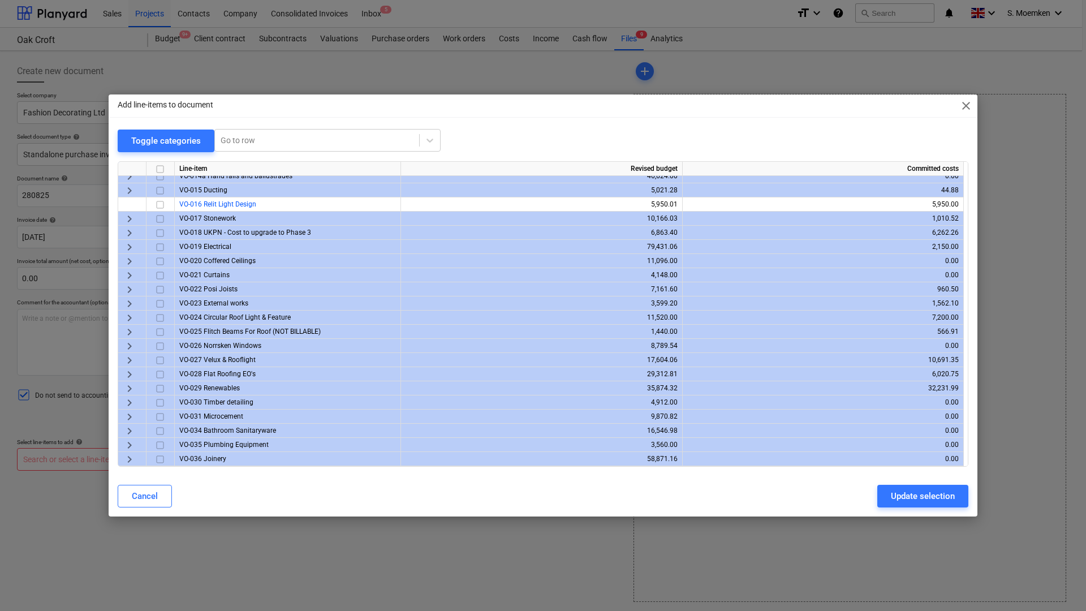
click at [143, 510] on div "Cancel Update selection" at bounding box center [543, 496] width 864 height 32
click at [158, 497] on button "Cancel" at bounding box center [145, 496] width 54 height 23
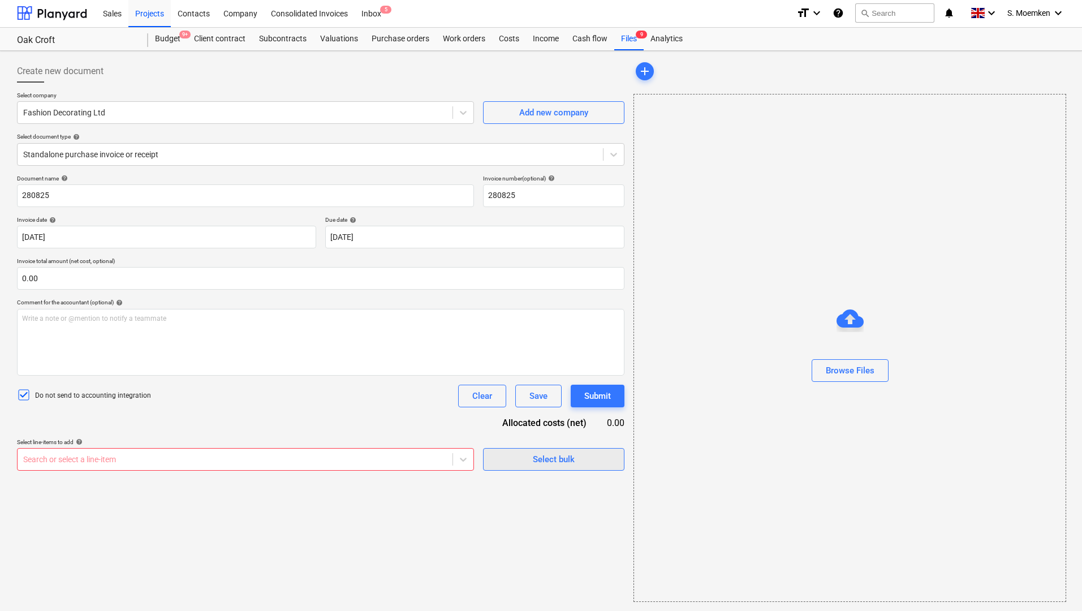
click at [548, 460] on div "Select bulk" at bounding box center [554, 459] width 42 height 15
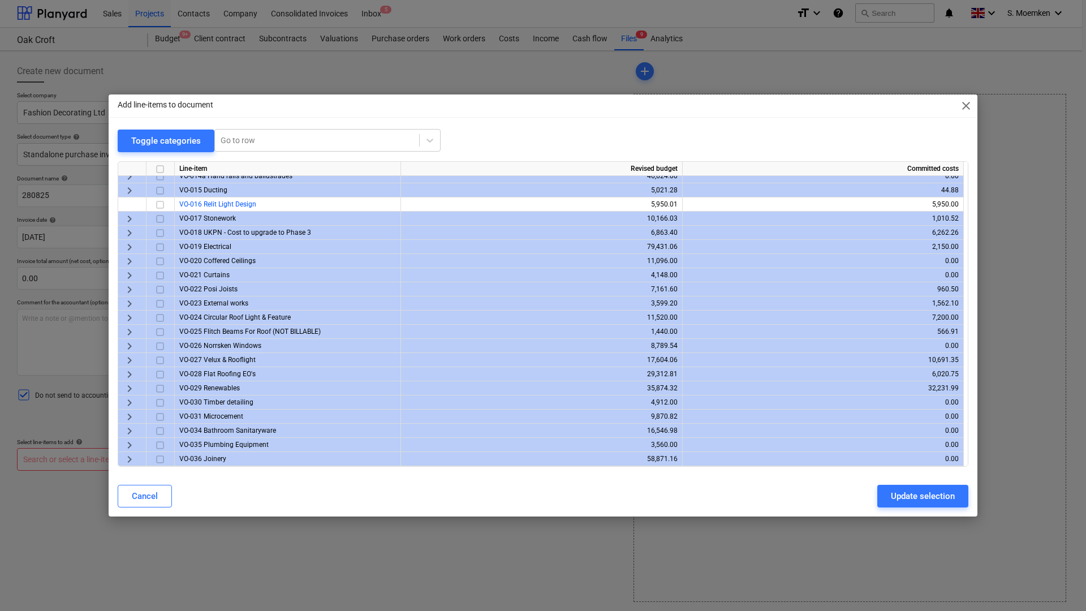
click at [127, 372] on span "keyboard_arrow_right" at bounding box center [130, 375] width 14 height 14
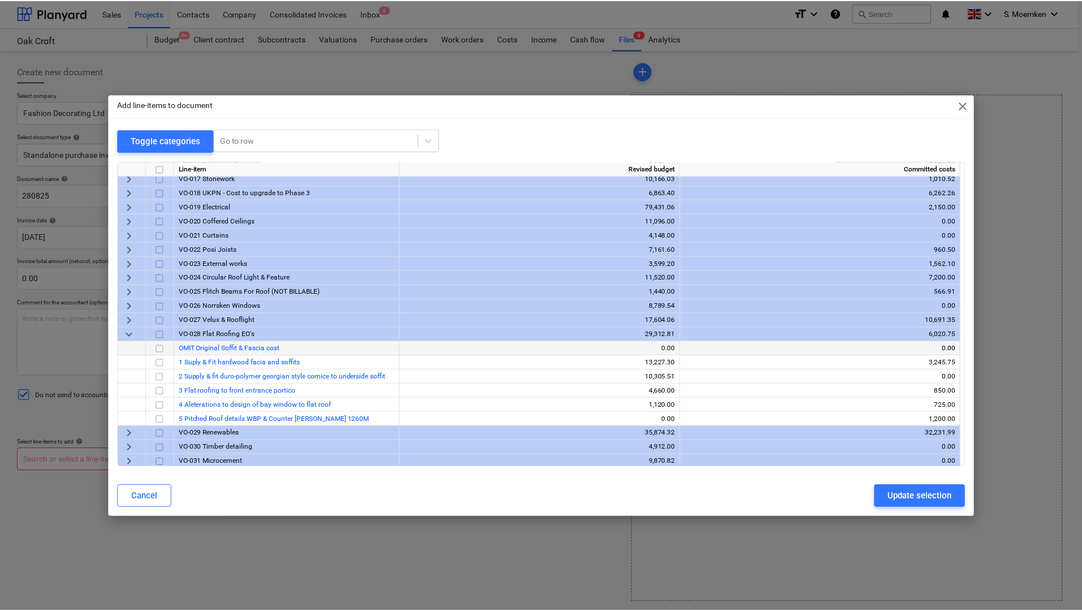
scroll to position [629, 0]
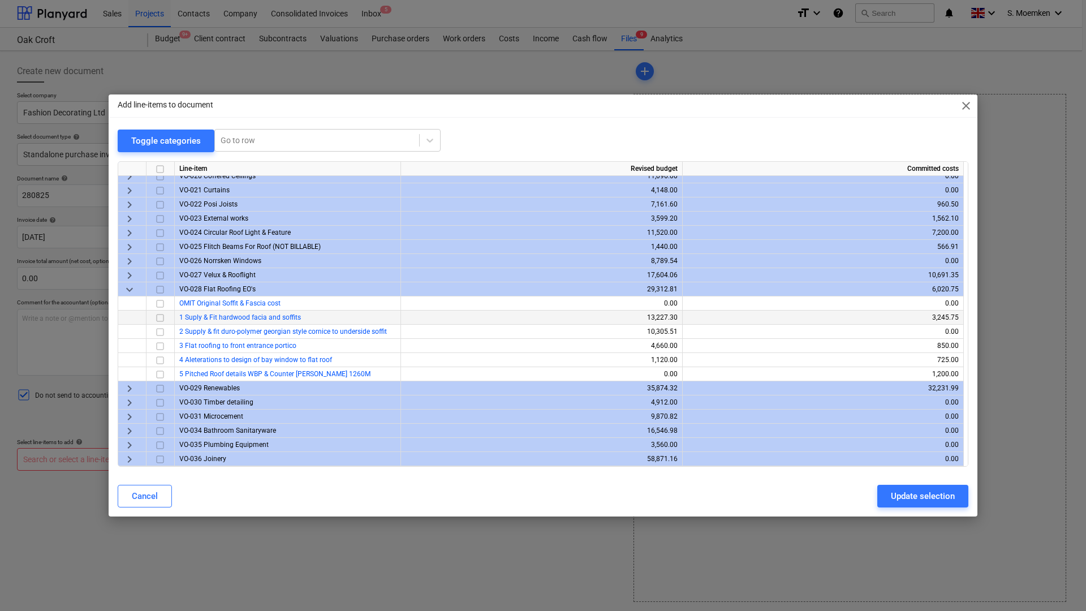
click at [162, 318] on input "checkbox" at bounding box center [160, 318] width 14 height 14
click at [928, 487] on button "Update selection" at bounding box center [922, 496] width 91 height 23
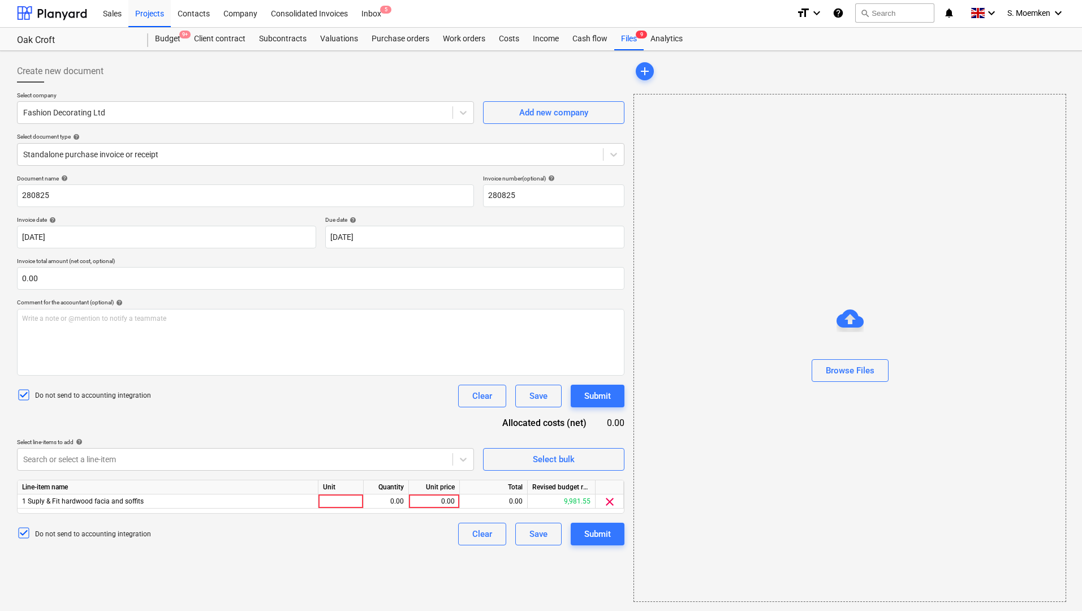
scroll to position [0, 0]
click at [342, 502] on div at bounding box center [340, 502] width 45 height 14
type input "Item"
click at [389, 498] on div "0.00" at bounding box center [386, 502] width 36 height 14
type input "1"
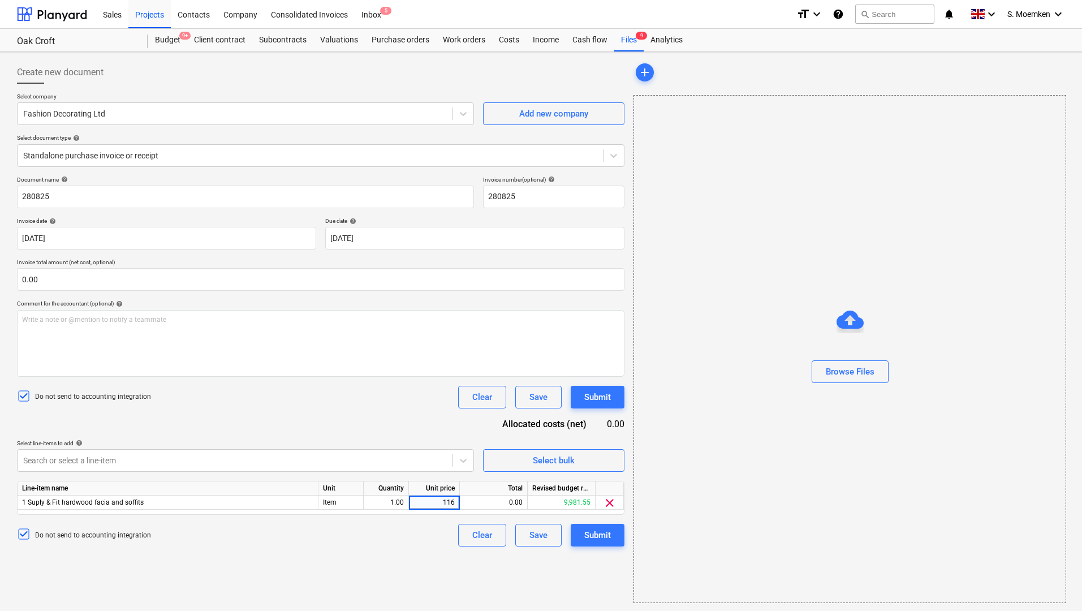
type input "1160"
click at [585, 534] on div "Submit" at bounding box center [597, 535] width 27 height 15
type input "900.00"
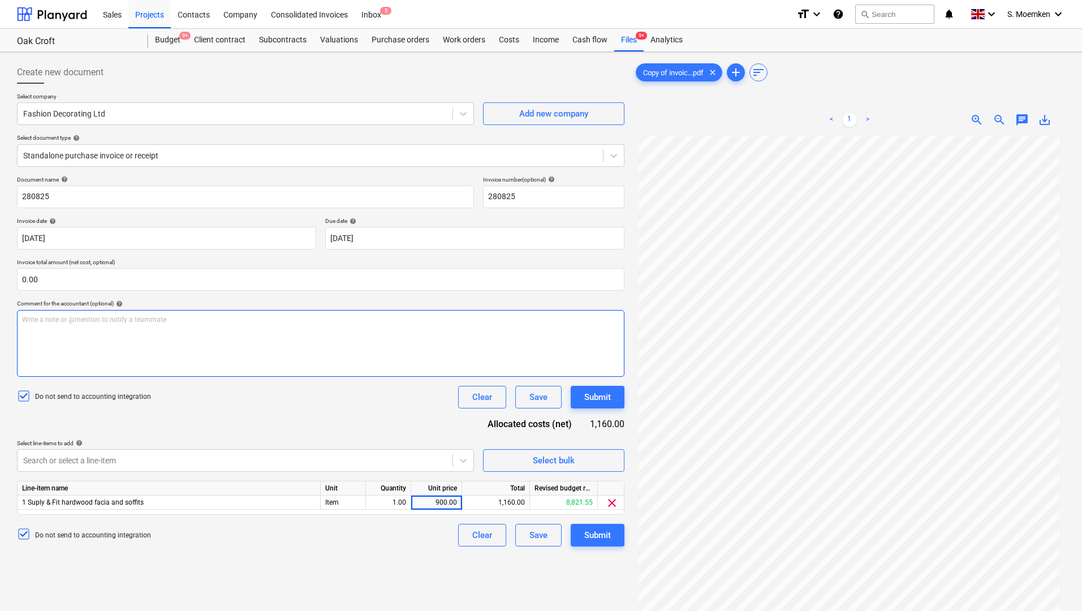
click at [321, 326] on div "Write a note or @mention to notify a teammate [PERSON_NAME]" at bounding box center [320, 343] width 607 height 67
type input "Full Invoice sum not yet settled"
click at [144, 320] on p "Write a note or @mention to notify a teammate [PERSON_NAME]" at bounding box center [320, 320] width 597 height 10
type input "Fde"
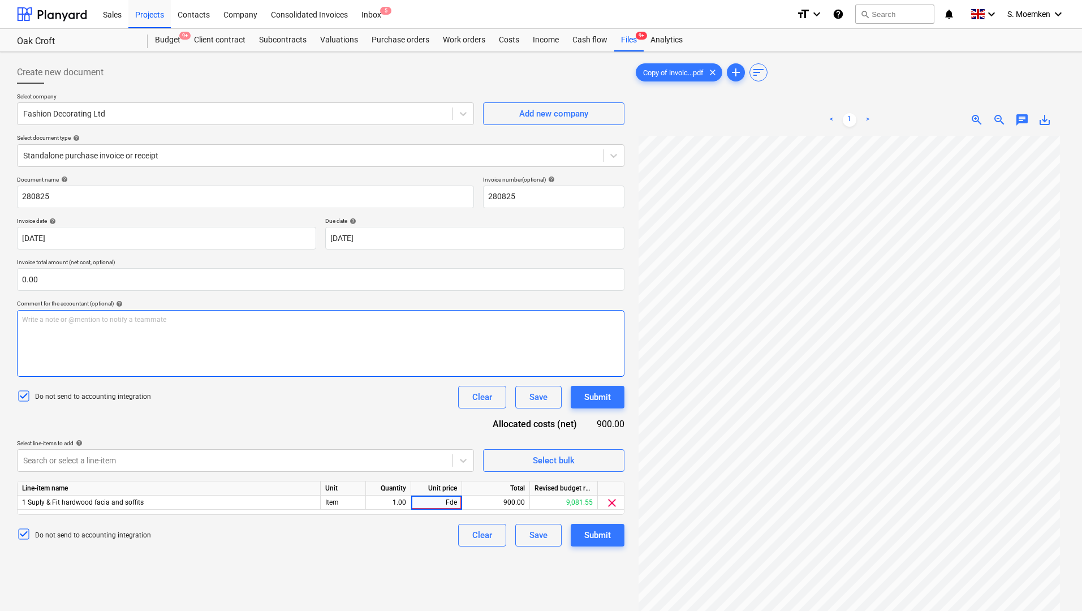
click at [144, 320] on p "Write a note or @mention to notify a teammate [PERSON_NAME]" at bounding box center [320, 320] width 597 height 10
click at [287, 330] on div "Write a note or @mention to notify a teammate [PERSON_NAME]" at bounding box center [320, 343] width 607 height 67
type input "f"
type input "900.00"
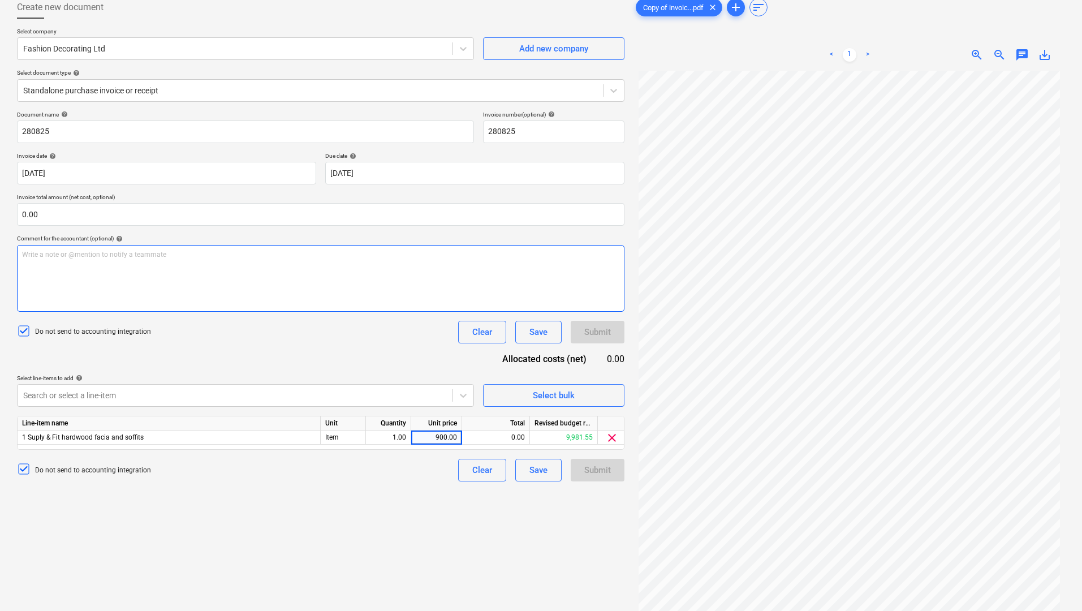
scroll to position [113, 0]
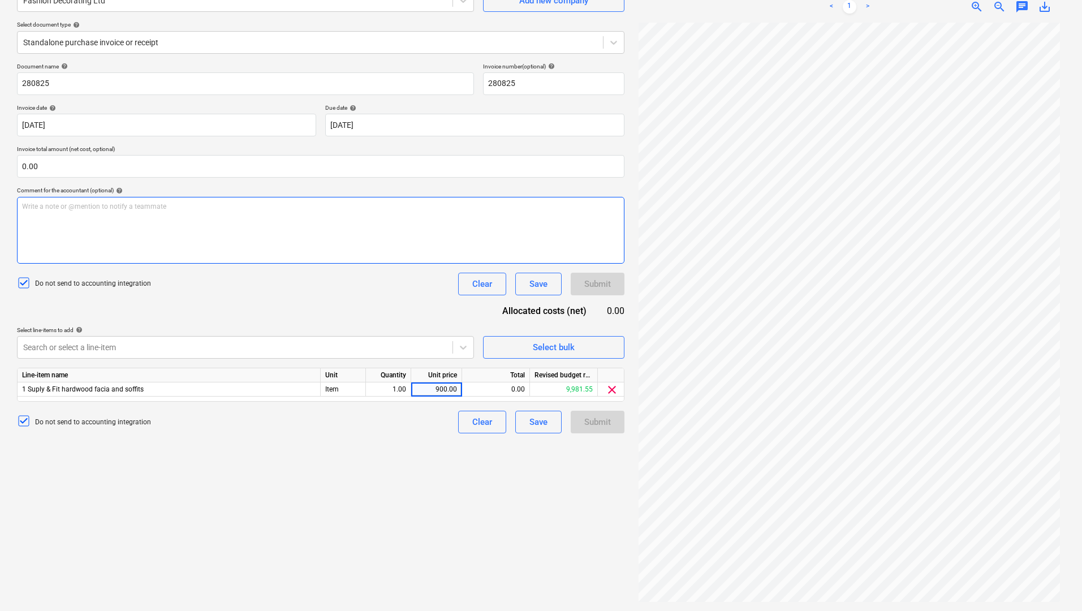
click at [143, 213] on div "Write a note or @mention to notify a teammate [PERSON_NAME]" at bounding box center [320, 230] width 607 height 67
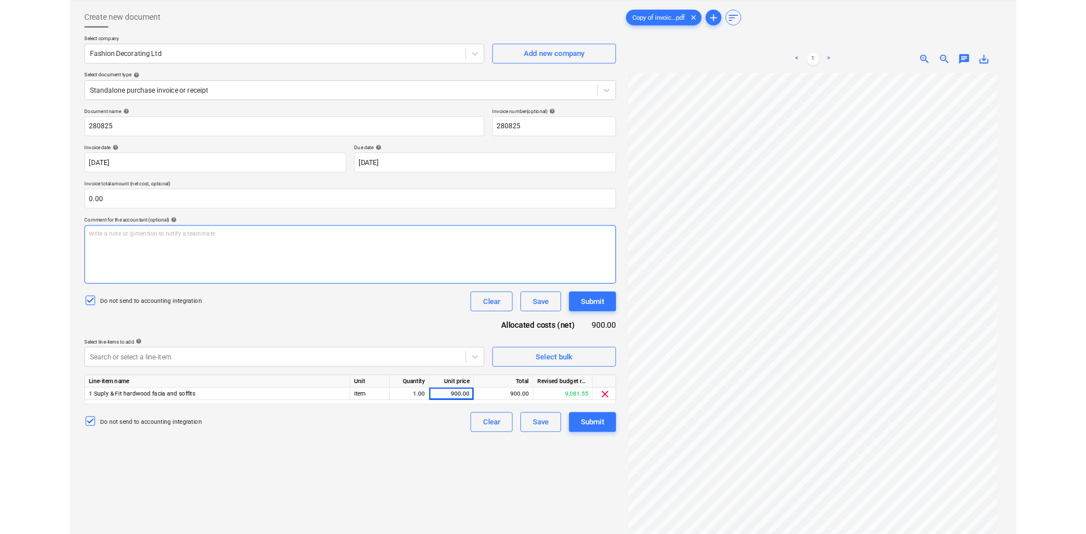
scroll to position [0, 0]
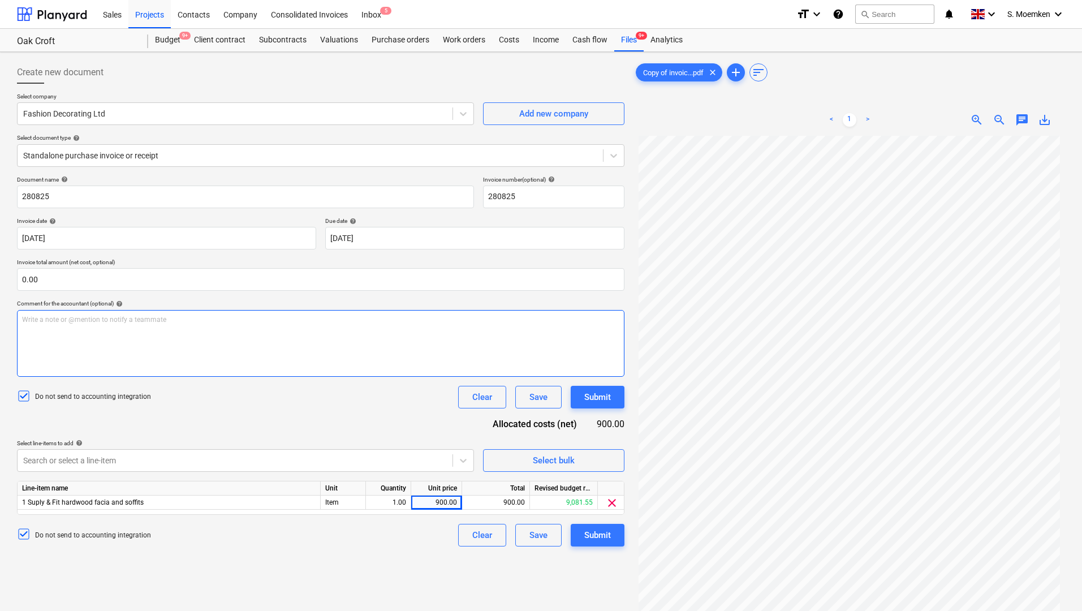
click at [184, 335] on div "Write a note or @mention to notify a teammate [PERSON_NAME]" at bounding box center [320, 343] width 607 height 67
click at [587, 531] on div "Submit" at bounding box center [597, 535] width 27 height 15
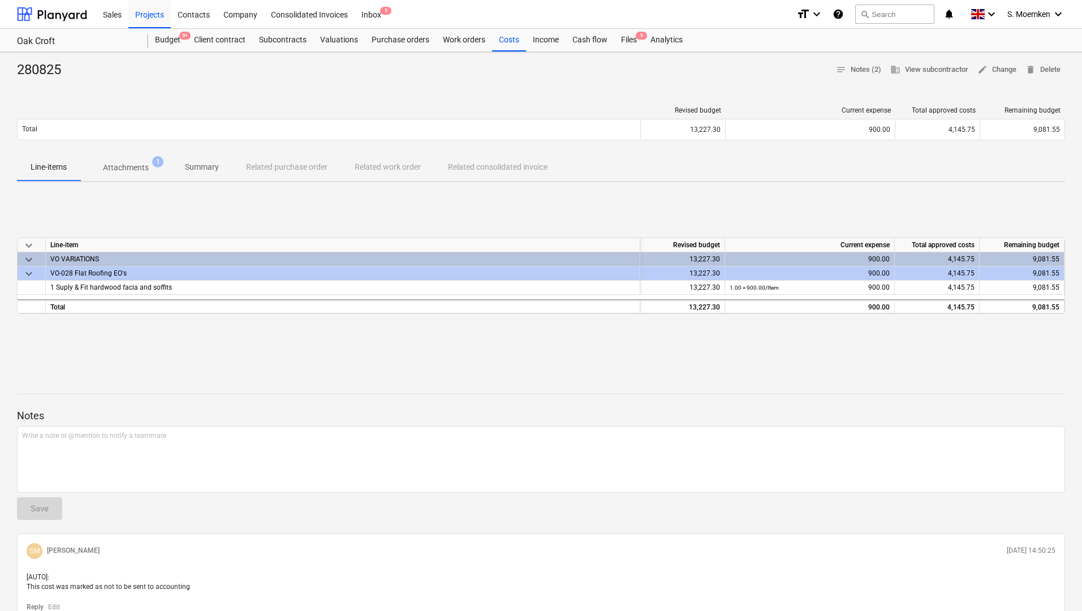
click at [614, 85] on div at bounding box center [541, 83] width 1048 height 9
click at [731, 75] on div "280825 notes Notes (2) business View subcontractor edit Change delete Delete" at bounding box center [541, 70] width 1048 height 18
click at [154, 13] on div "Projects" at bounding box center [149, 13] width 42 height 29
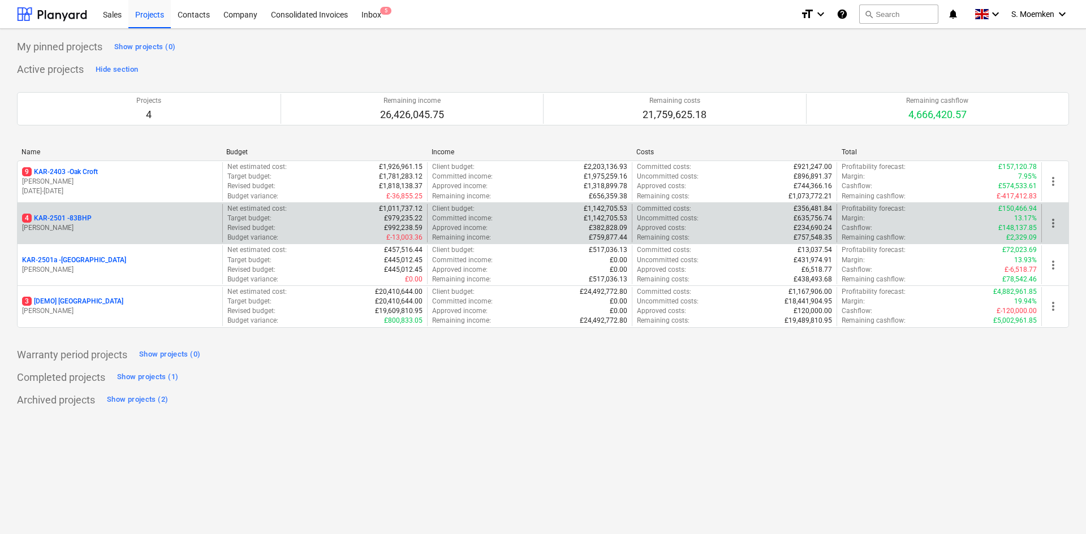
click at [116, 221] on div "4 KAR-2501 - 83BHP" at bounding box center [120, 219] width 196 height 10
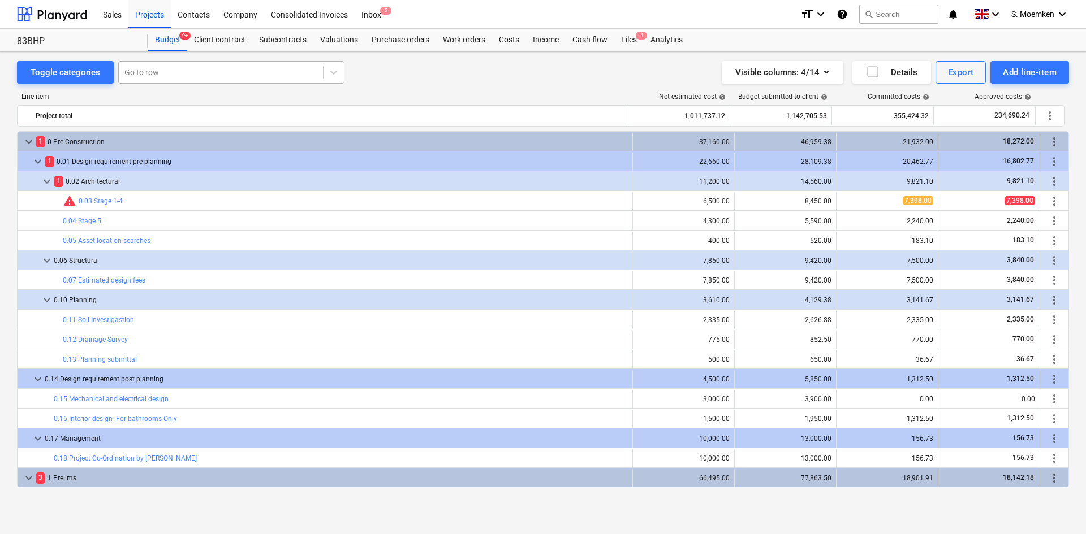
click at [157, 77] on div at bounding box center [220, 72] width 193 height 11
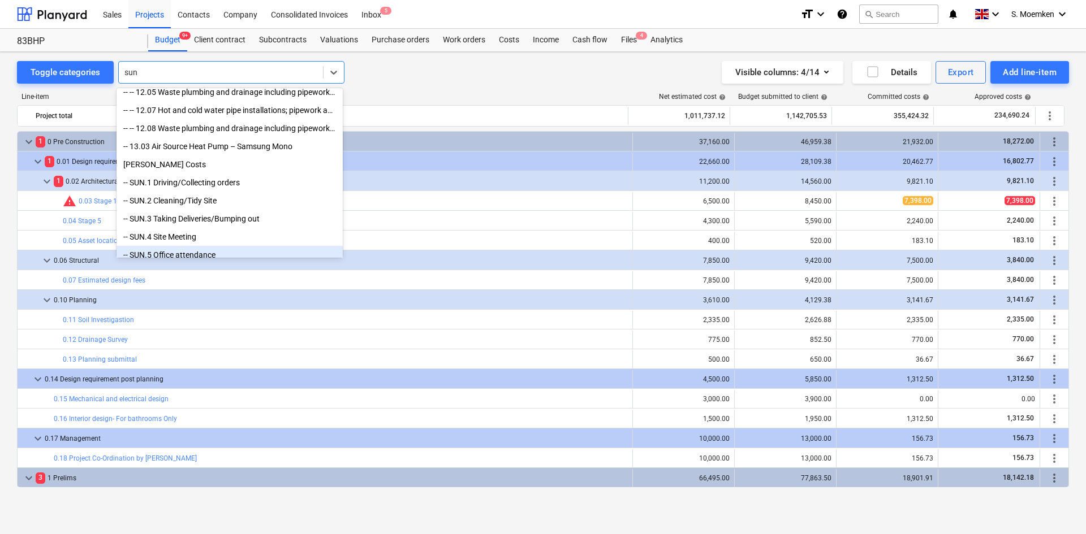
scroll to position [44, 0]
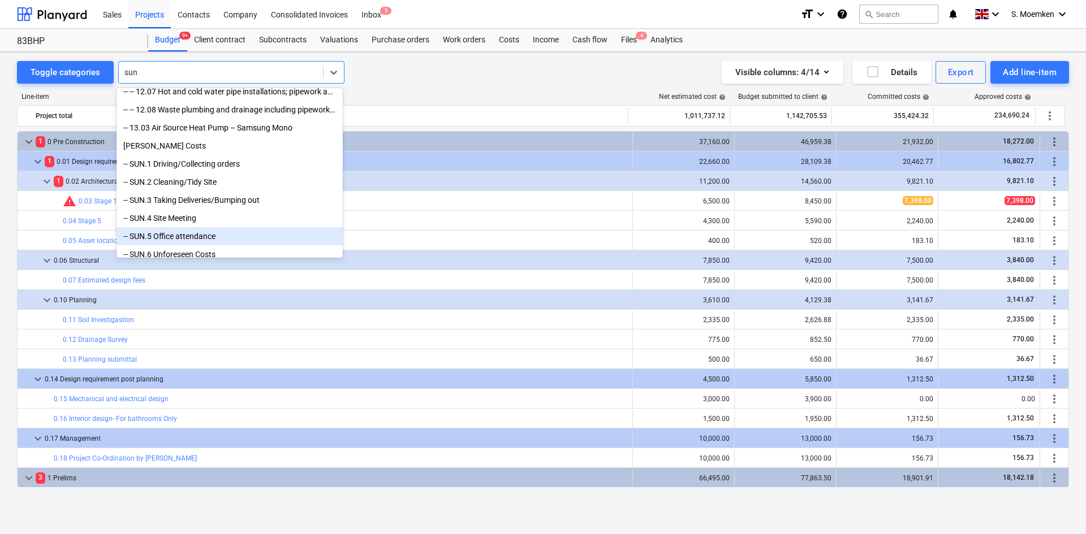
type input "sun"
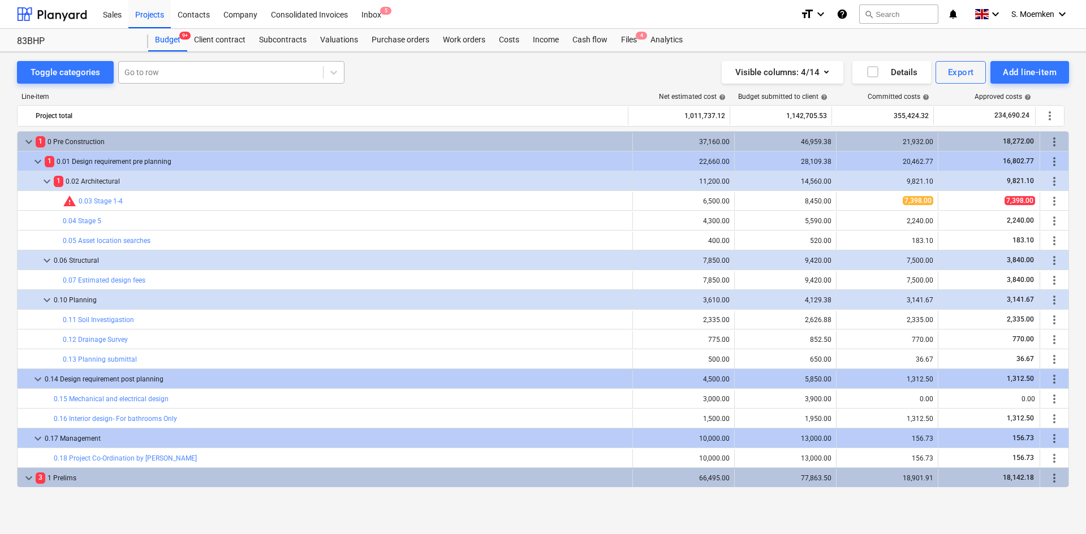
click at [176, 72] on div at bounding box center [220, 72] width 193 height 11
type input "demol"
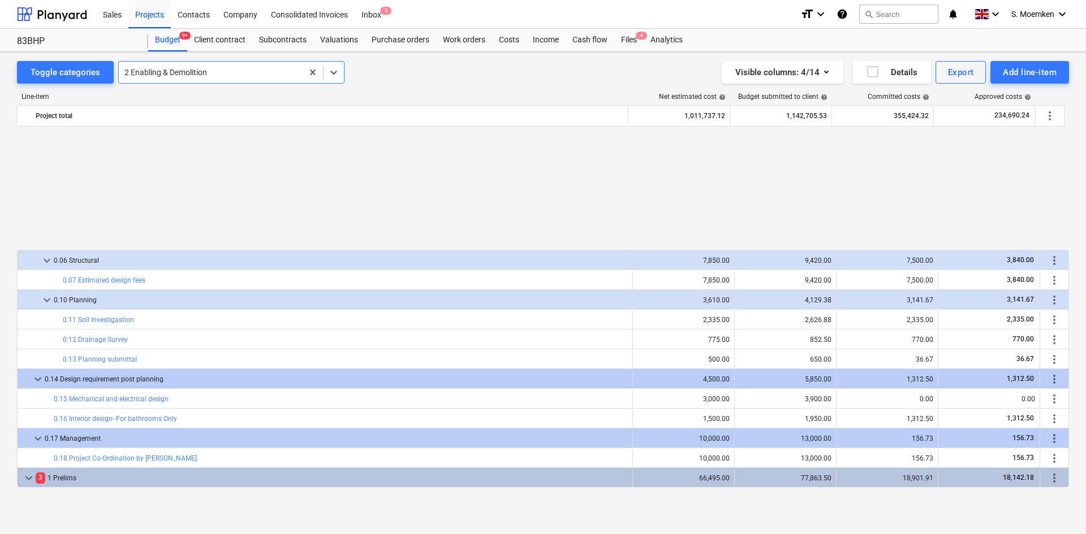
scroll to position [170, 0]
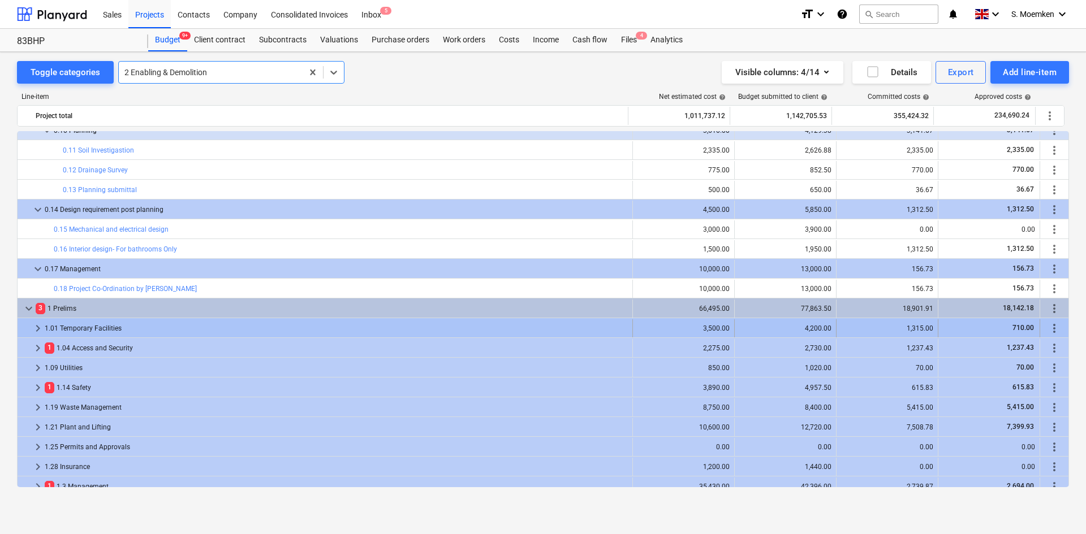
click at [38, 329] on span "keyboard_arrow_right" at bounding box center [38, 329] width 14 height 14
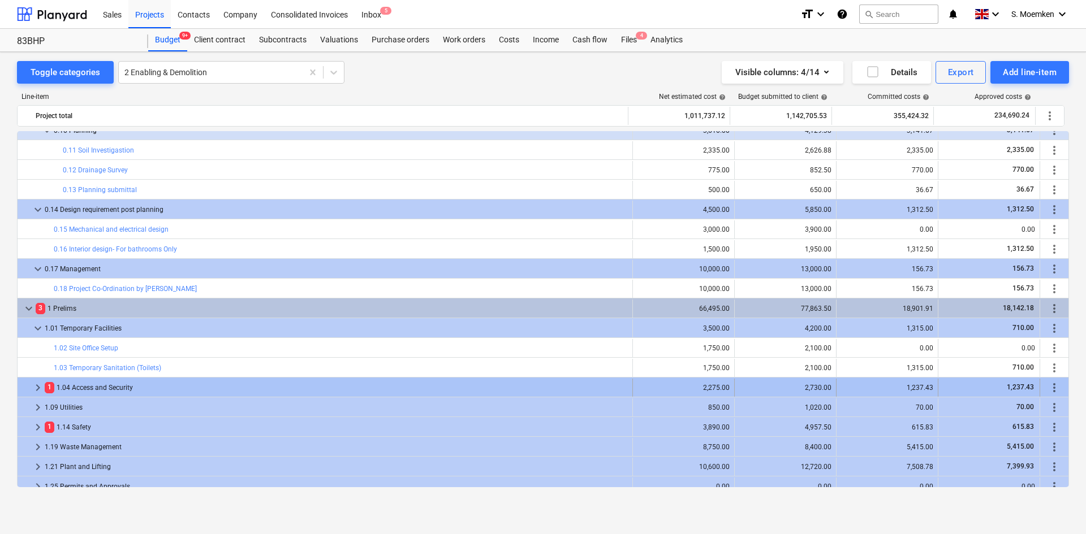
click at [37, 386] on span "keyboard_arrow_right" at bounding box center [38, 388] width 14 height 14
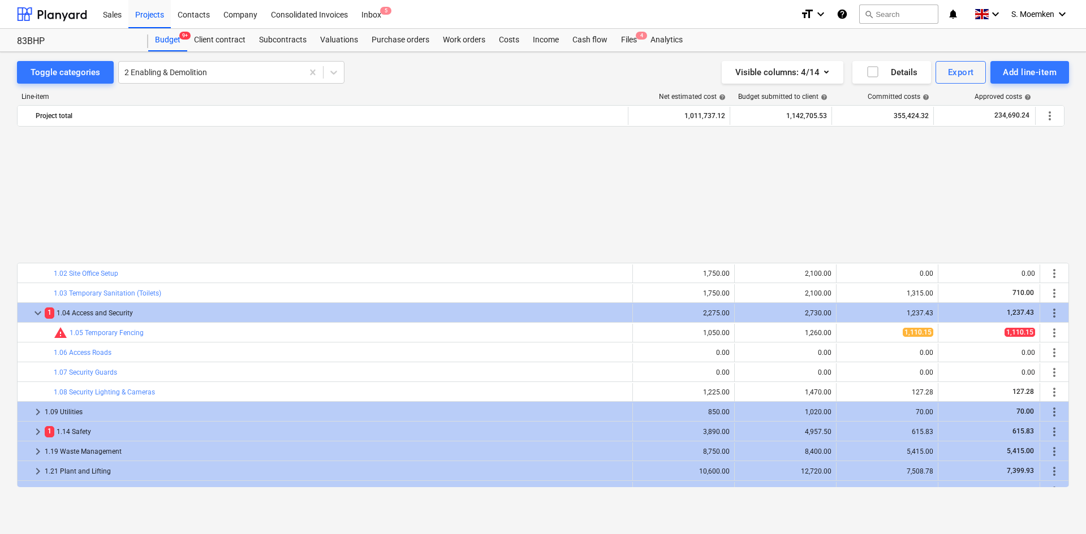
scroll to position [396, 0]
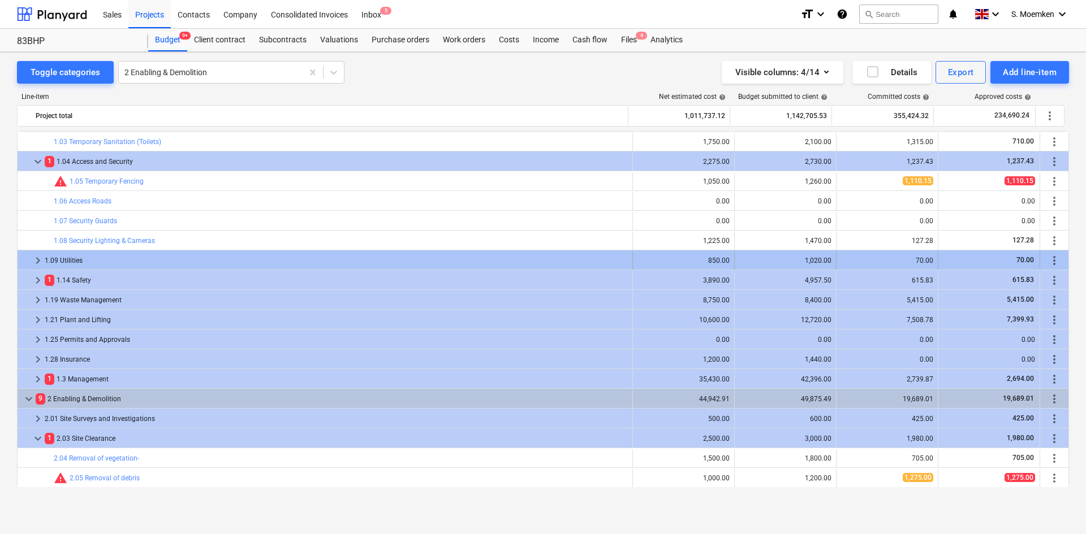
click at [37, 258] on span "keyboard_arrow_right" at bounding box center [38, 261] width 14 height 14
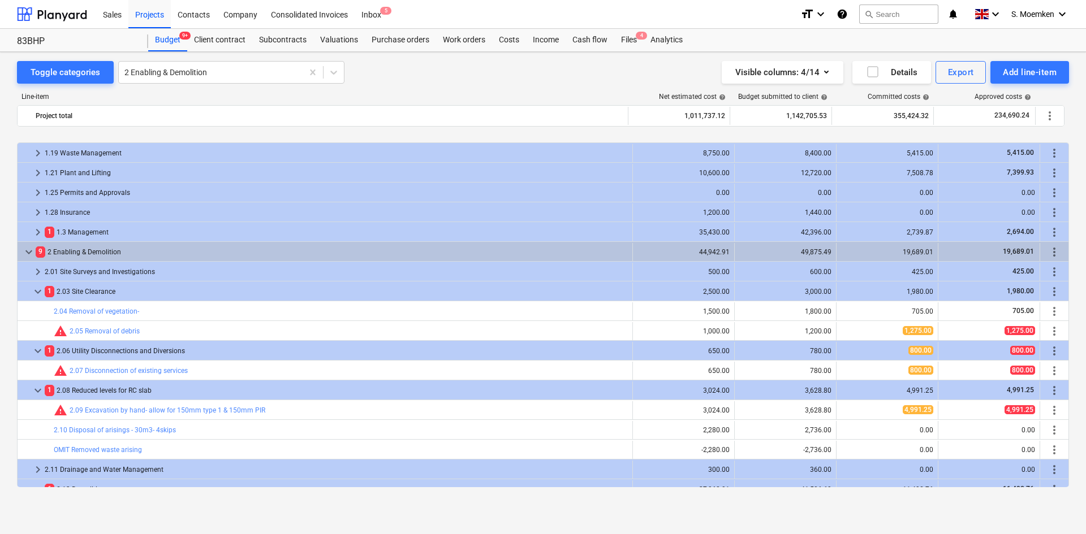
scroll to position [735, 0]
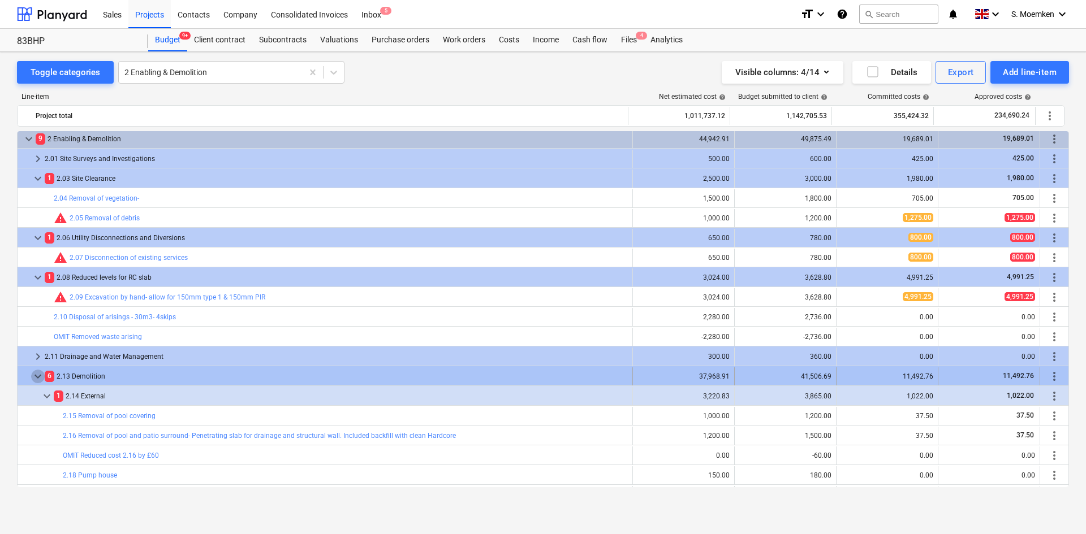
click at [38, 375] on span "keyboard_arrow_down" at bounding box center [38, 377] width 14 height 14
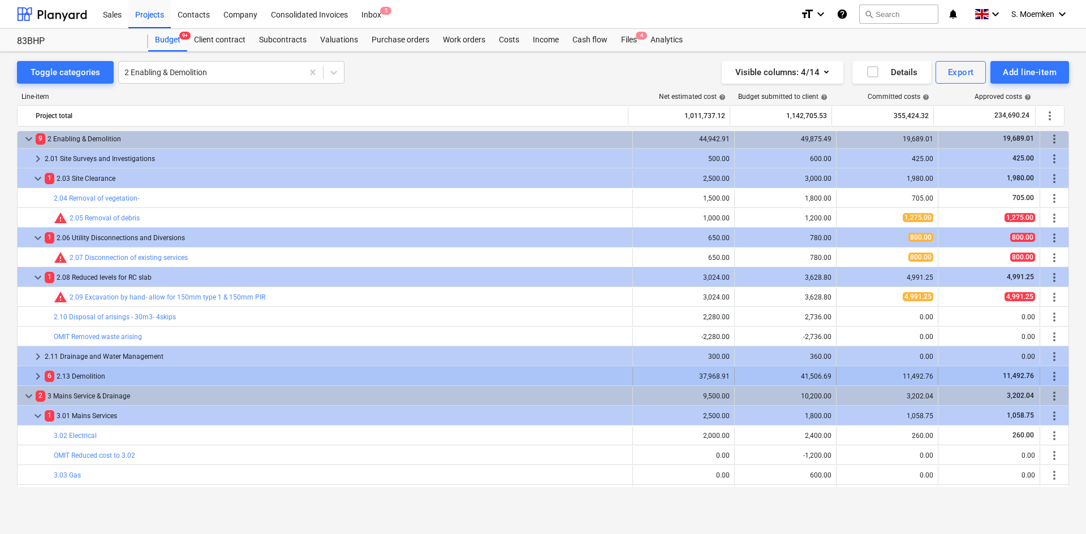
click at [36, 374] on span "keyboard_arrow_right" at bounding box center [38, 377] width 14 height 14
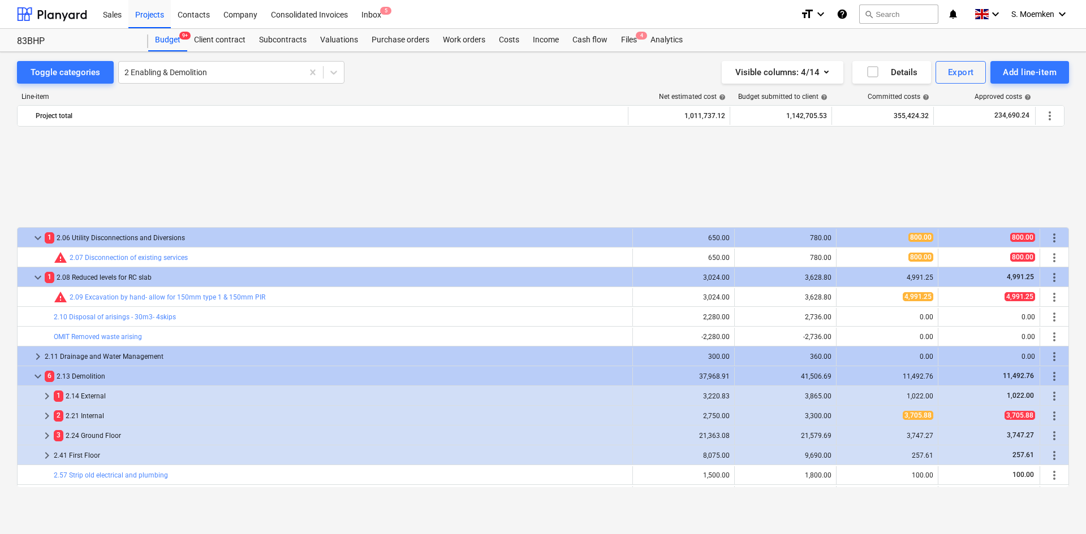
scroll to position [905, 0]
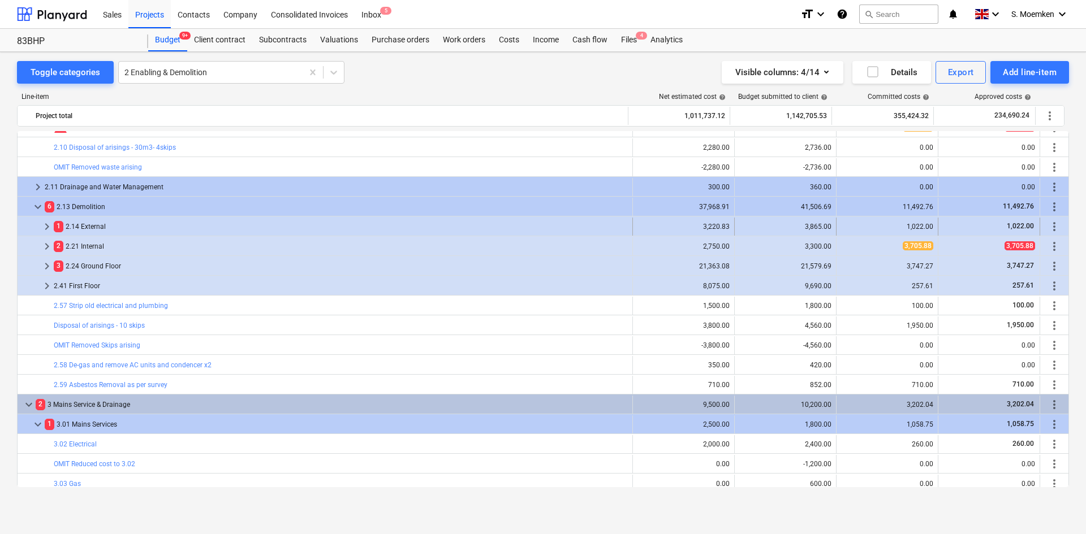
click at [45, 225] on span "keyboard_arrow_right" at bounding box center [47, 227] width 14 height 14
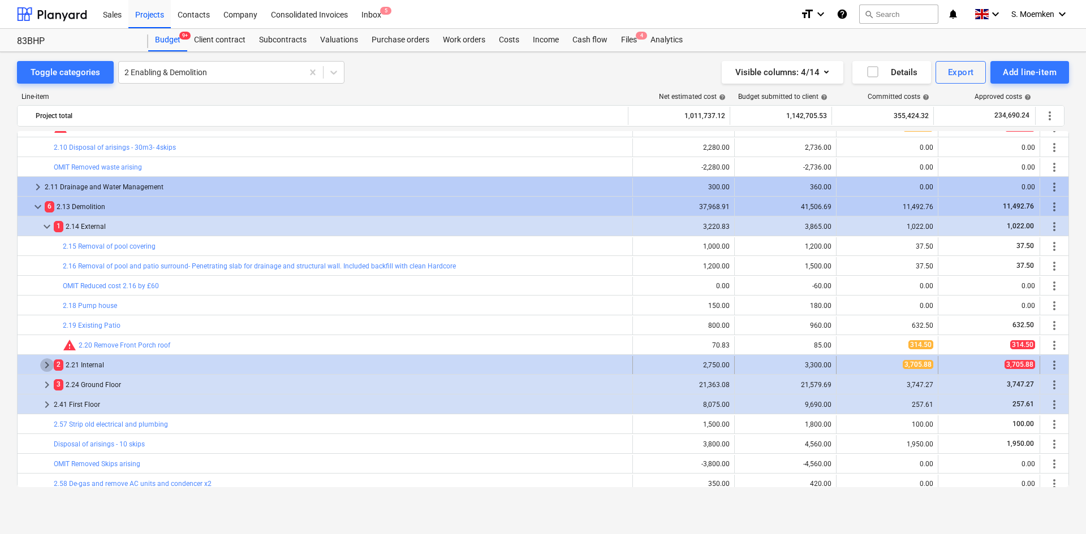
click at [49, 365] on span "keyboard_arrow_right" at bounding box center [47, 366] width 14 height 14
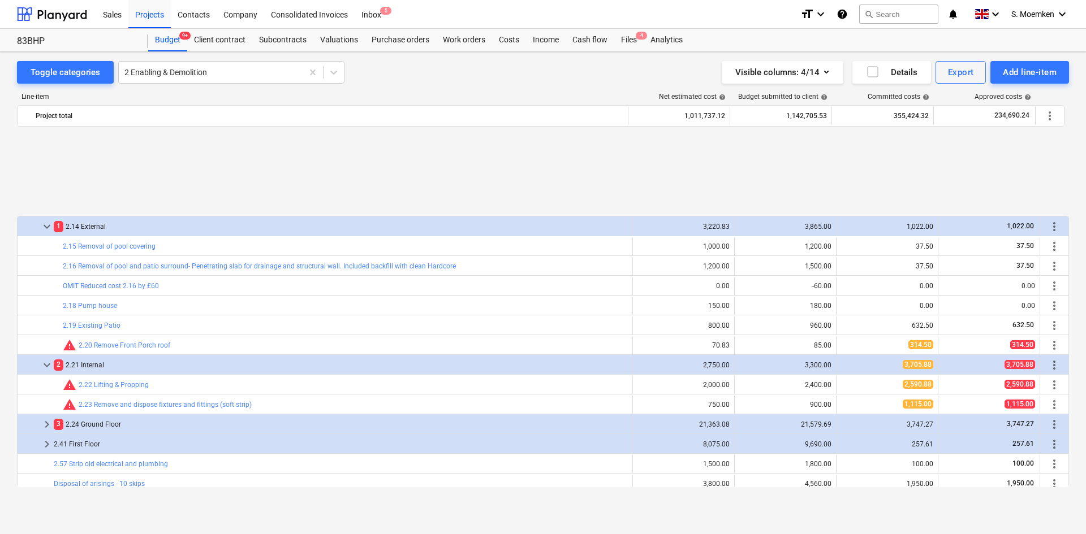
scroll to position [1018, 0]
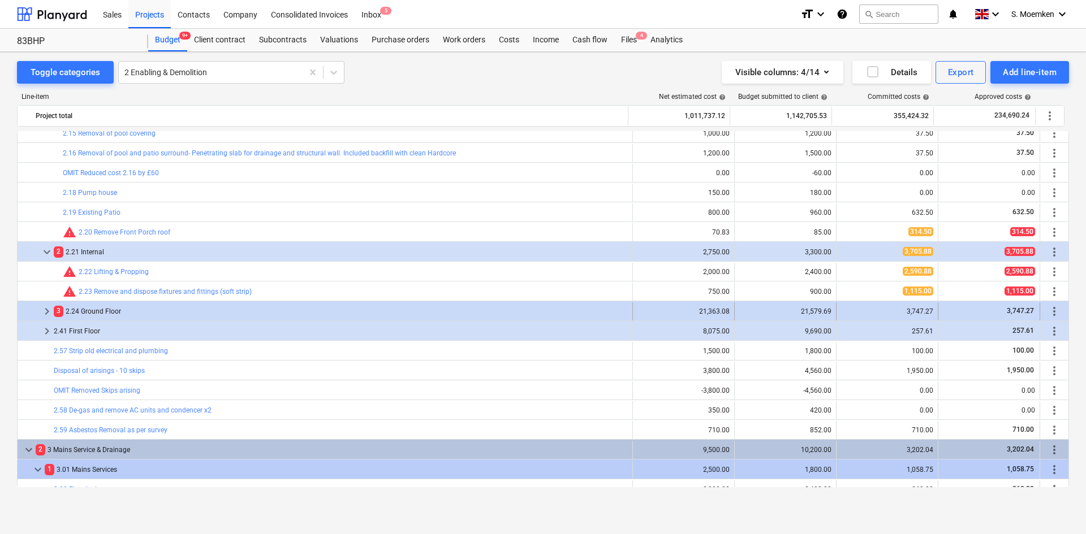
click at [44, 313] on span "keyboard_arrow_right" at bounding box center [47, 312] width 14 height 14
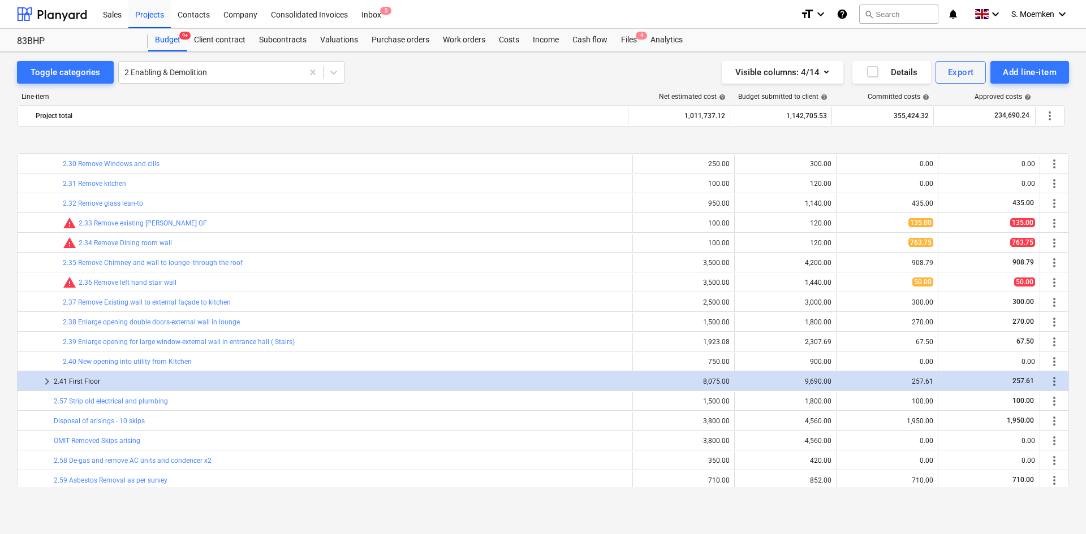
scroll to position [1357, 0]
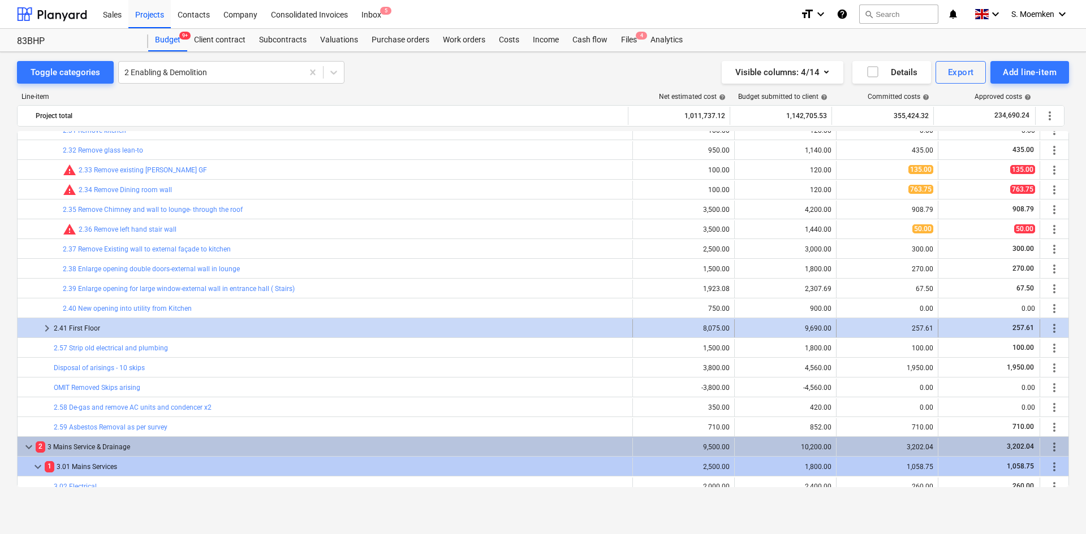
click at [48, 327] on span "keyboard_arrow_right" at bounding box center [47, 329] width 14 height 14
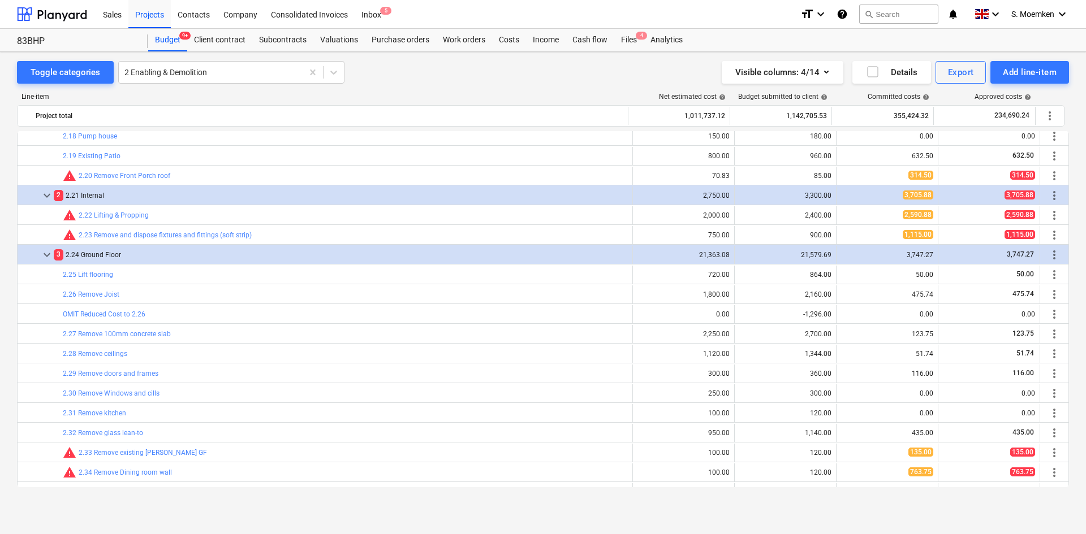
scroll to position [905, 0]
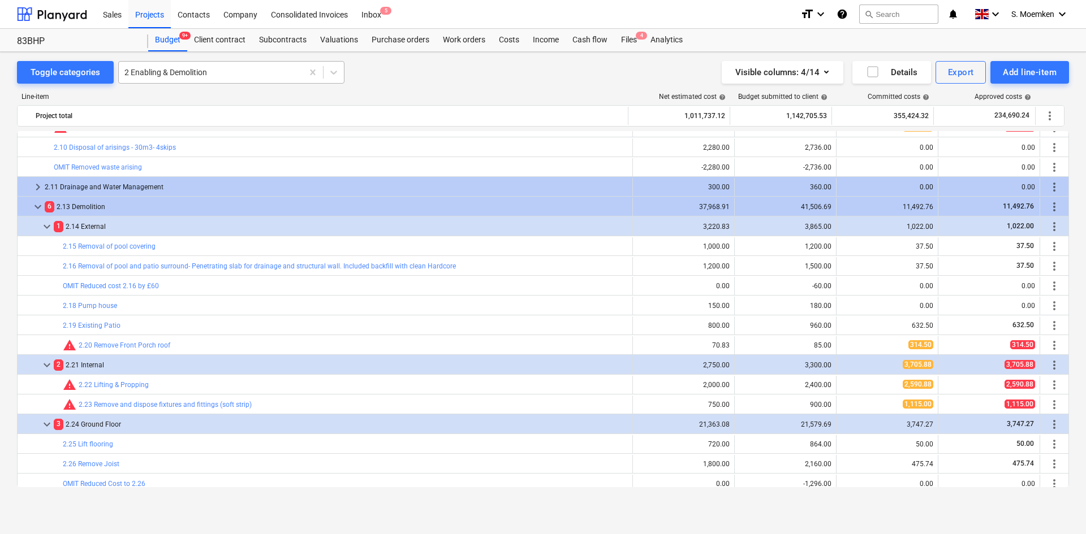
click at [223, 73] on div at bounding box center [210, 72] width 172 height 11
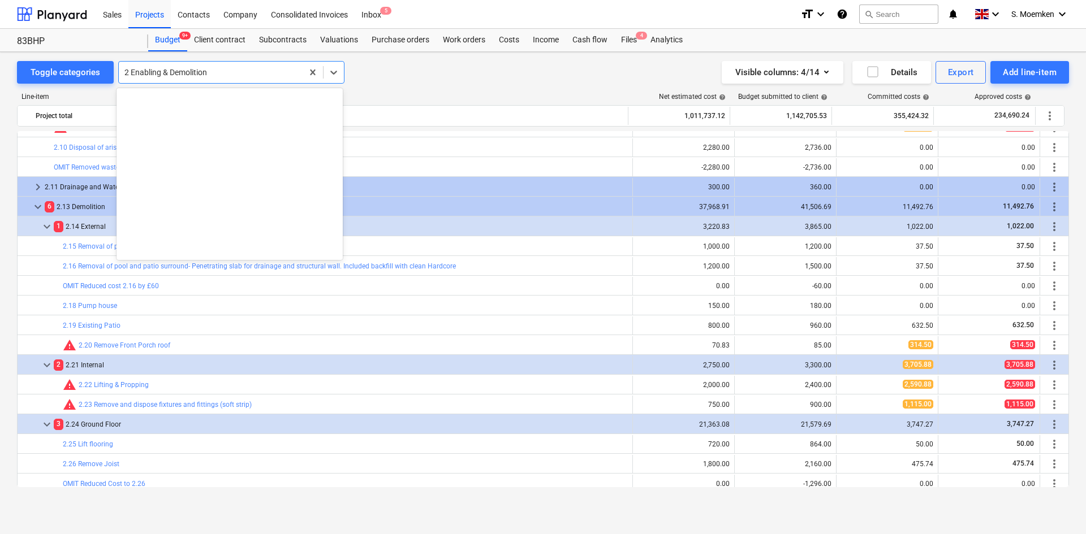
scroll to position [1188, 0]
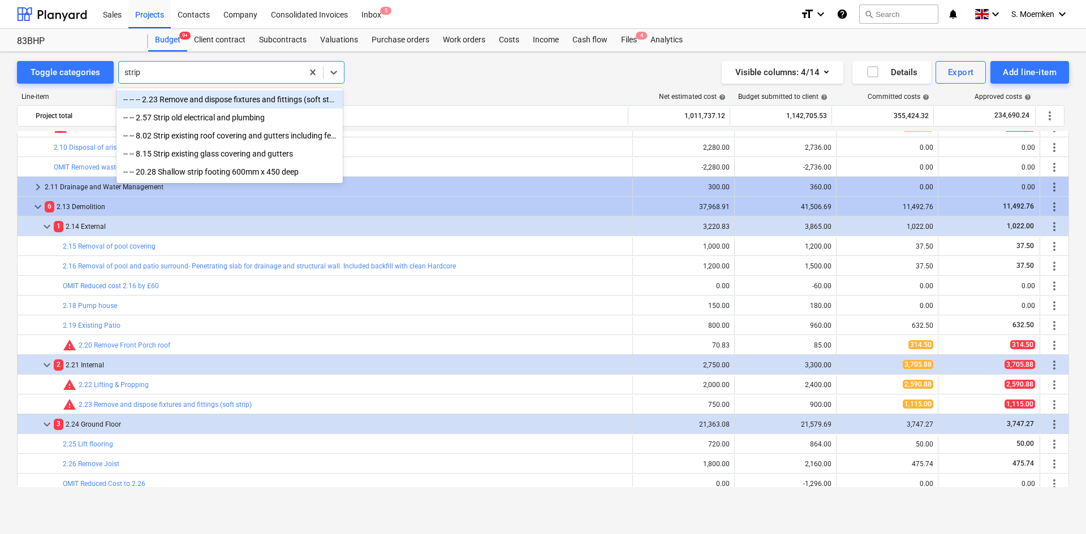
type input "strip"
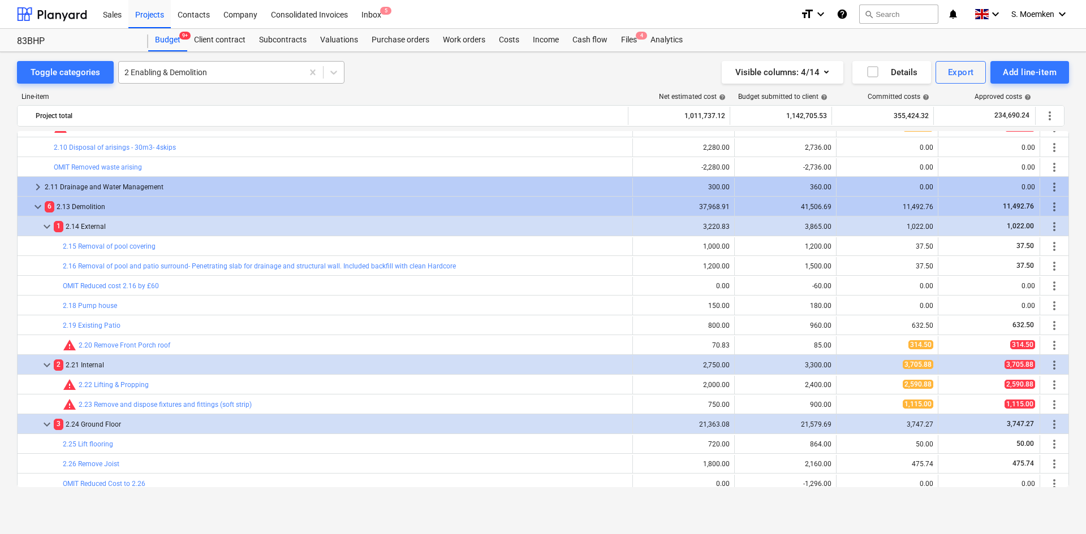
drag, startPoint x: 223, startPoint y: 76, endPoint x: 260, endPoint y: 87, distance: 38.5
click at [223, 76] on div at bounding box center [210, 72] width 172 height 11
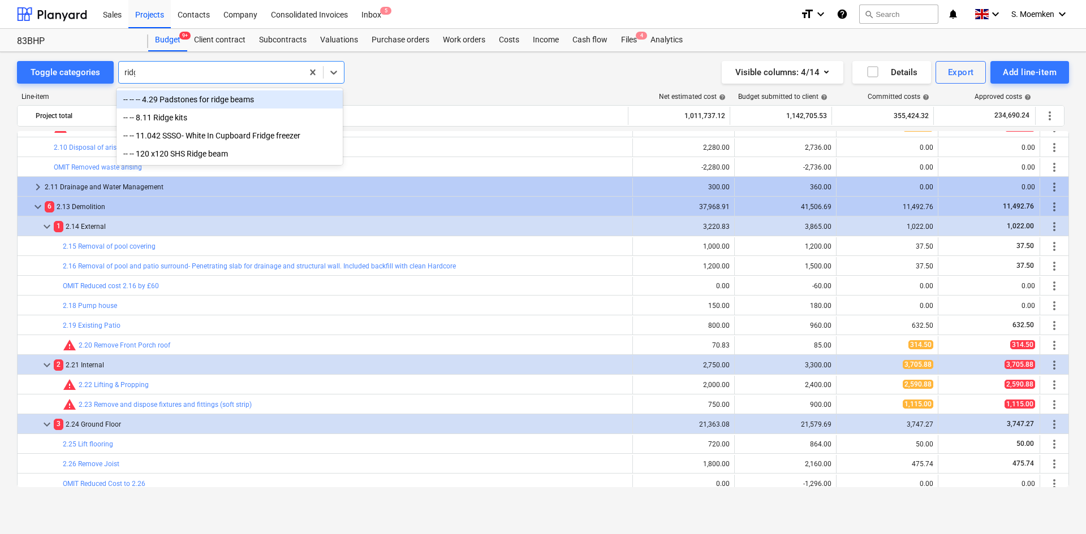
type input "ridge"
click at [237, 101] on div "-- -- -- 4.29 Padstones for ridge beams" at bounding box center [229, 99] width 226 height 18
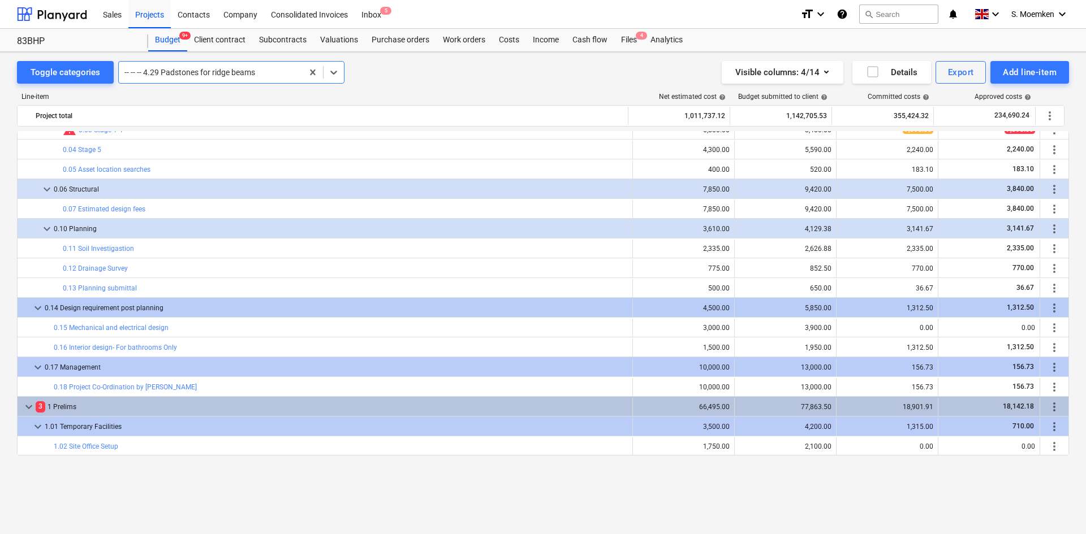
scroll to position [0, 0]
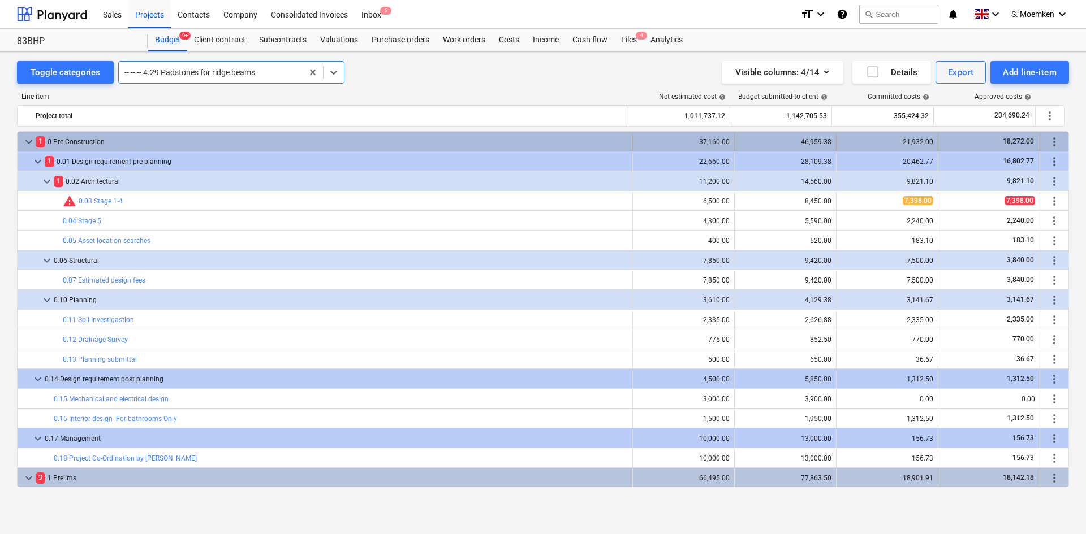
click at [27, 139] on span "keyboard_arrow_down" at bounding box center [29, 142] width 14 height 14
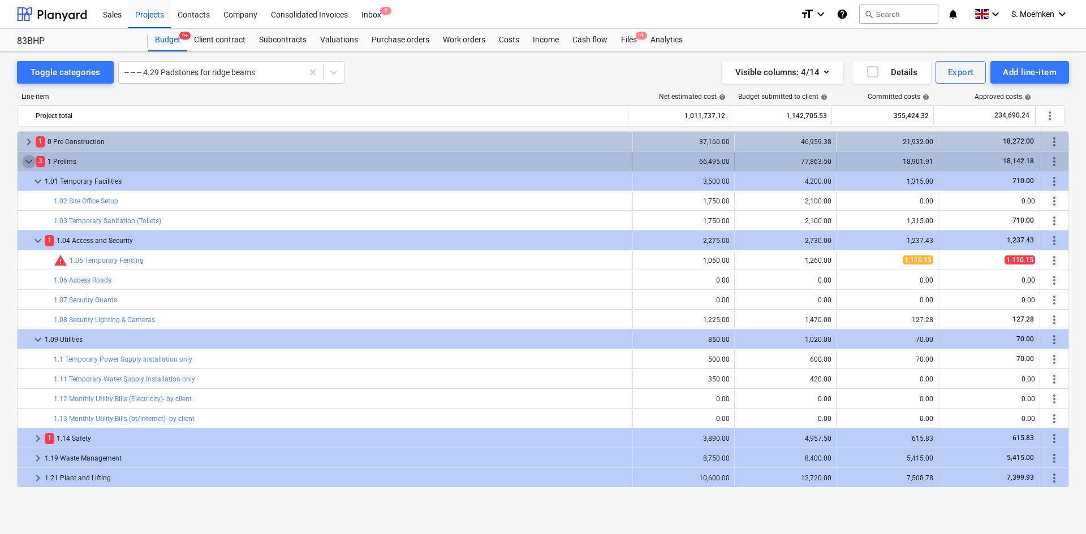
click at [31, 159] on span "keyboard_arrow_down" at bounding box center [29, 162] width 14 height 14
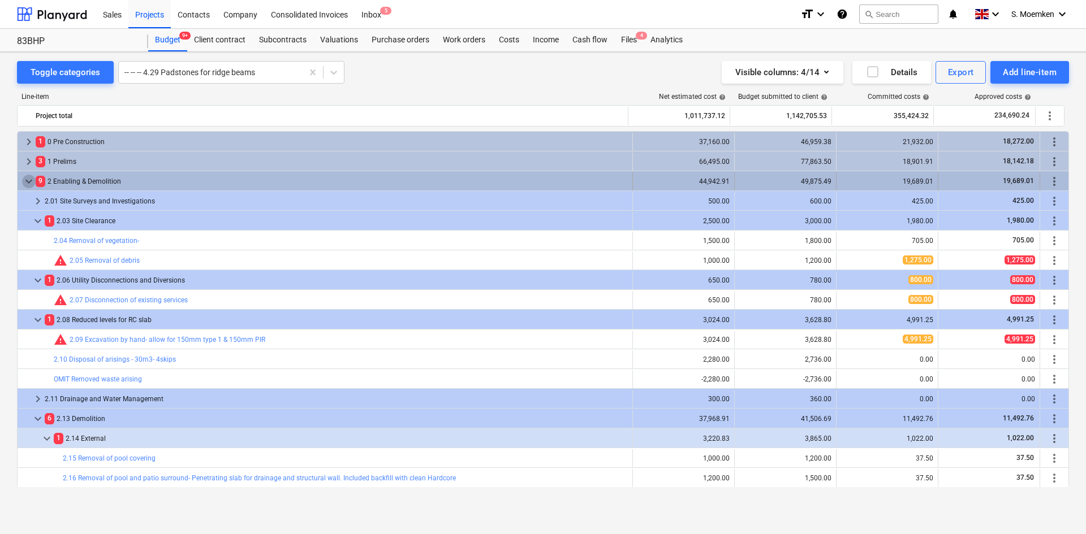
click at [28, 179] on span "keyboard_arrow_down" at bounding box center [29, 182] width 14 height 14
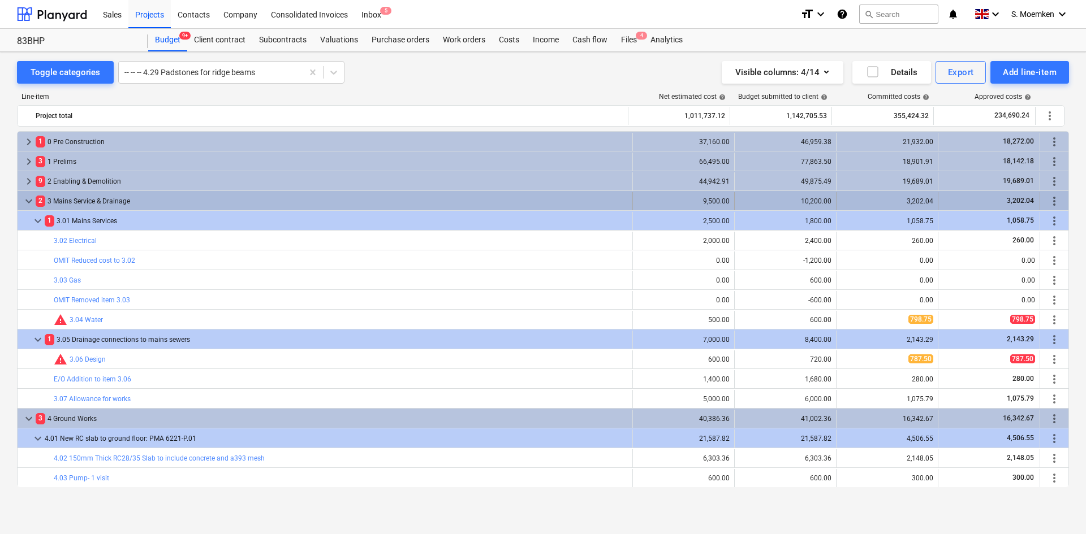
click at [27, 202] on span "keyboard_arrow_down" at bounding box center [29, 202] width 14 height 14
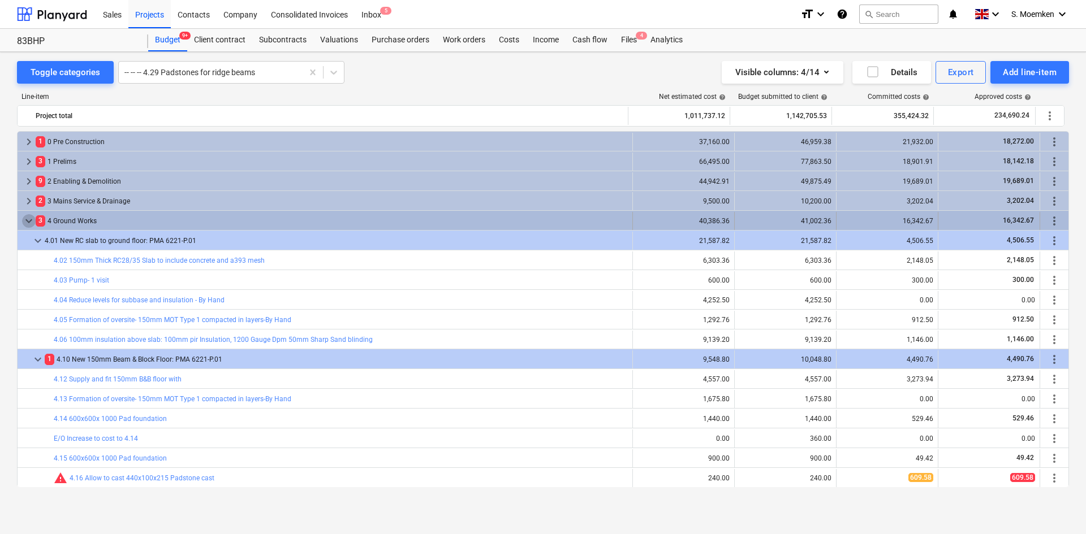
click at [27, 222] on span "keyboard_arrow_down" at bounding box center [29, 221] width 14 height 14
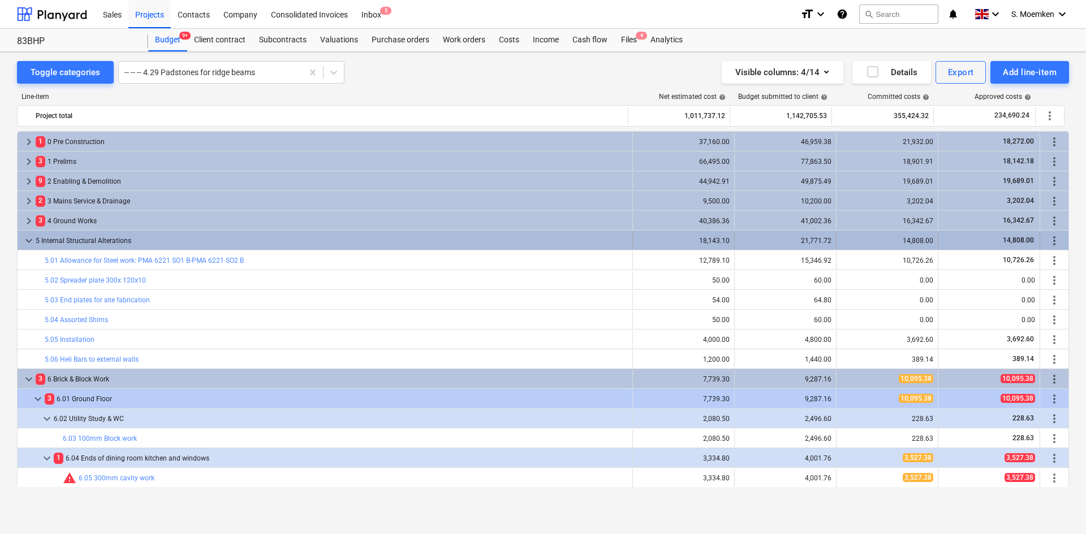
click at [26, 236] on span "keyboard_arrow_down" at bounding box center [29, 241] width 14 height 14
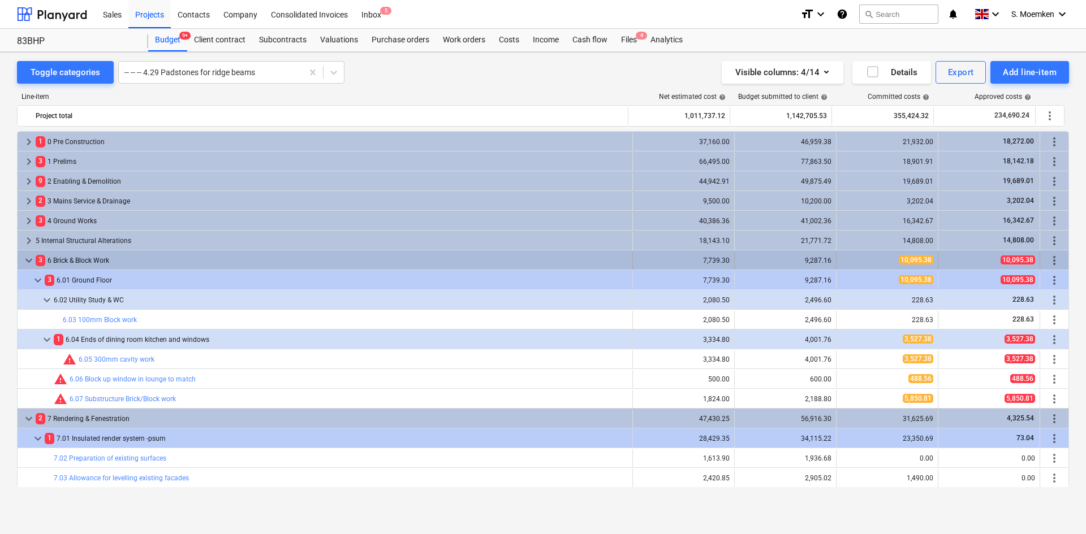
click at [24, 260] on span "keyboard_arrow_down" at bounding box center [29, 261] width 14 height 14
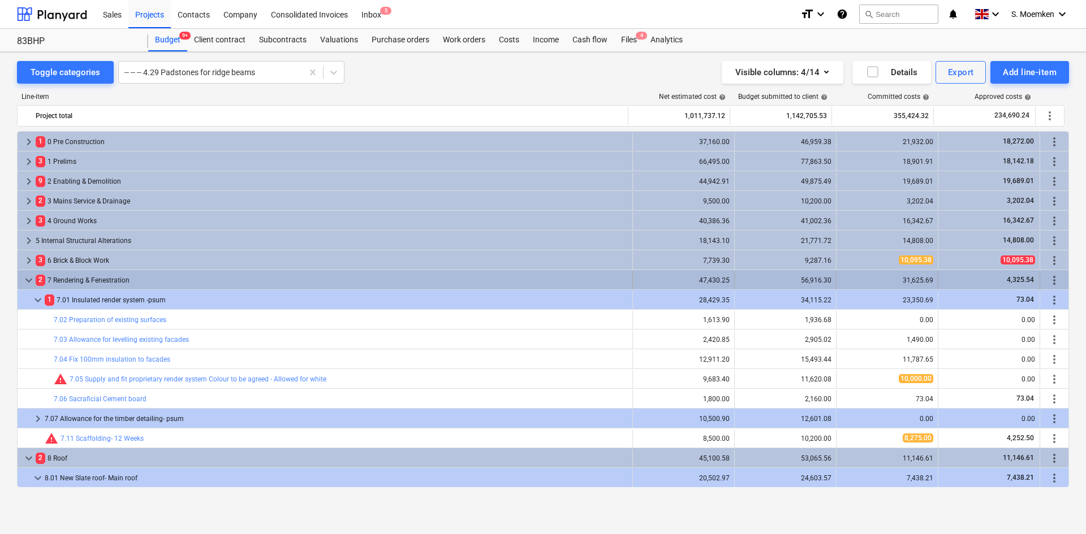
click at [30, 282] on span "keyboard_arrow_down" at bounding box center [29, 281] width 14 height 14
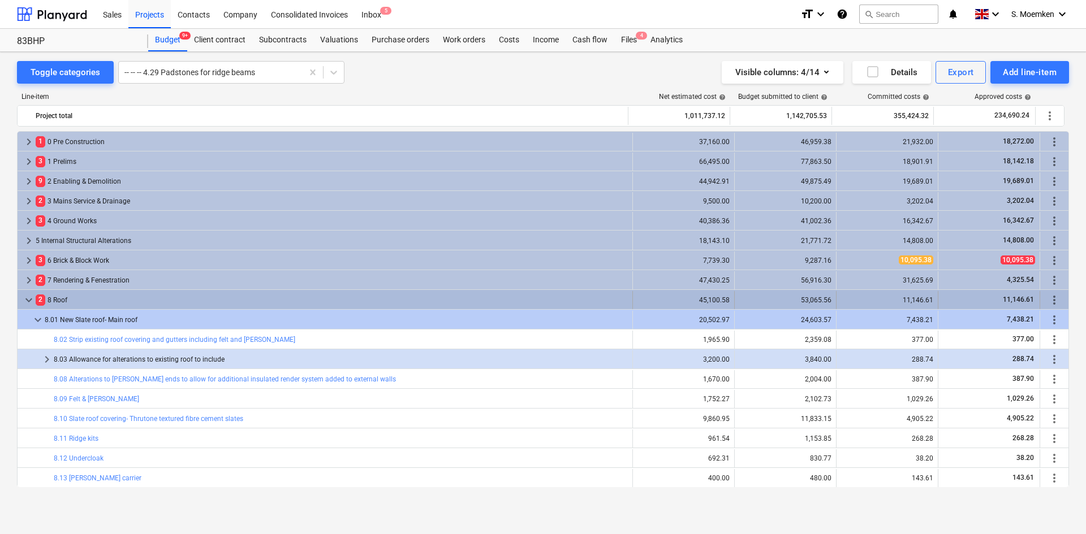
click at [31, 300] on span "keyboard_arrow_down" at bounding box center [29, 300] width 14 height 14
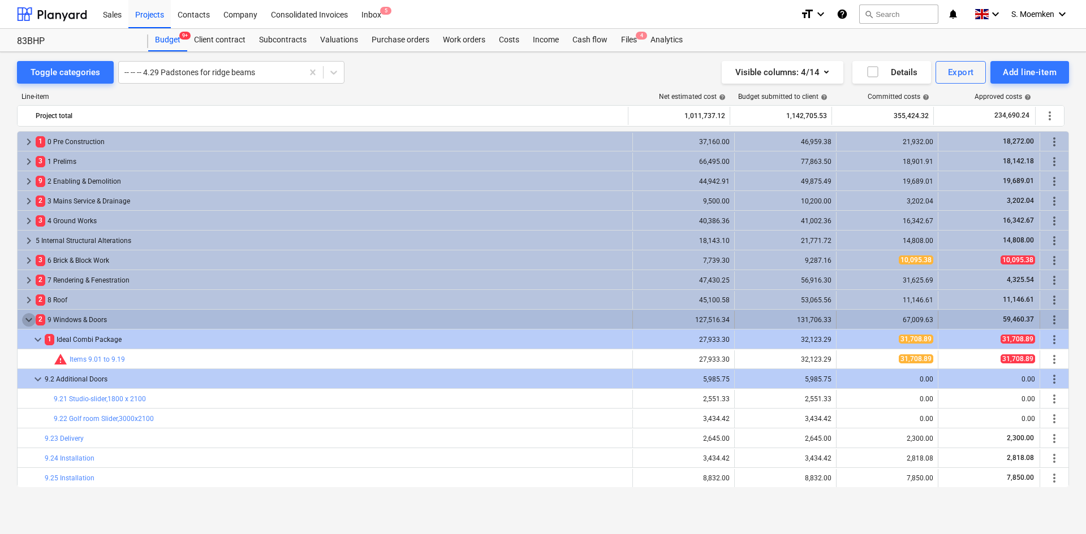
click at [26, 315] on span "keyboard_arrow_down" at bounding box center [29, 320] width 14 height 14
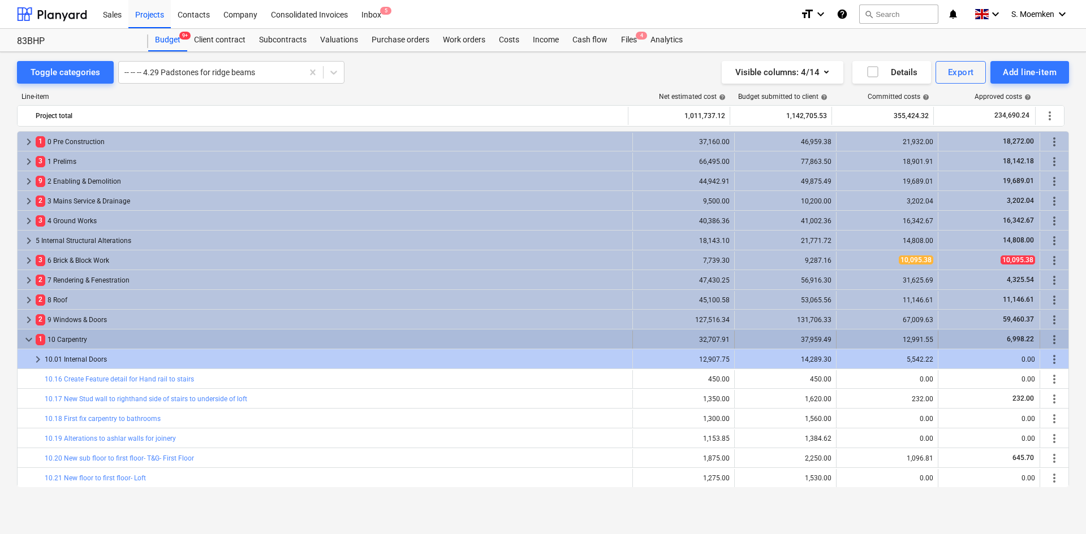
click at [29, 342] on span "keyboard_arrow_down" at bounding box center [29, 340] width 14 height 14
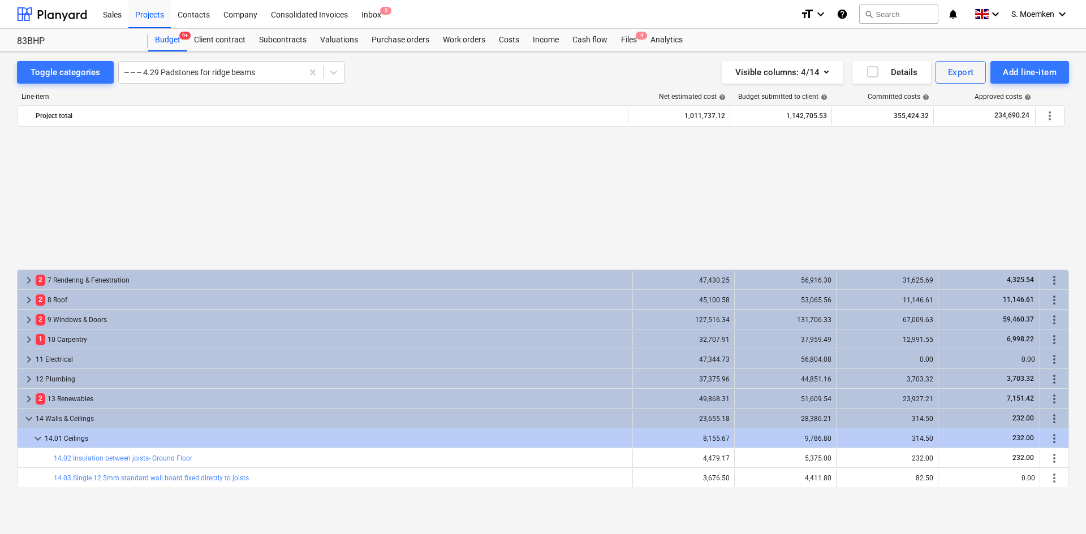
scroll to position [170, 0]
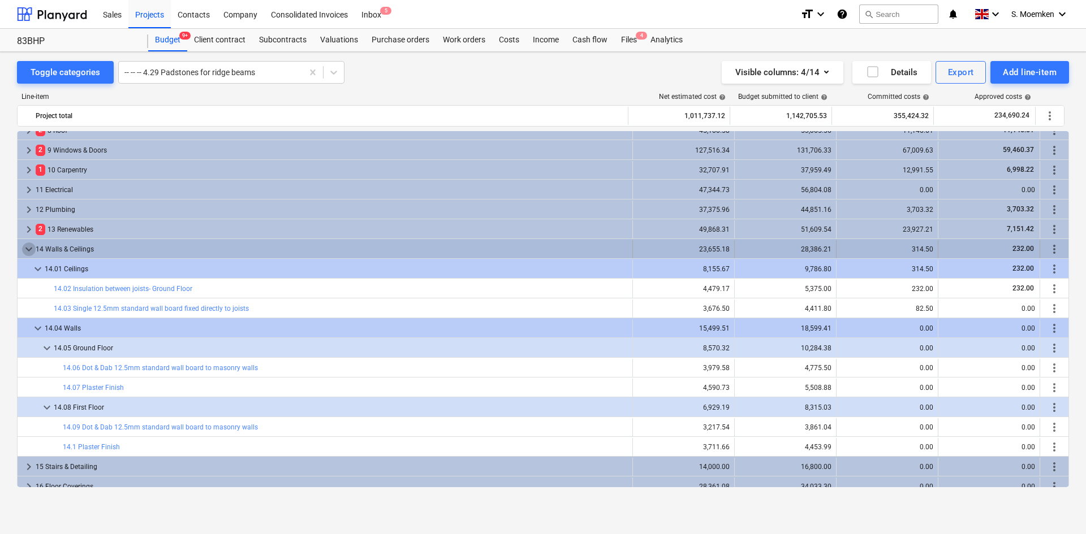
click at [29, 248] on span "keyboard_arrow_down" at bounding box center [29, 250] width 14 height 14
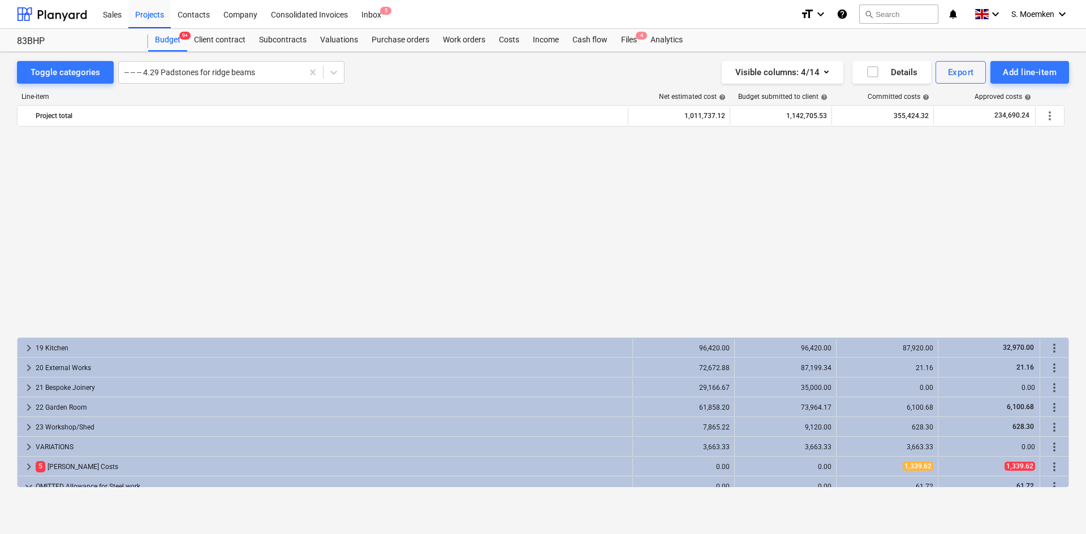
scroll to position [396, 0]
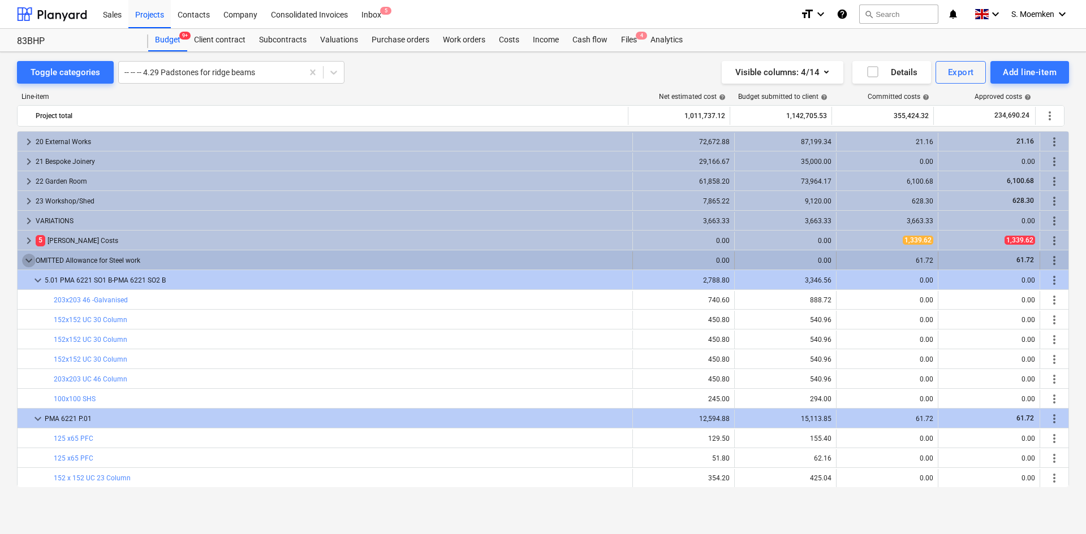
click at [24, 257] on span "keyboard_arrow_down" at bounding box center [29, 261] width 14 height 14
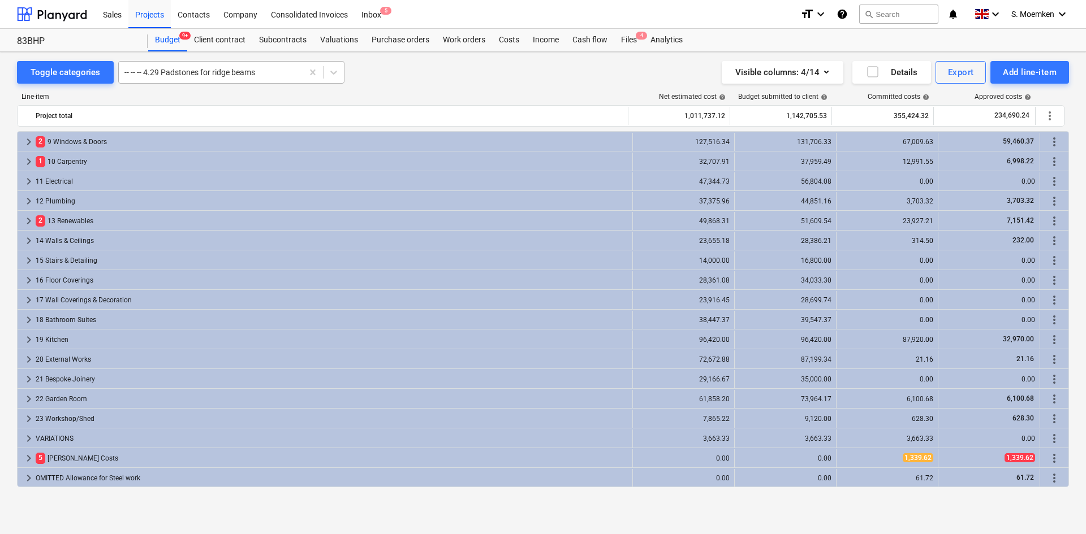
click at [261, 75] on div at bounding box center [210, 72] width 172 height 11
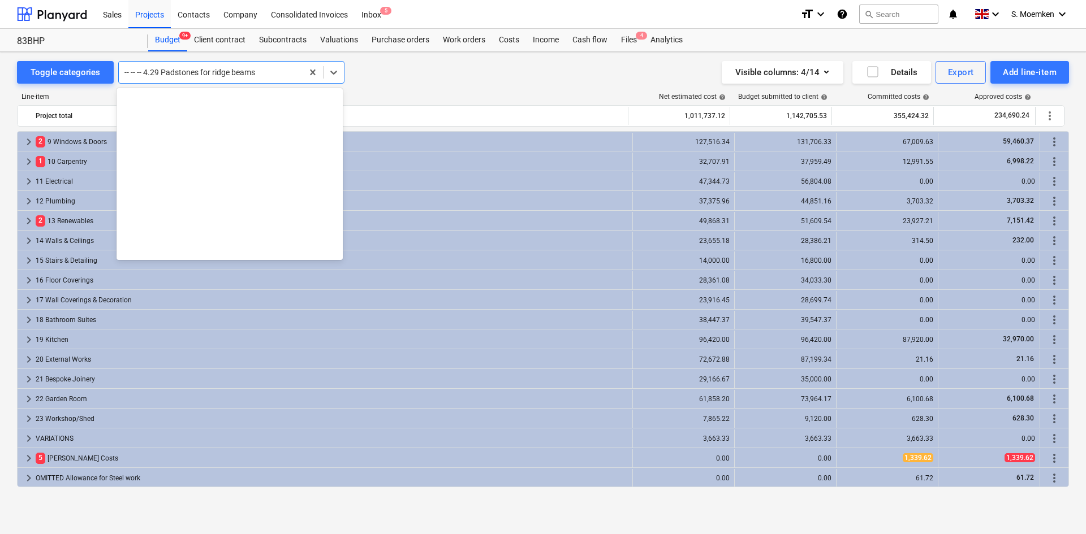
scroll to position [3206, 0]
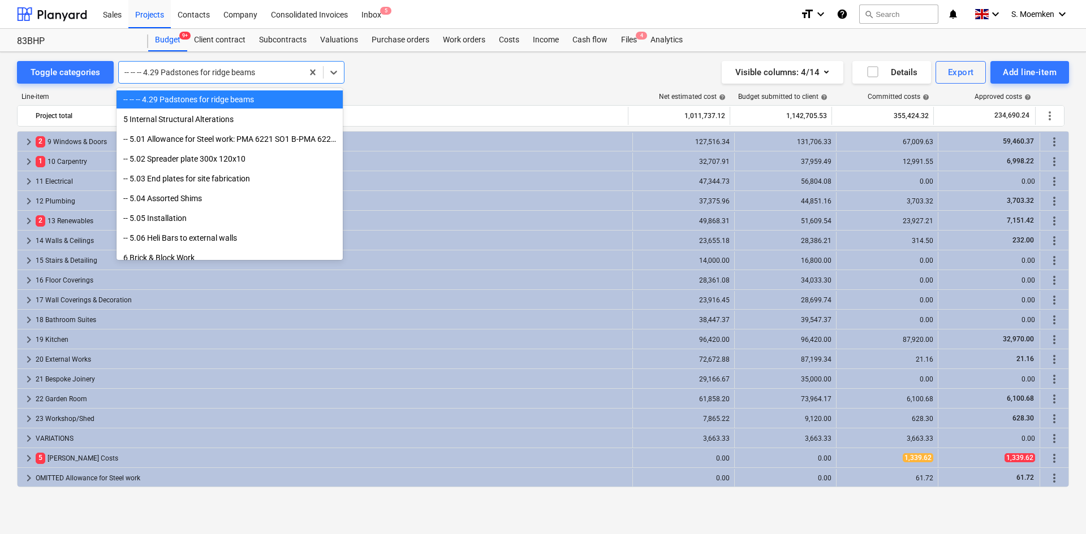
click at [170, 101] on div "-- -- -- 4.29 Padstones for ridge beams" at bounding box center [229, 99] width 226 height 18
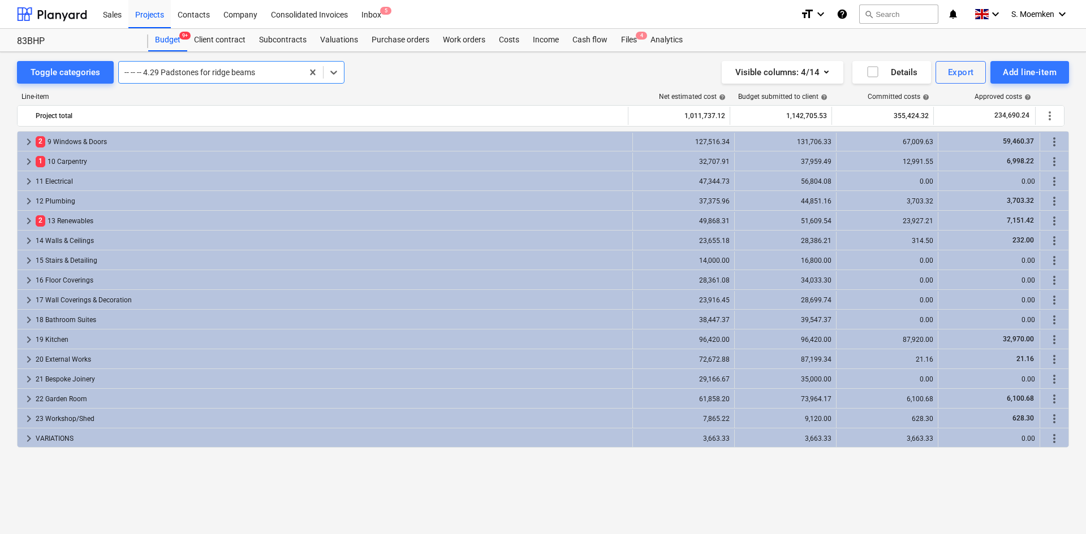
scroll to position [0, 0]
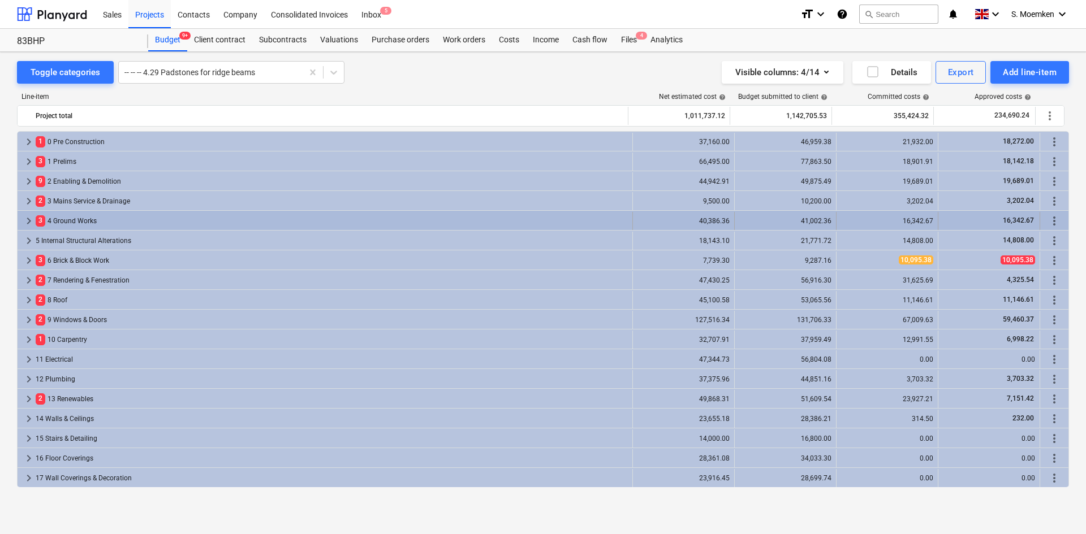
click at [55, 222] on div "3 4 Ground Works" at bounding box center [332, 221] width 592 height 18
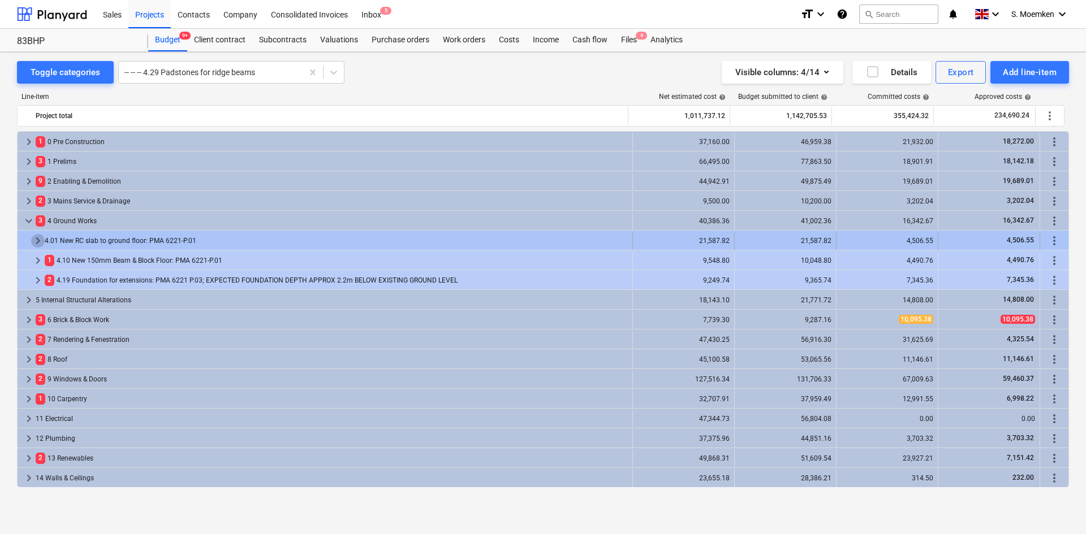
click at [38, 239] on span "keyboard_arrow_right" at bounding box center [38, 241] width 14 height 14
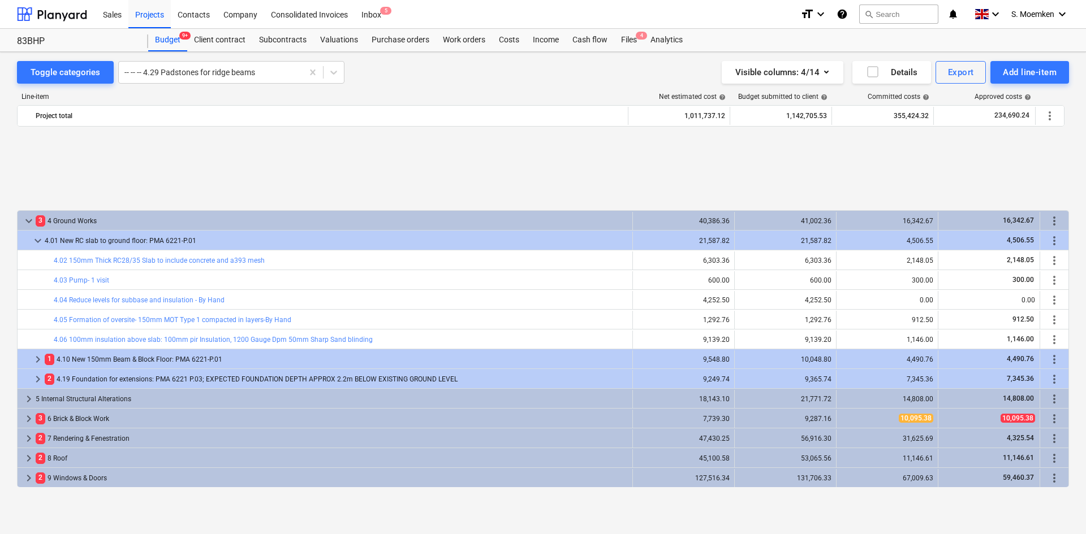
scroll to position [170, 0]
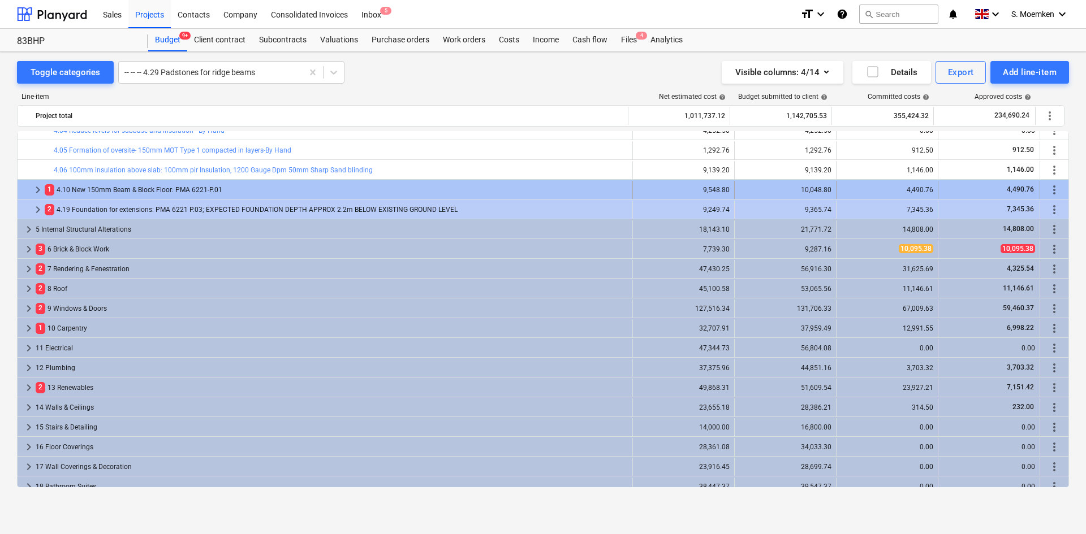
click at [36, 189] on span "keyboard_arrow_right" at bounding box center [38, 190] width 14 height 14
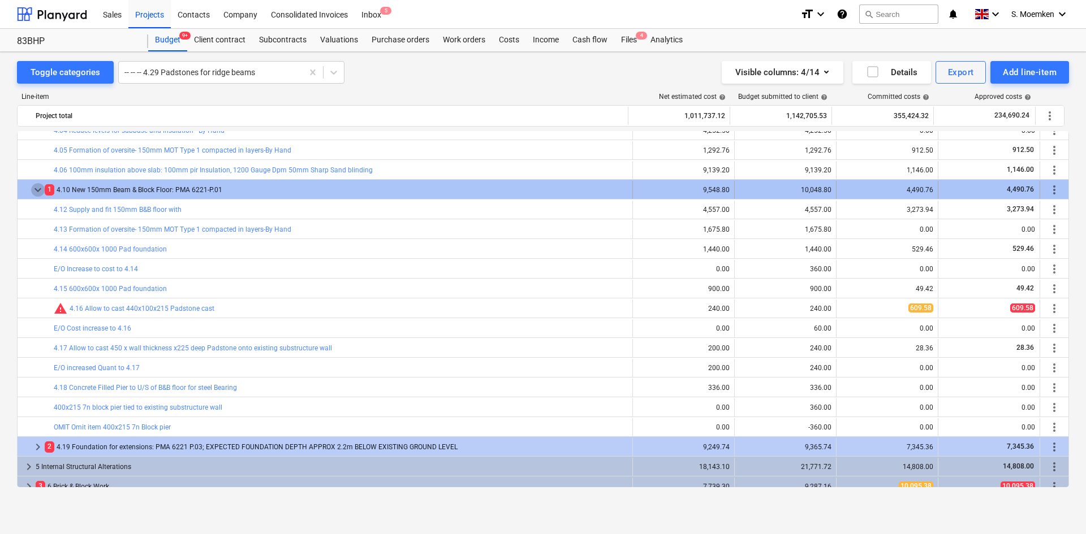
click at [37, 191] on span "keyboard_arrow_down" at bounding box center [38, 190] width 14 height 14
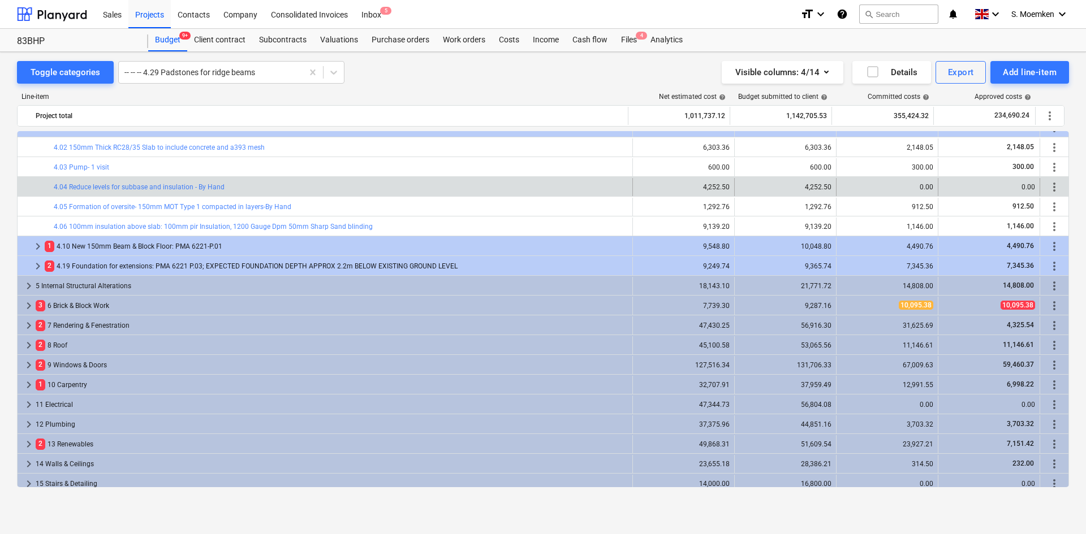
scroll to position [57, 0]
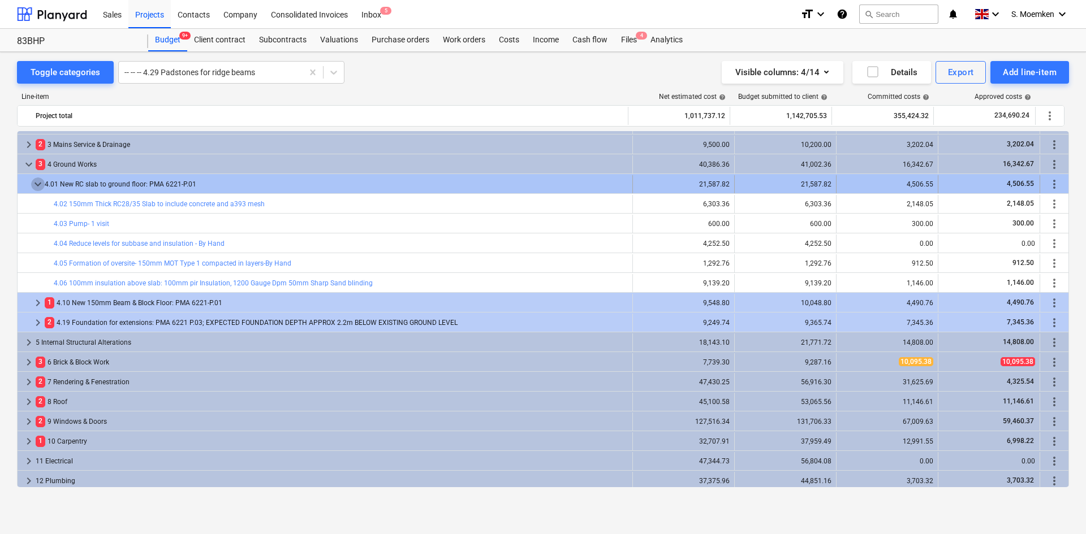
click at [36, 182] on span "keyboard_arrow_down" at bounding box center [38, 185] width 14 height 14
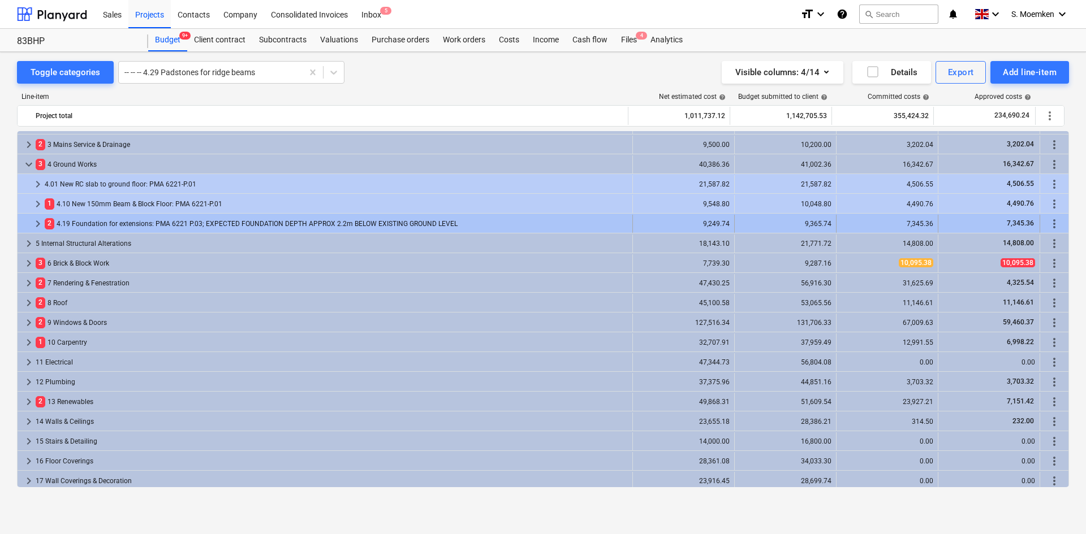
click at [36, 223] on span "keyboard_arrow_right" at bounding box center [38, 224] width 14 height 14
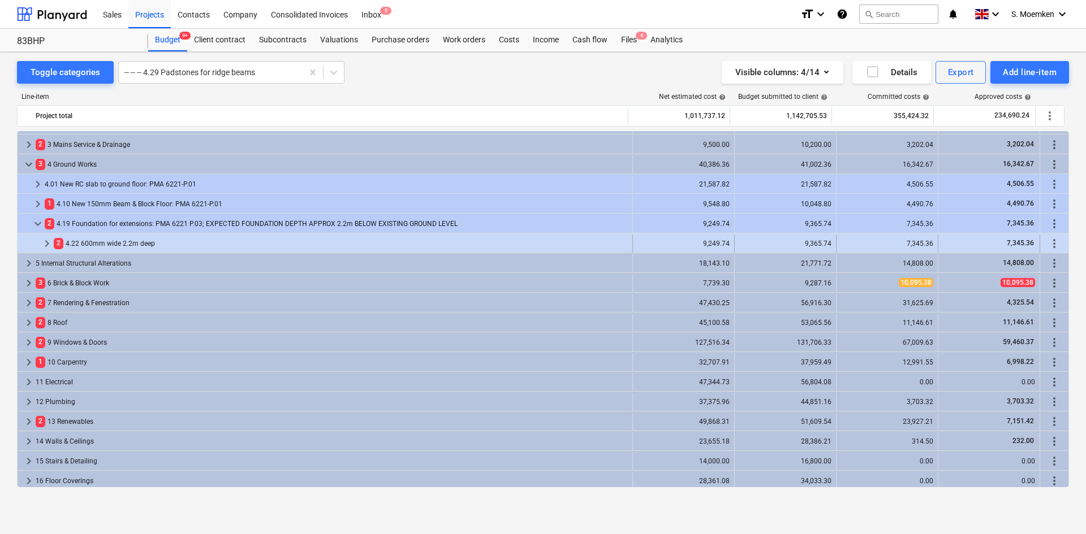
click at [42, 243] on span "keyboard_arrow_right" at bounding box center [47, 244] width 14 height 14
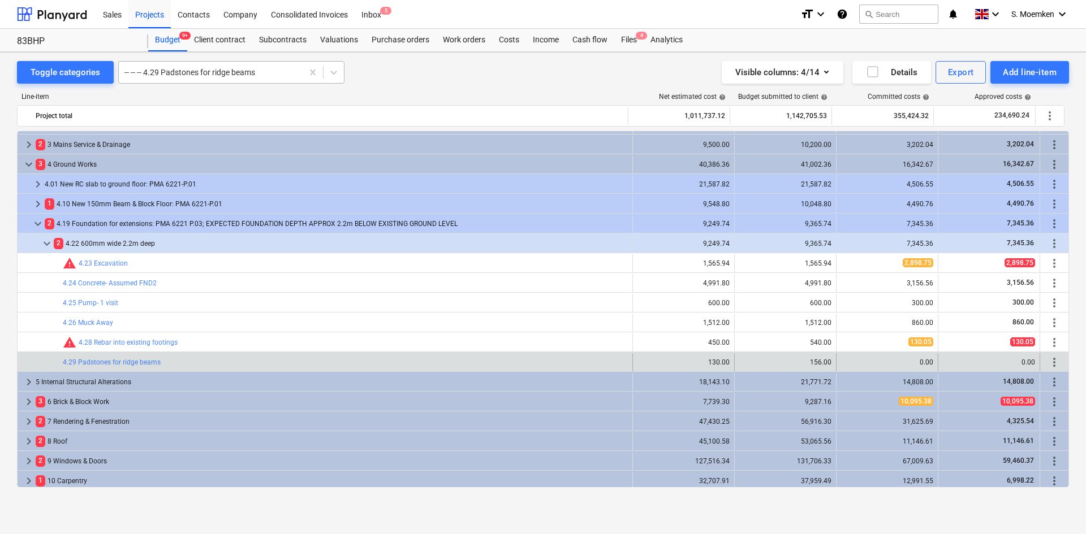
drag, startPoint x: 244, startPoint y: 78, endPoint x: 254, endPoint y: 75, distance: 10.7
click at [244, 78] on div at bounding box center [210, 72] width 172 height 11
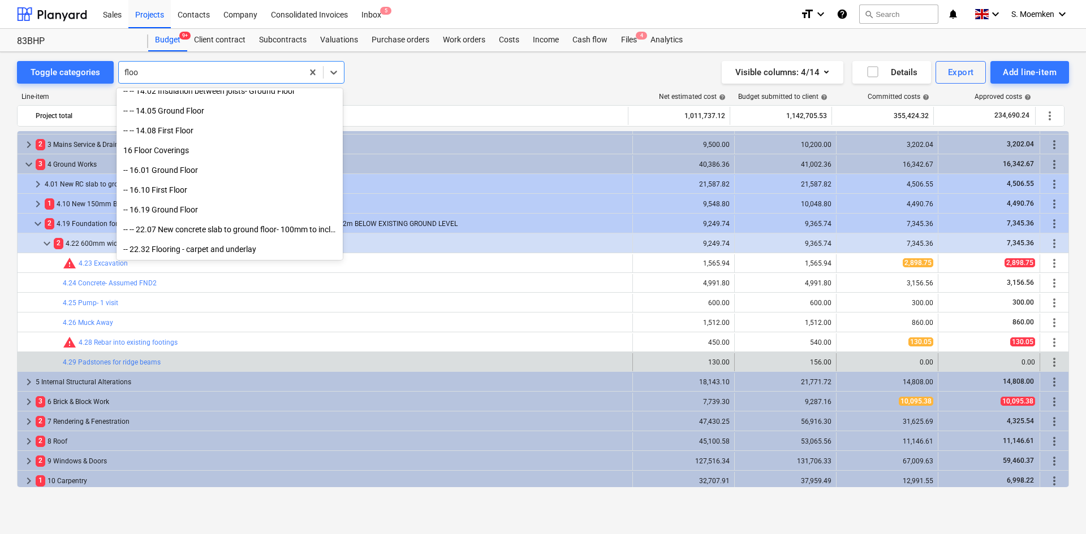
scroll to position [345, 0]
type input "floor"
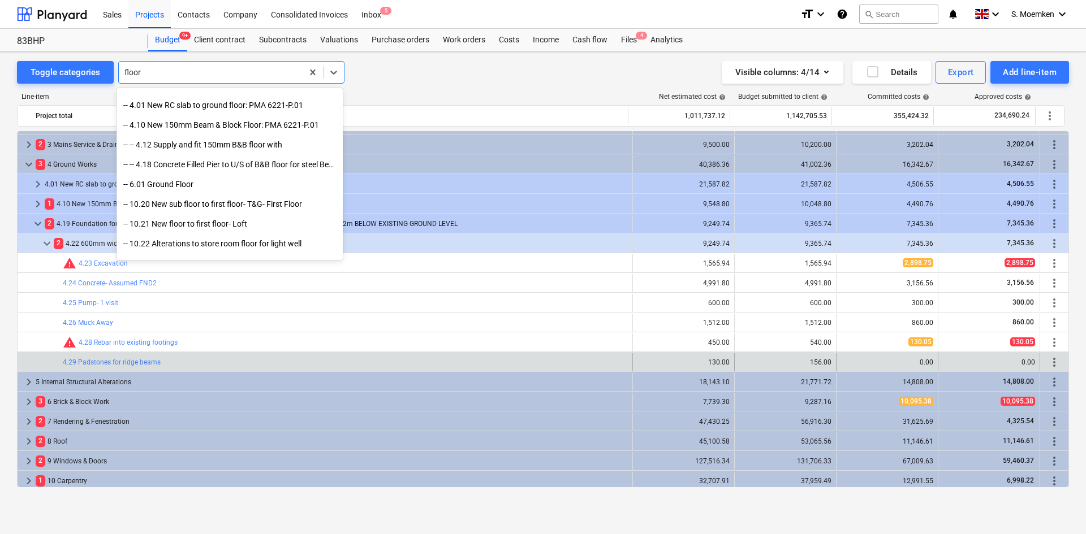
scroll to position [62, 0]
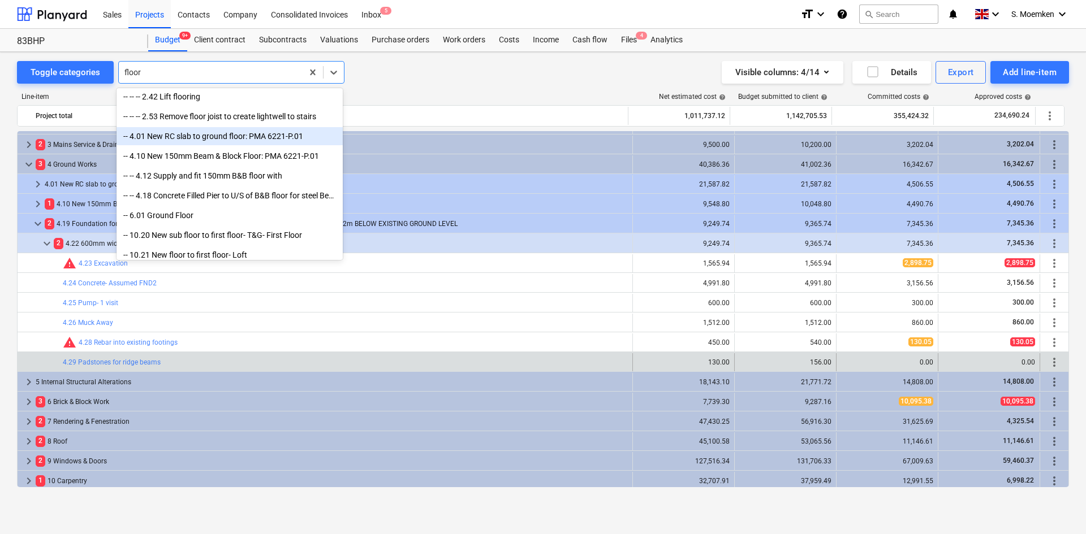
click at [205, 139] on div "-- 4.01 New RC slab to ground floor: PMA 6221-P.01" at bounding box center [229, 136] width 226 height 18
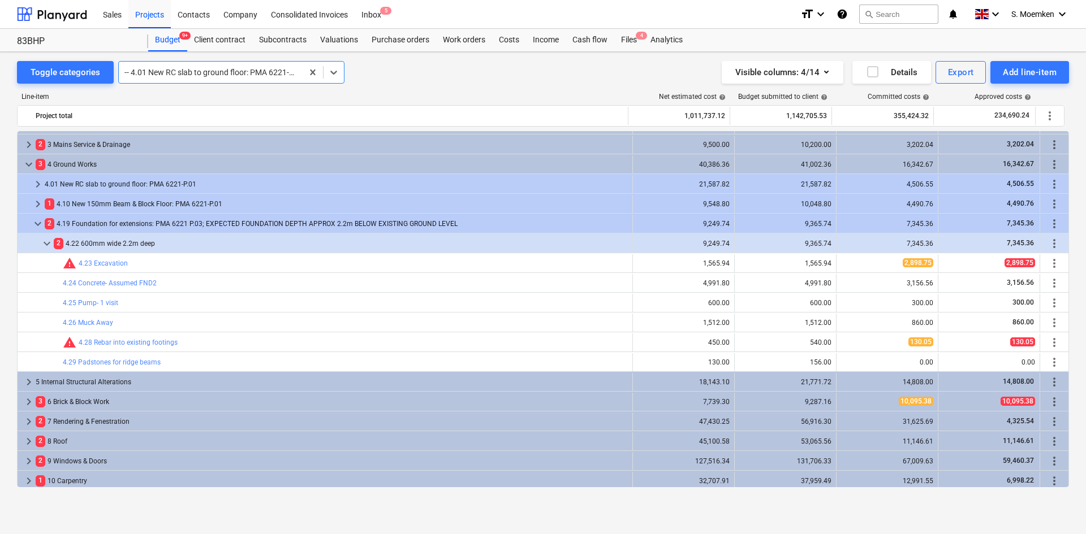
scroll to position [0, 0]
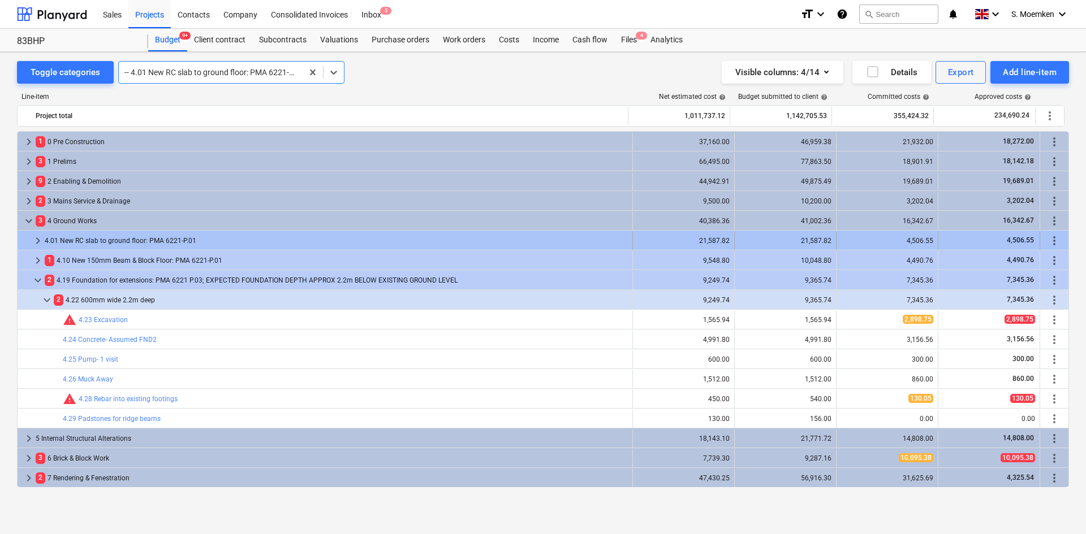
click at [37, 239] on span "keyboard_arrow_right" at bounding box center [38, 241] width 14 height 14
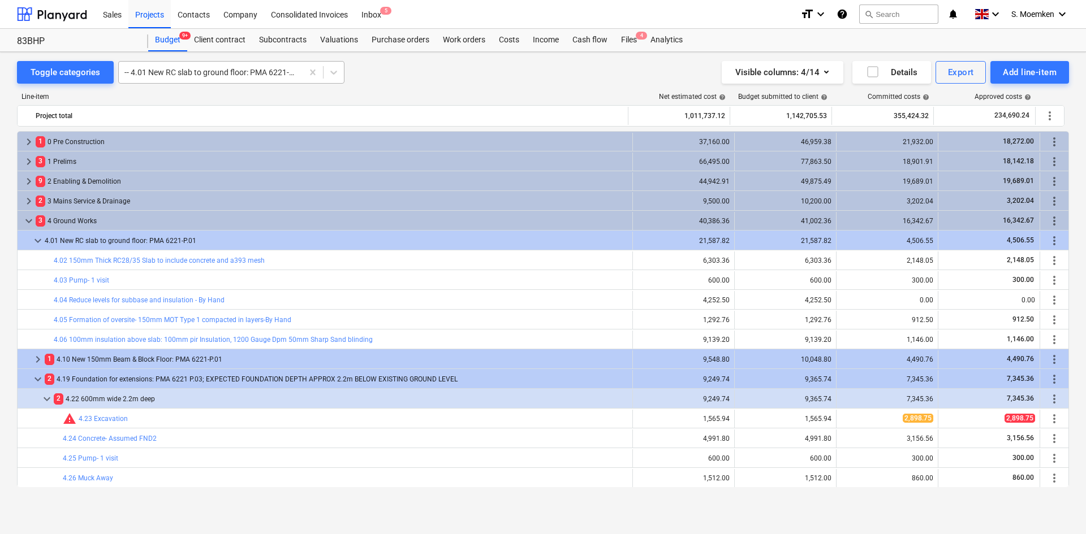
click at [244, 71] on div at bounding box center [210, 72] width 172 height 11
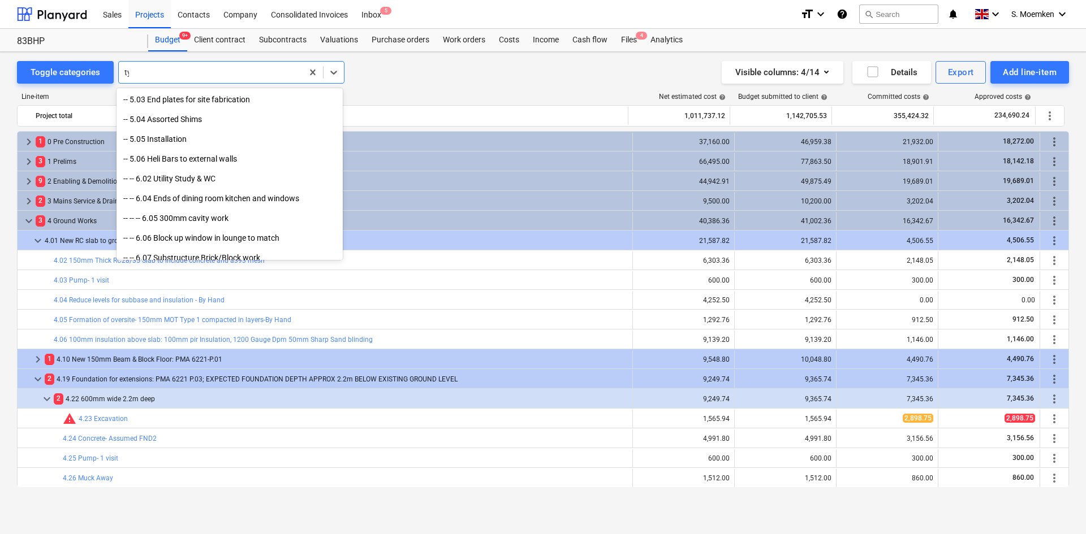
scroll to position [424, 0]
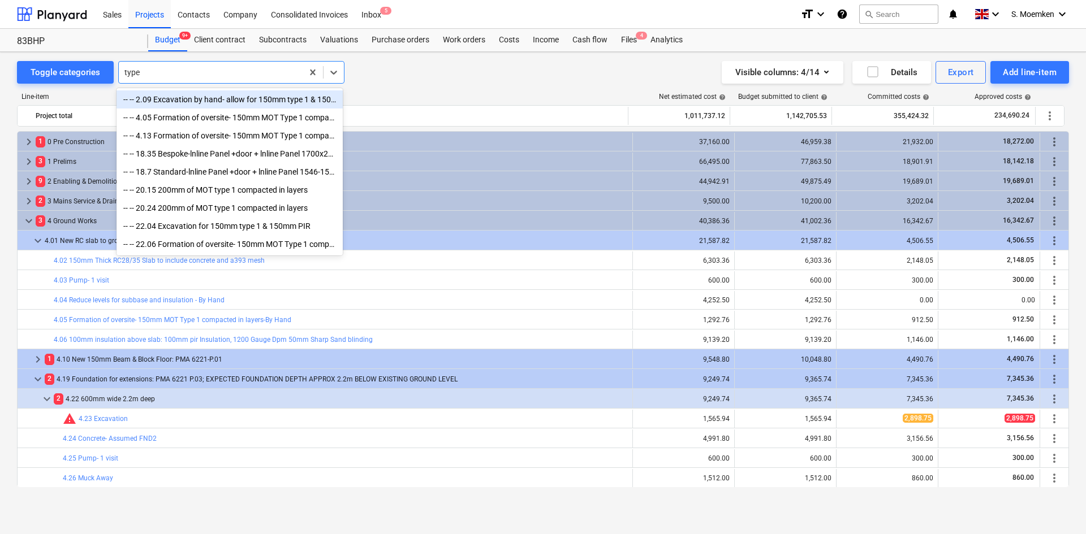
type input "type 1"
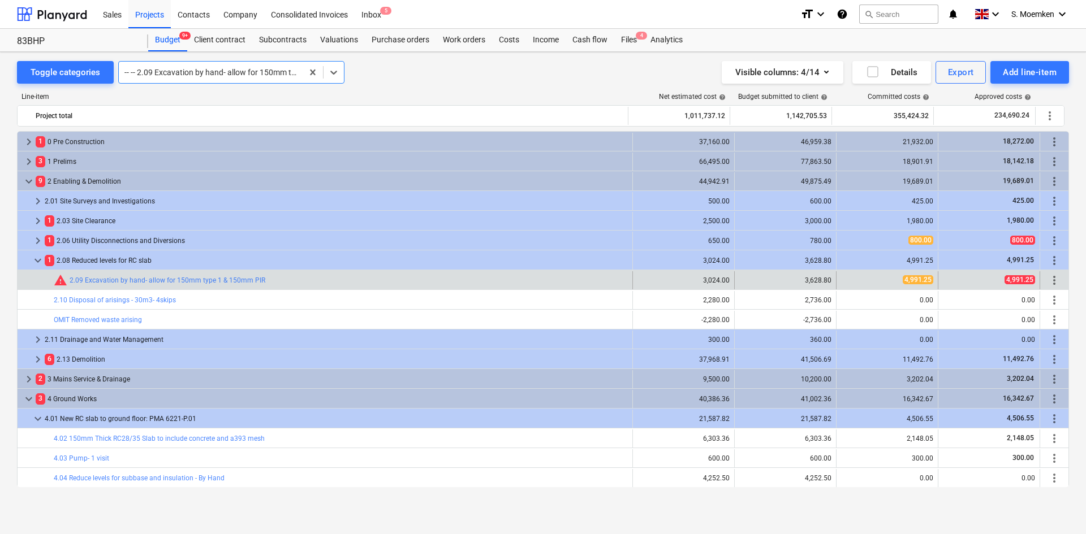
scroll to position [139, 0]
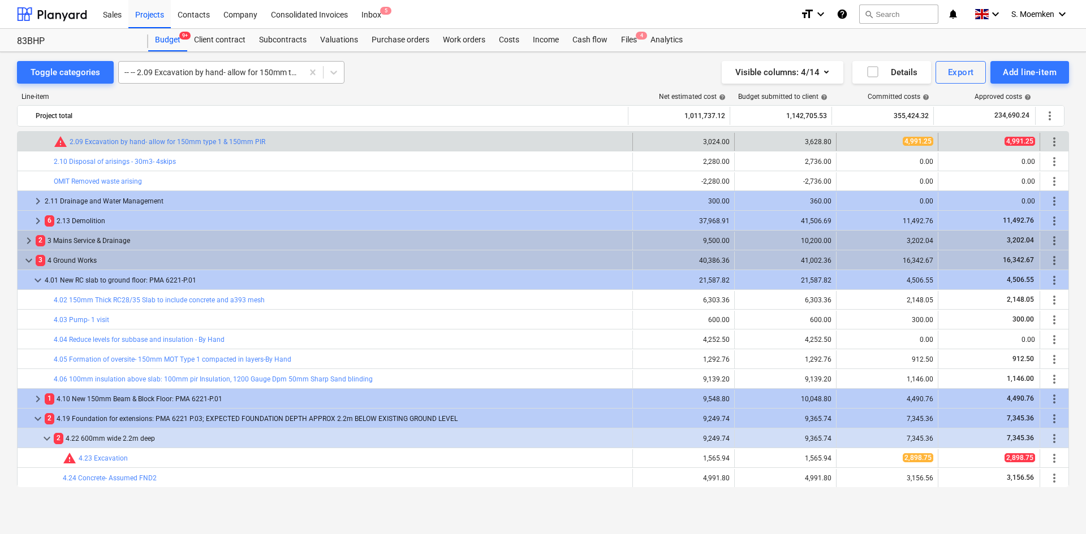
click at [230, 64] on div "-- -- 2.09 Excavation by hand- allow for 150mm type 1 & 150mm PIR" at bounding box center [211, 72] width 184 height 16
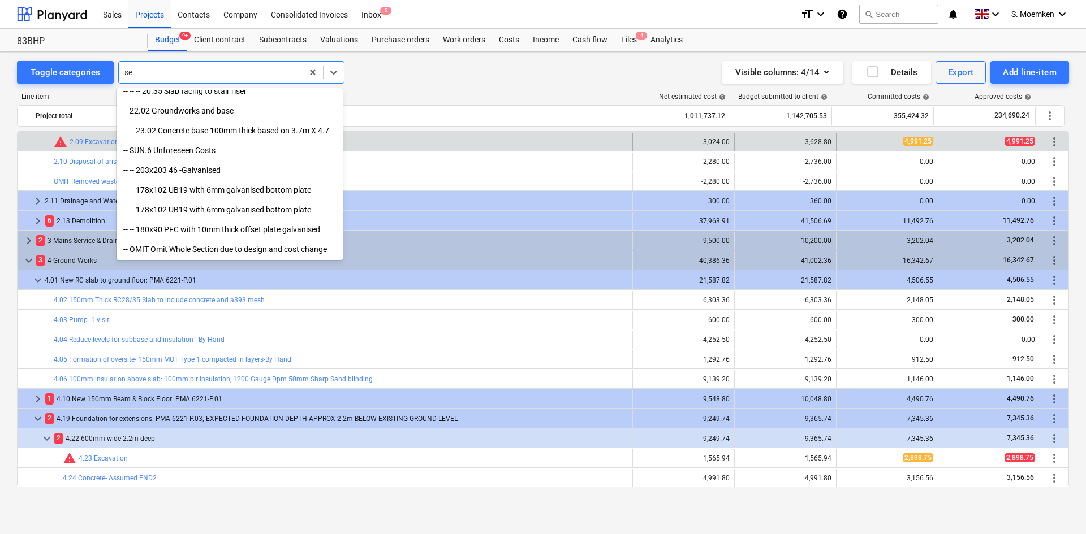
scroll to position [1196, 0]
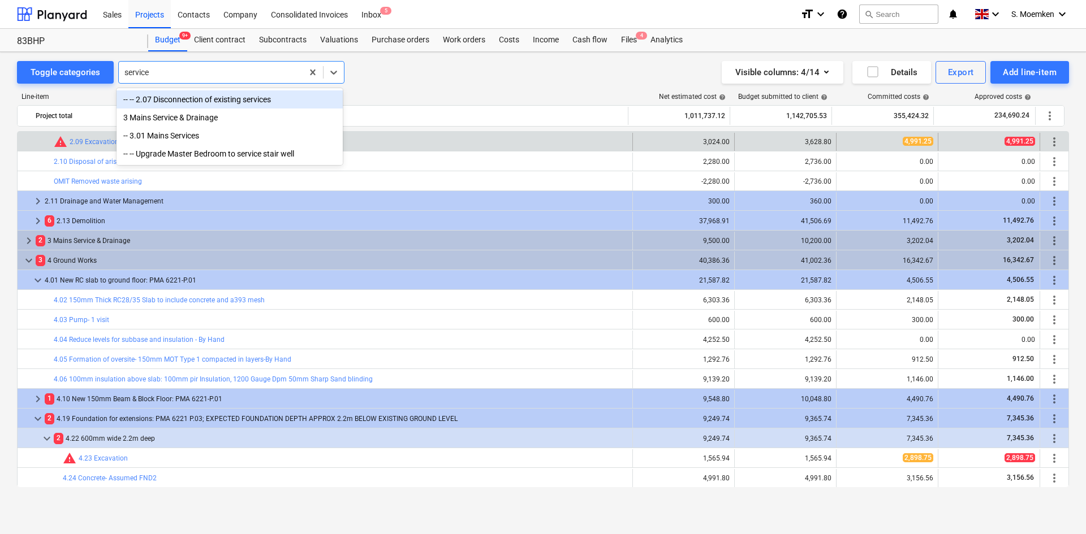
type input "services"
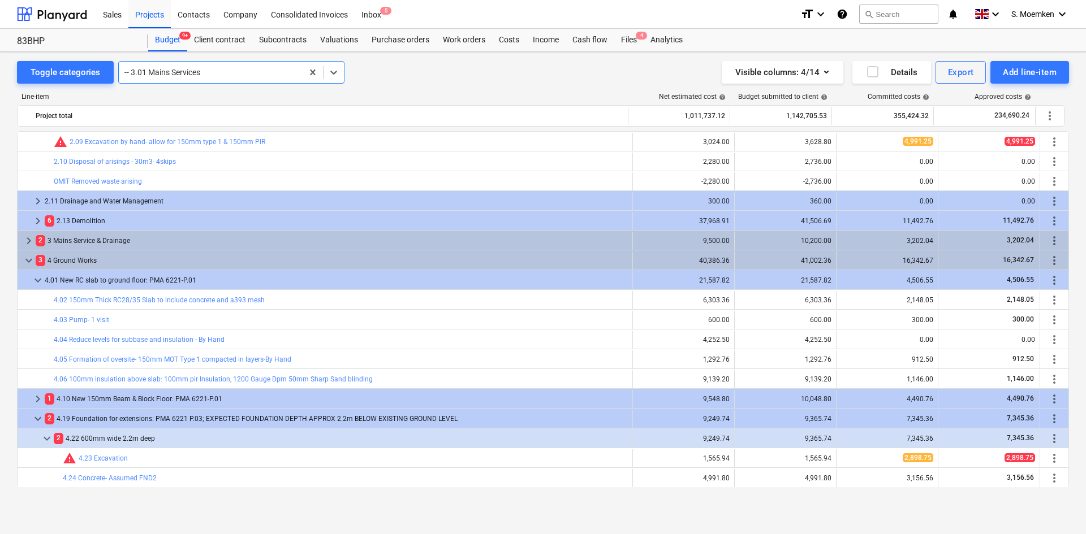
scroll to position [0, 0]
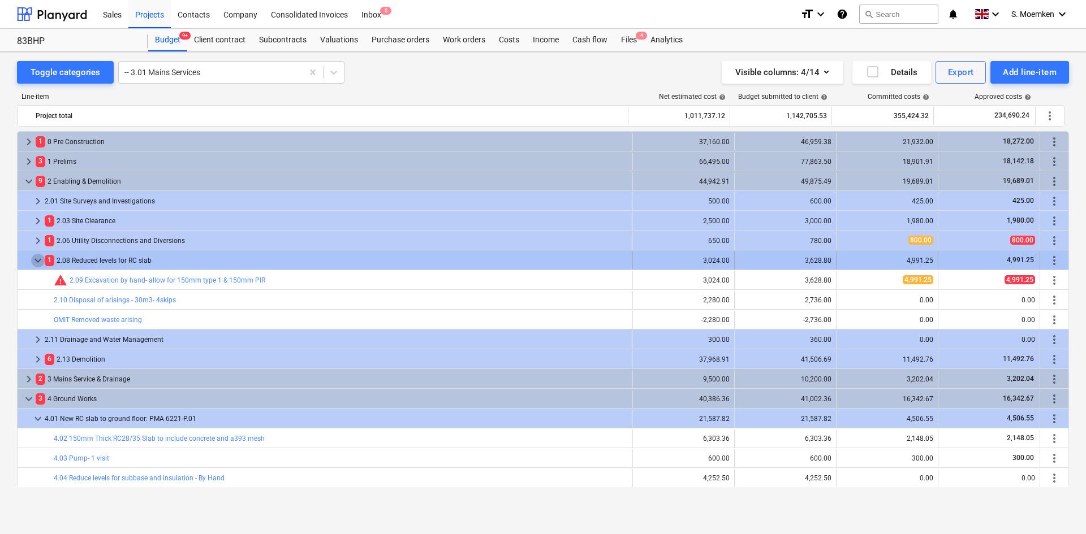
click at [36, 262] on span "keyboard_arrow_down" at bounding box center [38, 261] width 14 height 14
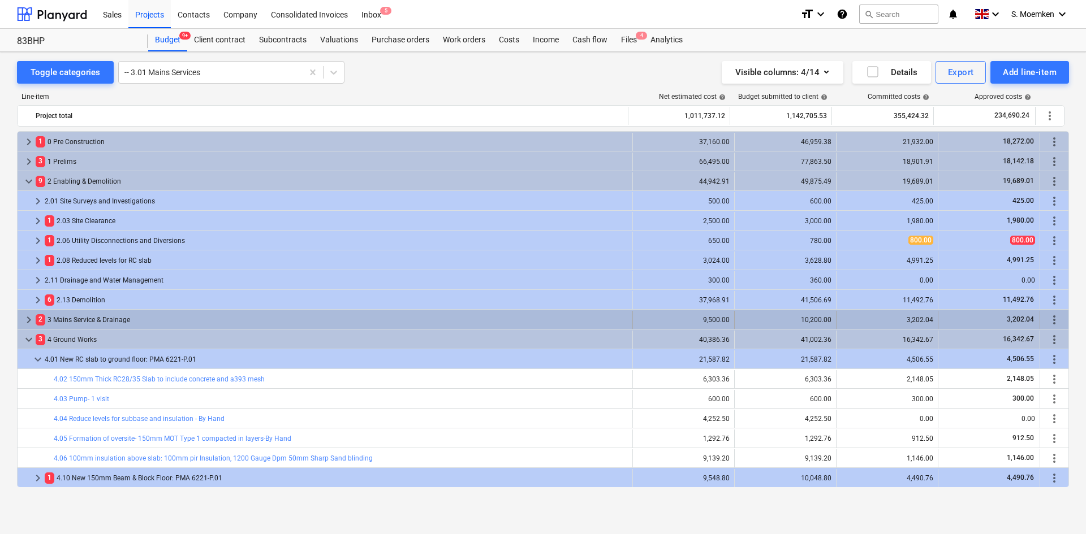
click at [27, 318] on span "keyboard_arrow_right" at bounding box center [29, 320] width 14 height 14
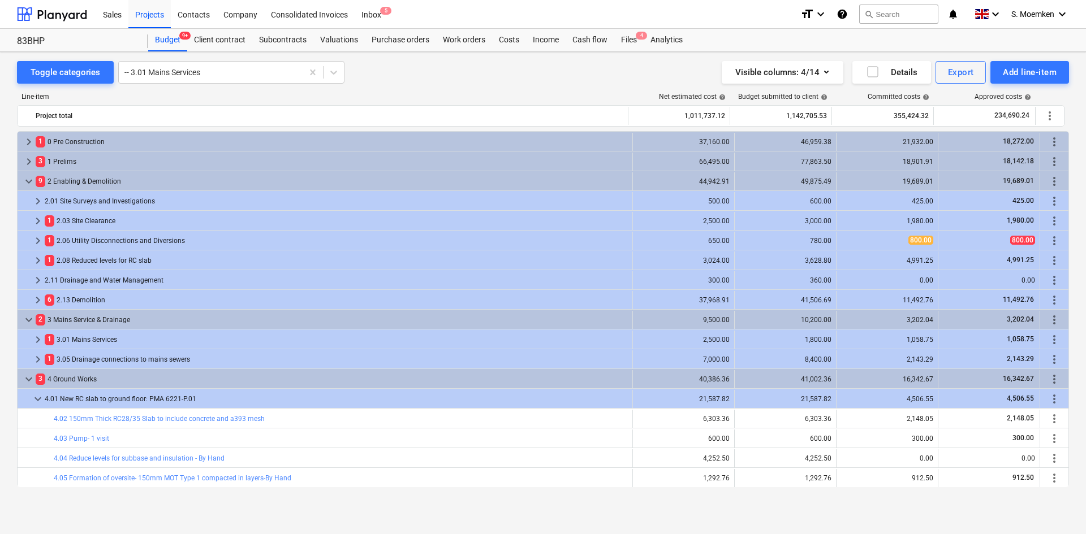
scroll to position [57, 0]
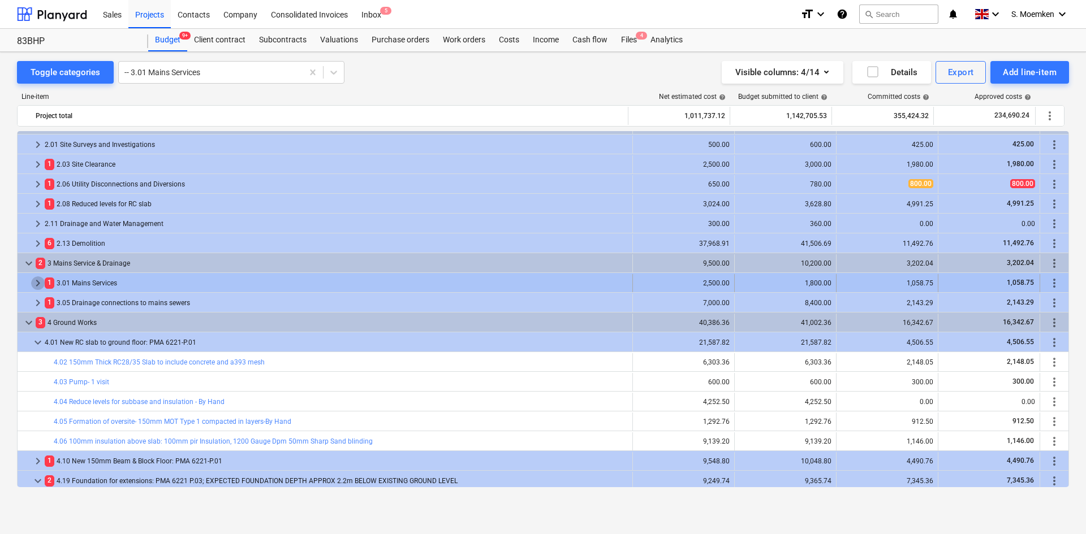
click at [33, 281] on span "keyboard_arrow_right" at bounding box center [38, 284] width 14 height 14
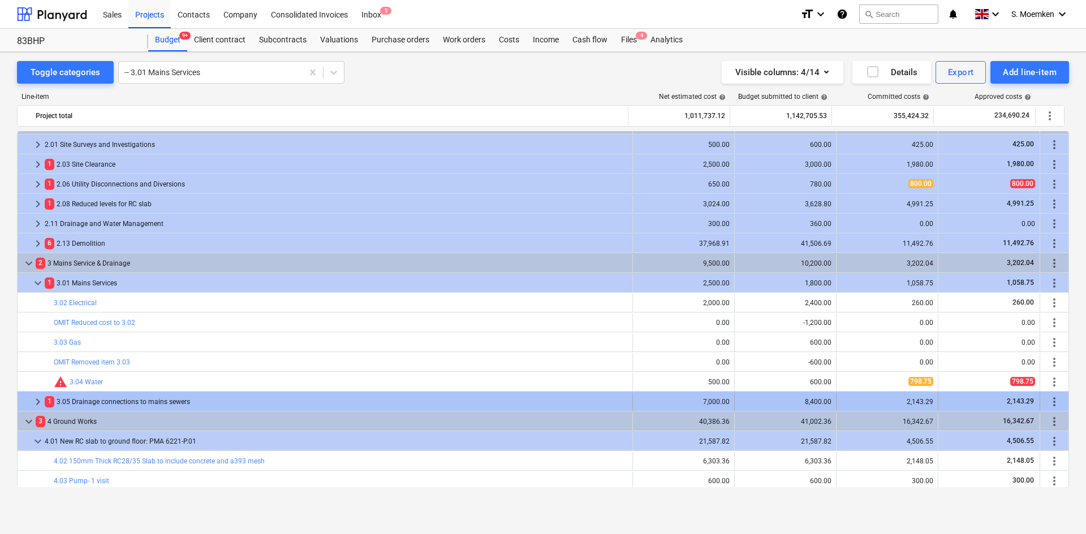
click at [35, 400] on span "keyboard_arrow_right" at bounding box center [38, 402] width 14 height 14
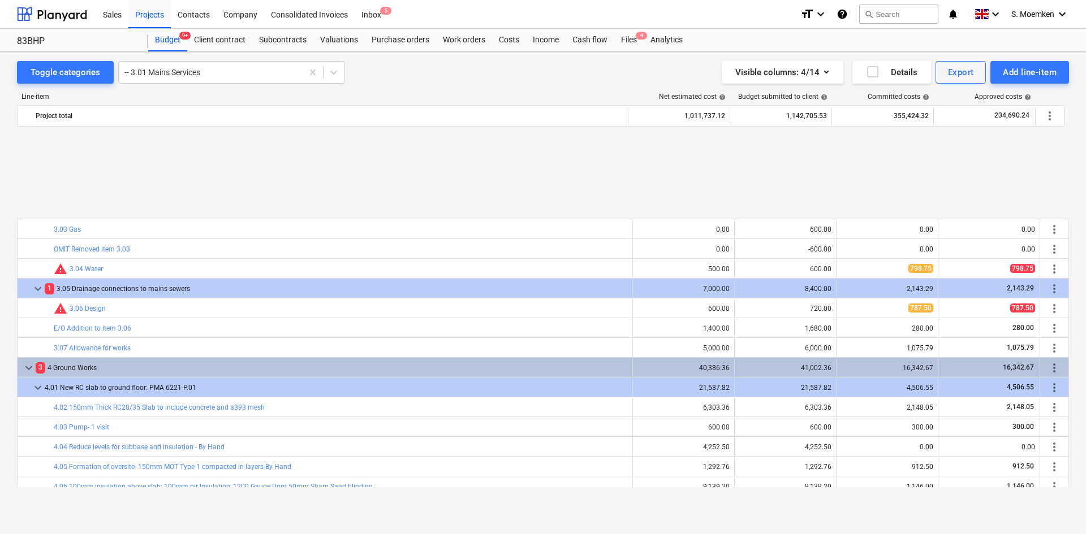
scroll to position [283, 0]
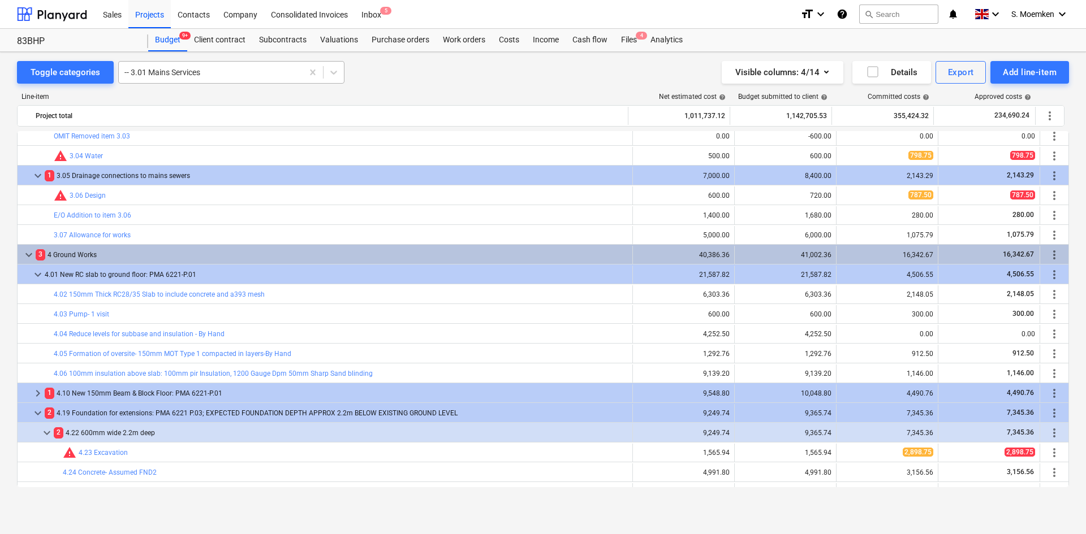
click at [209, 70] on div at bounding box center [210, 72] width 172 height 11
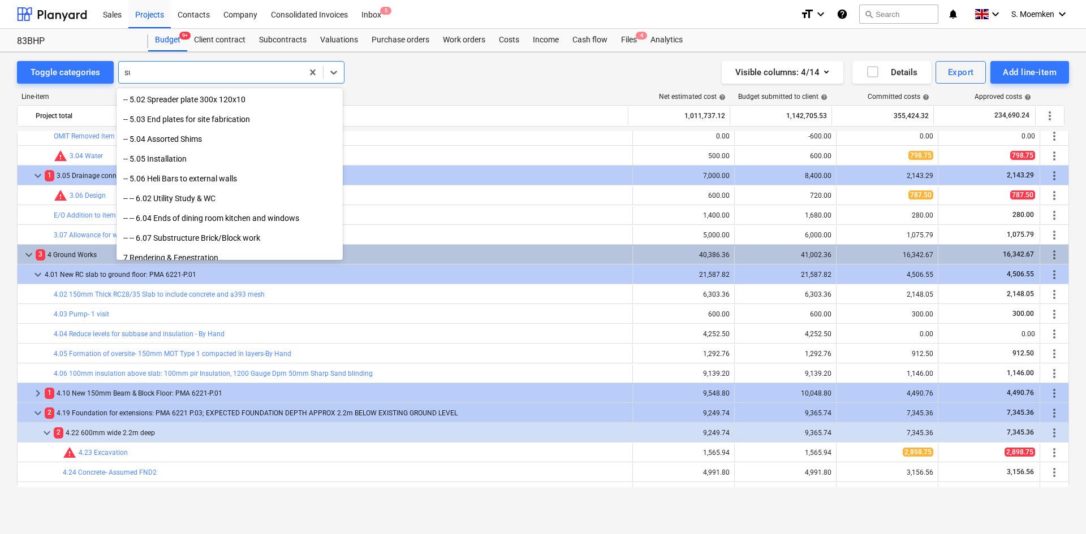
scroll to position [2087, 0]
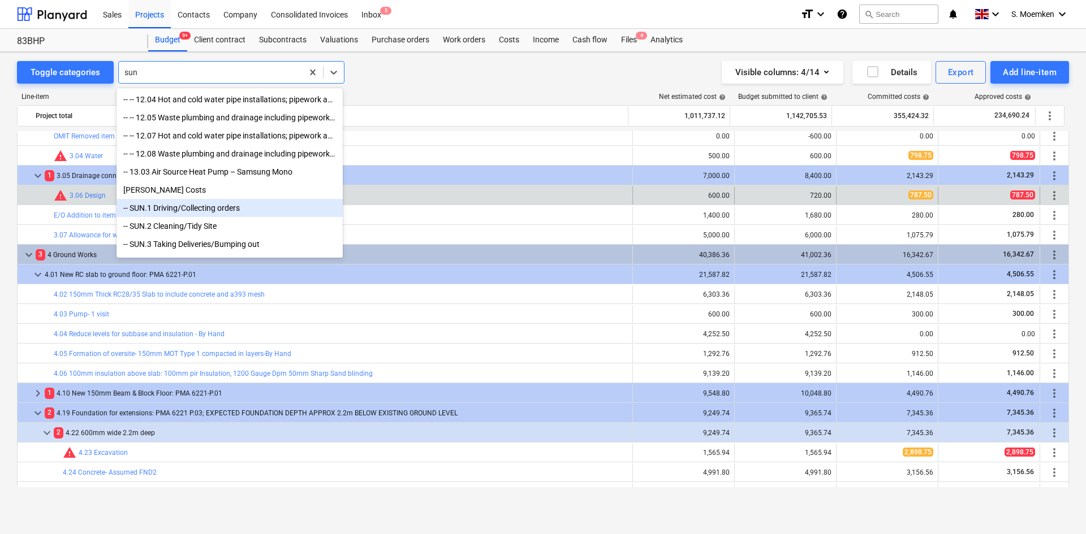
type input "sun"
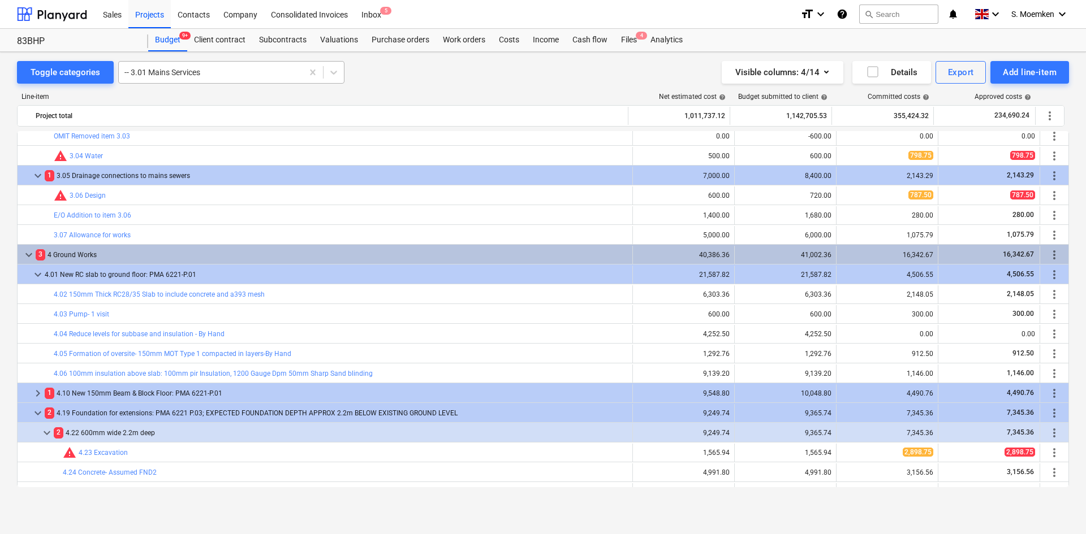
click at [249, 74] on div at bounding box center [210, 72] width 172 height 11
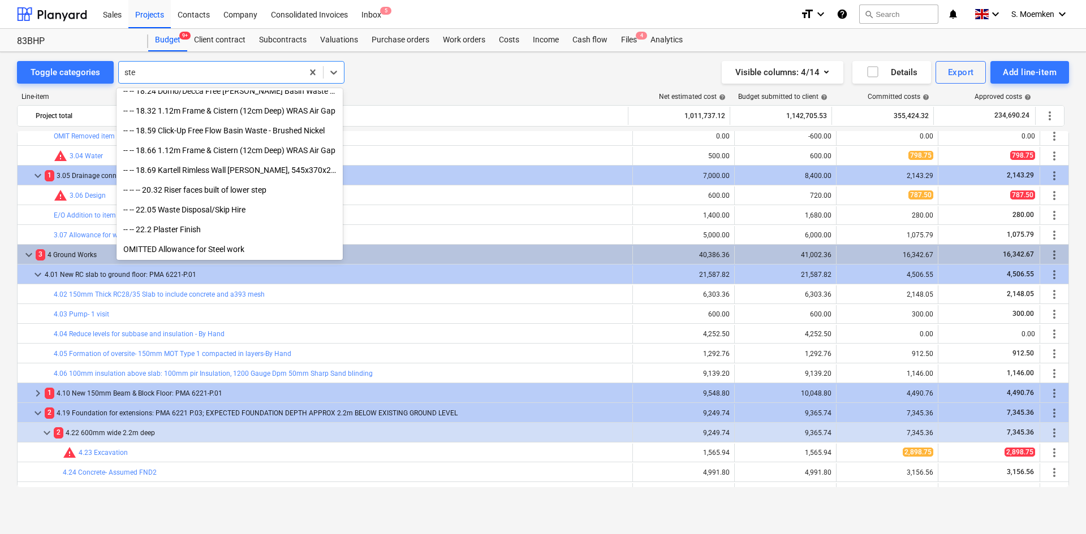
scroll to position [662, 0]
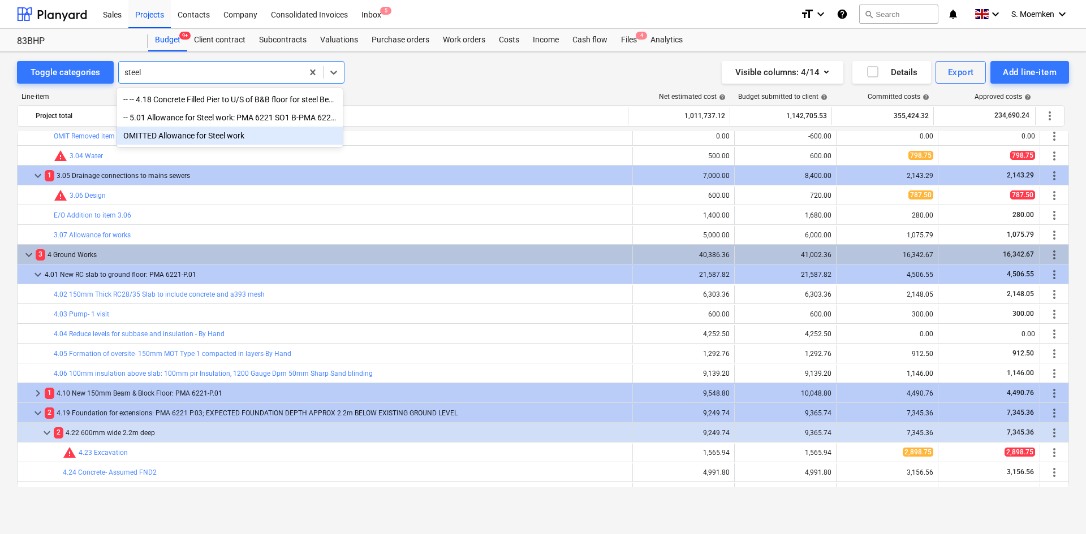
type input "steel"
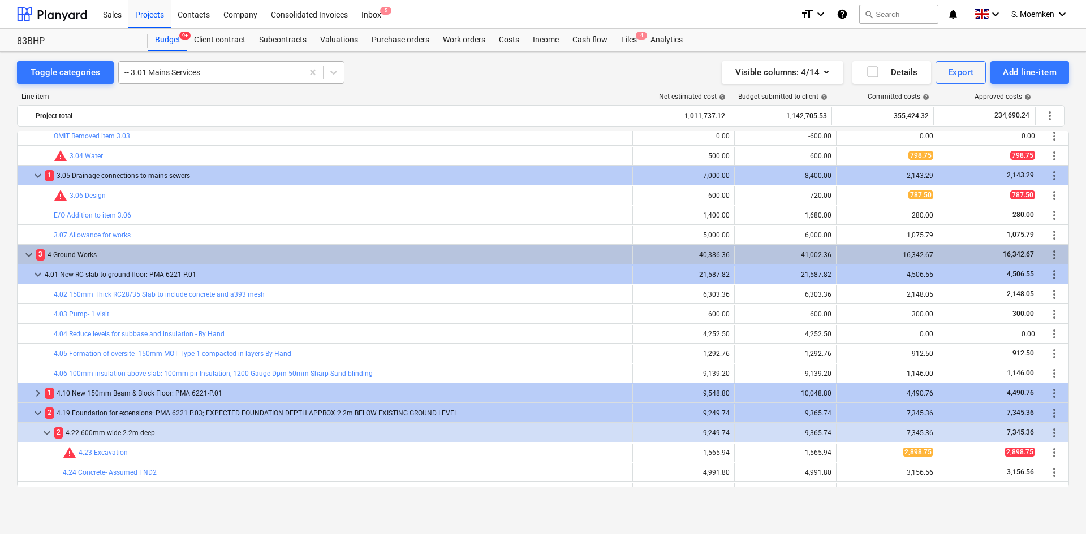
click at [232, 75] on div at bounding box center [210, 72] width 172 height 11
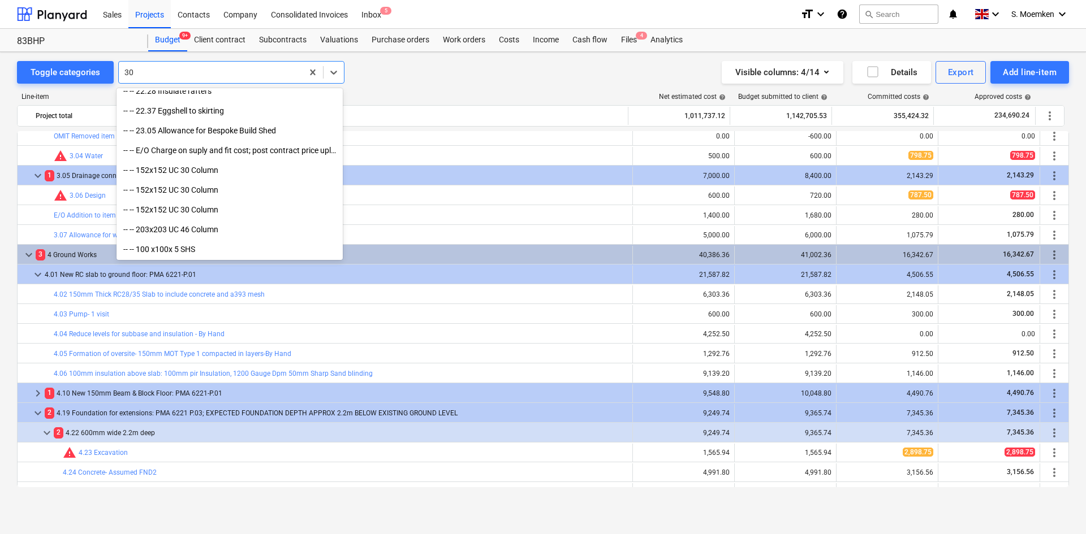
scroll to position [1631, 0]
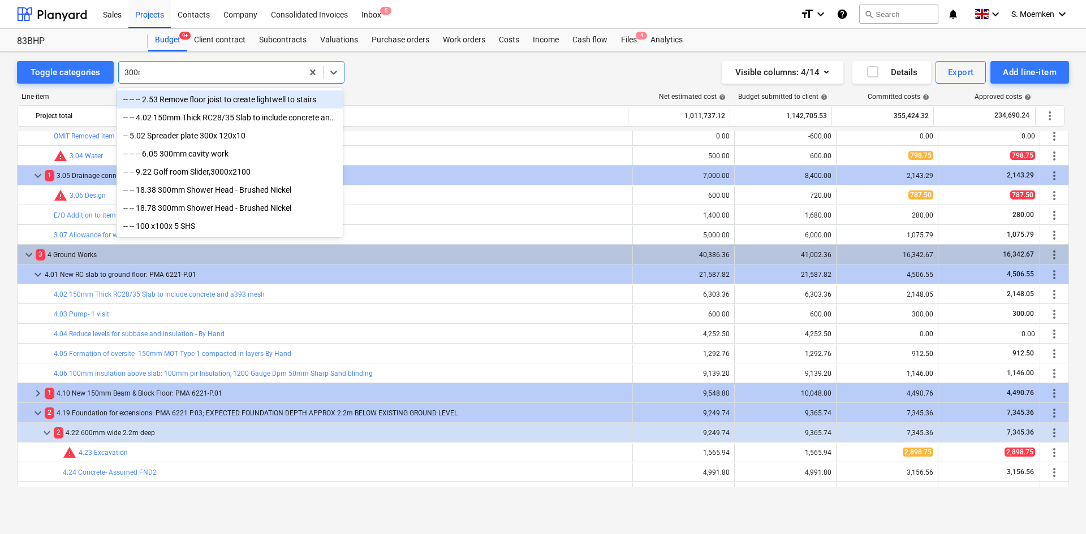
type input "300mm"
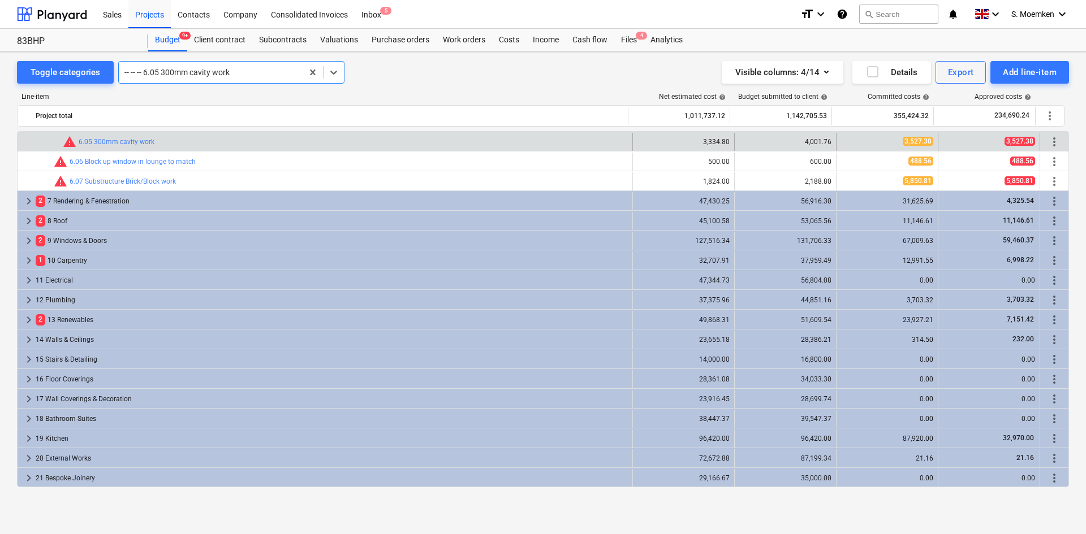
scroll to position [755, 0]
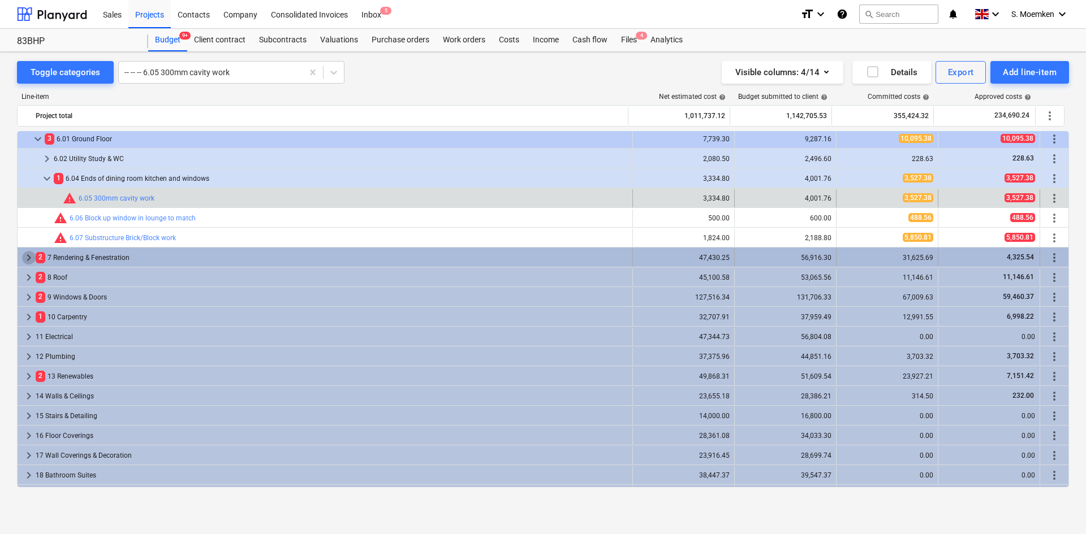
click at [30, 257] on span "keyboard_arrow_right" at bounding box center [29, 258] width 14 height 14
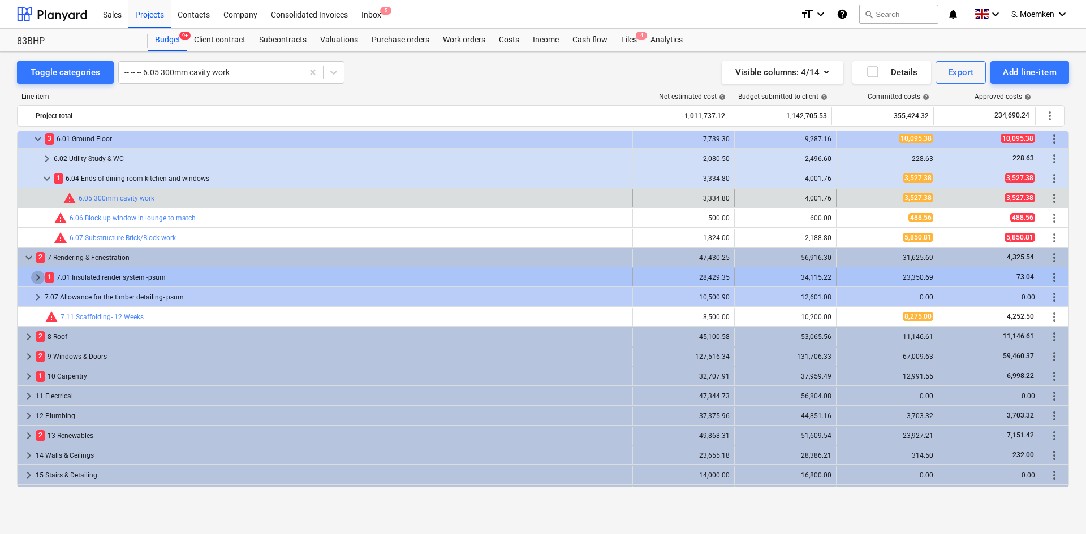
click at [38, 278] on span "keyboard_arrow_right" at bounding box center [38, 278] width 14 height 14
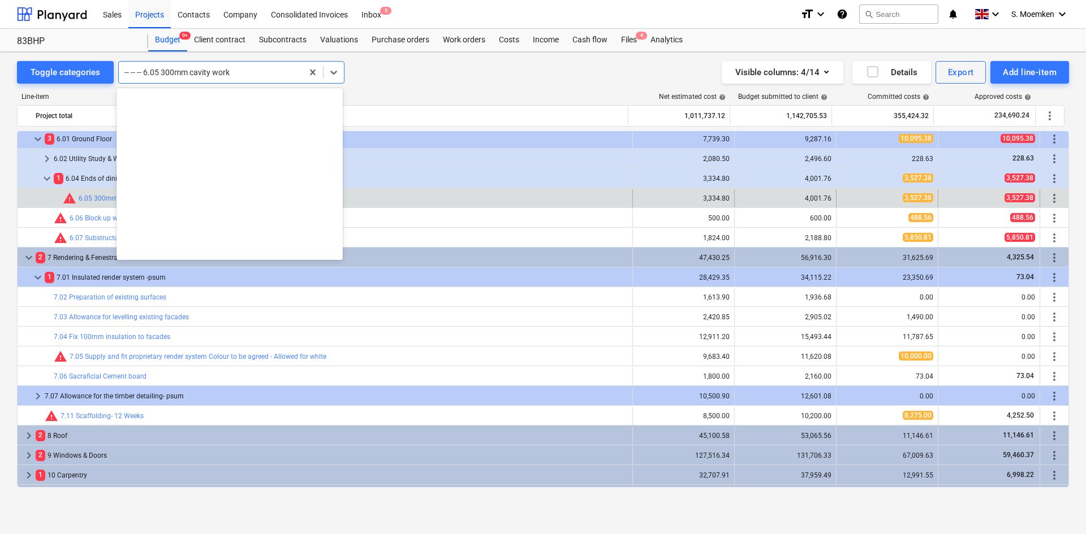
click at [245, 70] on div at bounding box center [210, 72] width 172 height 11
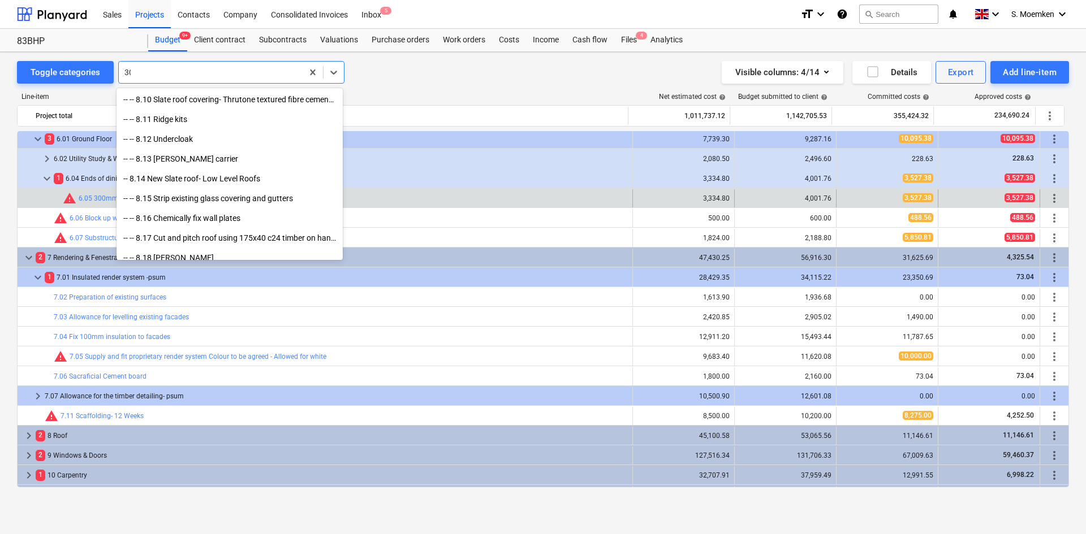
scroll to position [1631, 0]
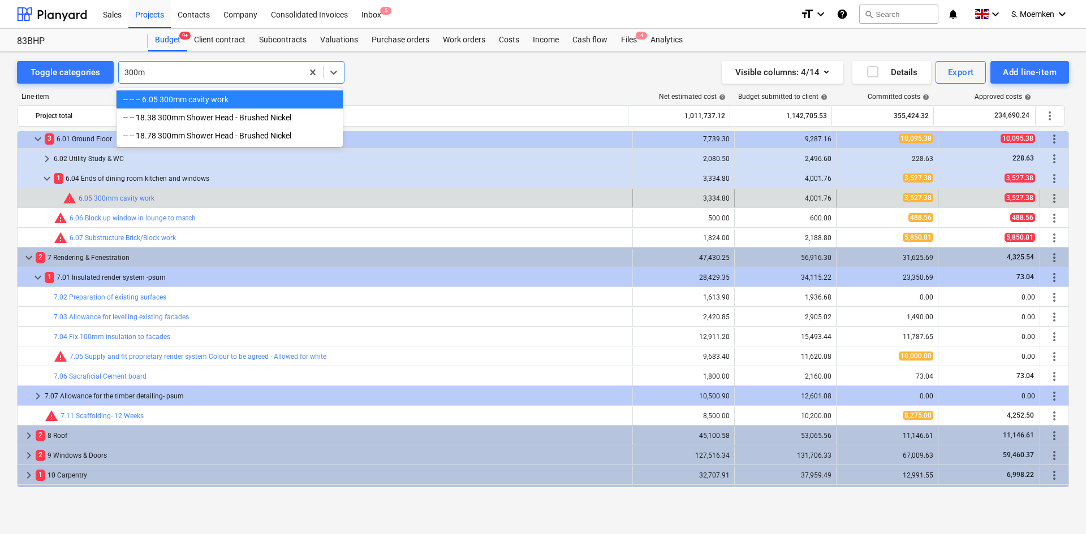
type input "300mm"
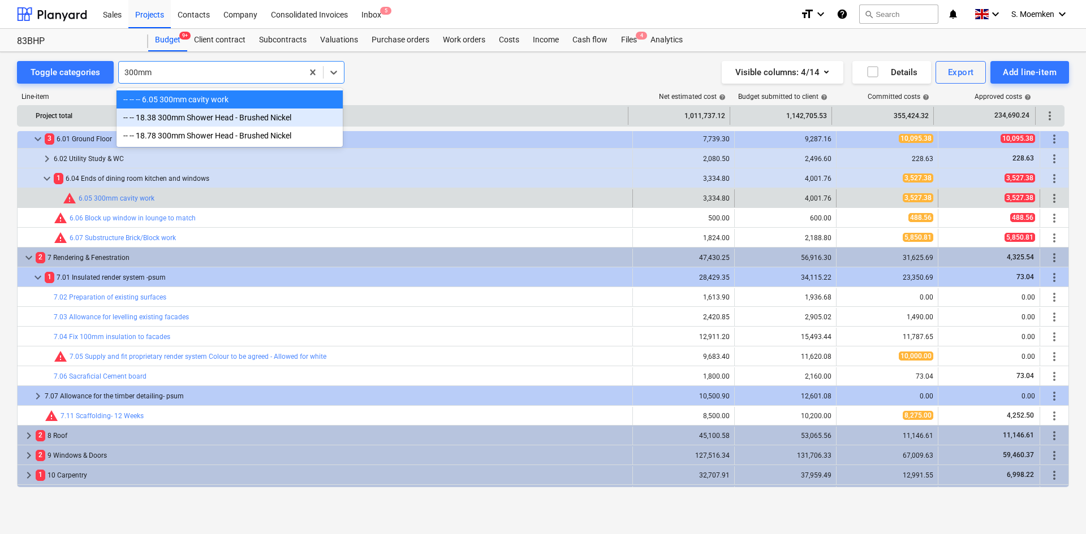
click at [171, 125] on div "-- -- 18.38 300mm Shower Head - Brushed Nickel" at bounding box center [229, 118] width 226 height 18
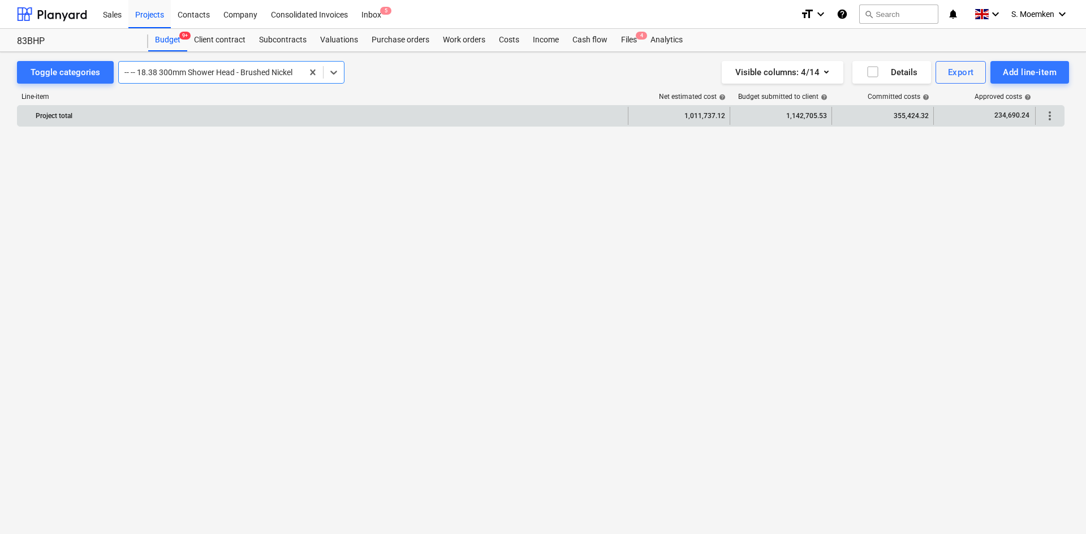
scroll to position [1623, 0]
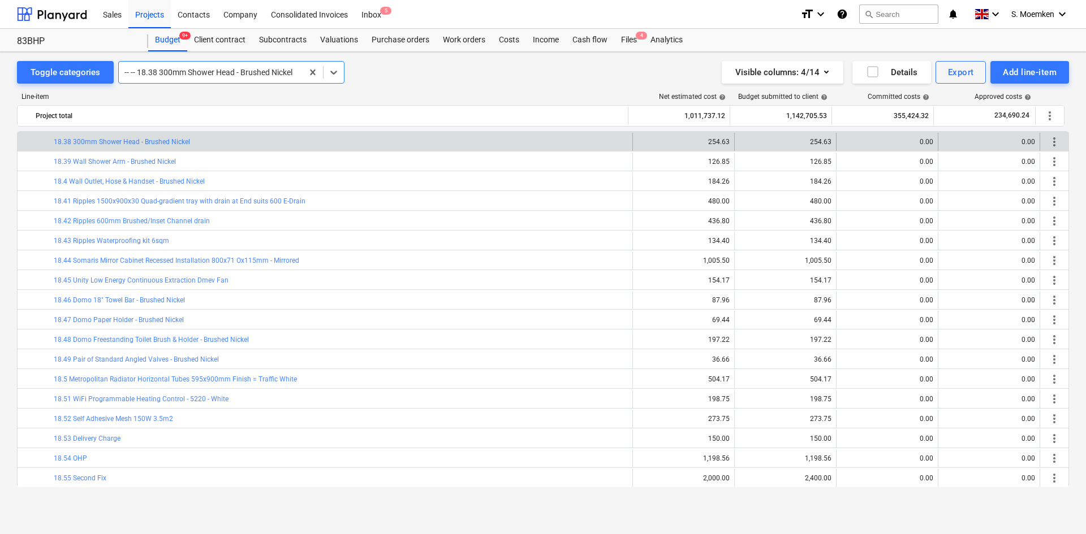
click at [280, 76] on div at bounding box center [210, 72] width 172 height 11
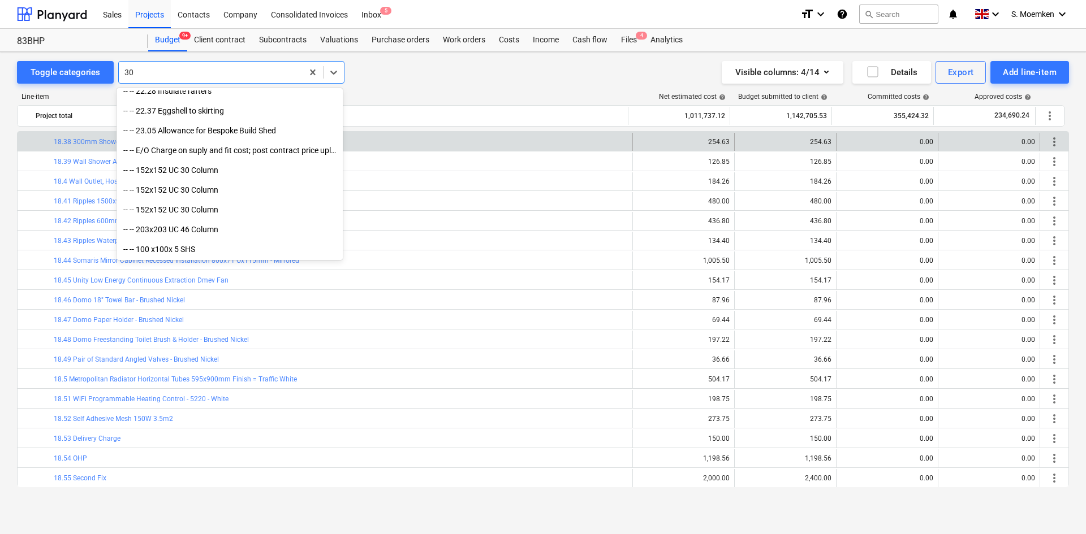
scroll to position [1631, 0]
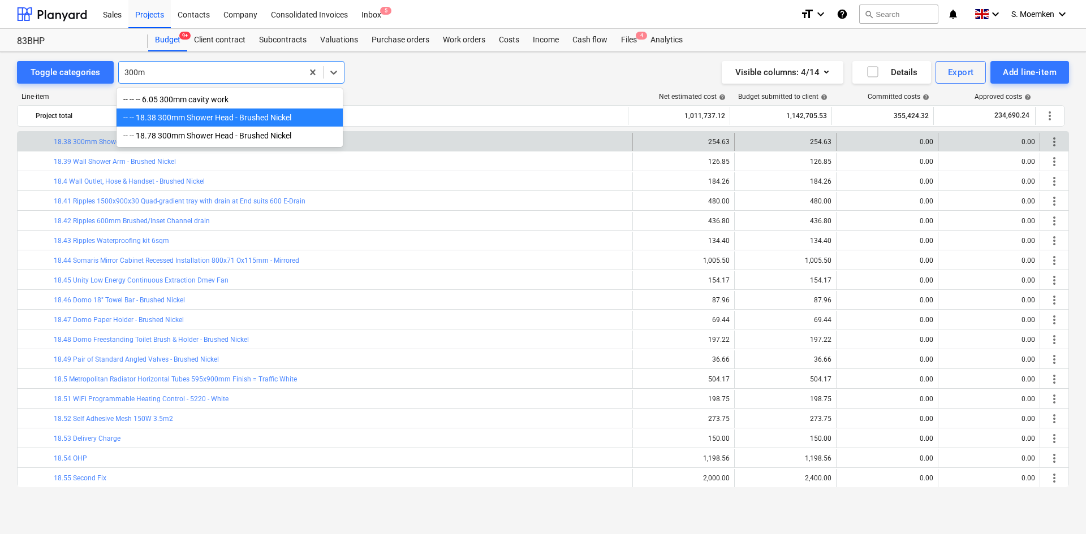
type input "300mm"
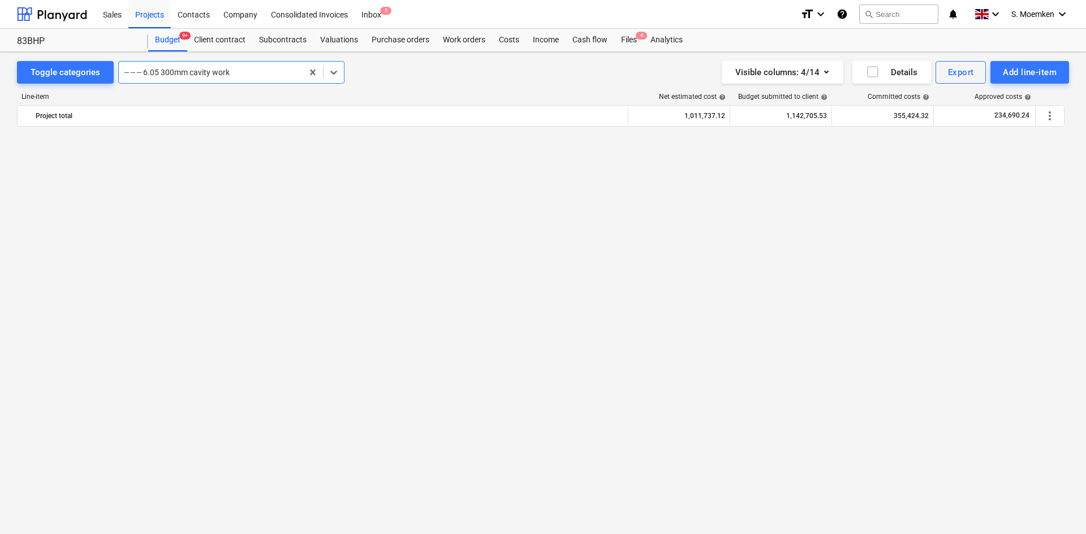
scroll to position [811, 0]
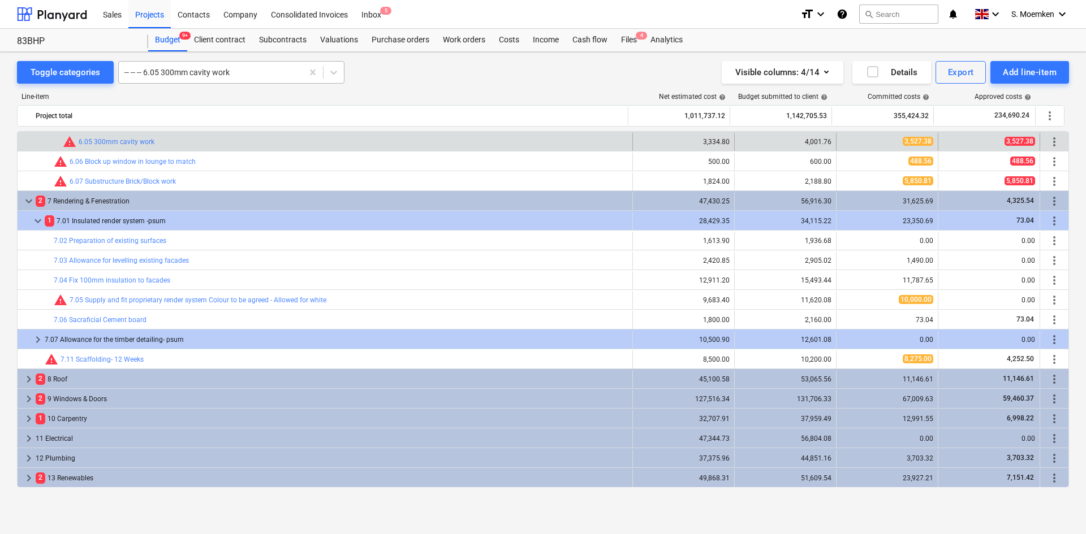
drag, startPoint x: 170, startPoint y: 85, endPoint x: 200, endPoint y: 67, distance: 35.5
click at [170, 85] on div "Line-item Net estimated cost help Budget submitted to client help Committed cos…" at bounding box center [543, 292] width 1052 height 417
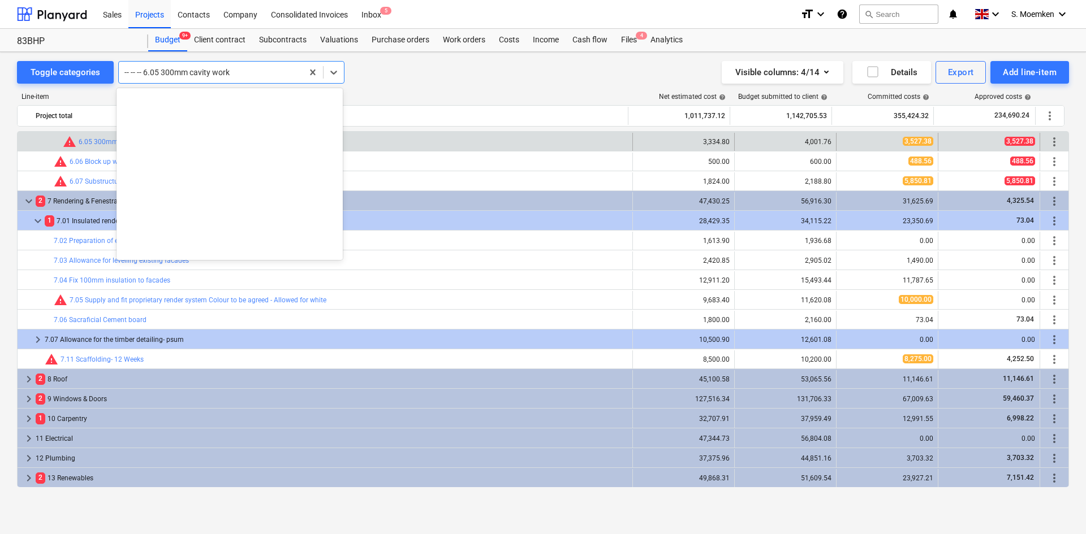
click at [202, 67] on div at bounding box center [210, 72] width 172 height 11
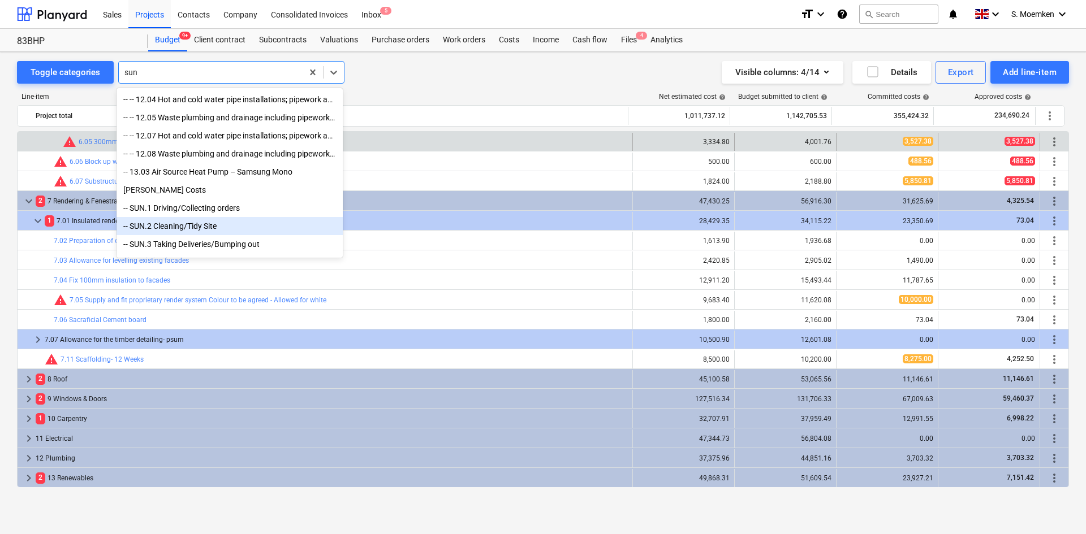
scroll to position [7, 0]
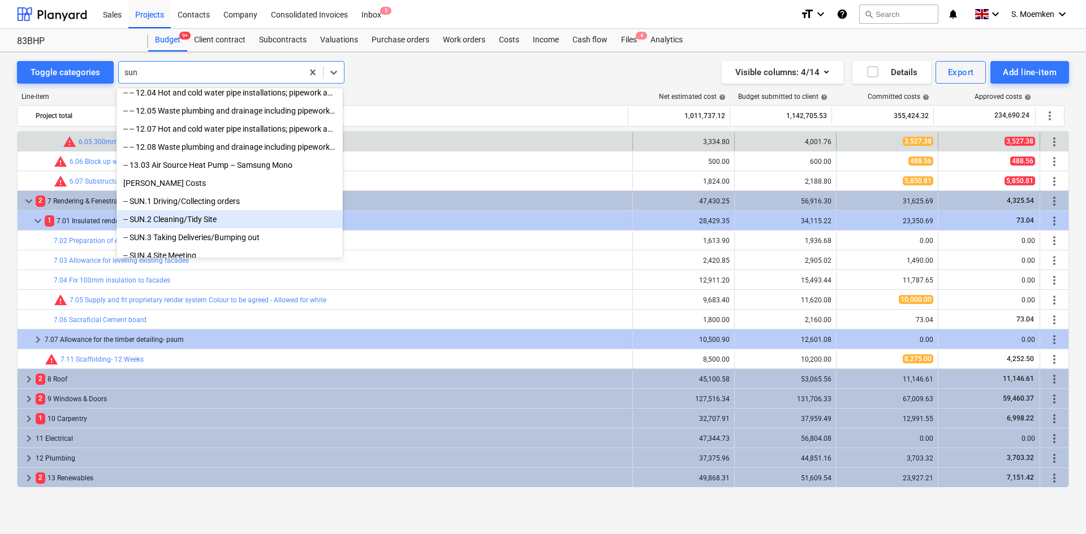
type input "sun"
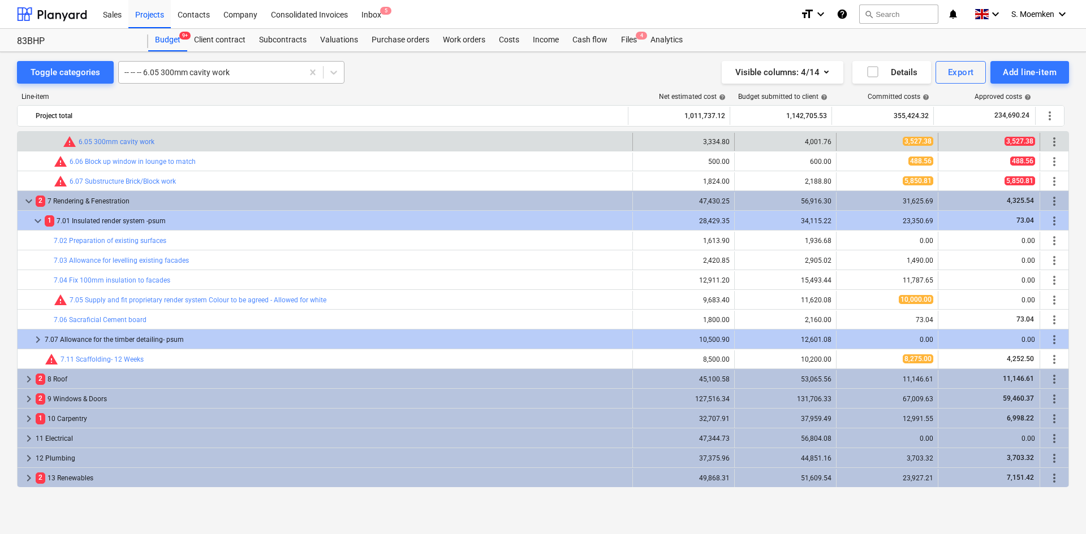
click at [238, 70] on div at bounding box center [210, 72] width 172 height 11
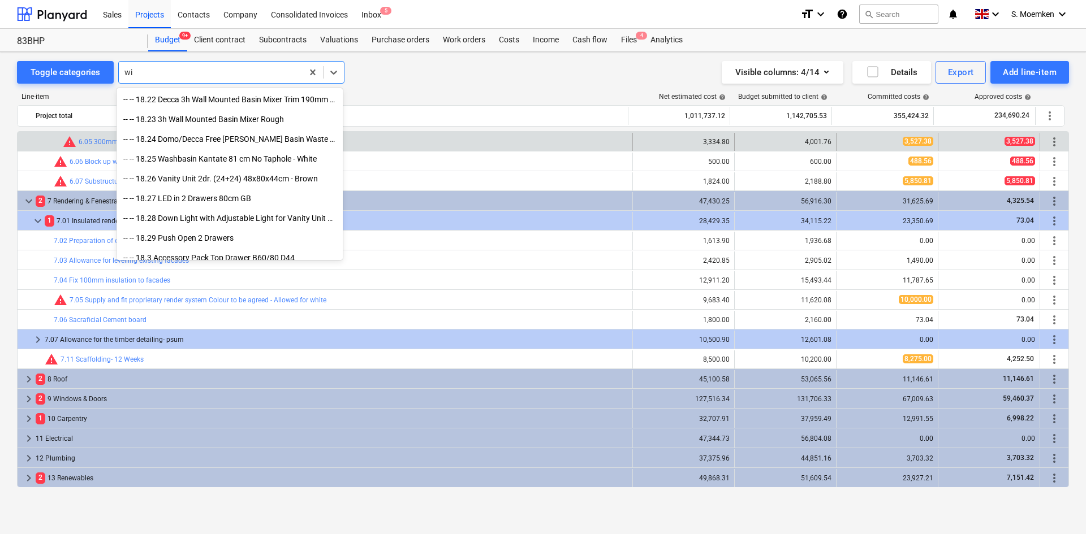
scroll to position [800, 0]
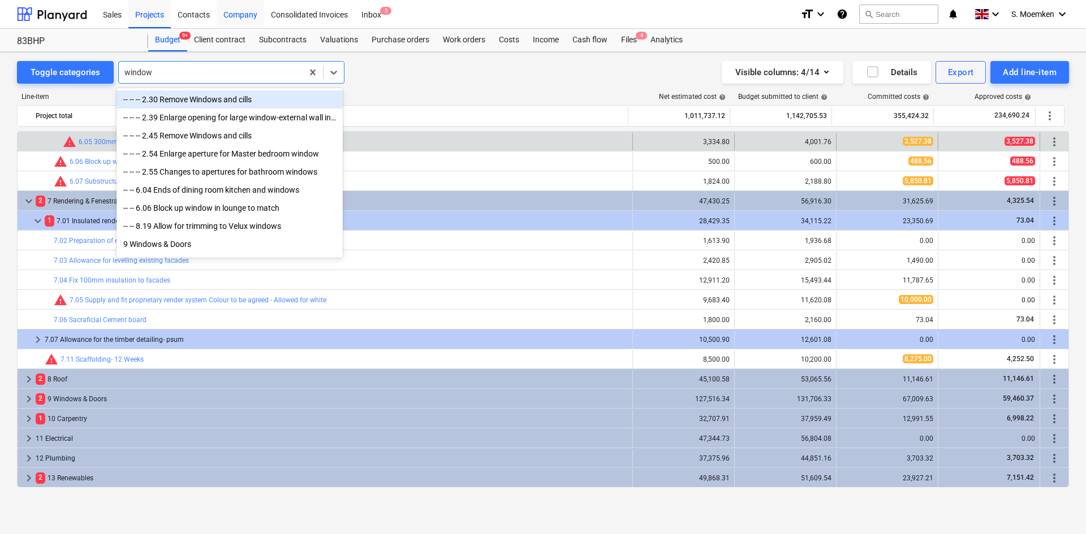
type input "window"
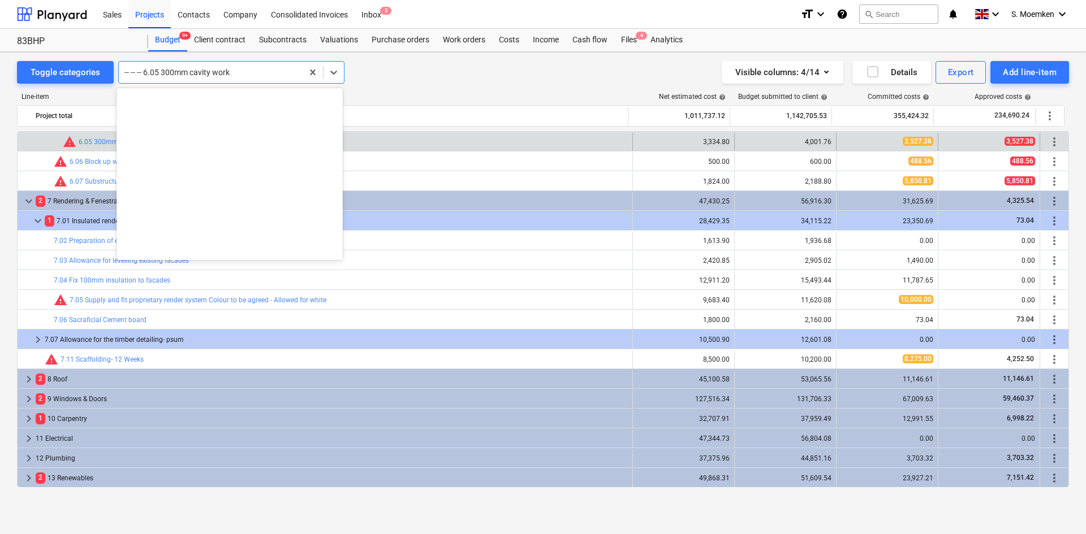
drag, startPoint x: 241, startPoint y: 75, endPoint x: 124, endPoint y: 66, distance: 118.0
click at [128, 67] on div at bounding box center [210, 72] width 172 height 11
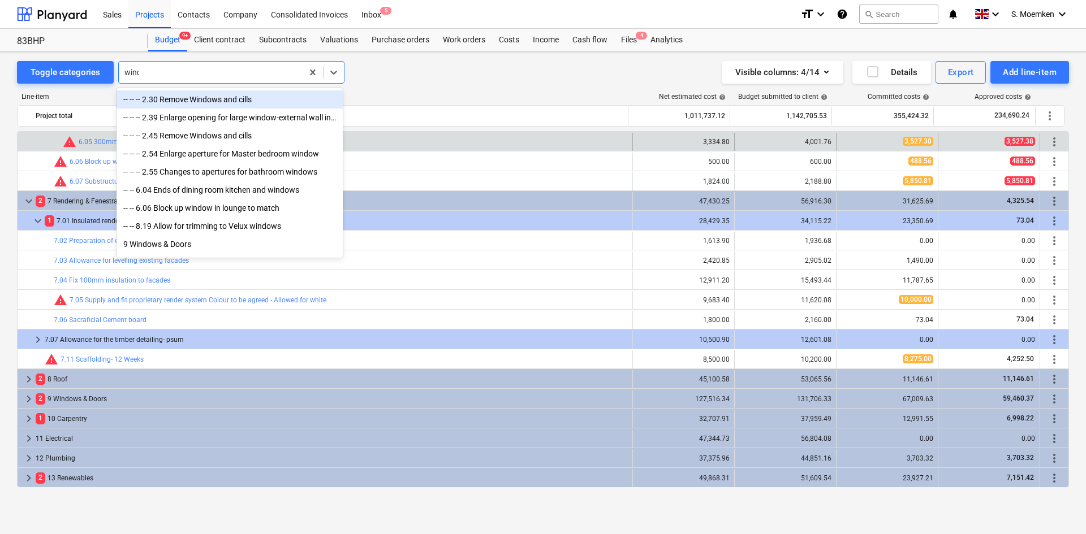
type input "windo"
click at [214, 99] on div "-- -- -- 2.30 Remove Windows and cills" at bounding box center [229, 99] width 226 height 18
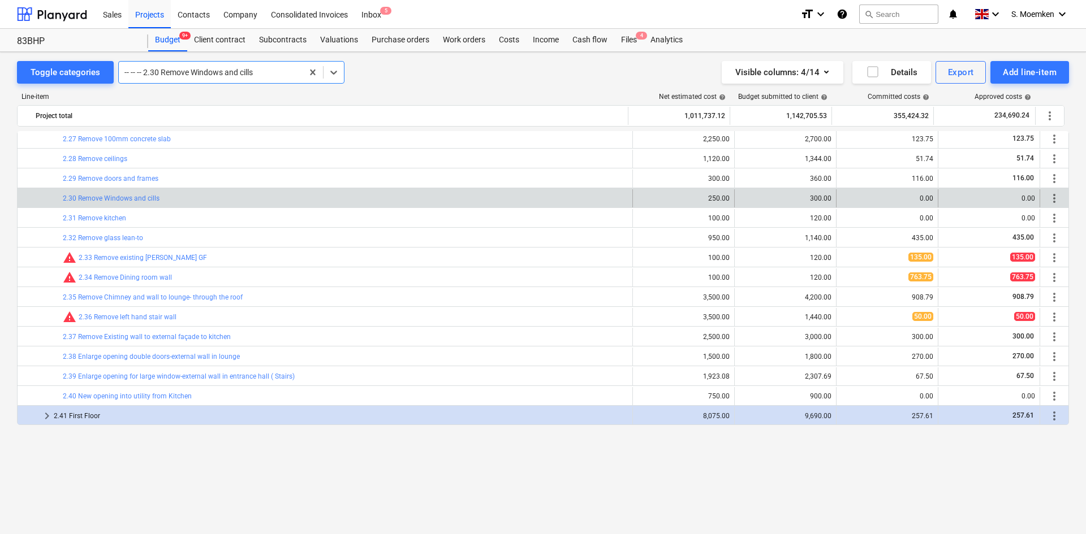
scroll to position [187, 0]
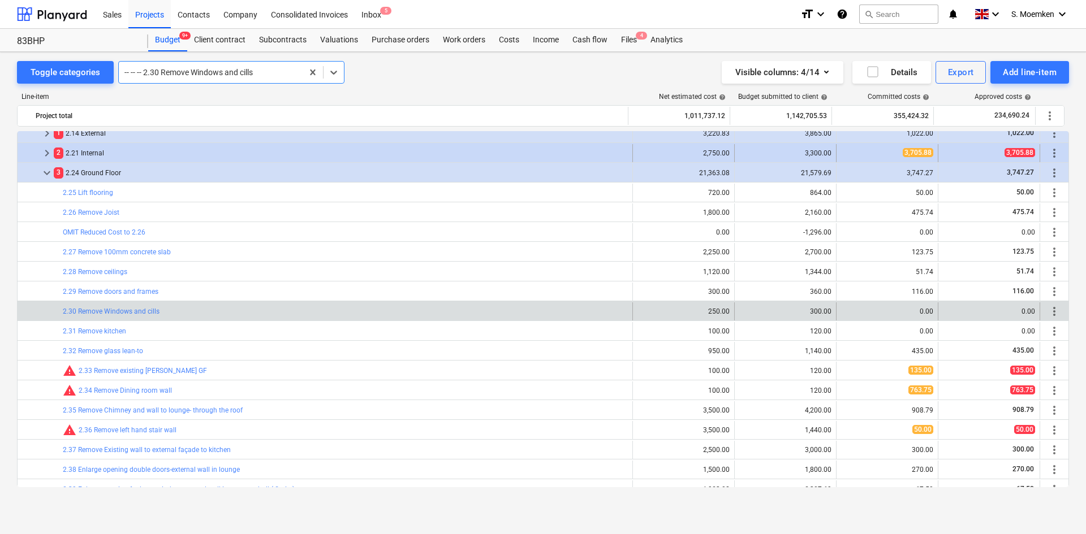
click at [50, 156] on span "keyboard_arrow_right" at bounding box center [47, 153] width 14 height 14
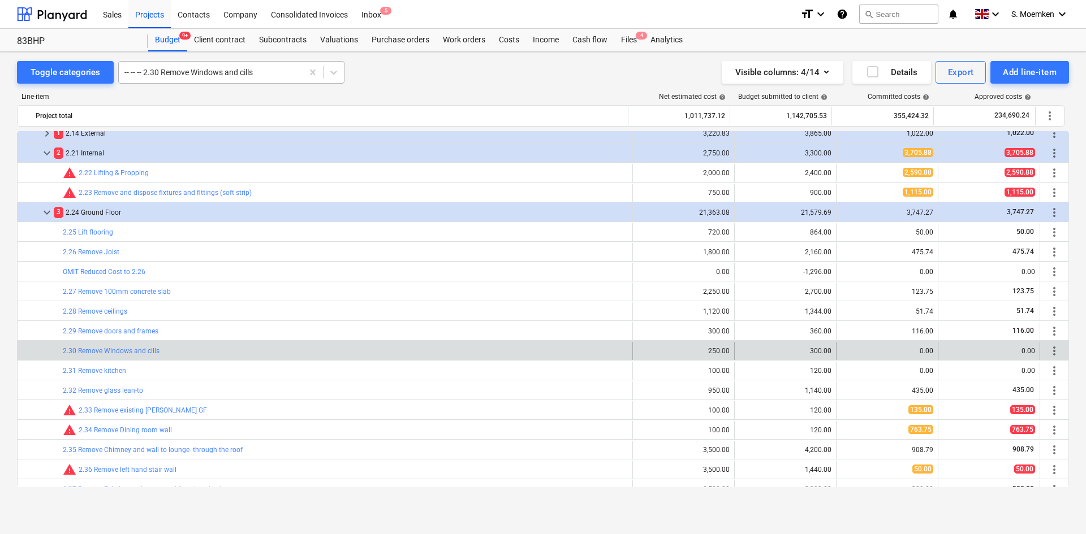
click at [252, 76] on div at bounding box center [210, 72] width 172 height 11
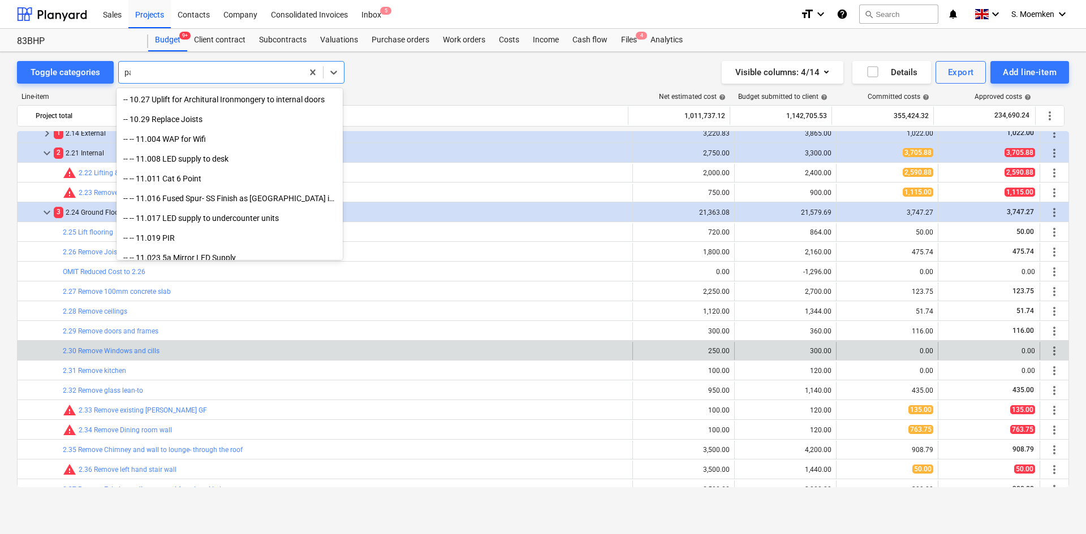
scroll to position [662, 0]
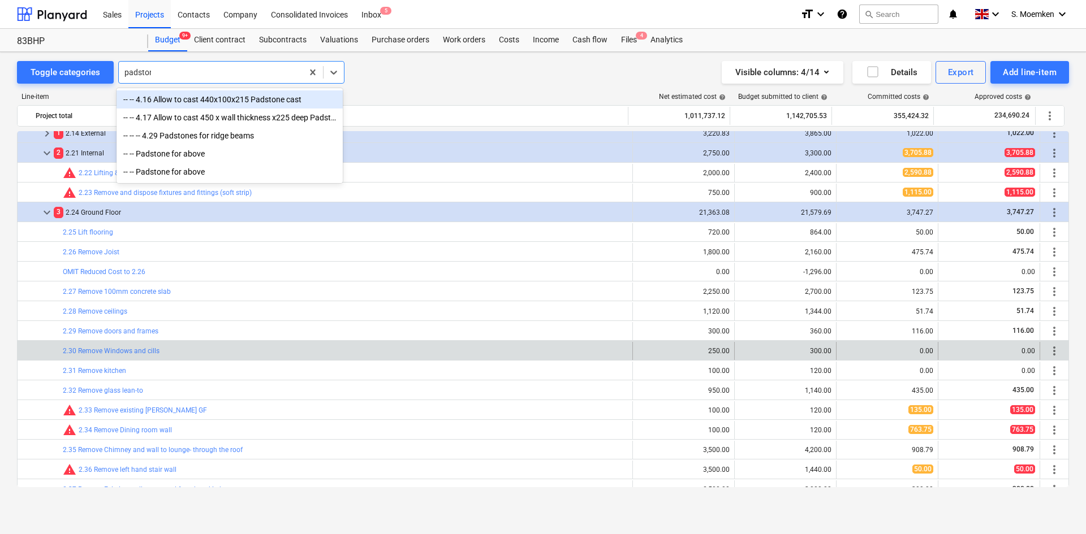
type input "padstone"
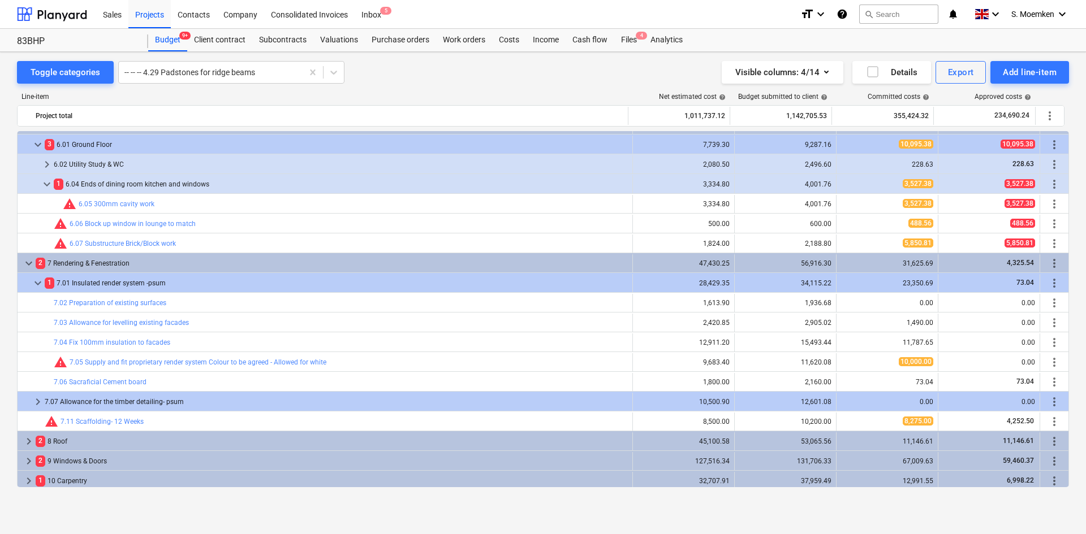
scroll to position [1190, 0]
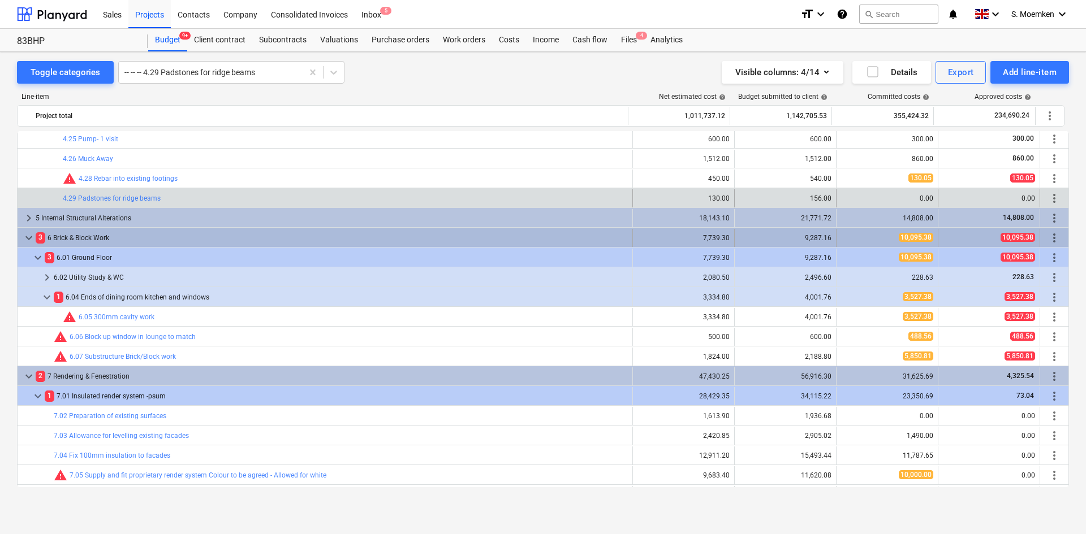
click at [29, 236] on span "keyboard_arrow_down" at bounding box center [29, 238] width 14 height 14
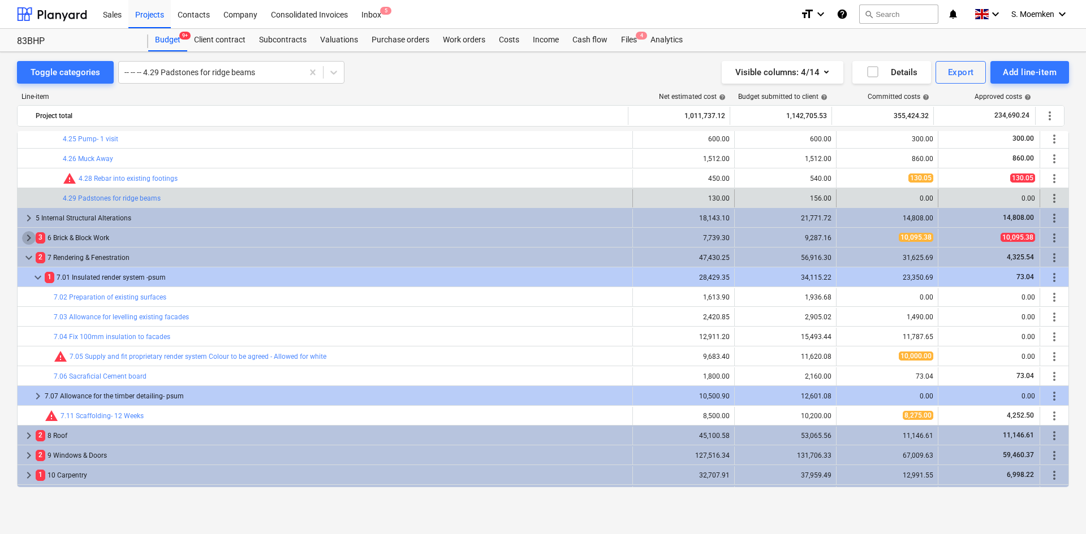
click at [29, 236] on span "keyboard_arrow_right" at bounding box center [29, 238] width 14 height 14
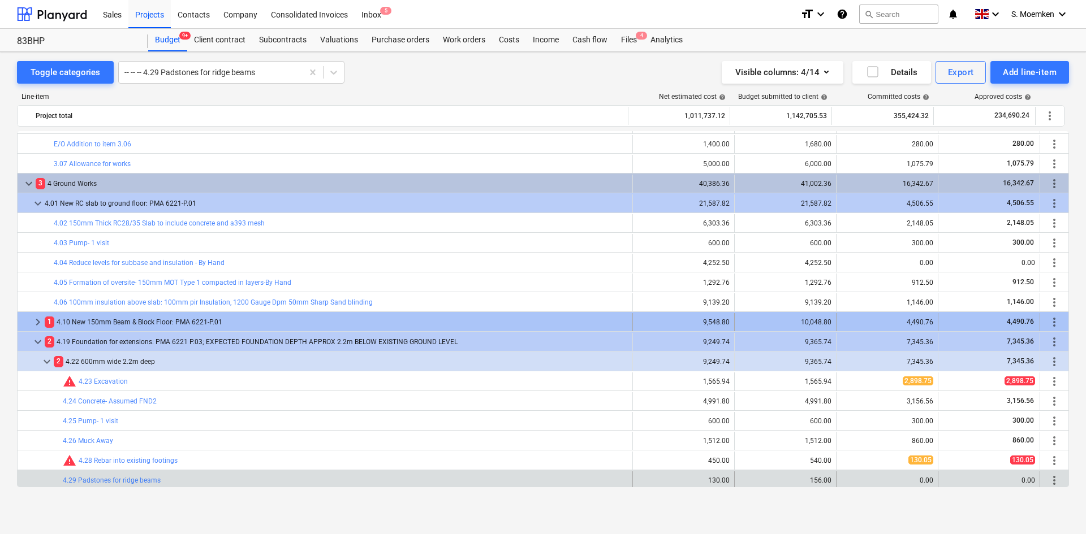
scroll to position [908, 0]
click at [35, 322] on span "keyboard_arrow_right" at bounding box center [38, 323] width 14 height 14
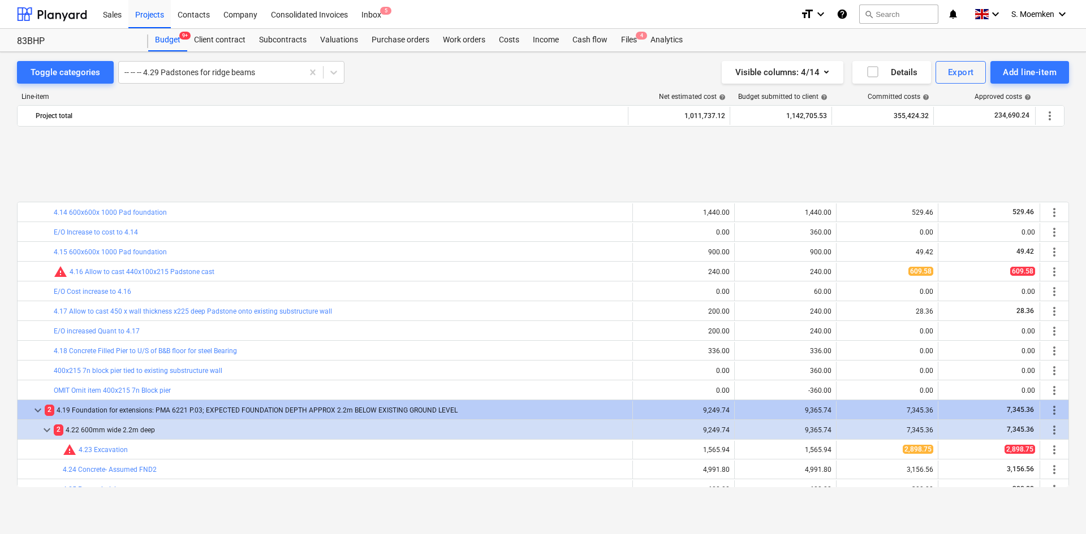
scroll to position [1190, 0]
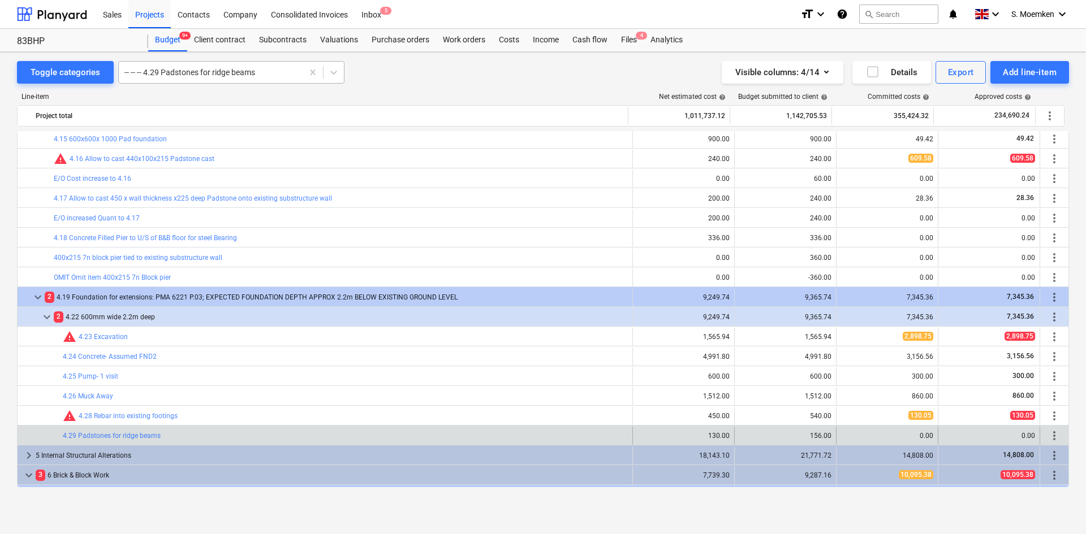
click at [286, 74] on div at bounding box center [210, 72] width 172 height 11
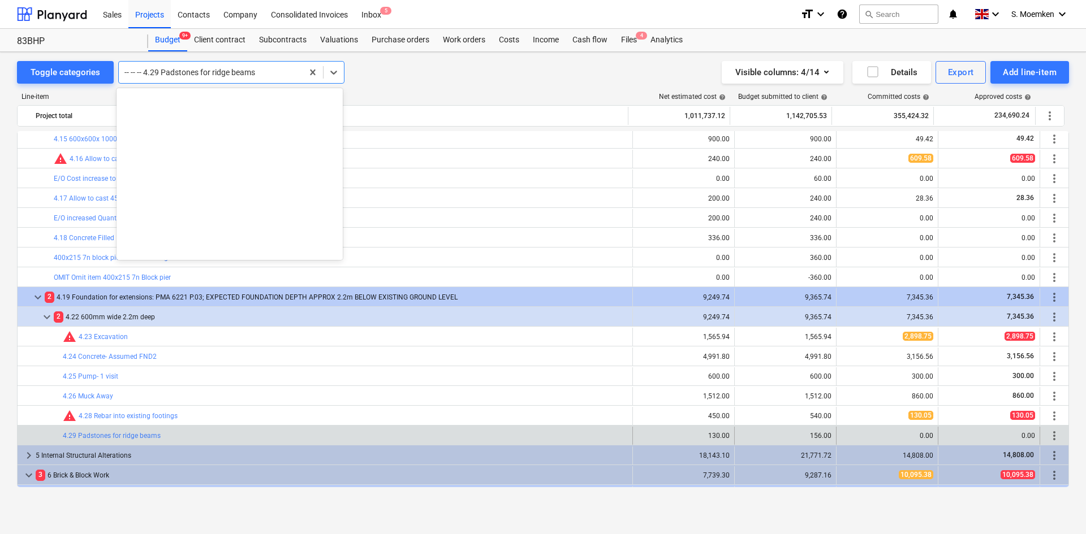
scroll to position [3206, 0]
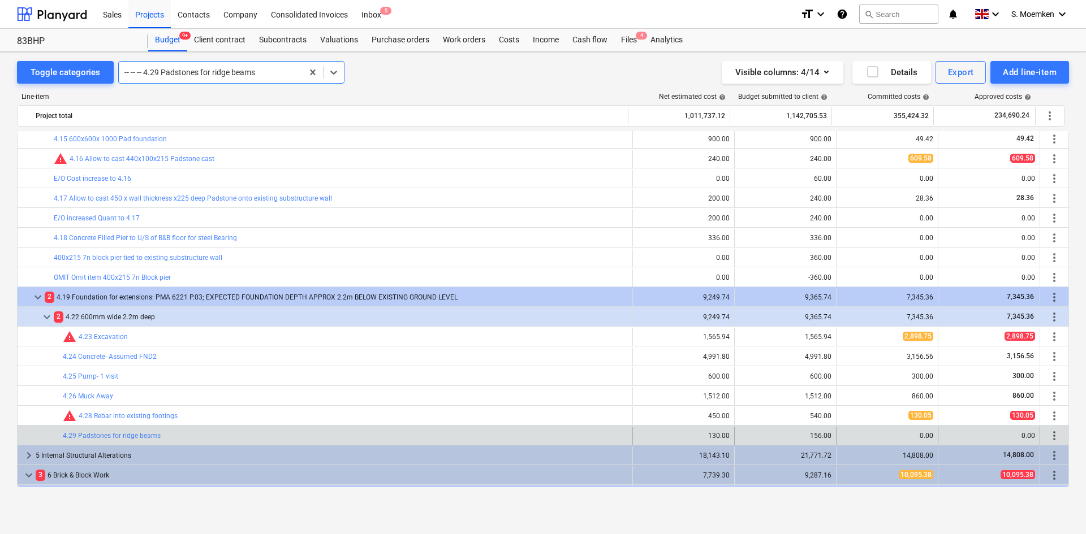
click at [275, 72] on div at bounding box center [210, 72] width 172 height 11
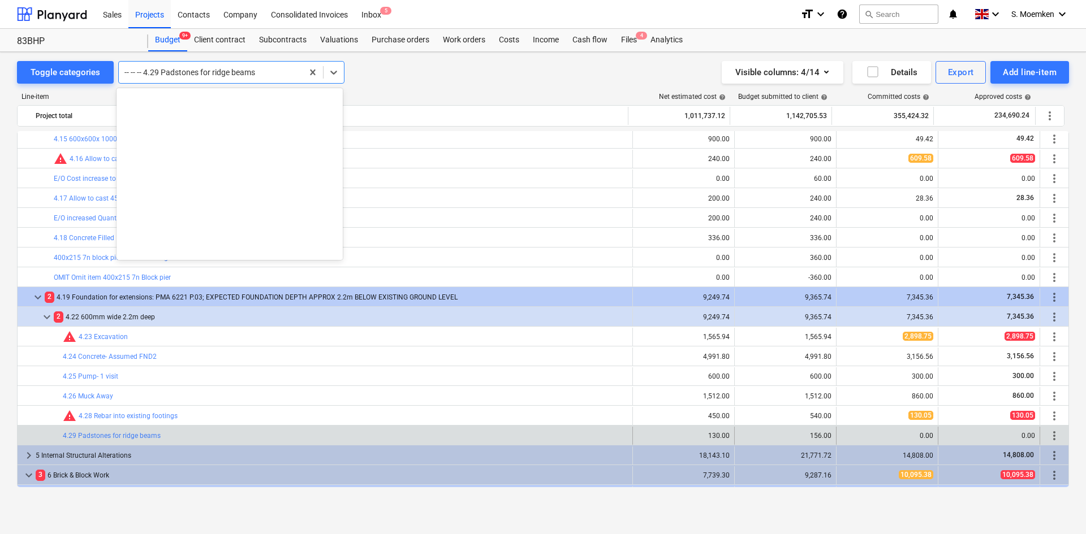
click at [275, 72] on div at bounding box center [210, 72] width 172 height 11
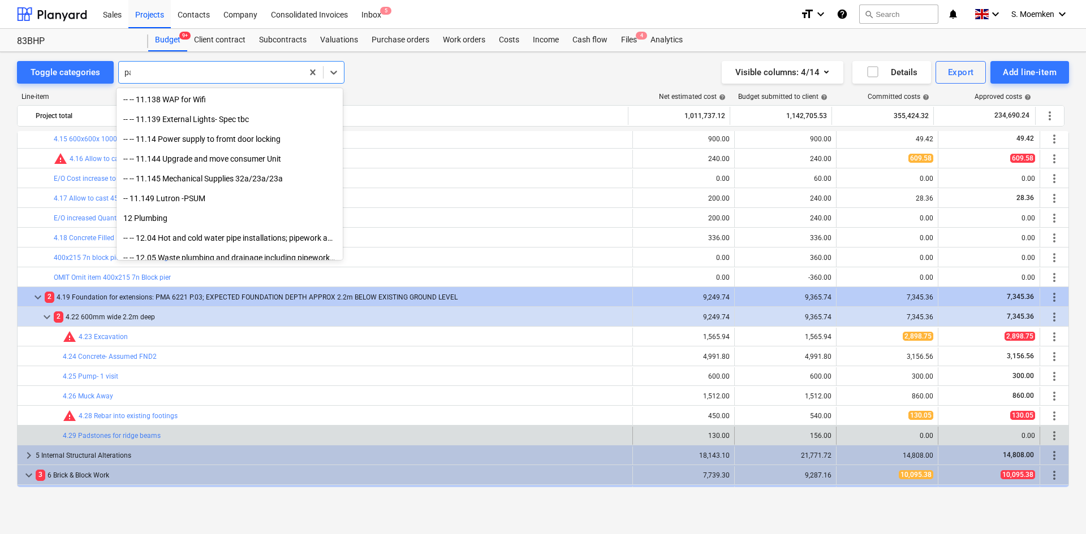
scroll to position [662, 0]
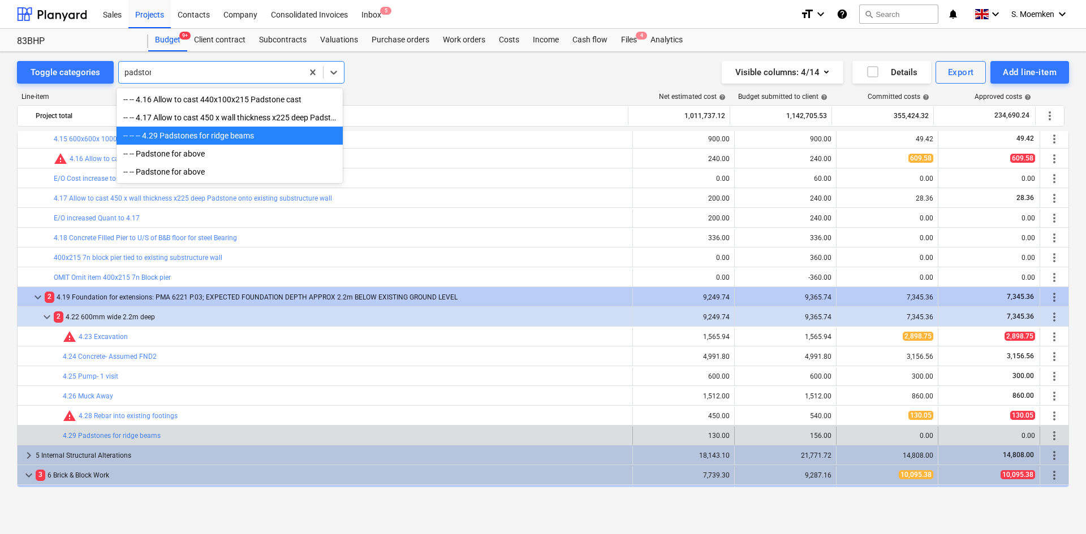
type input "padstone"
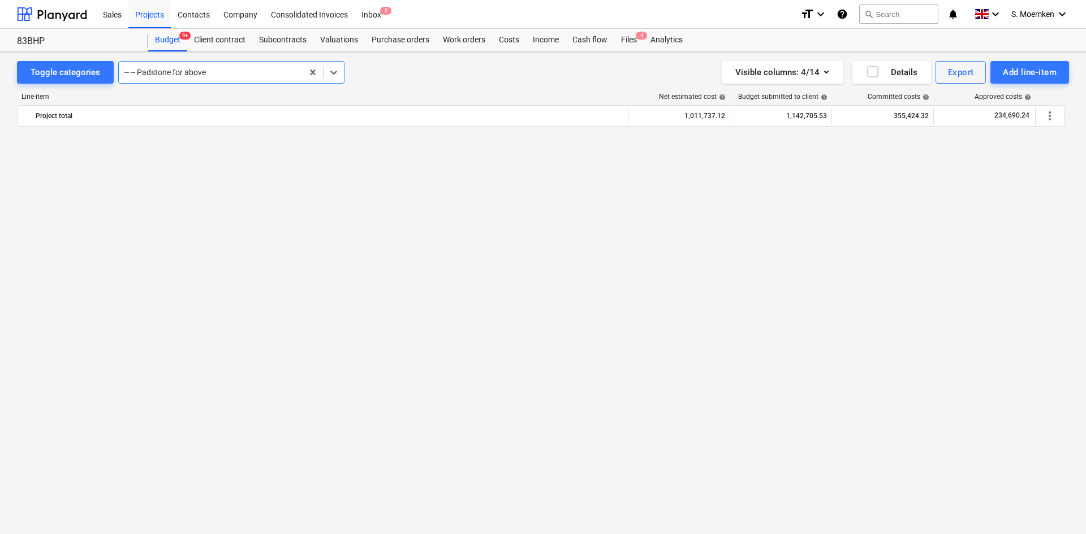
scroll to position [3107, 0]
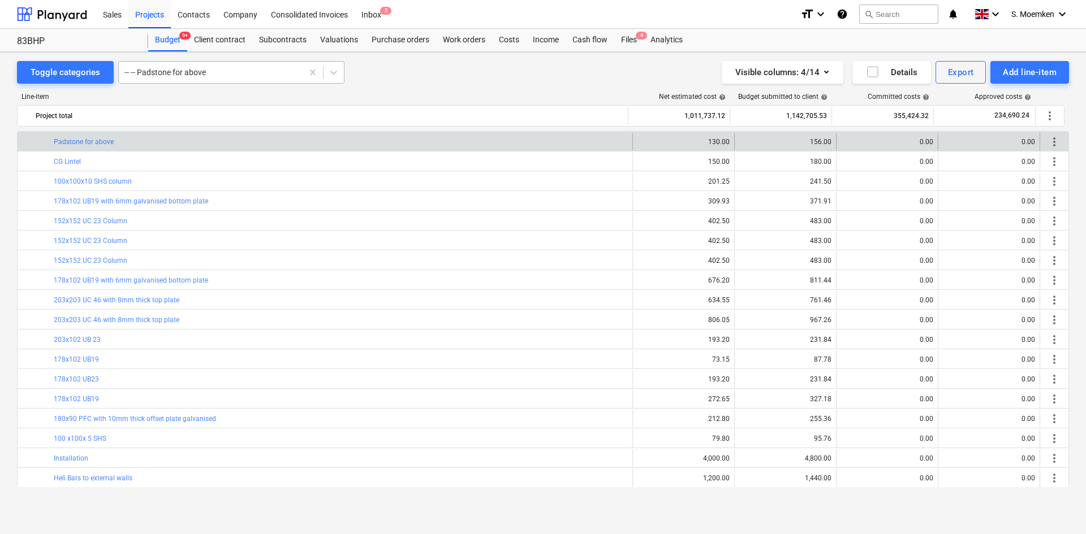
click at [215, 79] on div "-- -- Padstone for above" at bounding box center [211, 72] width 184 height 16
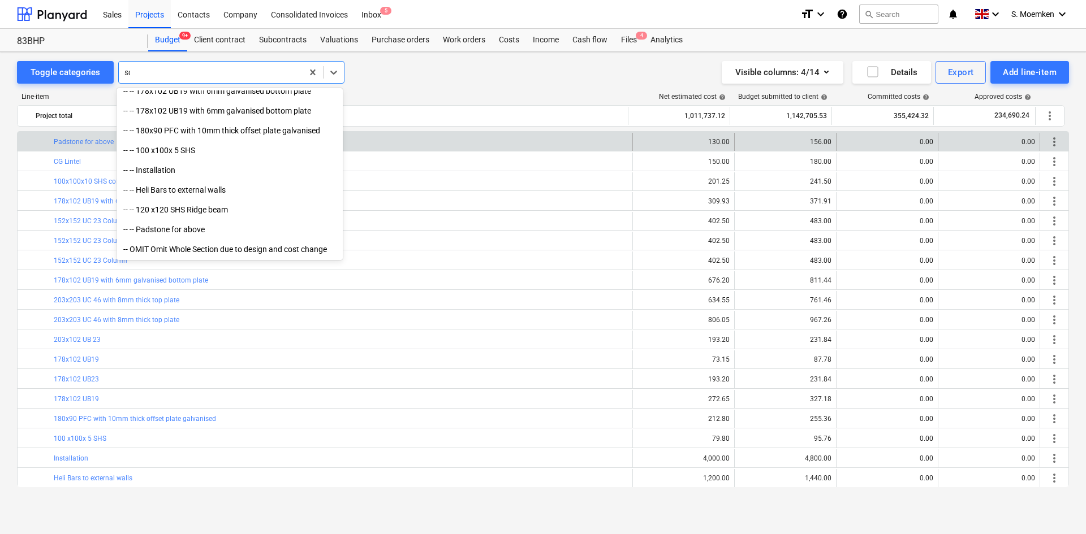
scroll to position [761, 0]
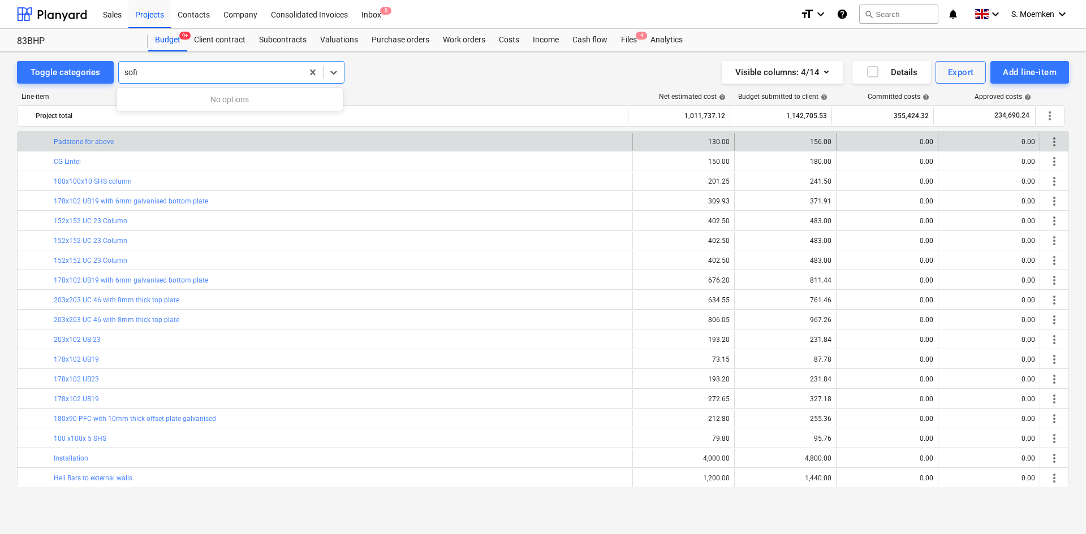
type input "sof"
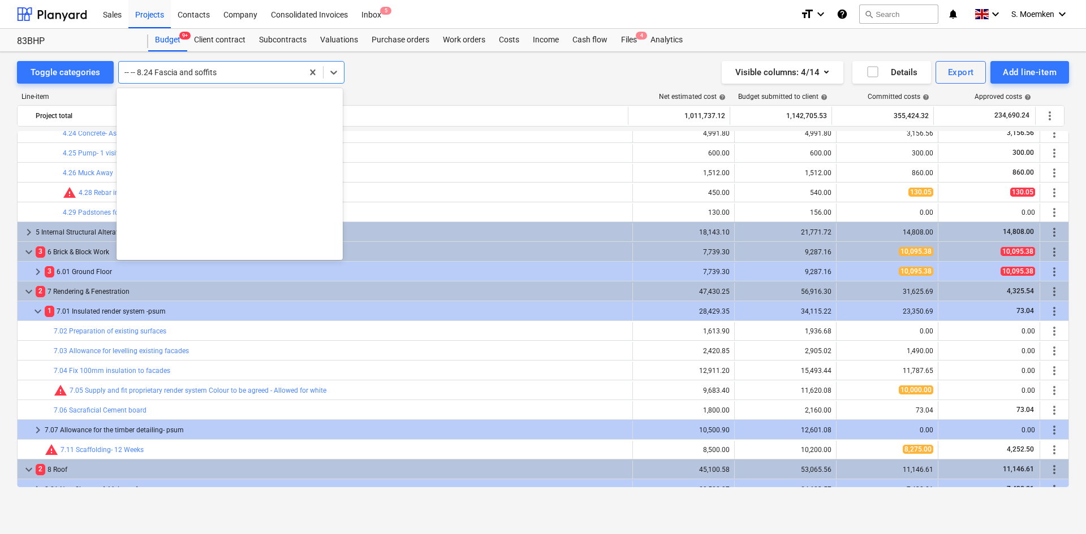
scroll to position [4236, 0]
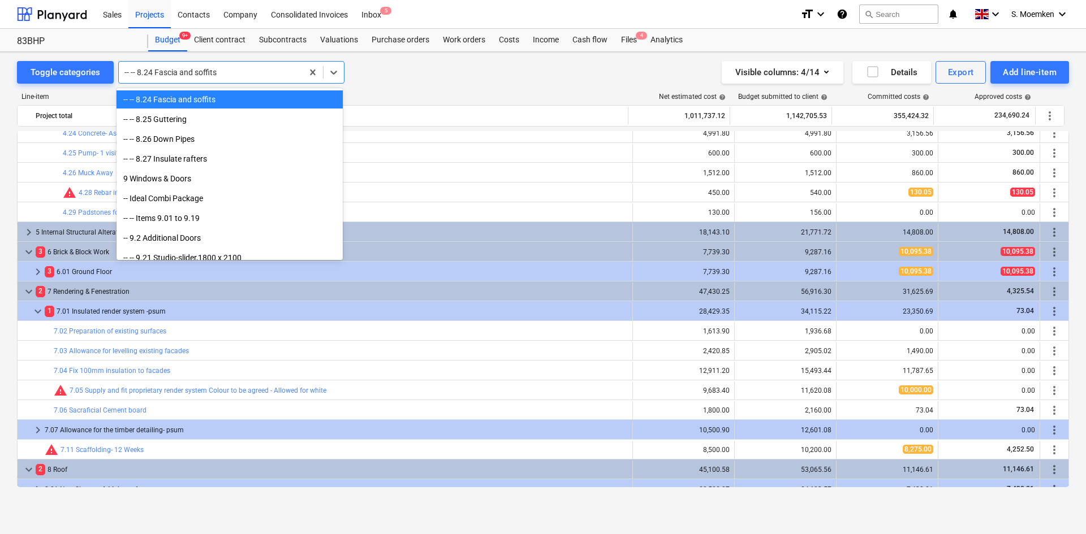
drag, startPoint x: 223, startPoint y: 71, endPoint x: 124, endPoint y: 71, distance: 99.5
click at [124, 71] on div at bounding box center [210, 72] width 172 height 11
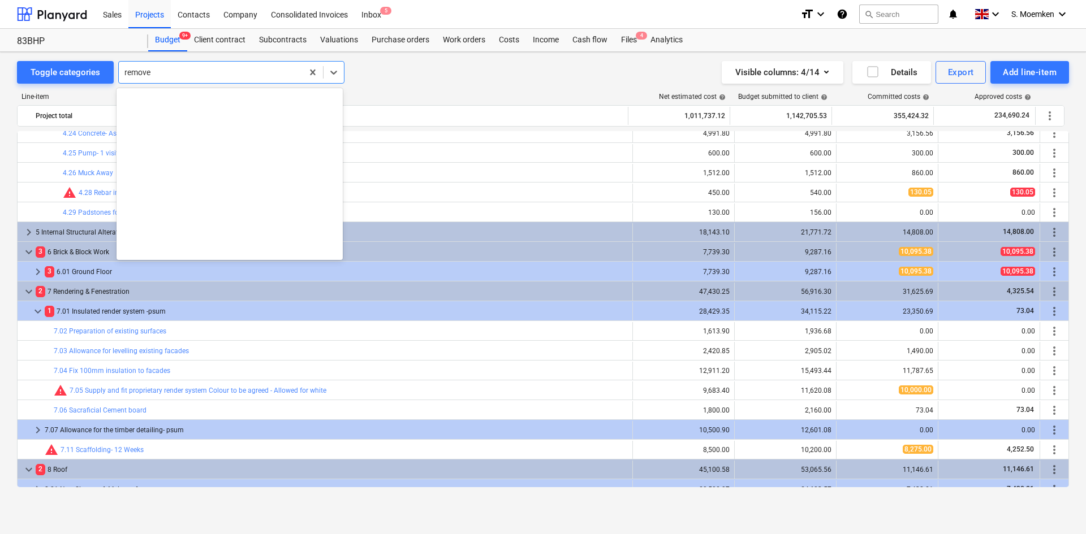
scroll to position [424, 0]
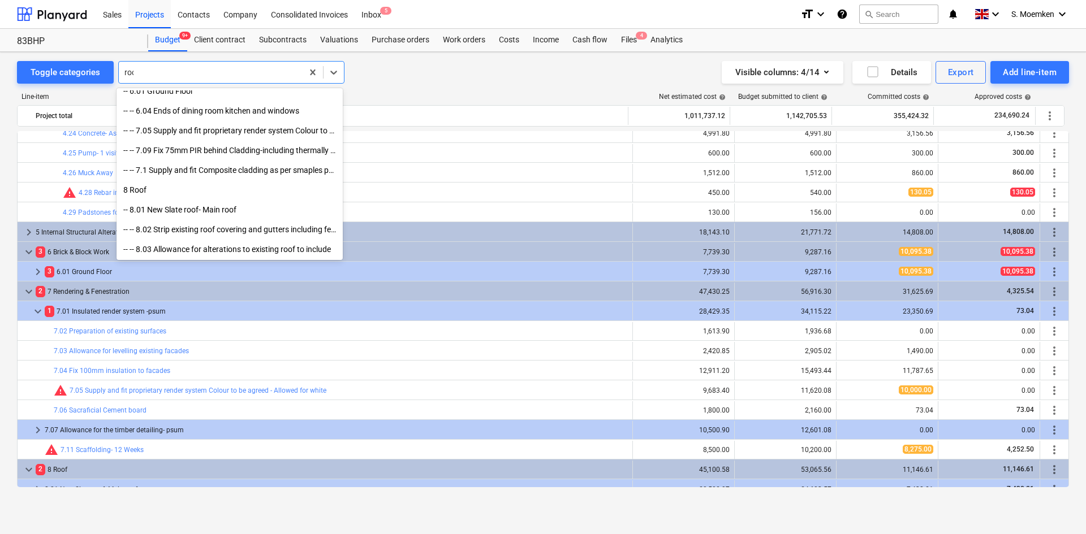
type input "roof"
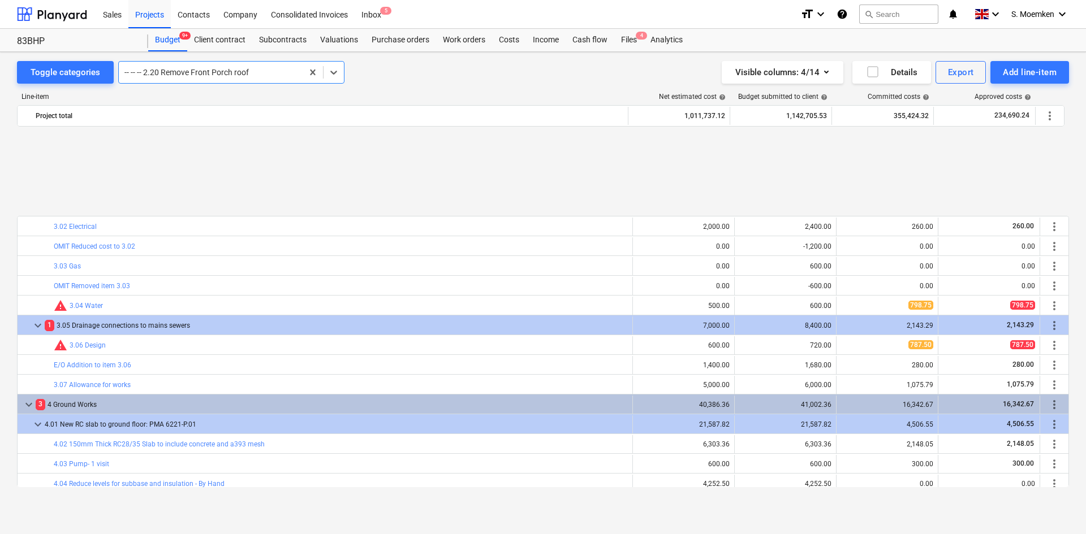
scroll to position [919, 0]
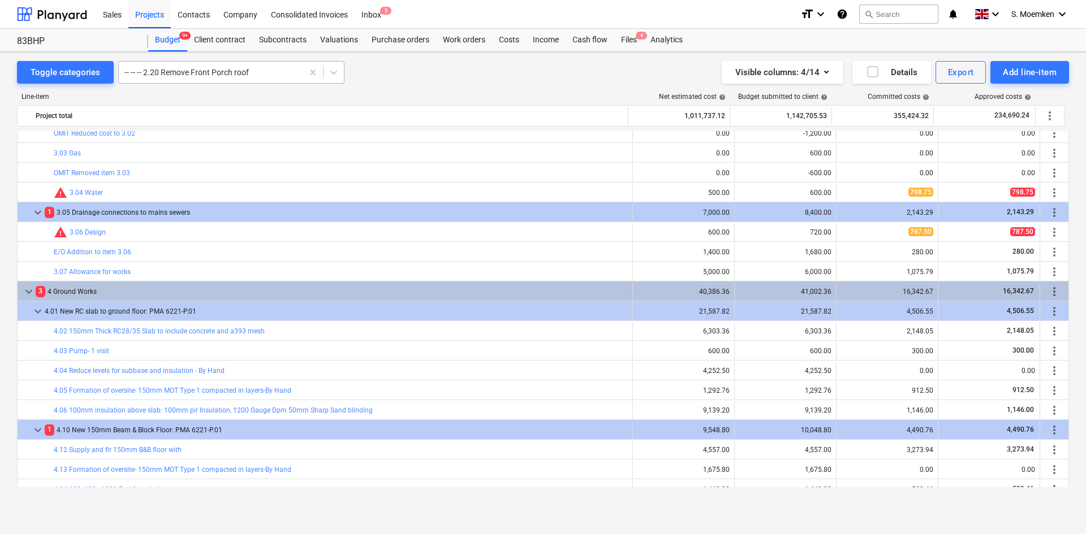
drag, startPoint x: 234, startPoint y: 77, endPoint x: 284, endPoint y: 70, distance: 50.9
click at [234, 77] on div at bounding box center [210, 72] width 172 height 11
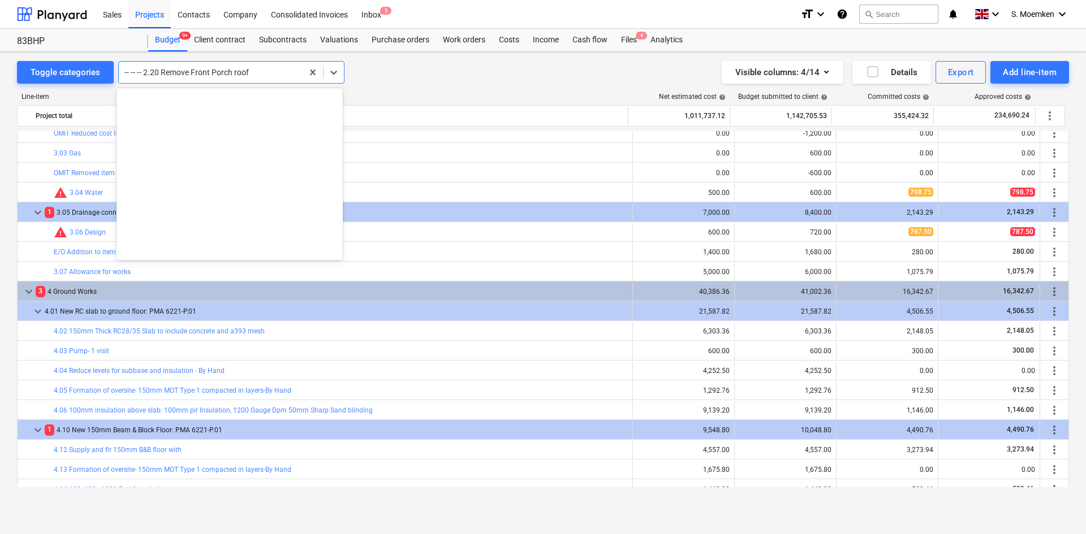
scroll to position [1603, 0]
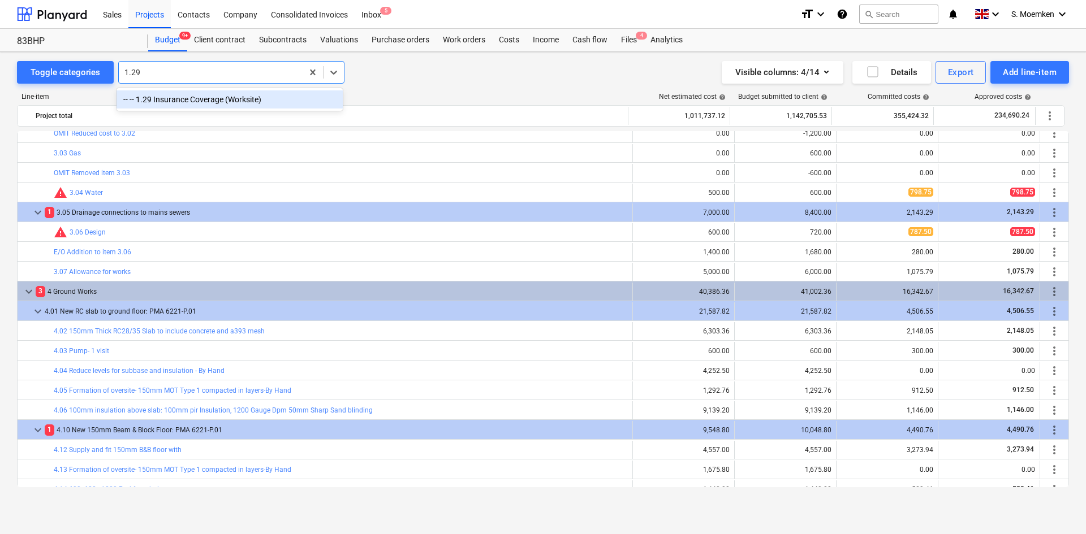
type input "1.29"
click at [267, 70] on div at bounding box center [210, 72] width 172 height 11
type input "fasc"
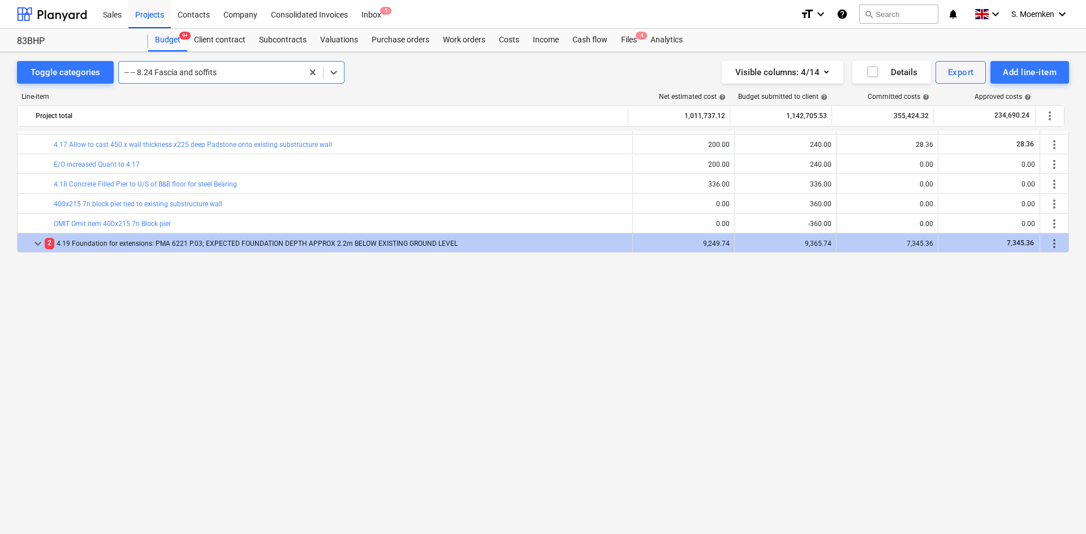
scroll to position [1080, 0]
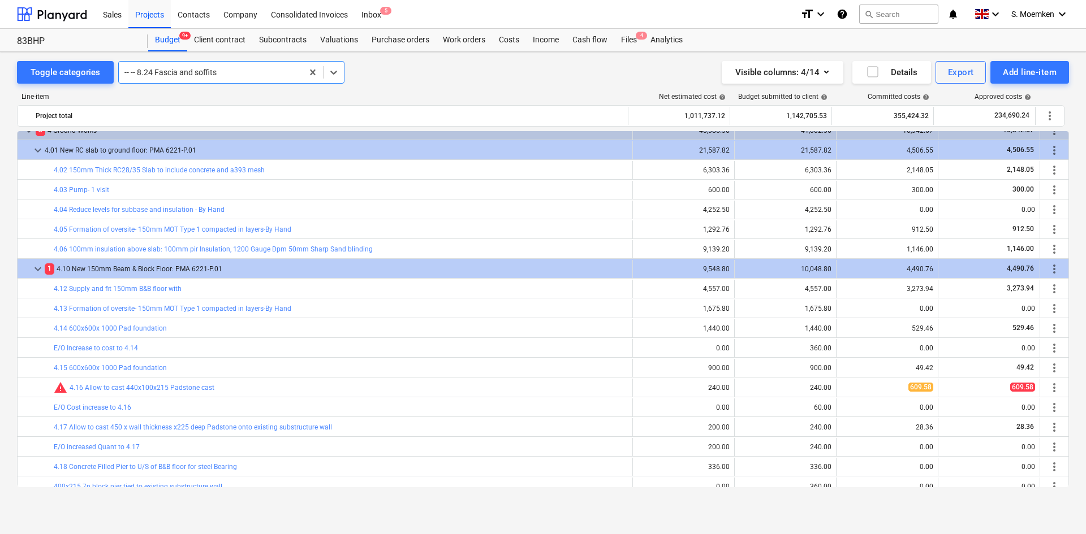
click at [232, 74] on div at bounding box center [210, 72] width 172 height 11
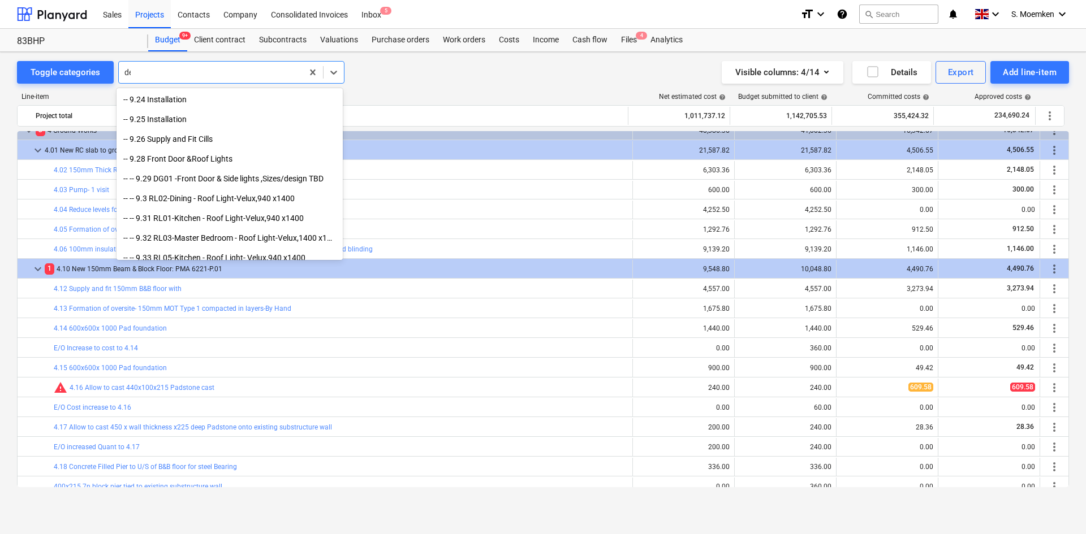
scroll to position [2938, 0]
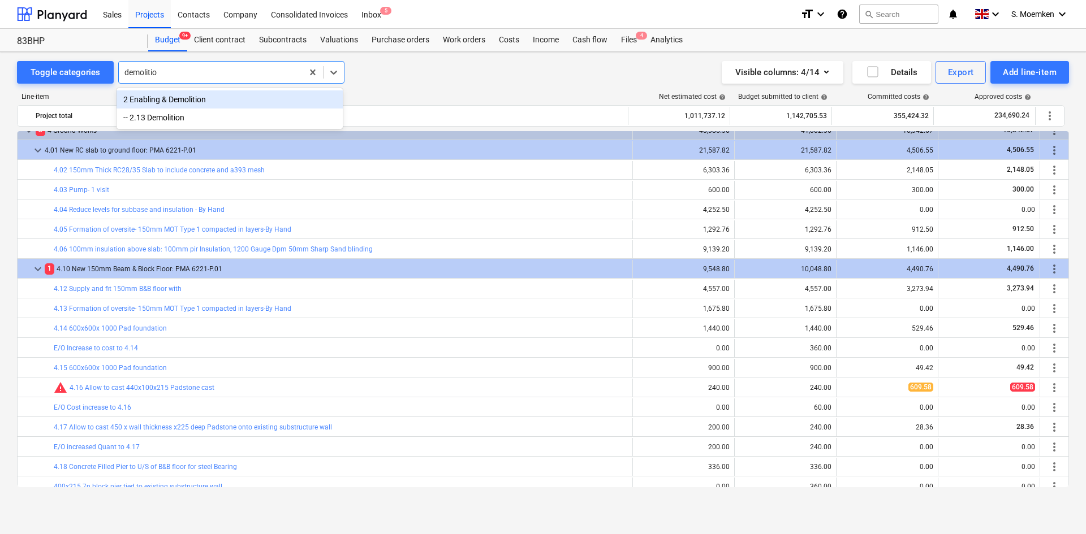
type input "demolition"
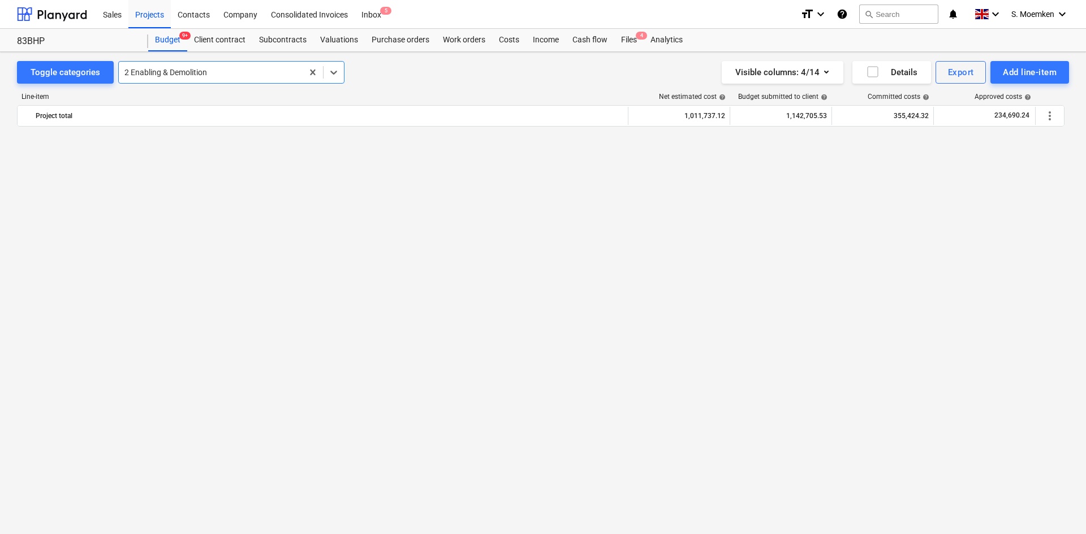
scroll to position [0, 0]
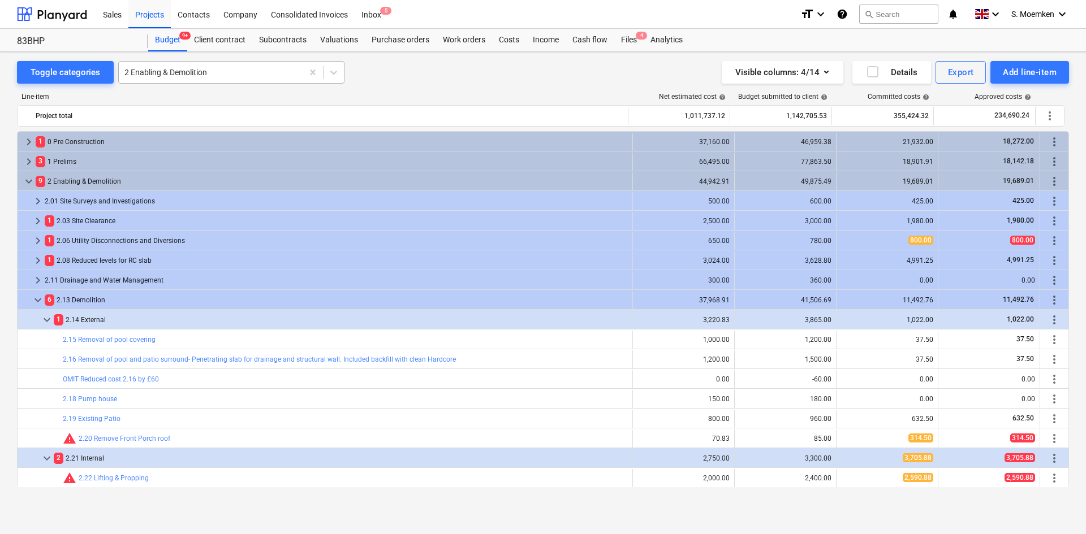
click at [228, 68] on div at bounding box center [210, 72] width 172 height 11
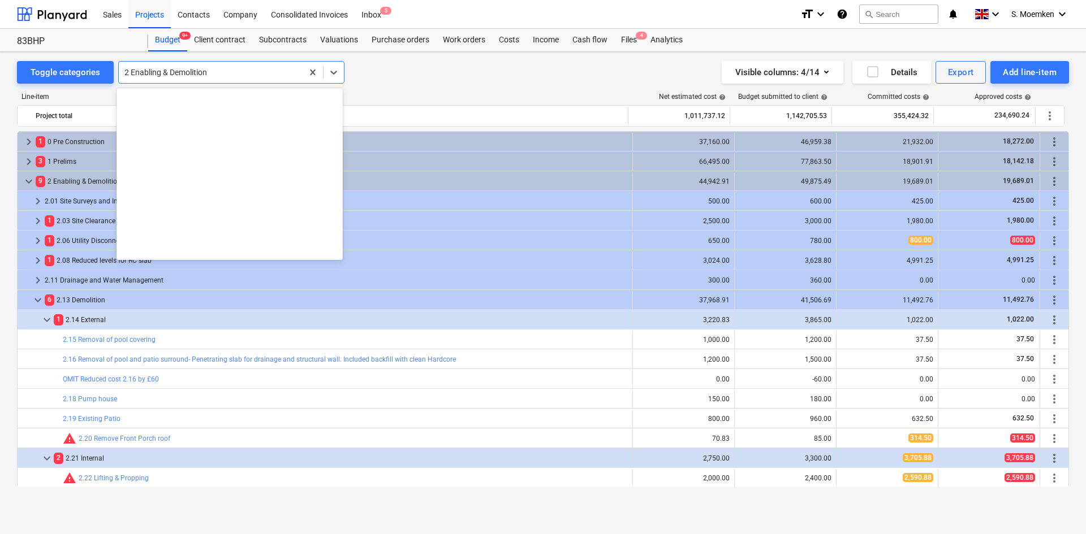
scroll to position [1188, 0]
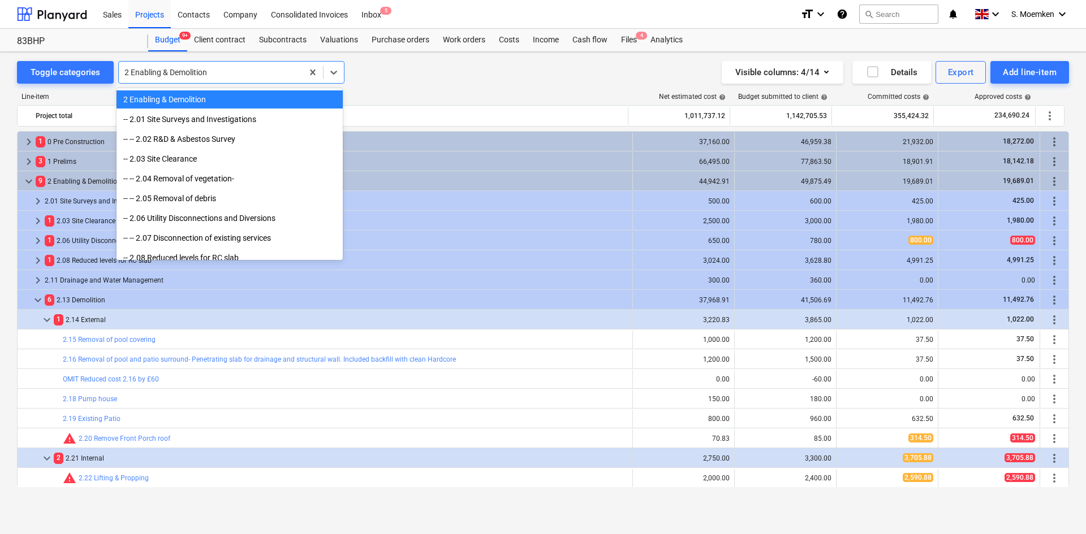
click at [420, 88] on div "Line-item Net estimated cost help Budget submitted to client help Committed cos…" at bounding box center [543, 292] width 1052 height 417
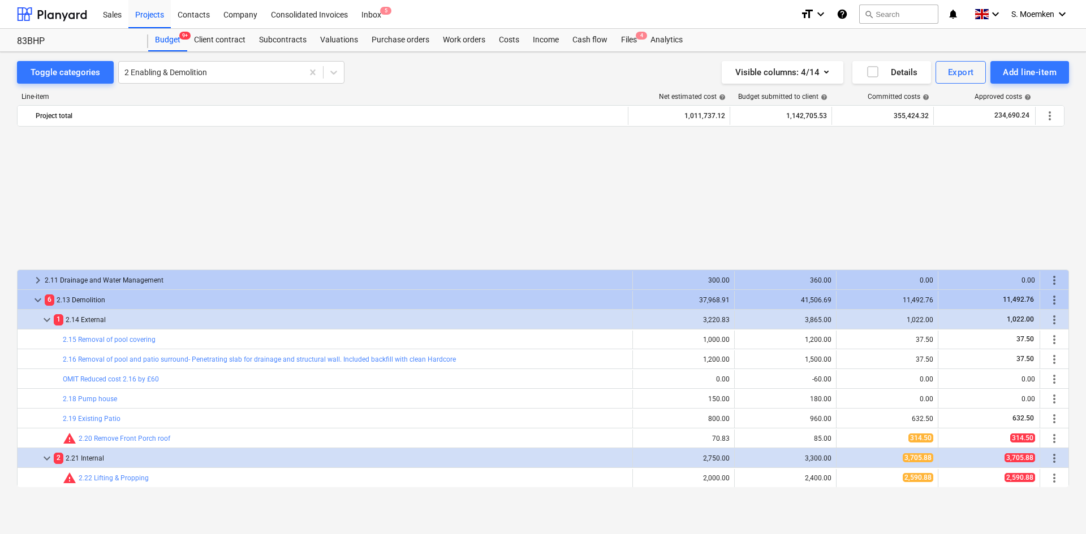
scroll to position [170, 0]
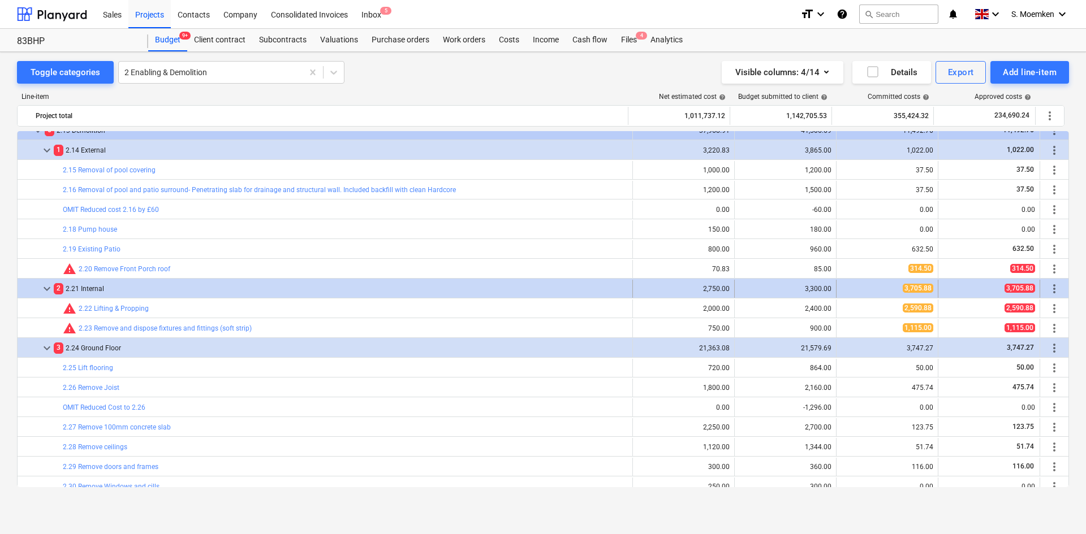
click at [42, 284] on span "keyboard_arrow_down" at bounding box center [47, 289] width 14 height 14
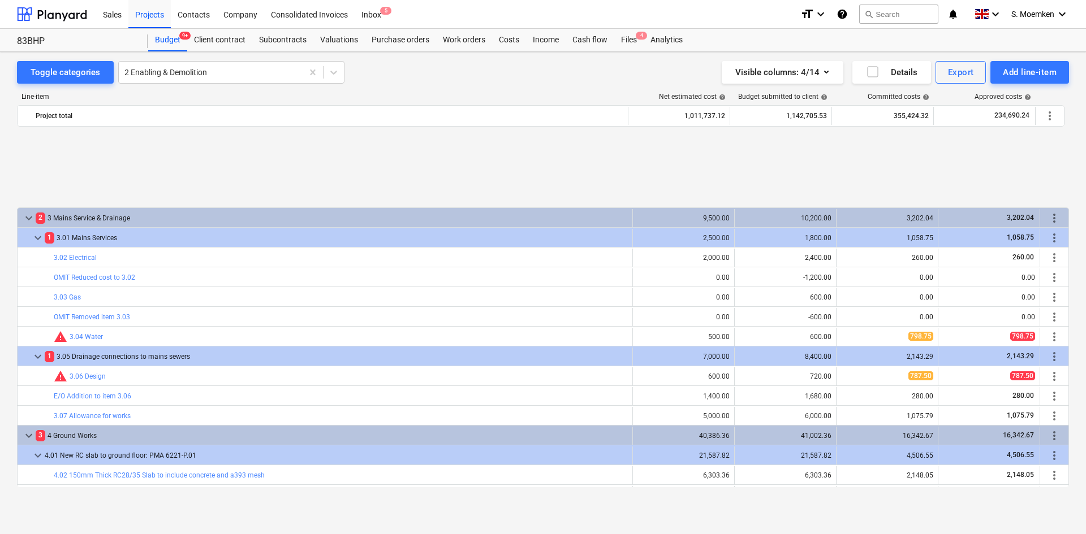
scroll to position [848, 0]
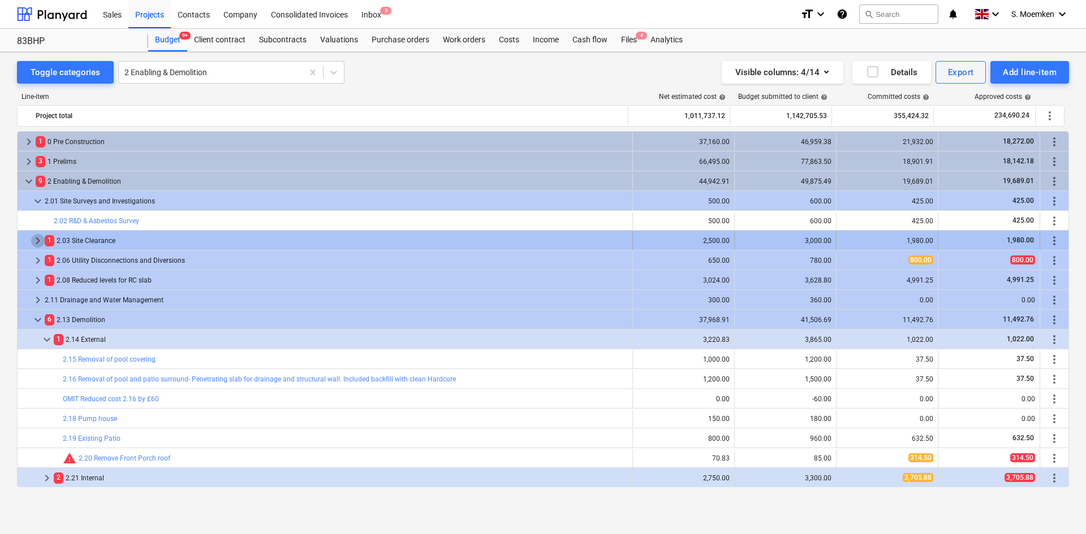
click at [35, 239] on span "keyboard_arrow_right" at bounding box center [38, 241] width 14 height 14
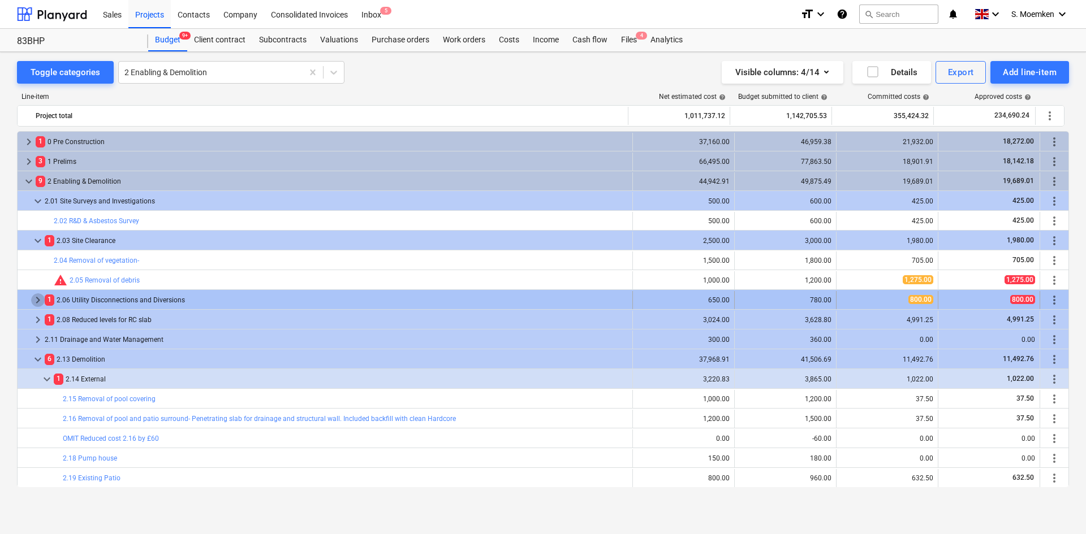
click at [39, 303] on span "keyboard_arrow_right" at bounding box center [38, 300] width 14 height 14
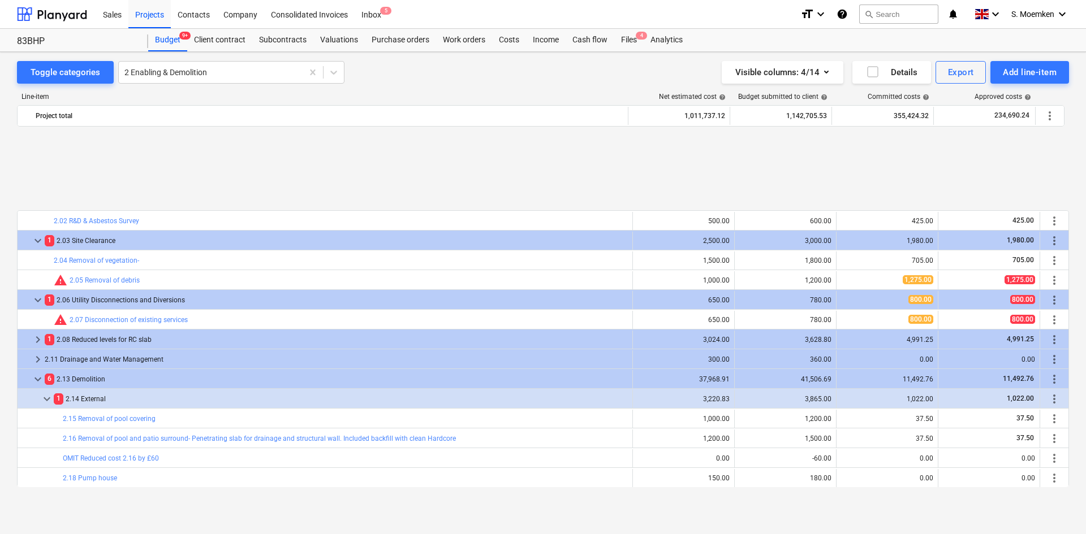
scroll to position [113, 0]
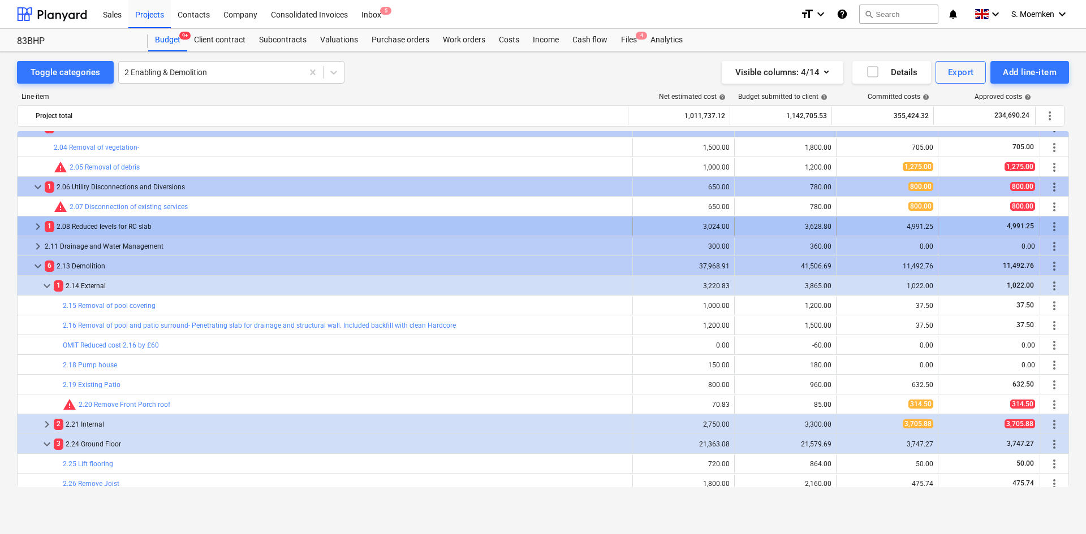
click at [34, 227] on span "keyboard_arrow_right" at bounding box center [38, 227] width 14 height 14
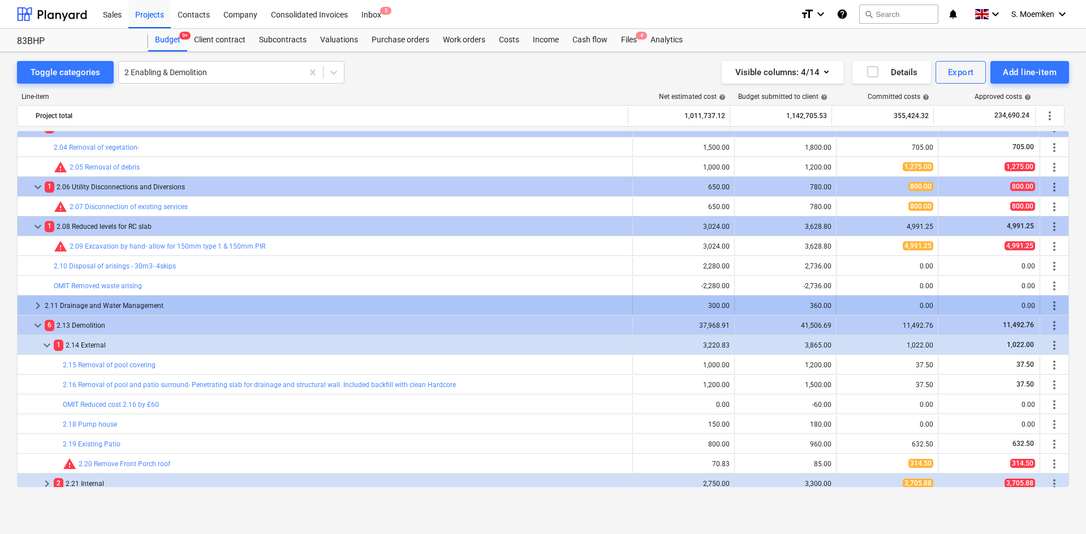
click at [40, 303] on span "keyboard_arrow_right" at bounding box center [38, 306] width 14 height 14
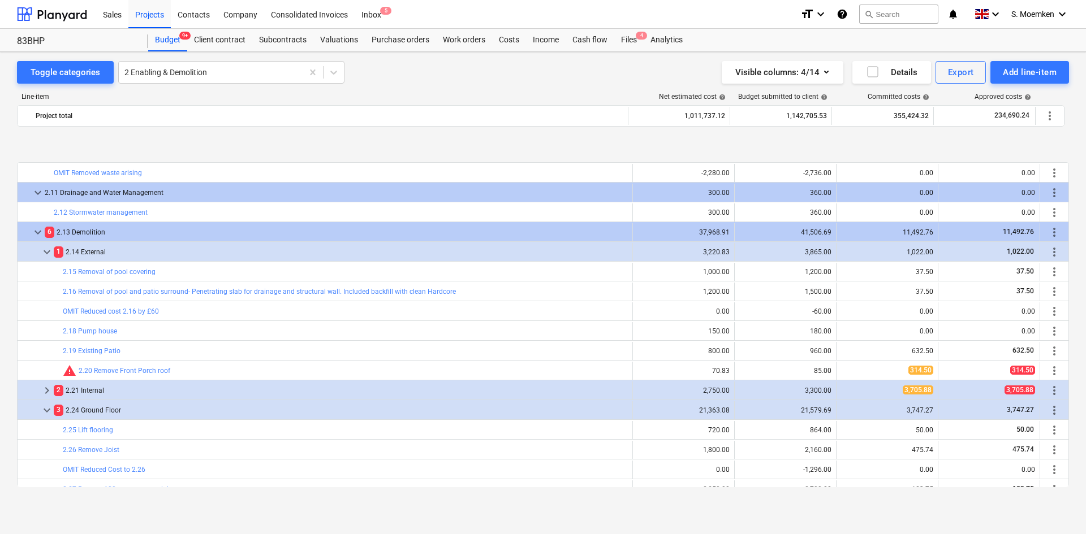
scroll to position [283, 0]
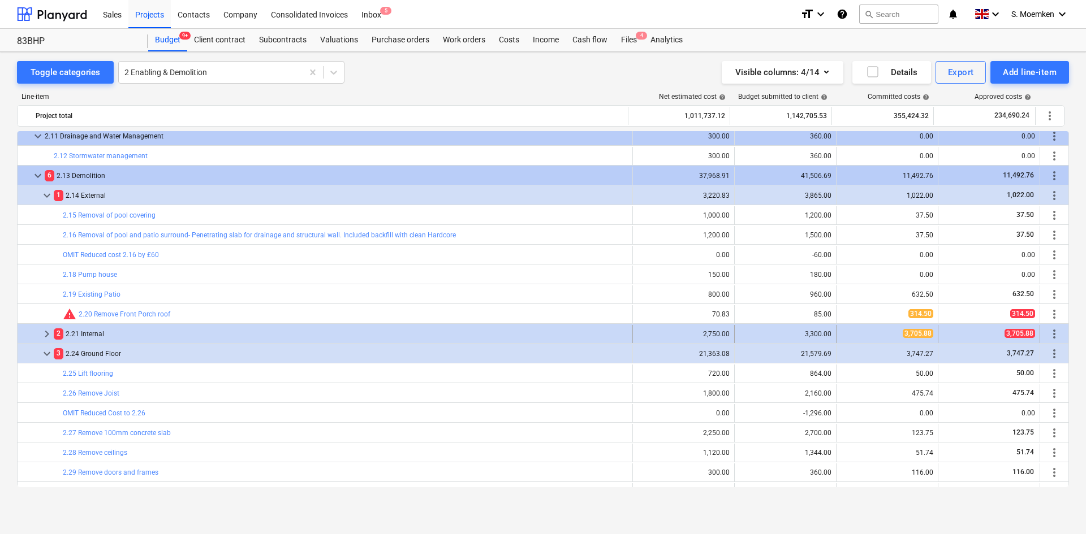
click at [45, 332] on span "keyboard_arrow_right" at bounding box center [47, 334] width 14 height 14
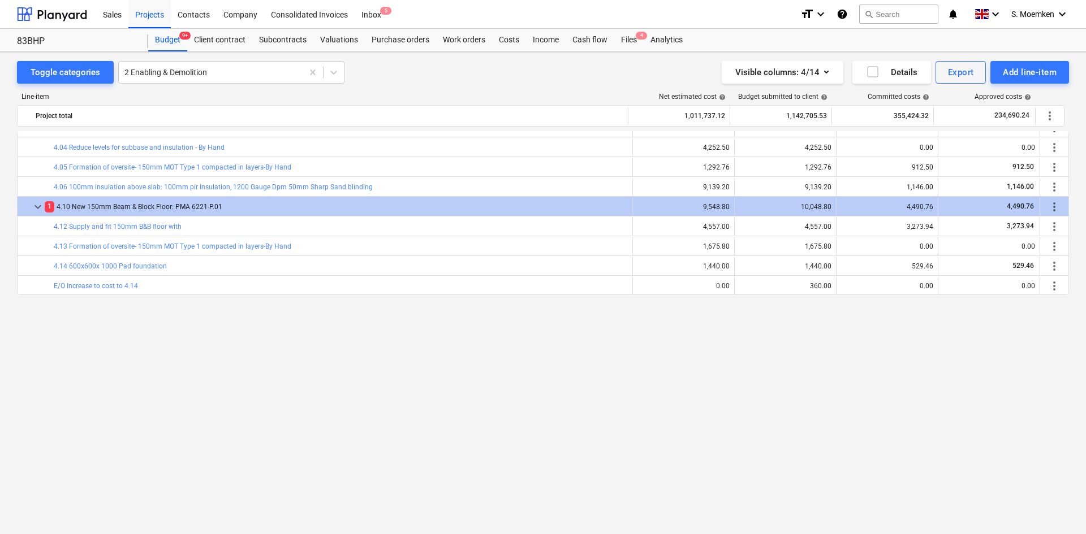
scroll to position [1074, 0]
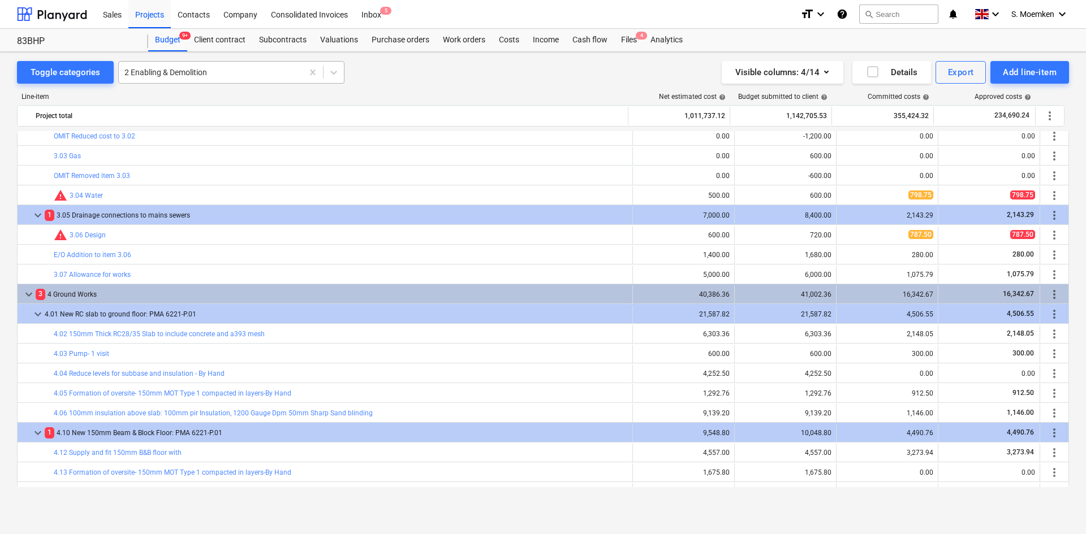
click at [219, 75] on div at bounding box center [210, 72] width 172 height 11
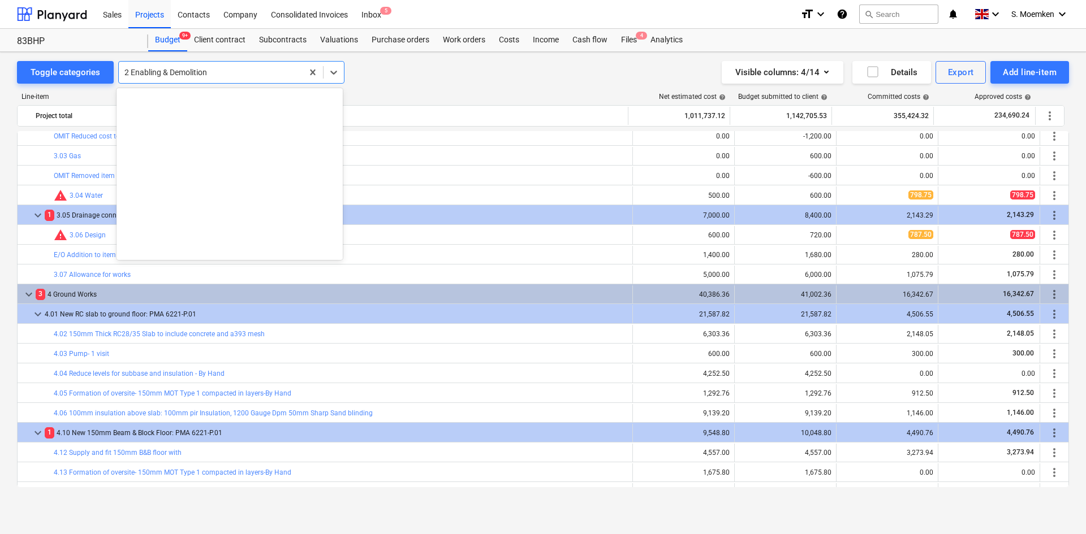
scroll to position [1188, 0]
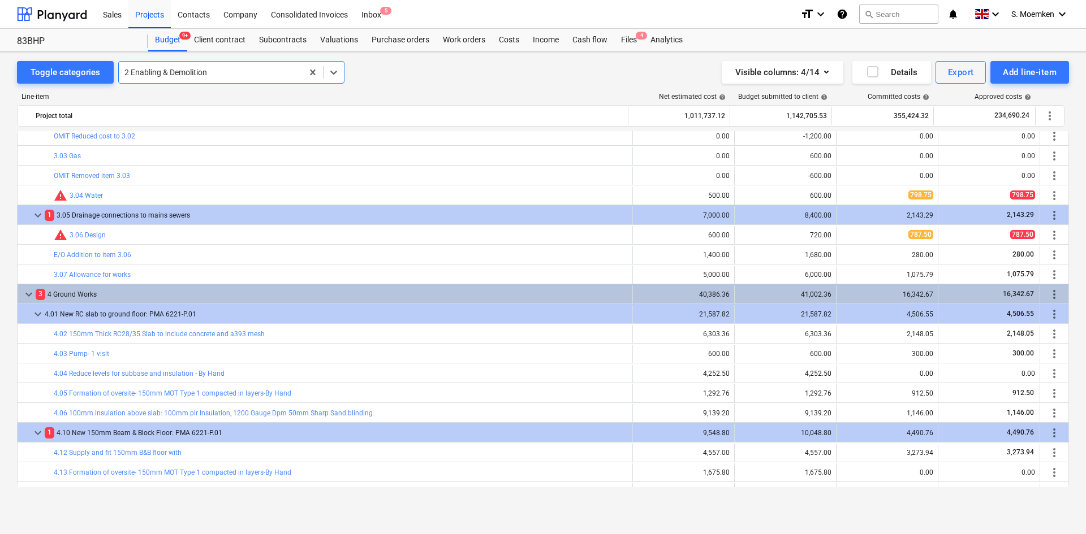
click at [226, 77] on div at bounding box center [210, 72] width 172 height 11
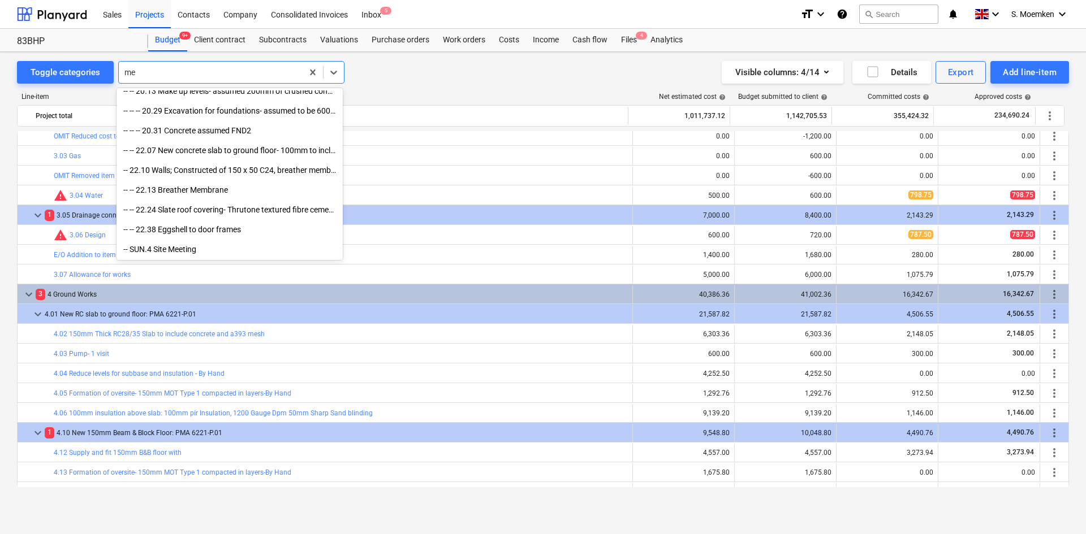
scroll to position [1176, 0]
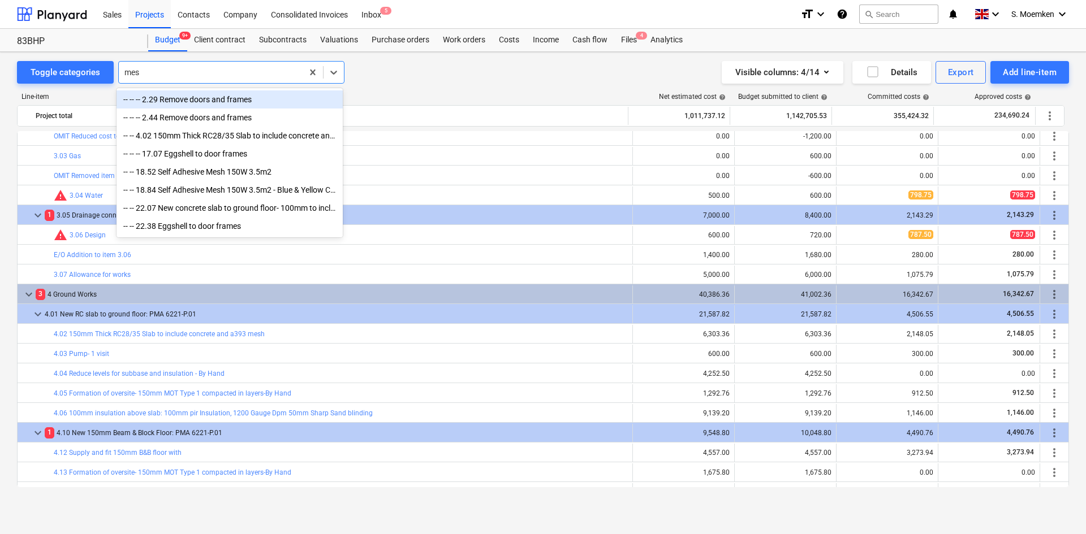
type input "mesh"
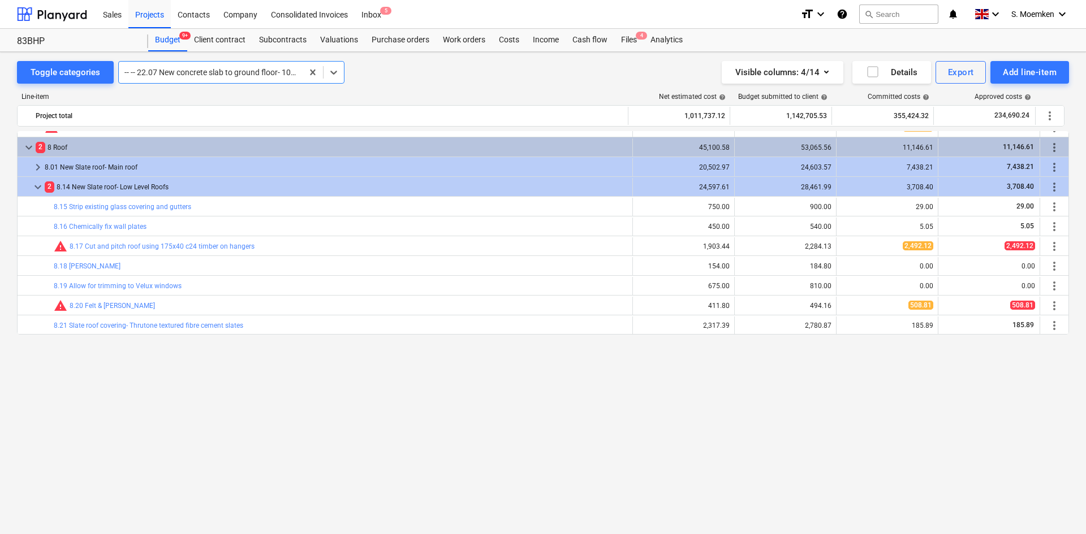
scroll to position [1674, 0]
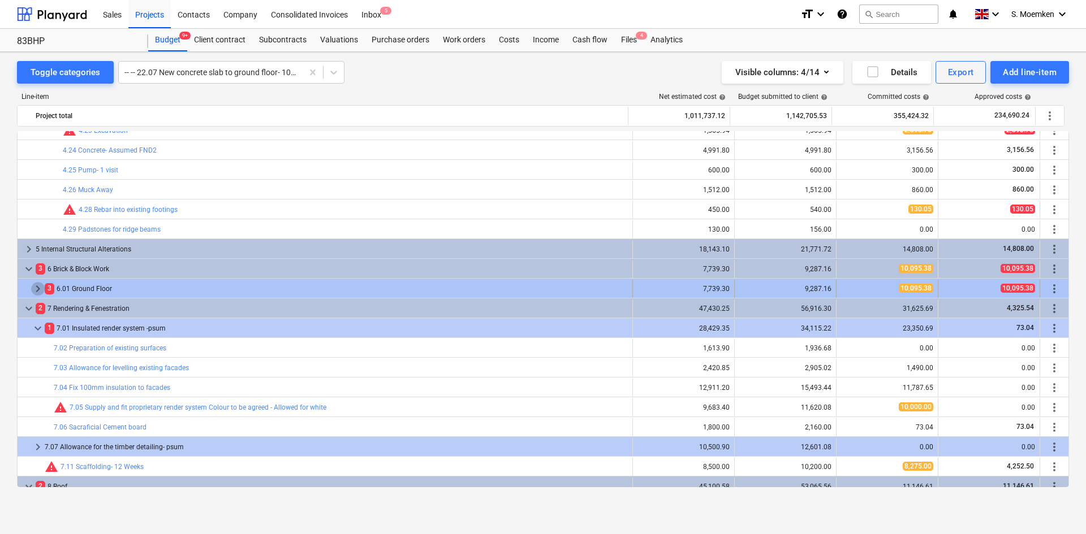
click at [34, 287] on span "keyboard_arrow_right" at bounding box center [38, 289] width 14 height 14
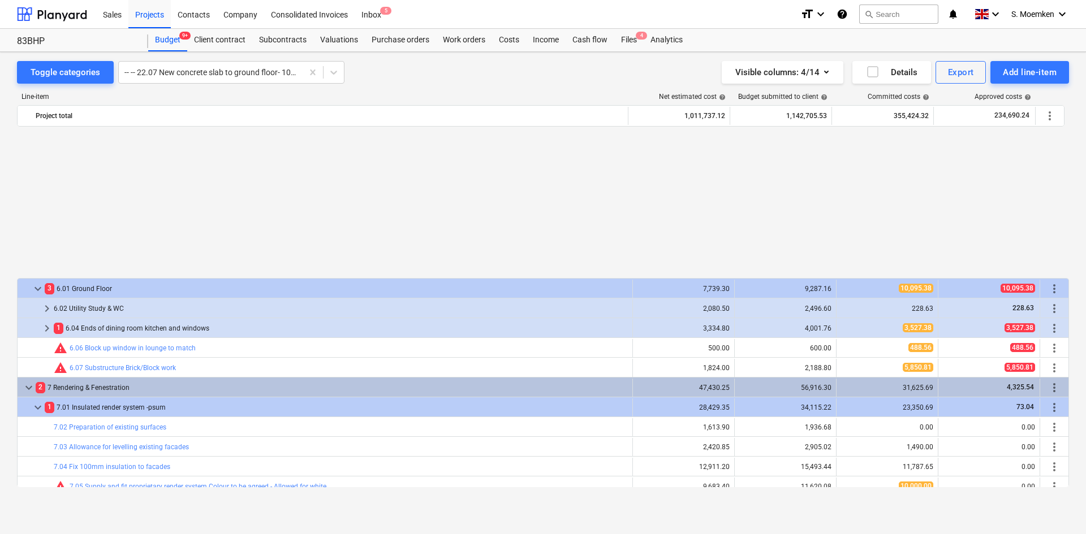
scroll to position [1844, 0]
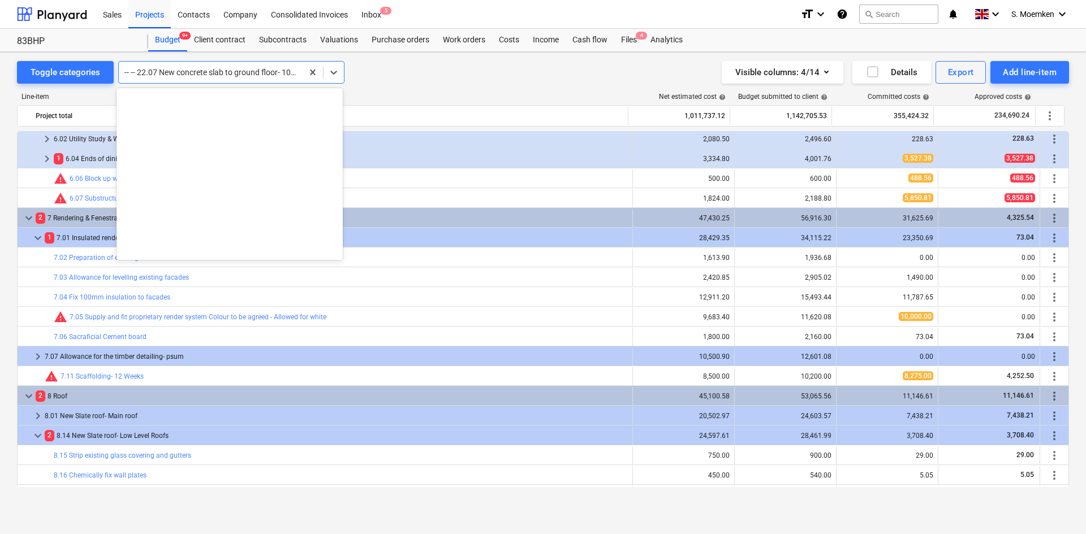
click at [231, 70] on div at bounding box center [210, 72] width 172 height 11
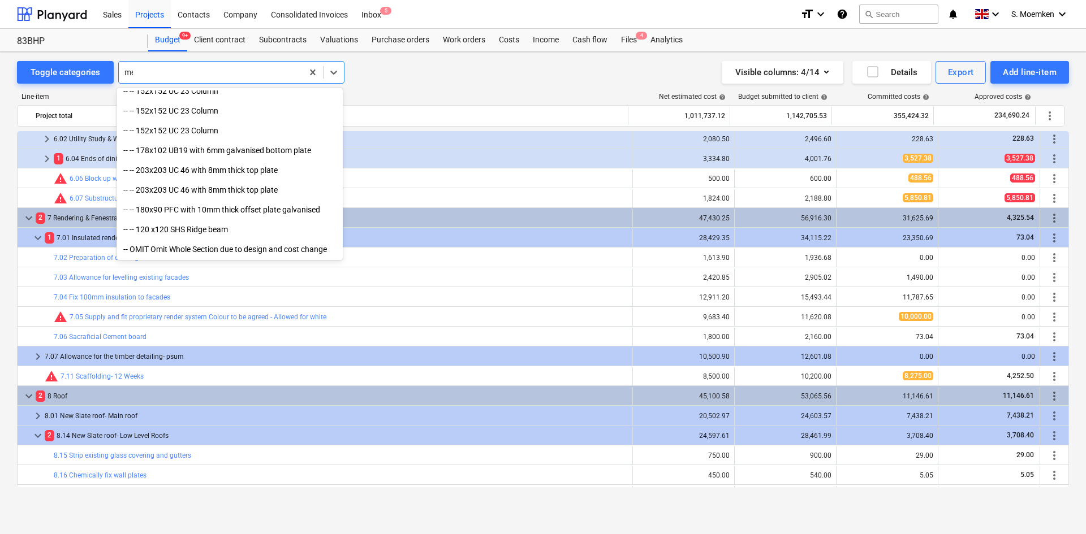
scroll to position [1176, 0]
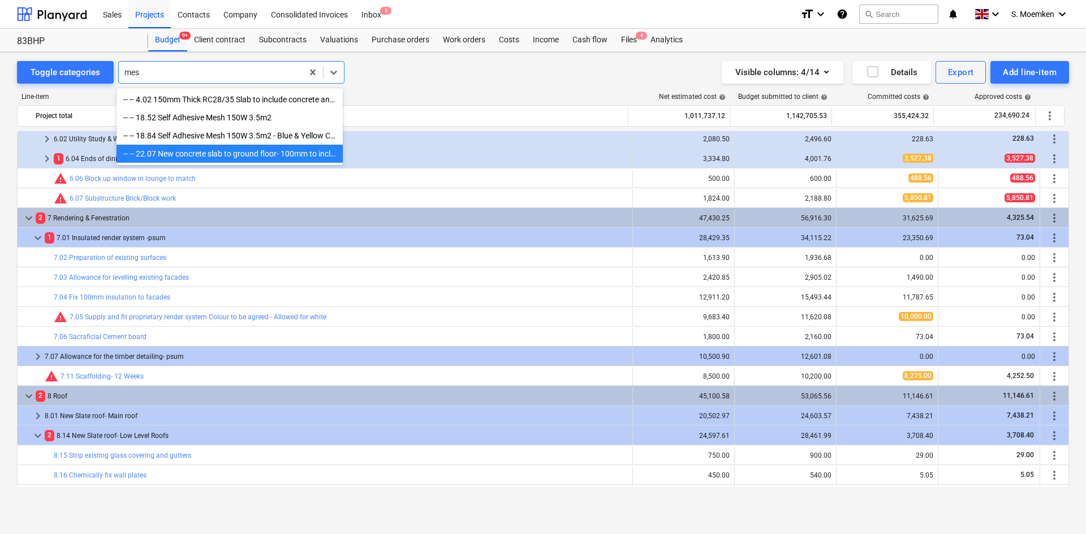
type input "mesh"
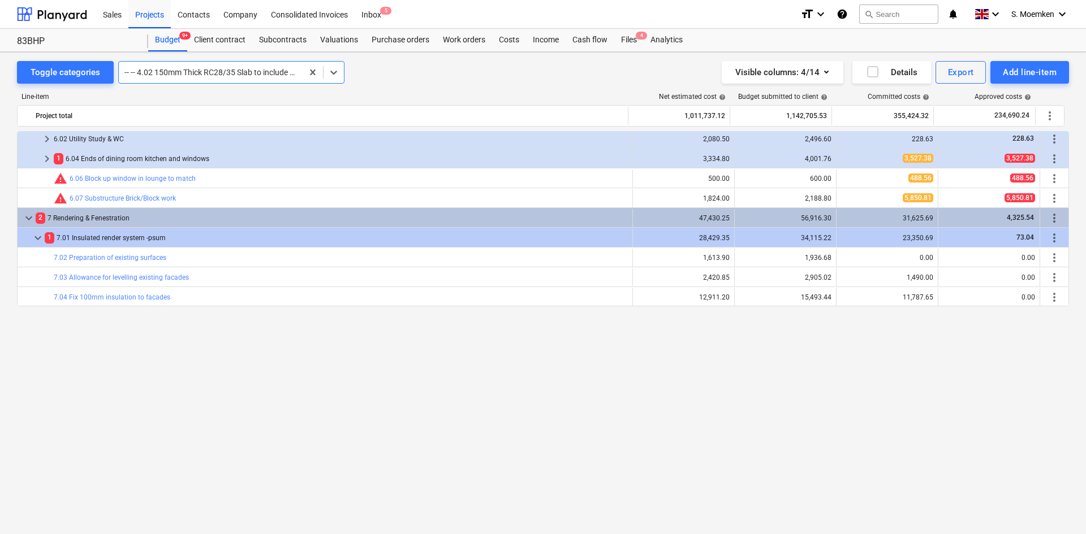
scroll to position [1267, 0]
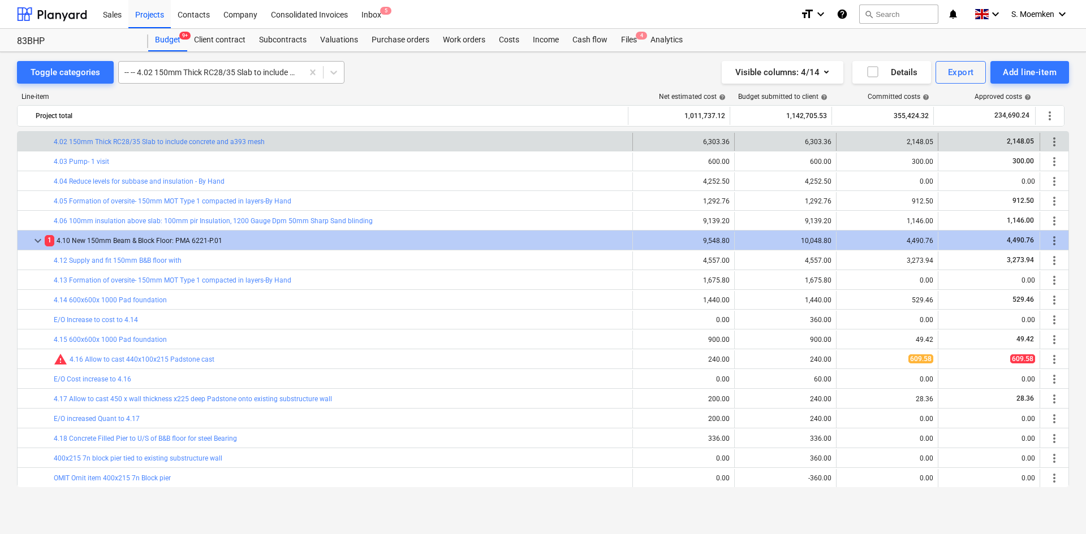
click at [184, 66] on div "-- -- 4.02 150mm Thick RC28/35 Slab to include concrete and a393 mesh" at bounding box center [211, 72] width 184 height 16
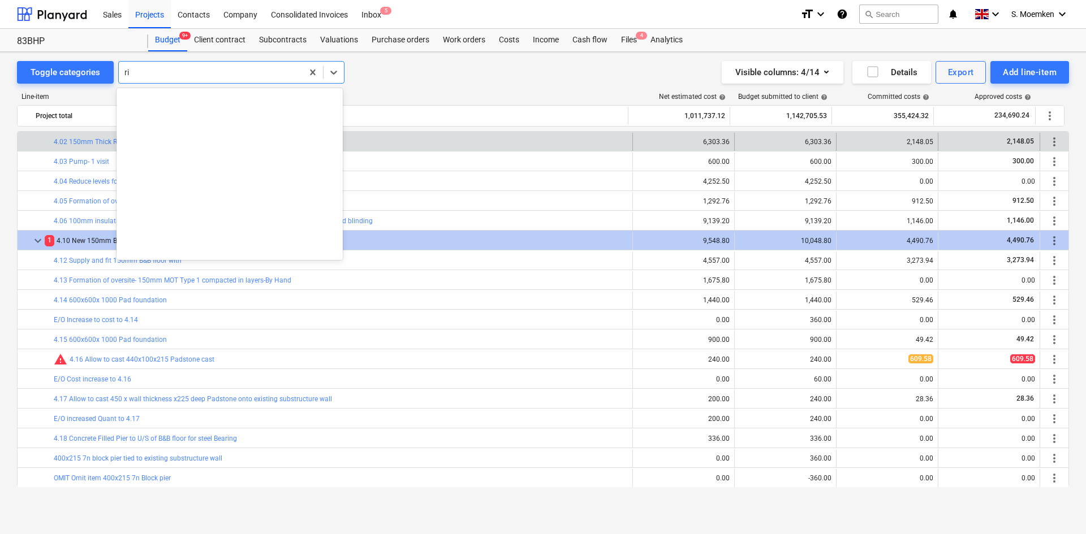
scroll to position [2007, 0]
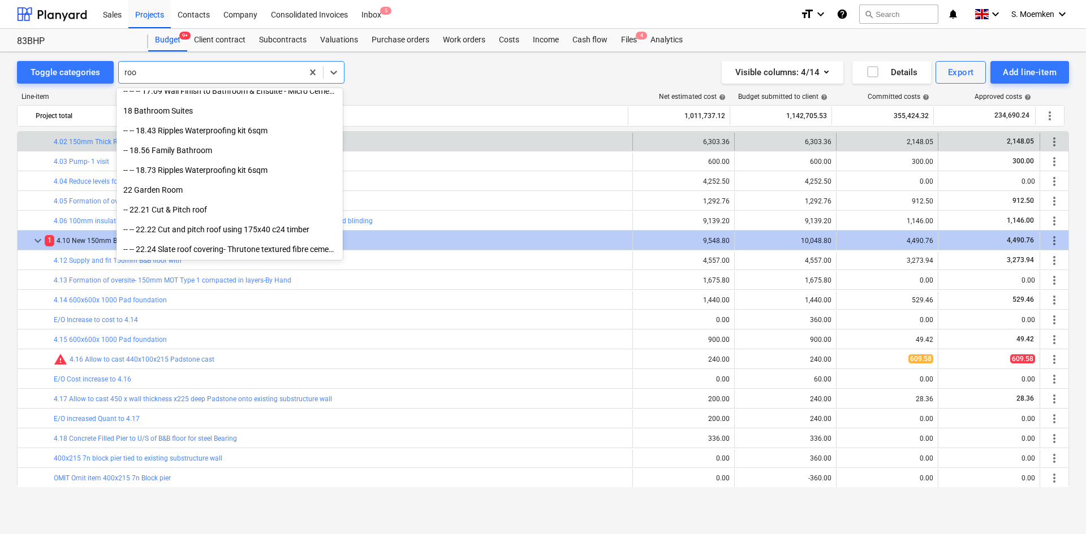
type input "roof"
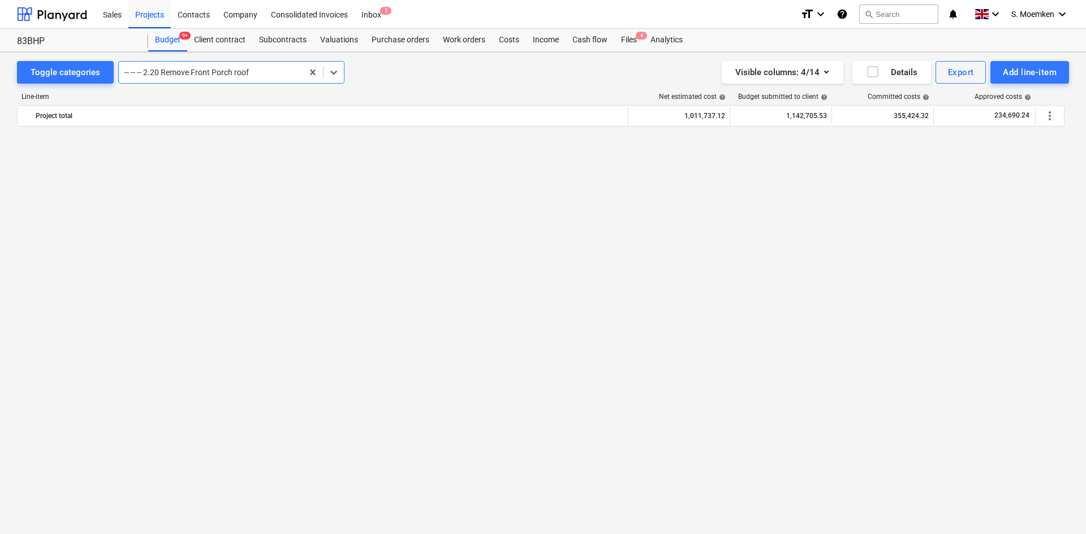
scroll to position [455, 0]
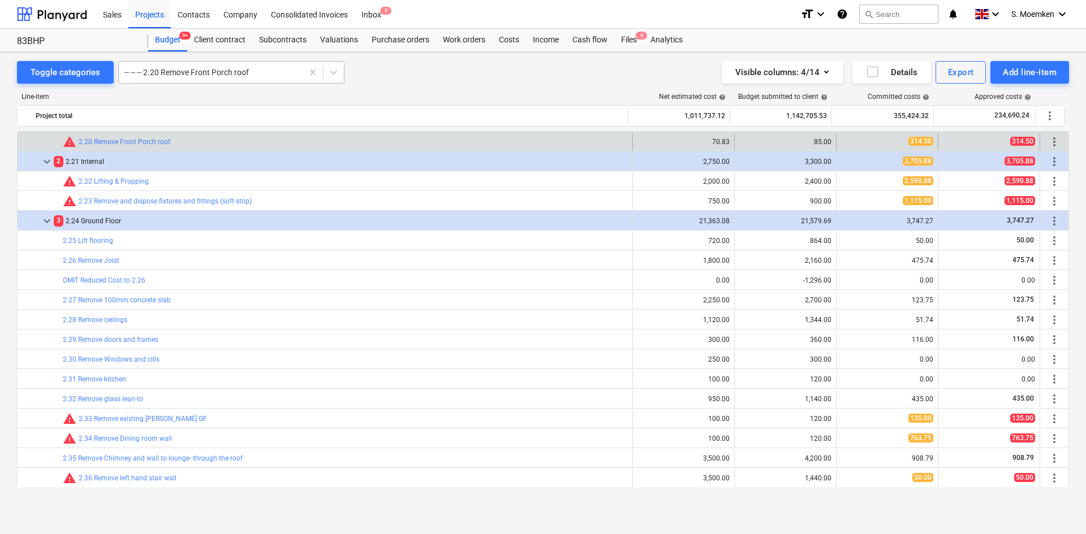
click at [240, 73] on div at bounding box center [210, 72] width 172 height 11
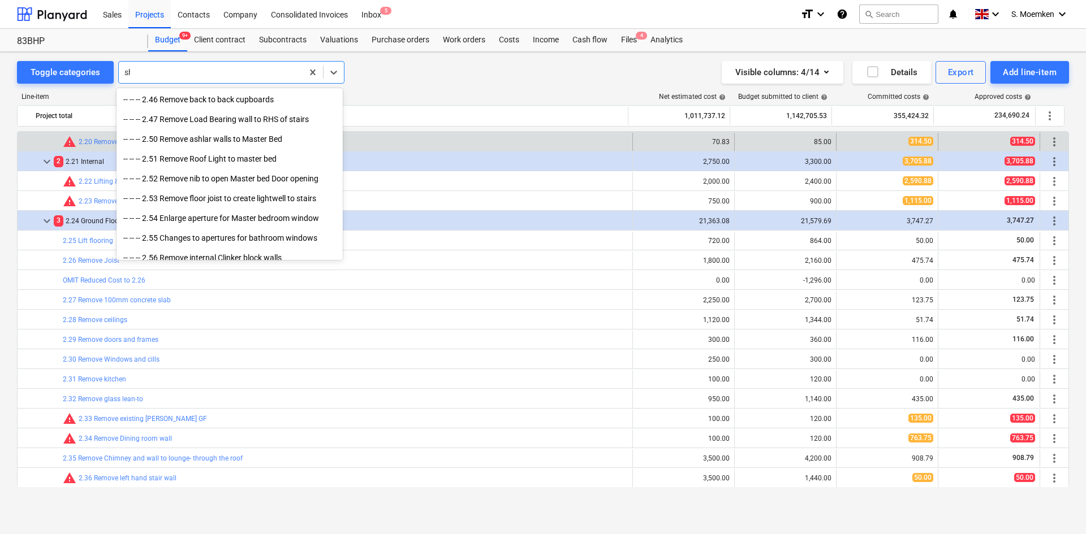
scroll to position [1592, 0]
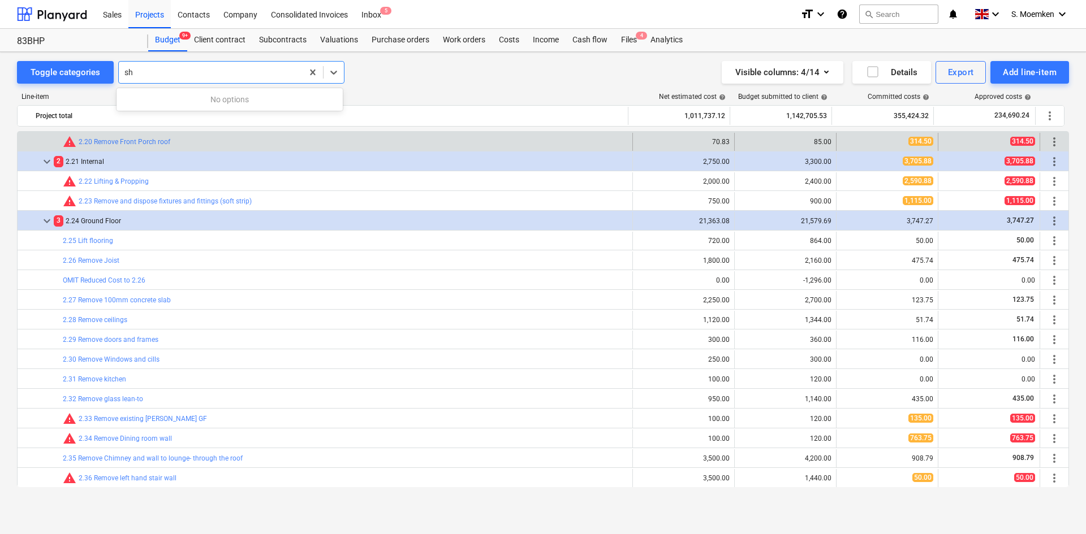
type input "s"
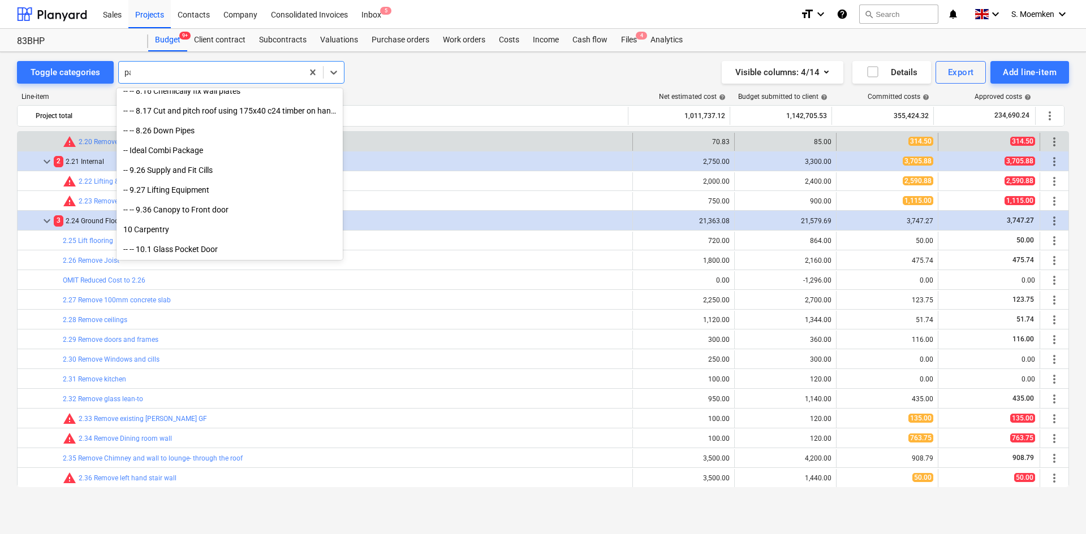
scroll to position [662, 0]
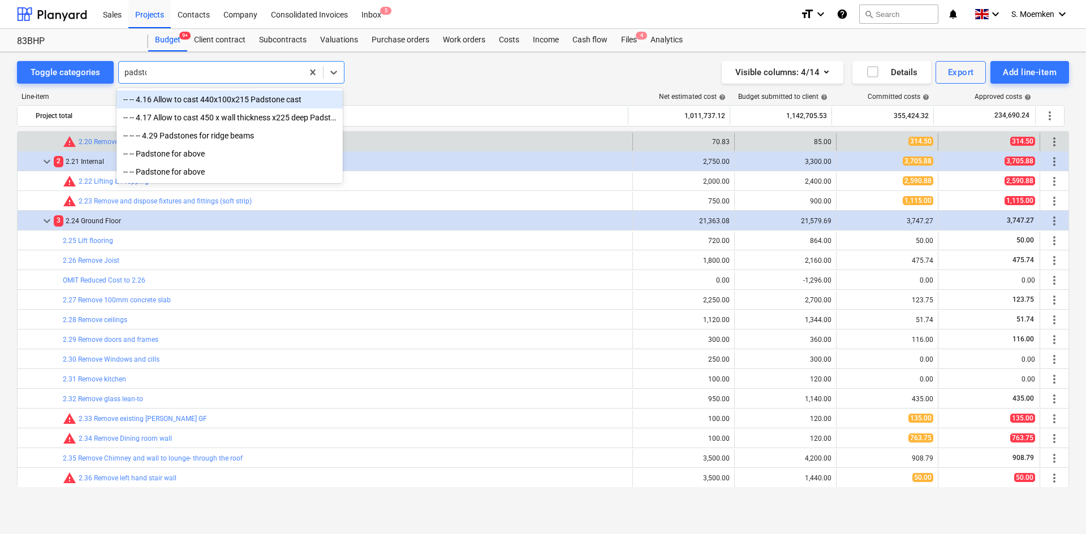
type input "padstone"
click at [202, 102] on div "-- -- 4.16 Allow to cast 440x100x215 Padstone cast" at bounding box center [229, 99] width 226 height 18
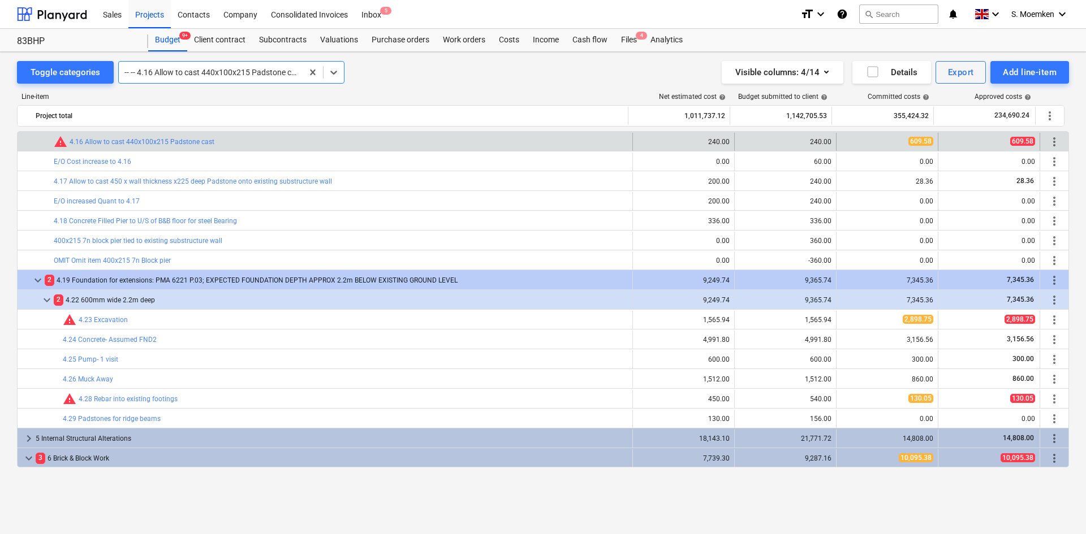
scroll to position [1428, 0]
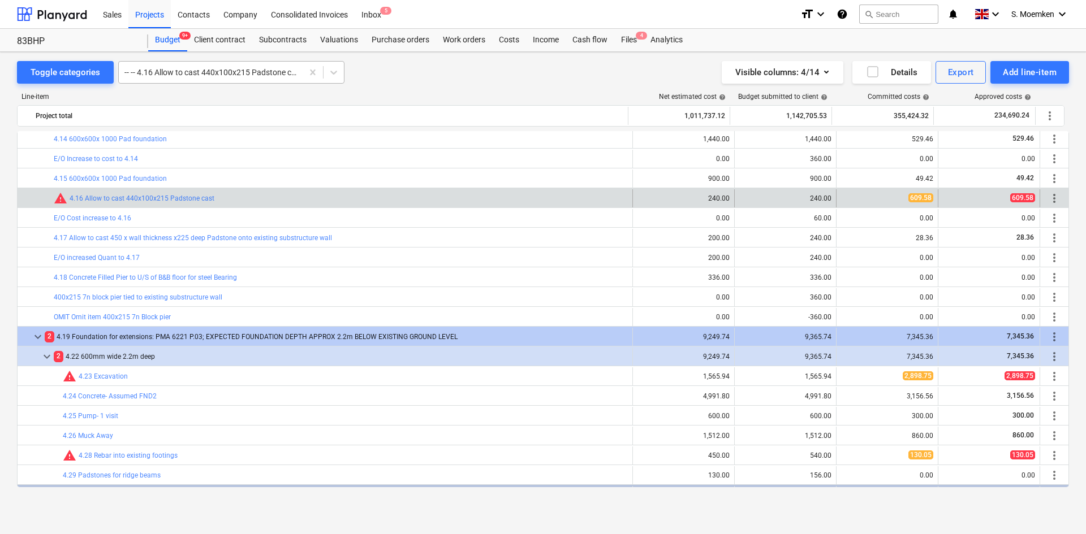
click at [251, 84] on div "Line-item Net estimated cost help Budget submitted to client help Committed cos…" at bounding box center [543, 292] width 1052 height 417
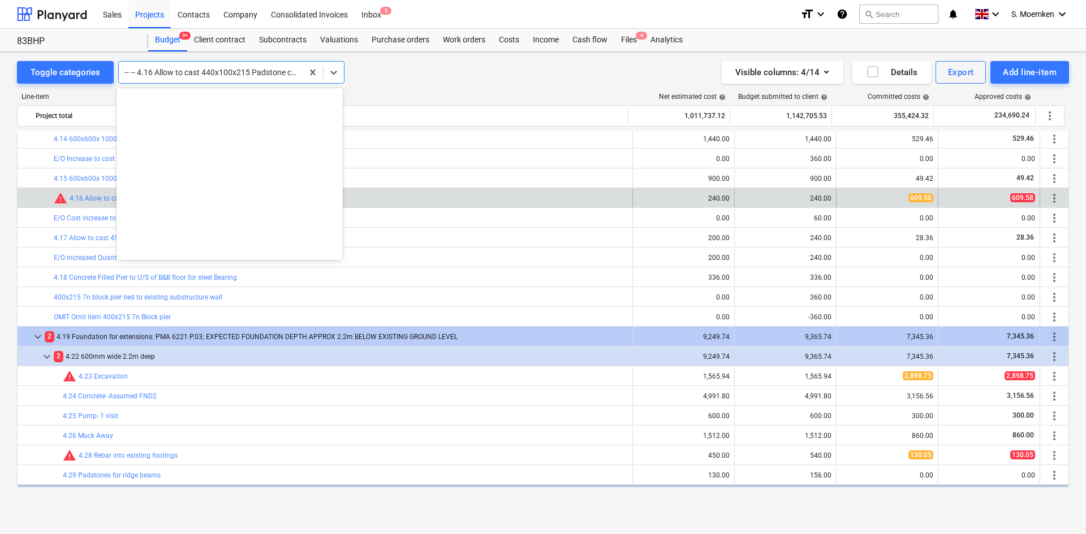
click at [257, 67] on div at bounding box center [210, 72] width 172 height 11
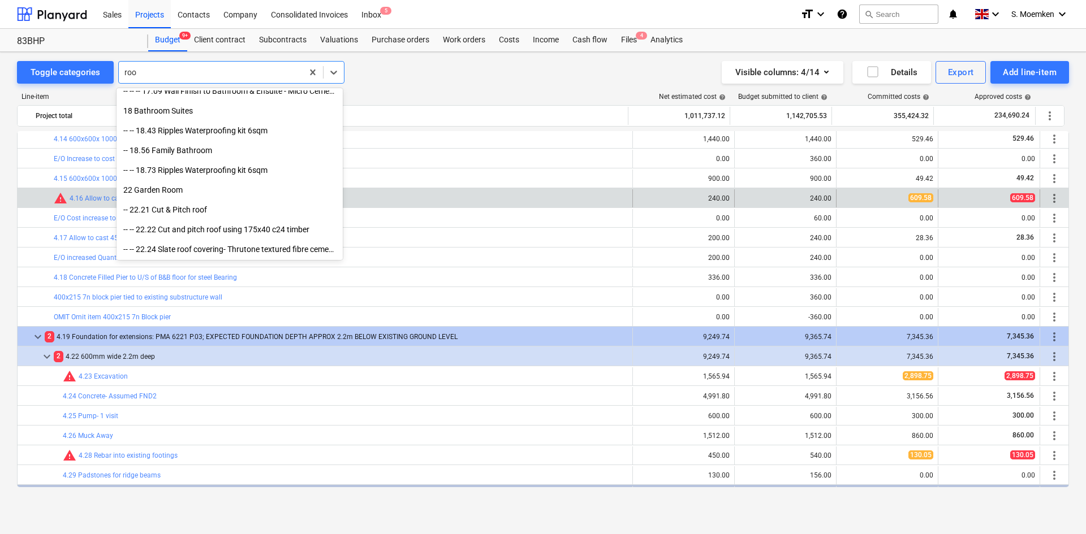
type input "roof"
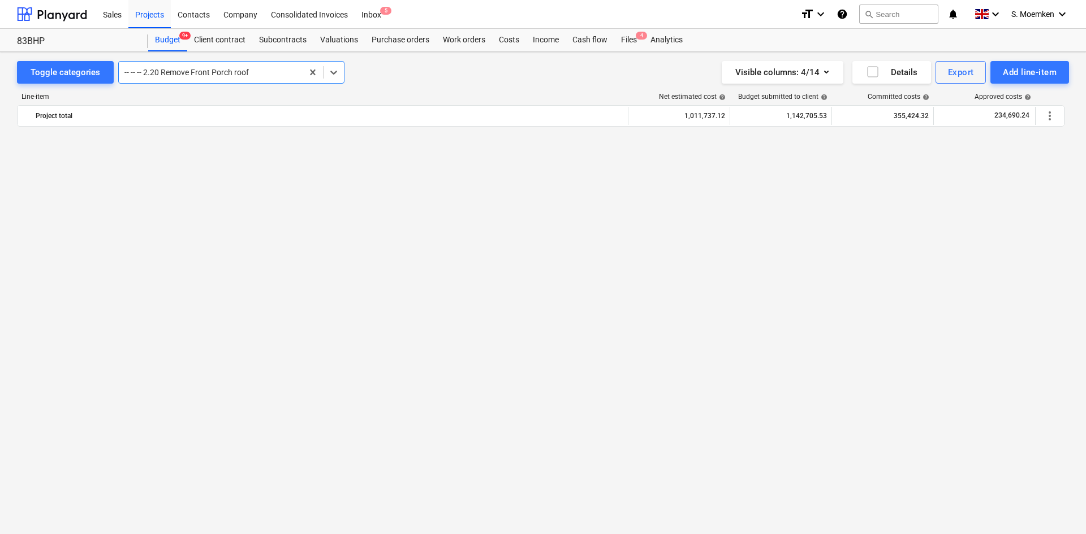
scroll to position [455, 0]
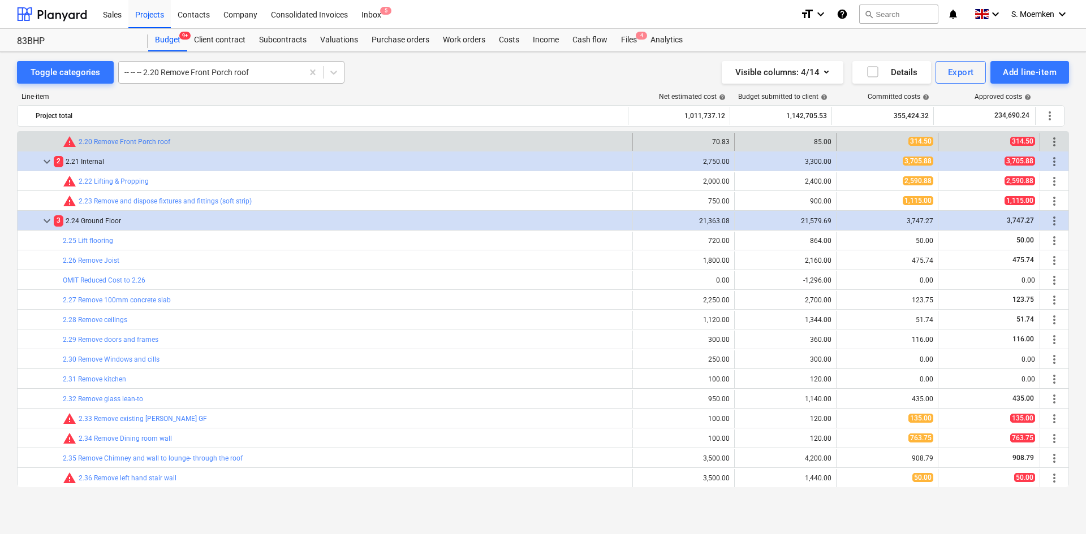
click at [263, 71] on div at bounding box center [210, 72] width 172 height 11
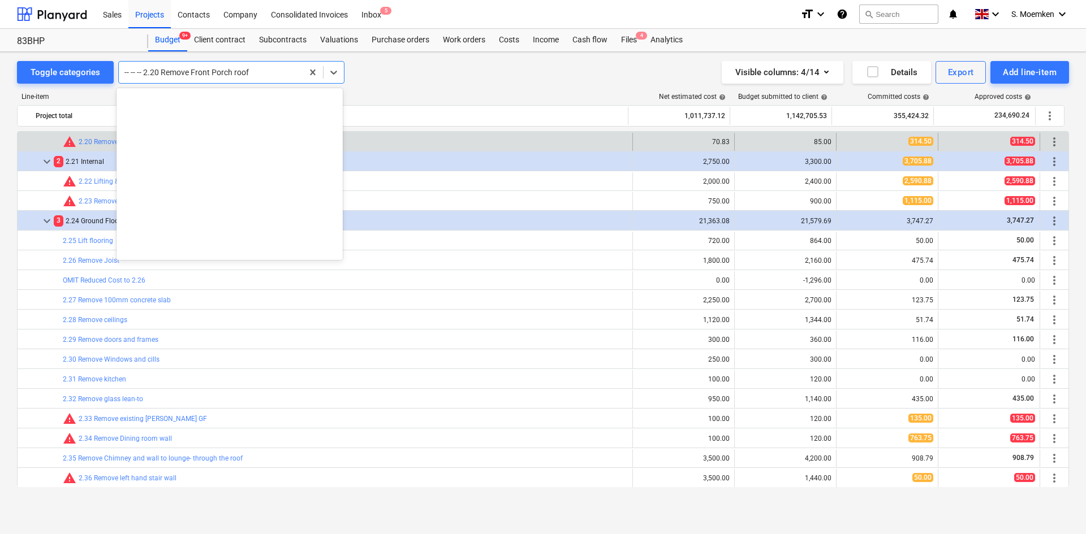
scroll to position [1603, 0]
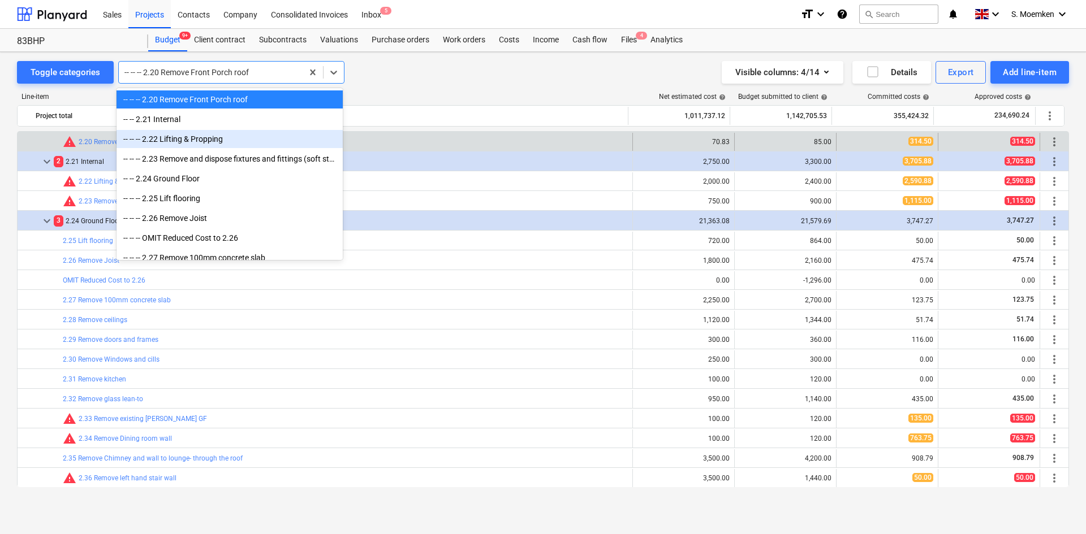
click at [196, 138] on div "-- -- -- 2.22 Lifting & Propping" at bounding box center [229, 139] width 226 height 18
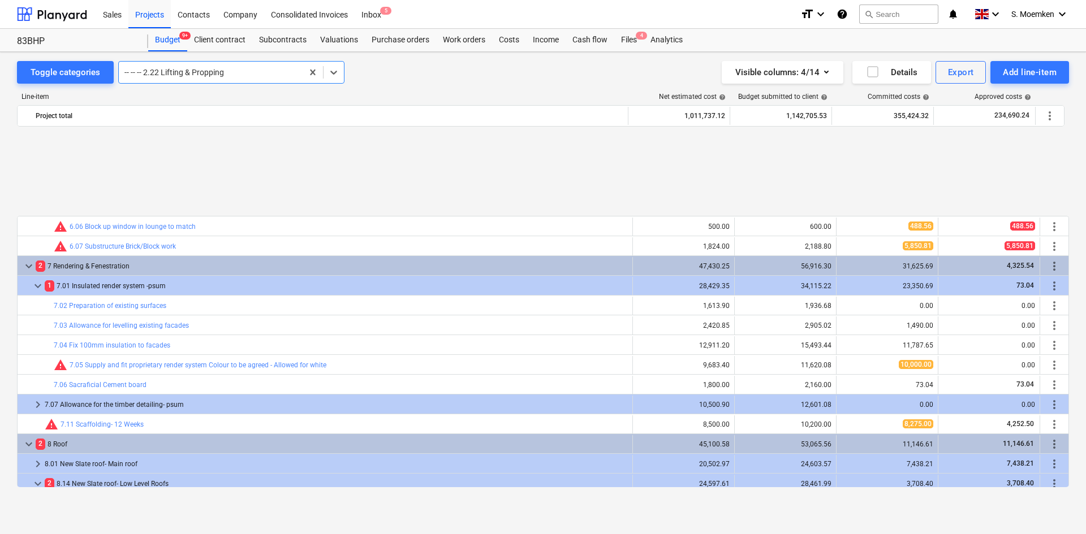
scroll to position [1909, 0]
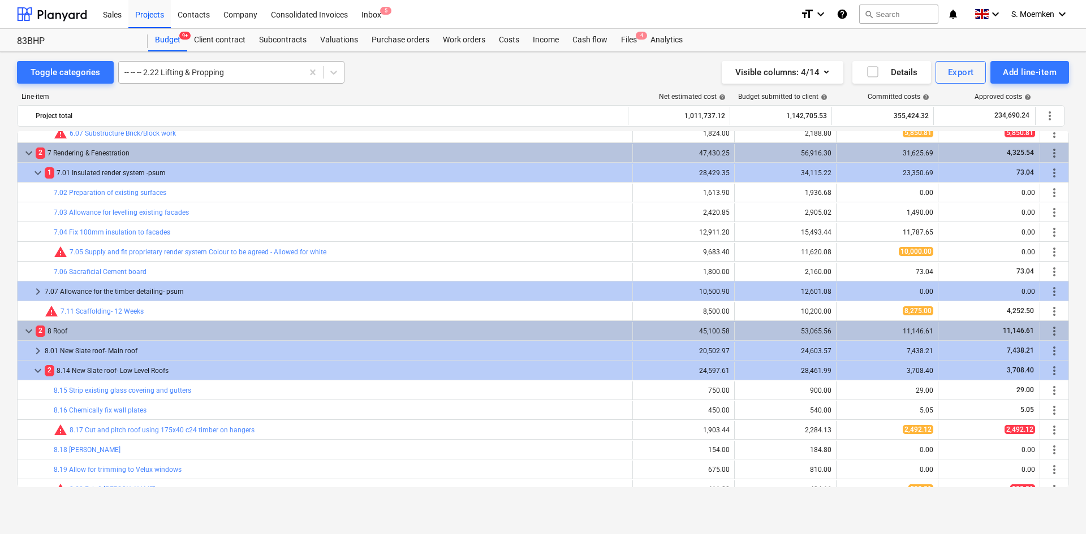
click at [281, 79] on div "-- -- -- 2.22 Lifting & Propping" at bounding box center [211, 72] width 184 height 16
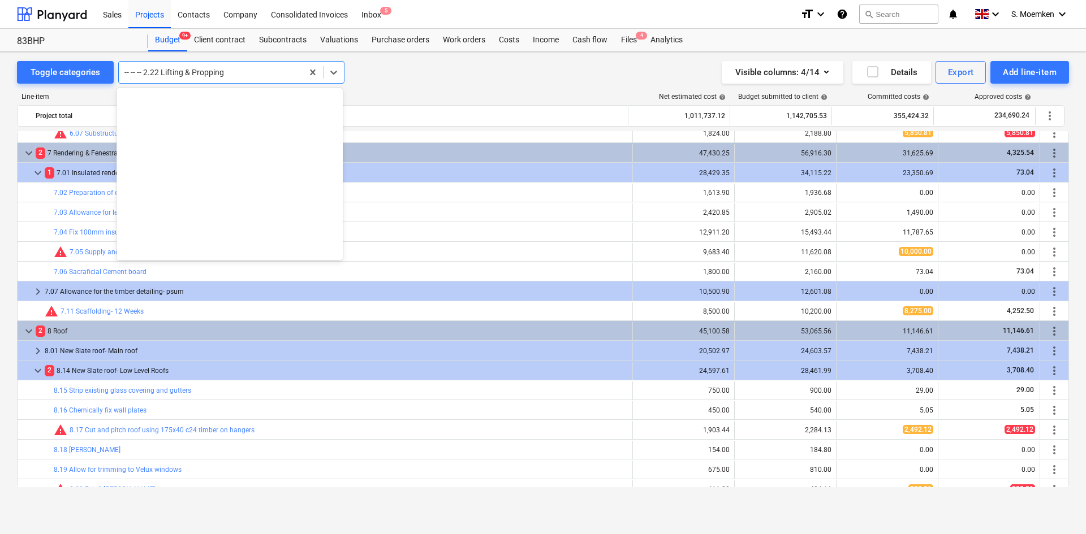
scroll to position [1643, 0]
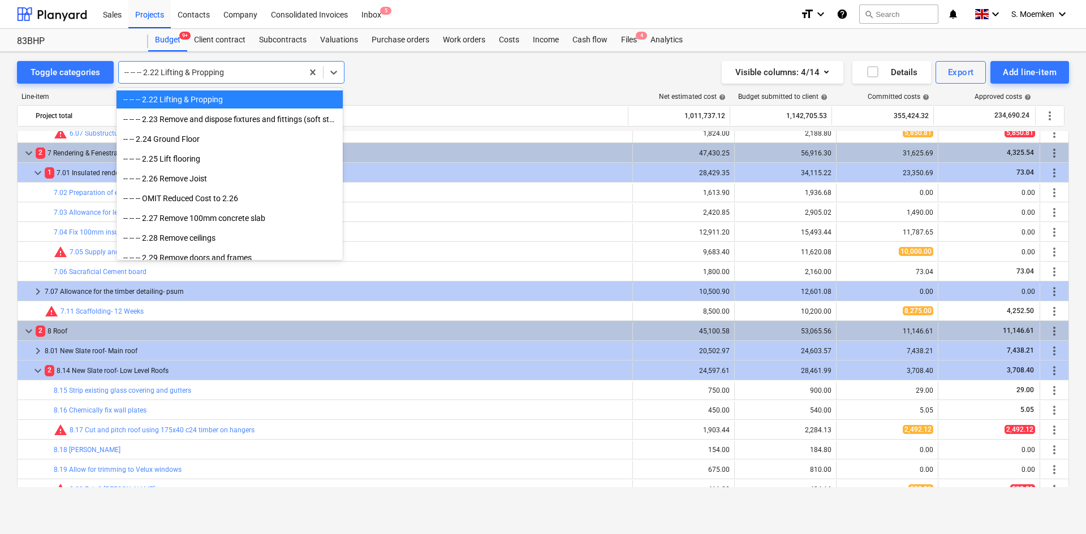
type input "s"
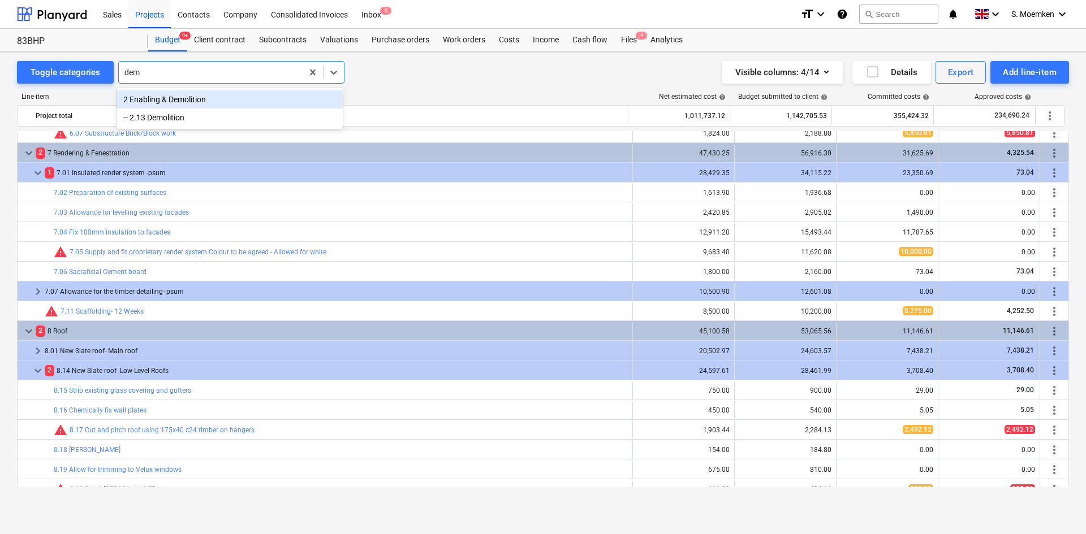
type input "demo"
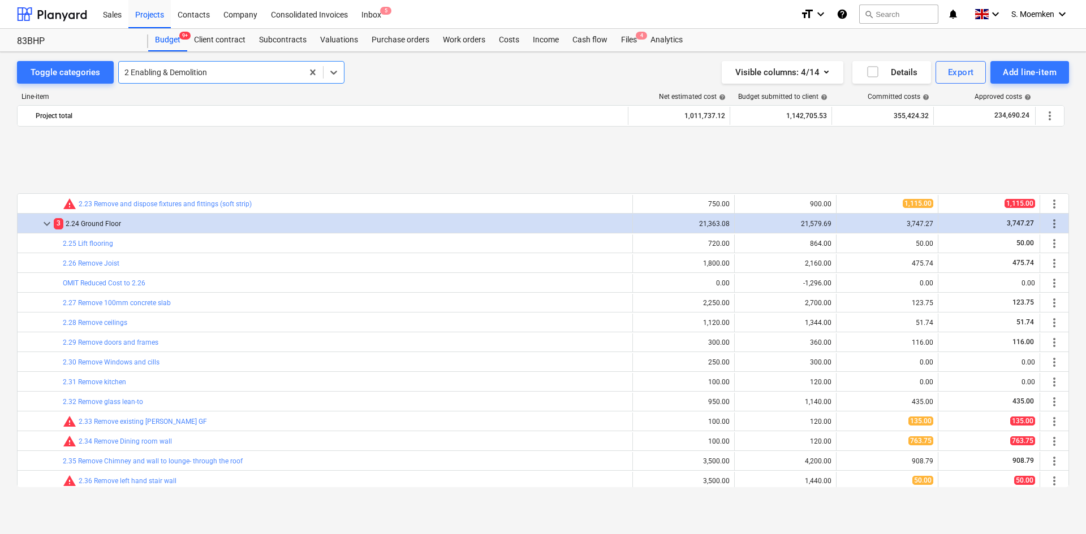
scroll to position [565, 0]
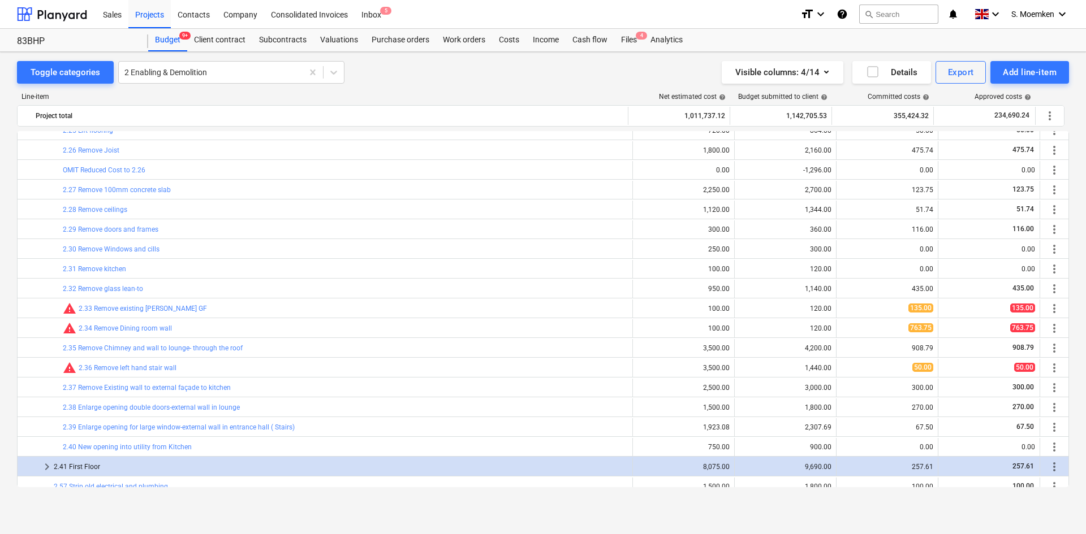
click at [396, 66] on div "Toggle categories 2 Enabling & Demolition Visible columns : 4/14 Details Export…" at bounding box center [543, 72] width 1052 height 23
